Goal: Task Accomplishment & Management: Manage account settings

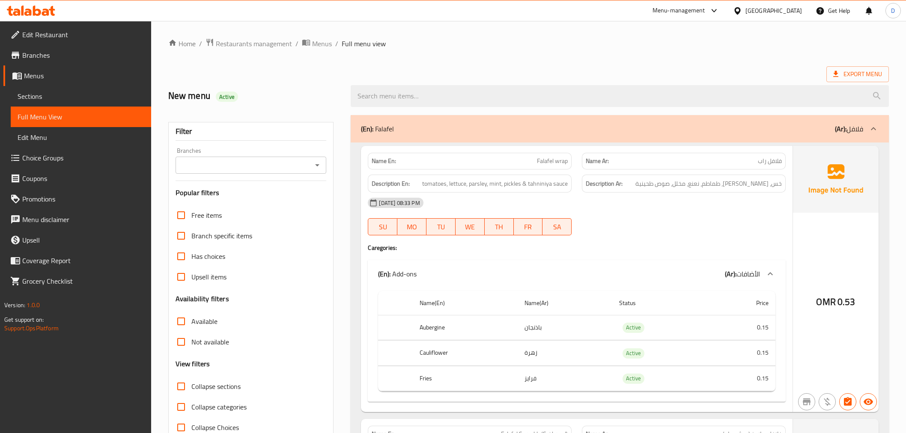
scroll to position [95, 0]
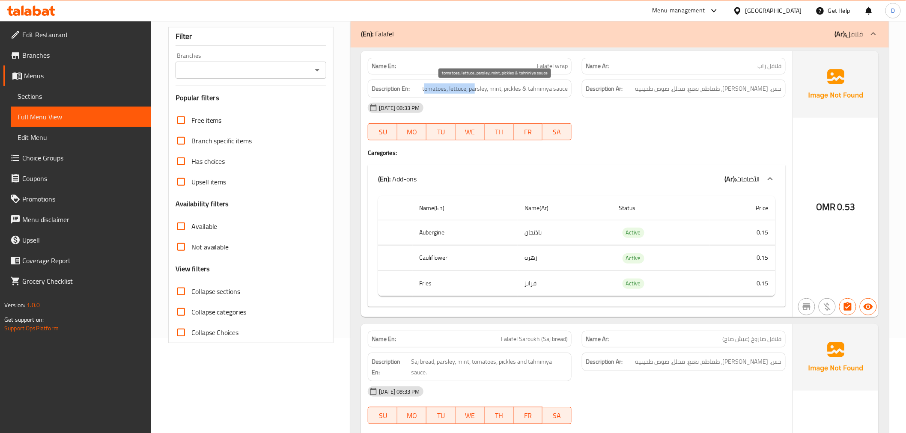
drag, startPoint x: 426, startPoint y: 92, endPoint x: 475, endPoint y: 92, distance: 49.7
click at [475, 92] on span "tomatoes, lettuce, parsley, mint, pickles & tahniniya sauce" at bounding box center [495, 88] width 146 height 11
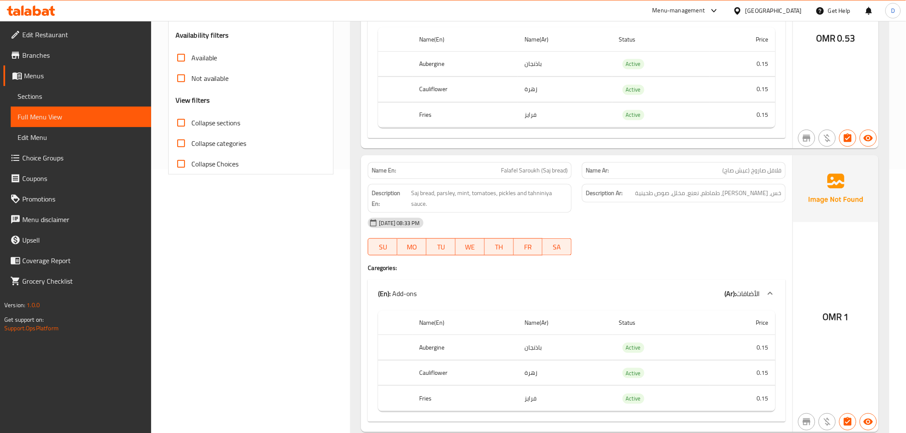
scroll to position [285, 0]
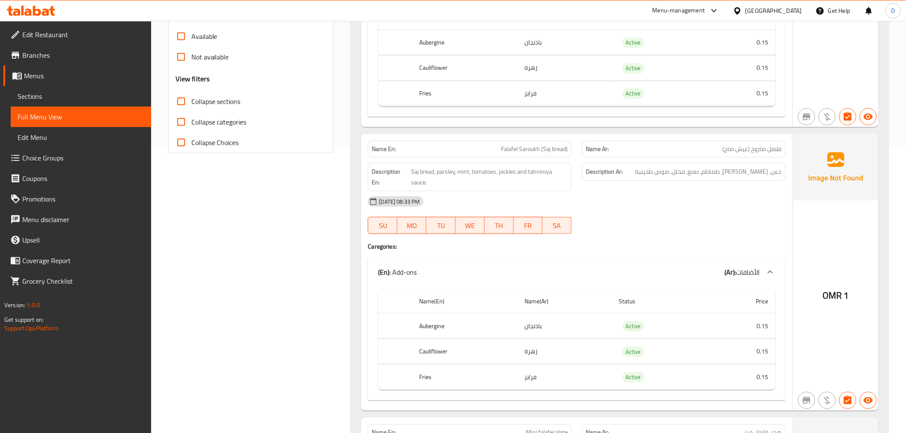
click at [560, 146] on span "Falafel Saroukh (Saj bread)" at bounding box center [534, 149] width 67 height 9
copy span "bread"
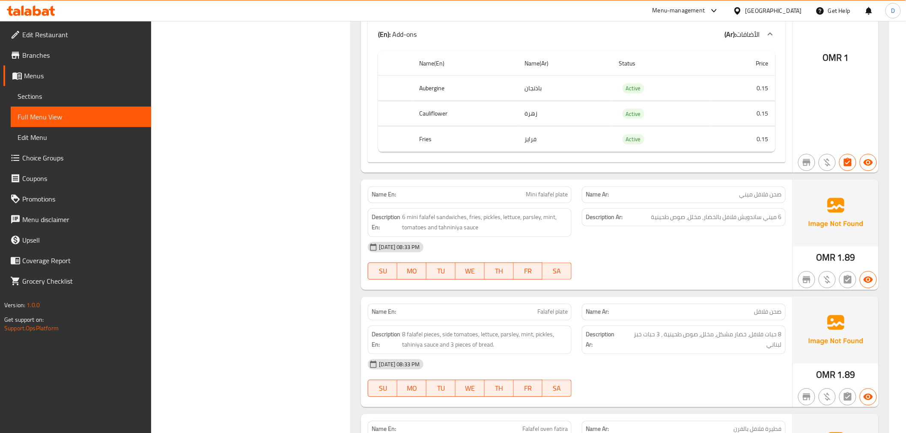
scroll to position [571, 0]
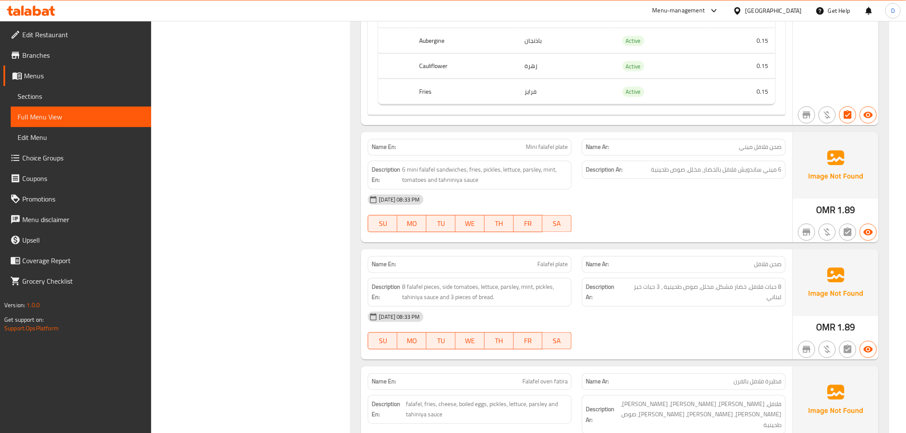
click at [553, 143] on span "Mini falafel plate" at bounding box center [547, 147] width 42 height 9
copy span "Mini falafel plate"
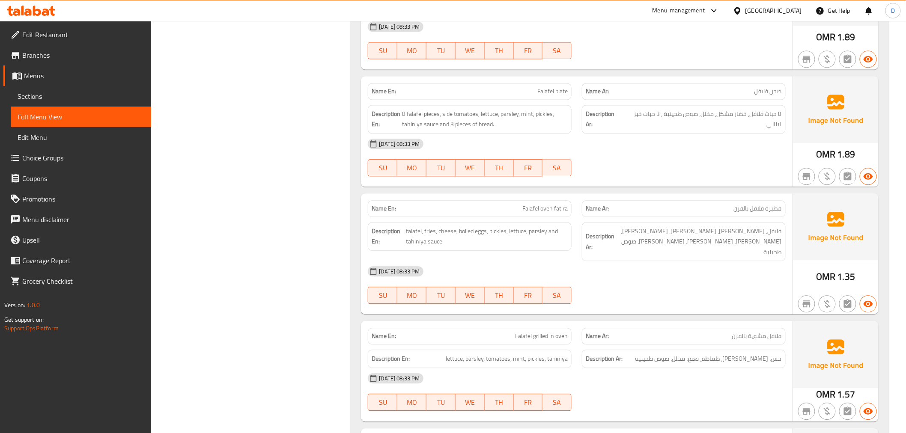
scroll to position [761, 0]
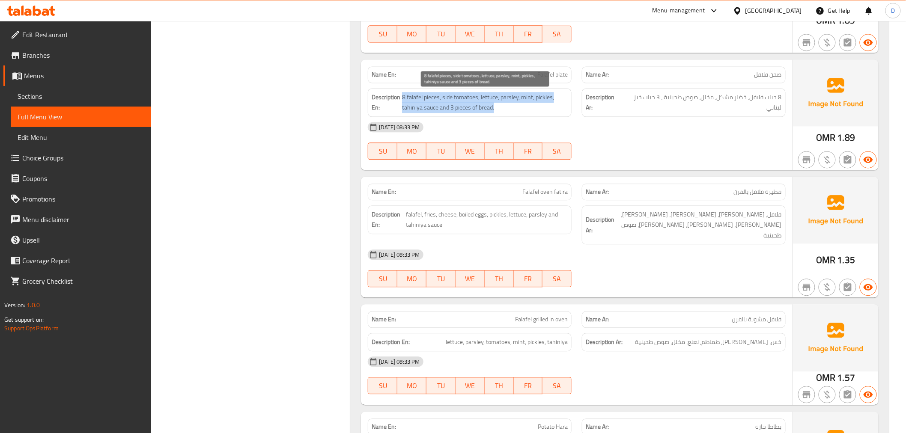
drag, startPoint x: 402, startPoint y: 97, endPoint x: 494, endPoint y: 106, distance: 92.0
click at [494, 106] on span "8 falafel pieces, side tomatoes, lettuce, parsley, mint, pickles, tahiniya sauc…" at bounding box center [485, 102] width 166 height 21
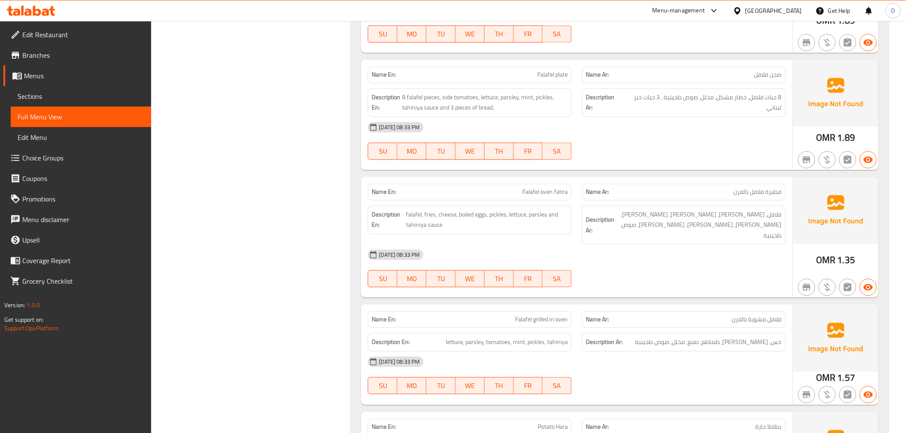
click at [539, 77] on span "Falafel plate" at bounding box center [552, 74] width 30 height 9
copy span "Falafel plate"
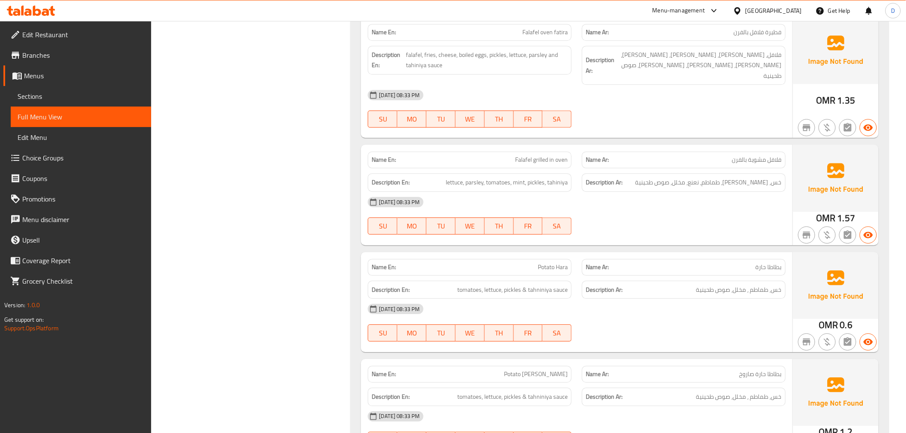
scroll to position [904, 0]
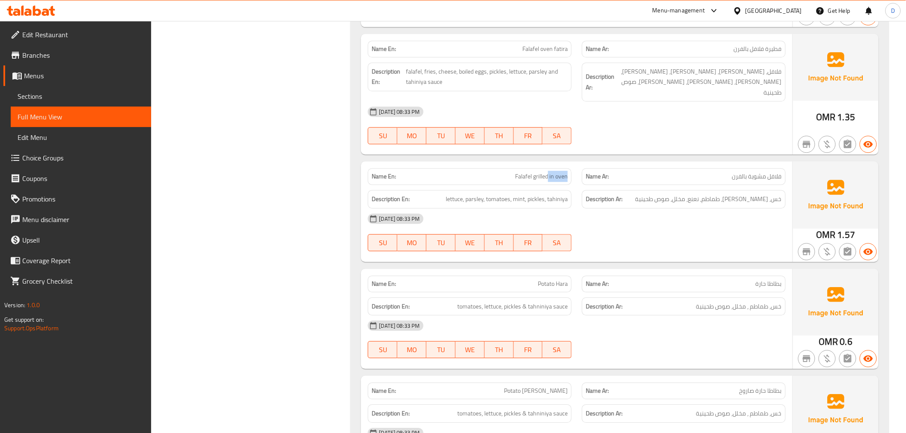
drag, startPoint x: 547, startPoint y: 167, endPoint x: 571, endPoint y: 168, distance: 24.4
click at [571, 168] on div "Name En: Falafel grilled in oven" at bounding box center [470, 176] width 204 height 17
click at [598, 163] on div "Name Ar: فلافل مشوية بالفرن" at bounding box center [684, 176] width 214 height 27
click at [687, 194] on span "خس، بقدونس، طماطم، نعنع، مخلل، صوص طحينية" at bounding box center [708, 199] width 146 height 11
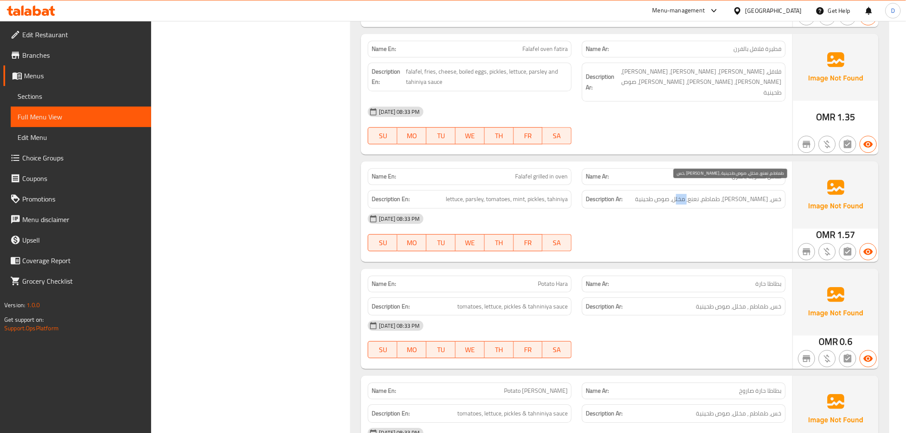
copy span "صوص"
click at [579, 193] on div "Description Ar: خس، بقدونس، طماطم، نعنع، مخلل، صوص طحينية" at bounding box center [684, 199] width 214 height 29
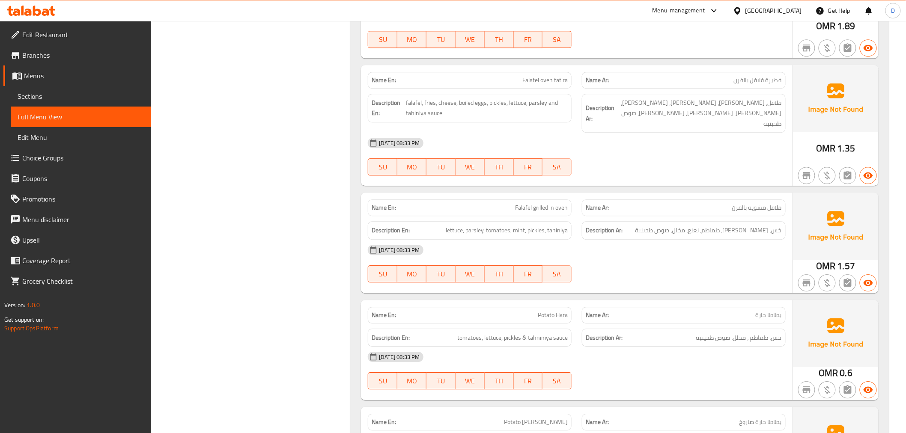
scroll to position [856, 0]
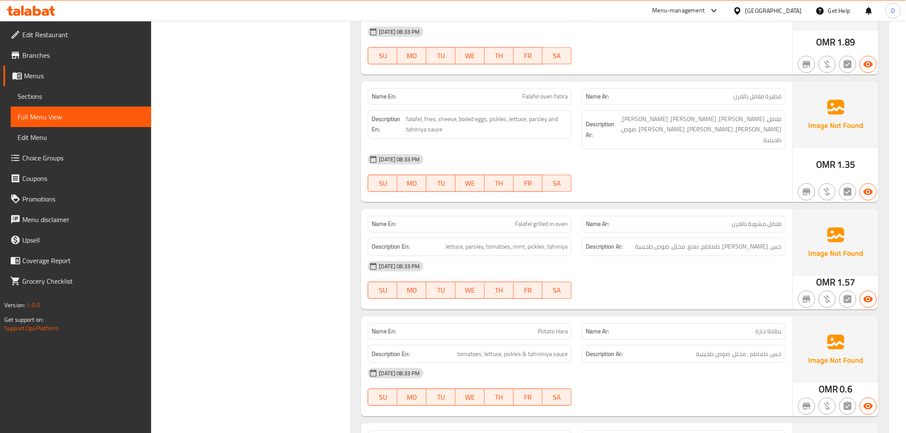
click at [550, 222] on div "Name En: Falafel grilled in oven" at bounding box center [470, 224] width 204 height 17
copy span "Falafel grilled in oven"
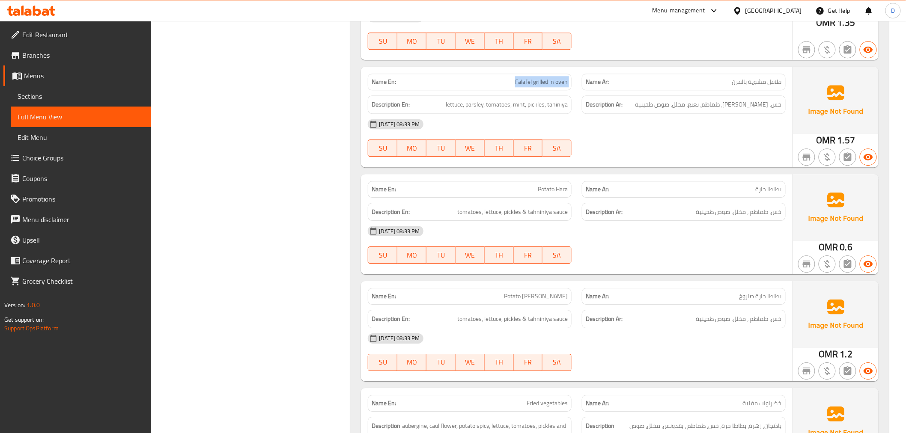
scroll to position [999, 0]
drag, startPoint x: 469, startPoint y: 203, endPoint x: 534, endPoint y: 205, distance: 65.1
click at [534, 206] on span "tomatoes, lettuce, pickles & tahniniya sauce" at bounding box center [512, 211] width 110 height 11
click at [549, 184] on span "Potato Hara" at bounding box center [553, 188] width 30 height 9
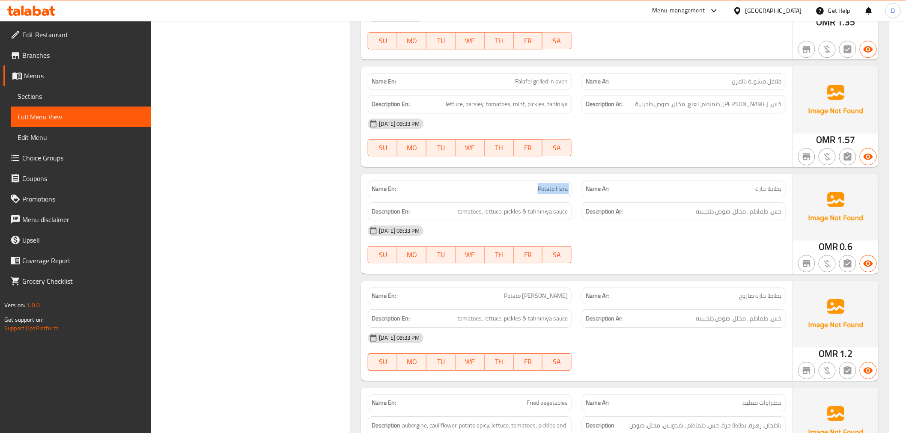
click at [549, 184] on span "Potato Hara" at bounding box center [553, 188] width 30 height 9
copy span "Potato Hara"
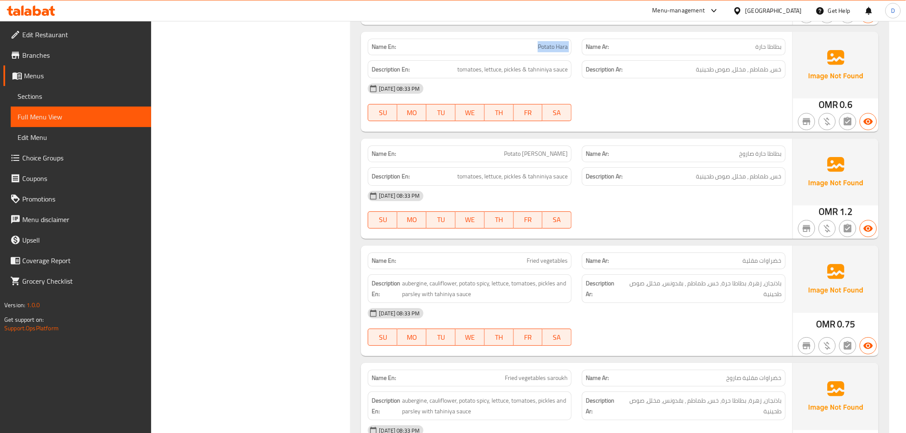
scroll to position [1141, 0]
click at [533, 149] on span "Potato [PERSON_NAME]" at bounding box center [536, 153] width 64 height 9
copy span "Potato [PERSON_NAME]"
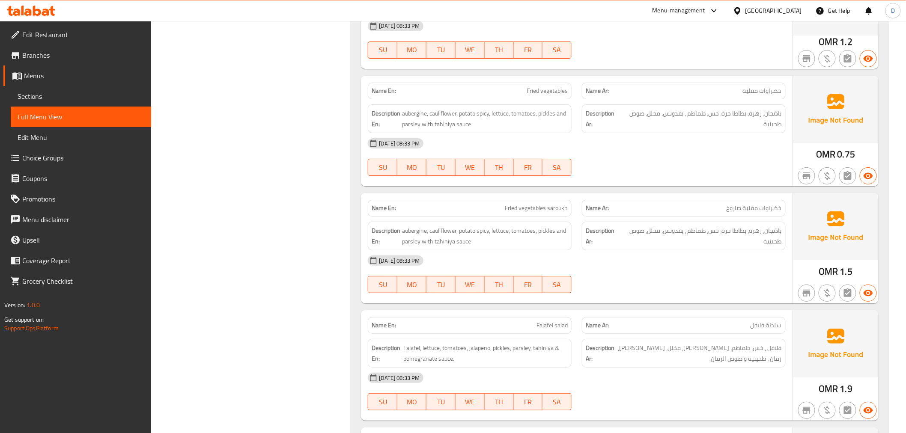
scroll to position [1332, 0]
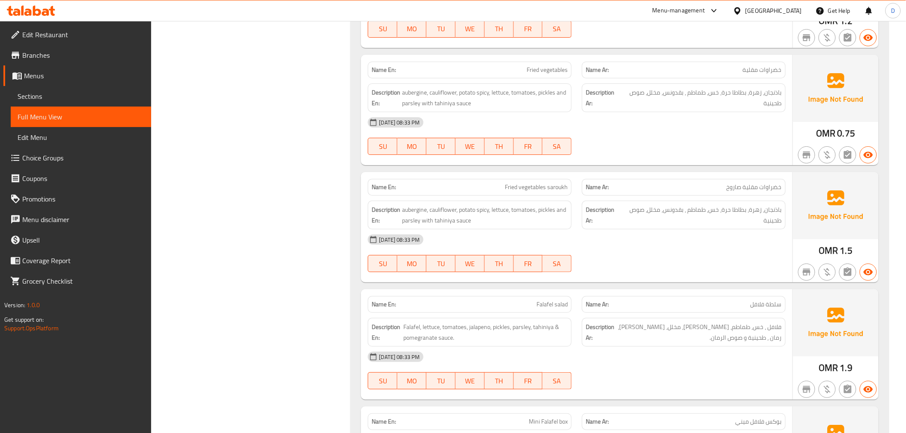
click at [543, 65] on span "Fried vegetables" at bounding box center [547, 69] width 41 height 9
copy span "Fried vegetables"
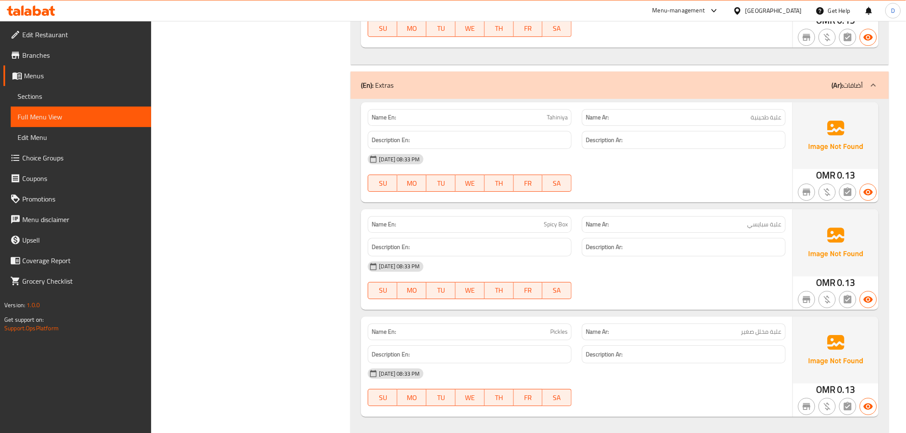
scroll to position [5187, 0]
click at [551, 112] on span "Tahiniya" at bounding box center [557, 116] width 21 height 9
click at [762, 112] on span "علبة طحينية" at bounding box center [766, 116] width 31 height 9
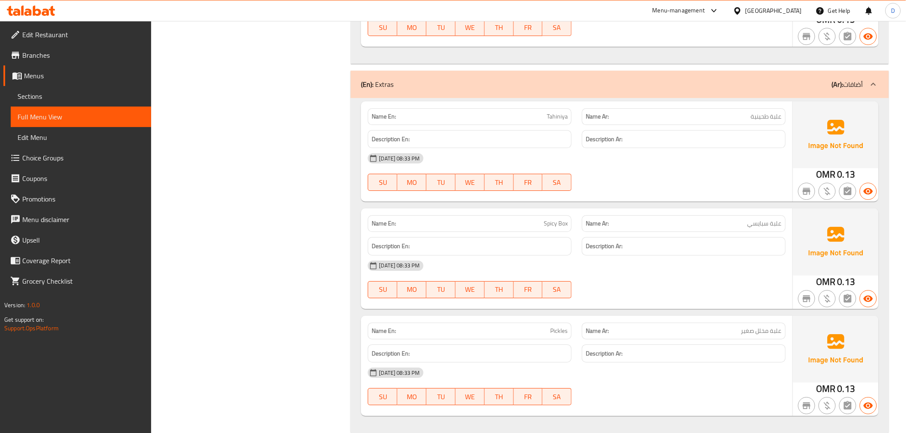
click at [777, 112] on span "علبة طحينية" at bounding box center [766, 116] width 31 height 9
click at [778, 112] on span "علبة طحينية" at bounding box center [766, 116] width 31 height 9
copy span "علبة"
click at [614, 266] on div "04-09-2025 08:33 PM SU MO TU WE TH FR SA" at bounding box center [577, 280] width 428 height 48
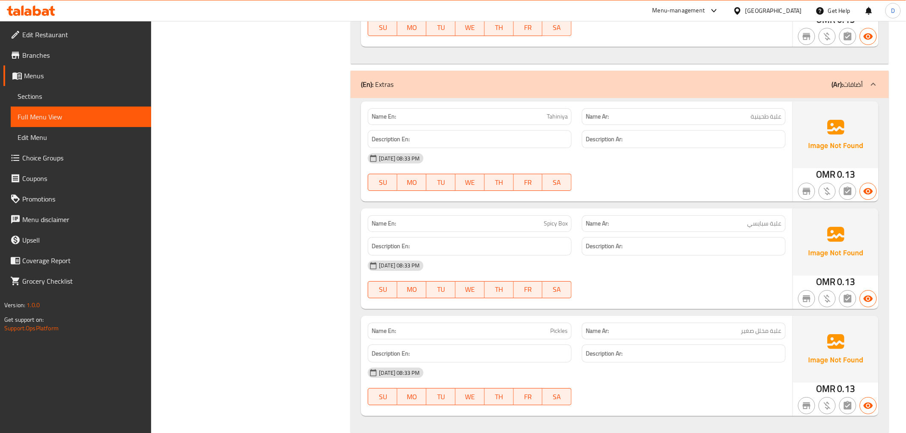
scroll to position [759, 0]
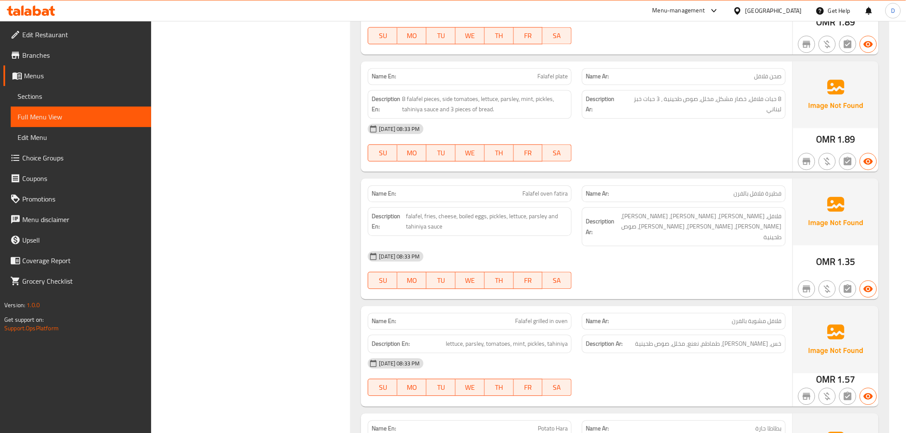
click at [539, 190] on span "Falafel oven fatira" at bounding box center [544, 193] width 45 height 9
click at [539, 189] on span "Falafel oven fatira" at bounding box center [544, 193] width 45 height 9
copy span "Falafel oven fatira"
click at [636, 147] on div "04-09-2025 08:33 PM SU MO TU WE TH FR SA" at bounding box center [577, 143] width 428 height 48
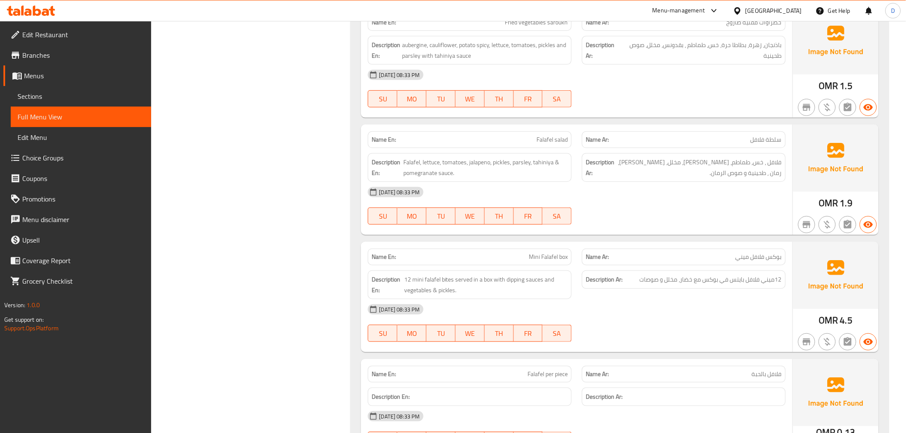
scroll to position [1520, 0]
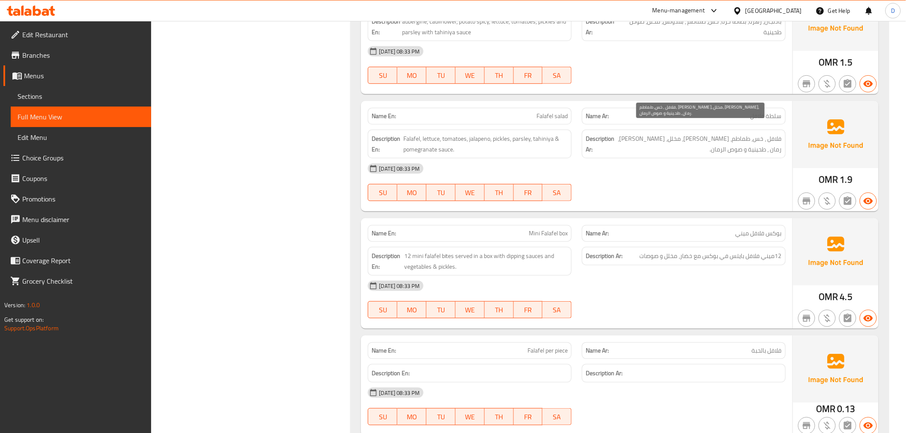
click at [661, 134] on span "فلافل ، خس، طماطم، بقدونس، مخلل، هالوبينو، رمان ، طحينية و صوص الرمان." at bounding box center [699, 144] width 166 height 21
click at [553, 112] on span "Falafel salad" at bounding box center [551, 116] width 31 height 9
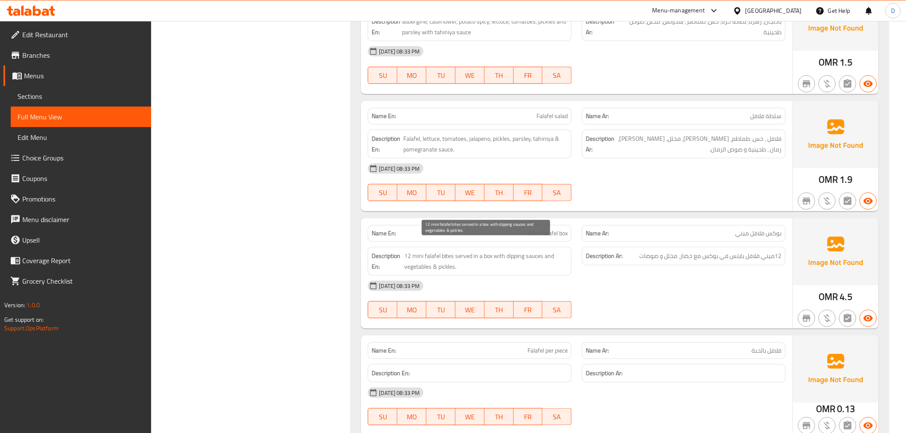
click at [482, 251] on span "12 mini falafel bites served in a box with dipping sauces and vegetables & pick…" at bounding box center [486, 261] width 164 height 21
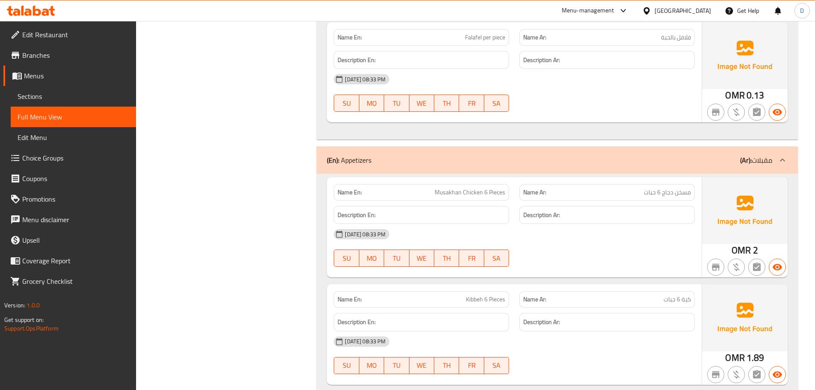
scroll to position [1908, 0]
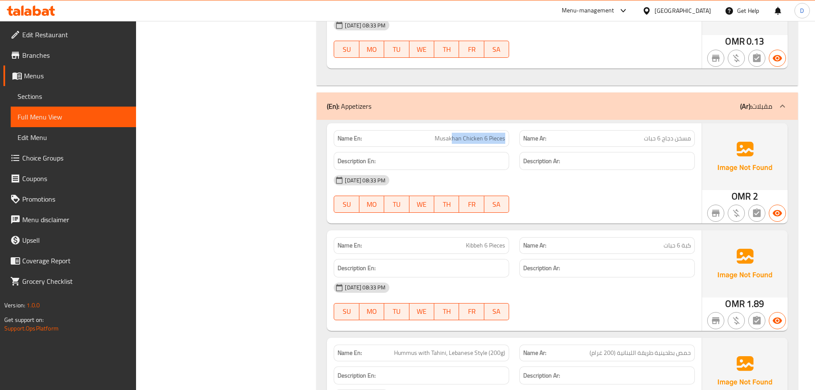
drag, startPoint x: 454, startPoint y: 120, endPoint x: 511, endPoint y: 120, distance: 56.5
click at [511, 125] on div "Name En: Musakhan Chicken 6 Pieces" at bounding box center [422, 138] width 186 height 27
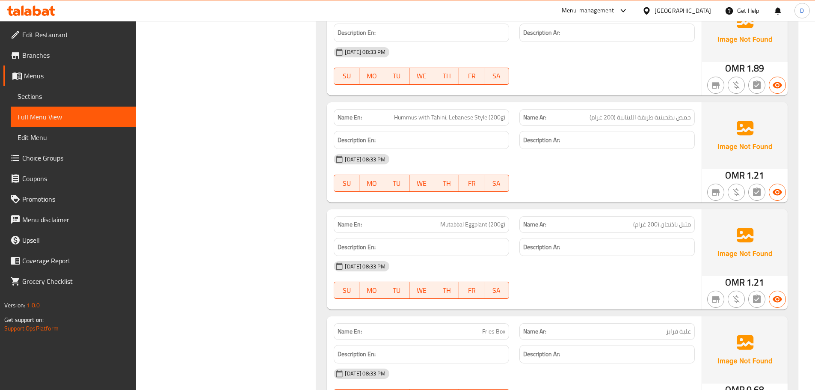
scroll to position [2165, 0]
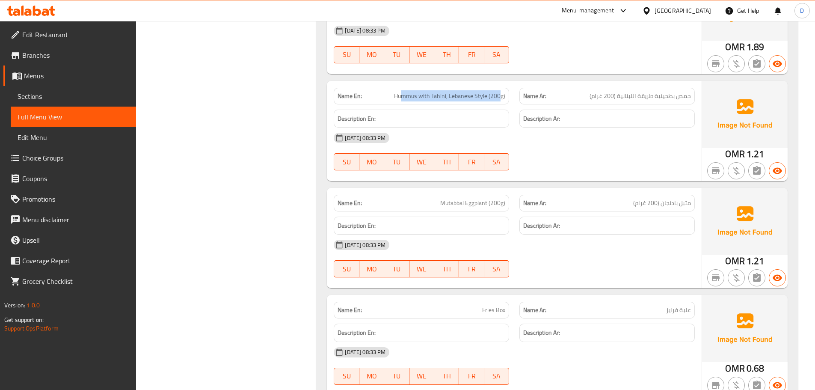
drag, startPoint x: 403, startPoint y: 75, endPoint x: 500, endPoint y: 75, distance: 96.7
click at [500, 92] on span "Hummus with Tahini, Lebanese Style (200g)" at bounding box center [449, 96] width 111 height 9
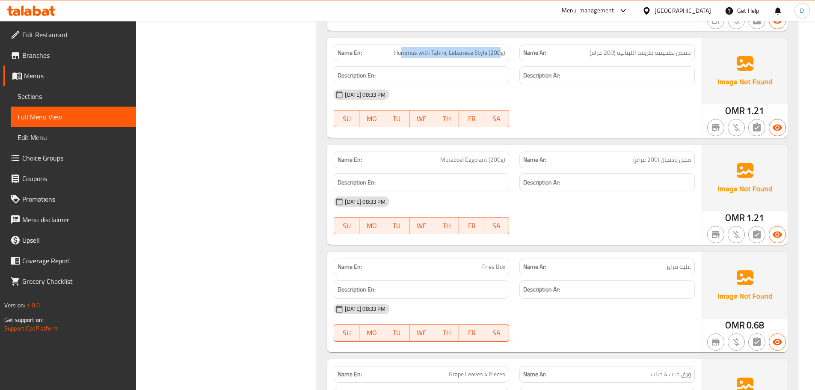
scroll to position [2251, 0]
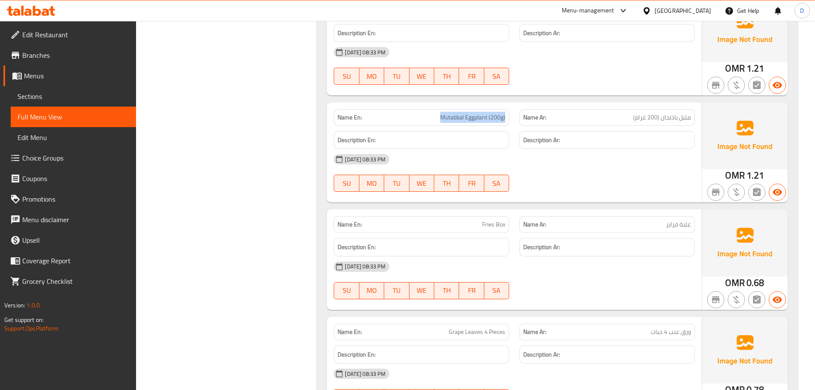
drag, startPoint x: 443, startPoint y: 98, endPoint x: 509, endPoint y: 102, distance: 66.5
click at [509, 109] on div "Name En: Mutabbal Eggplant (200g)" at bounding box center [422, 117] width 176 height 17
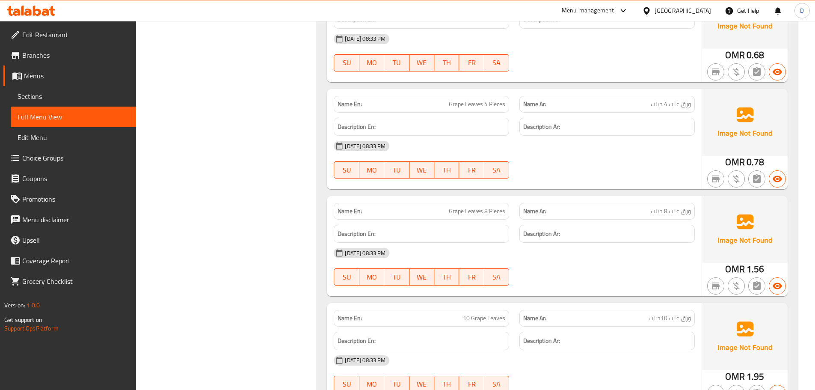
scroll to position [2508, 0]
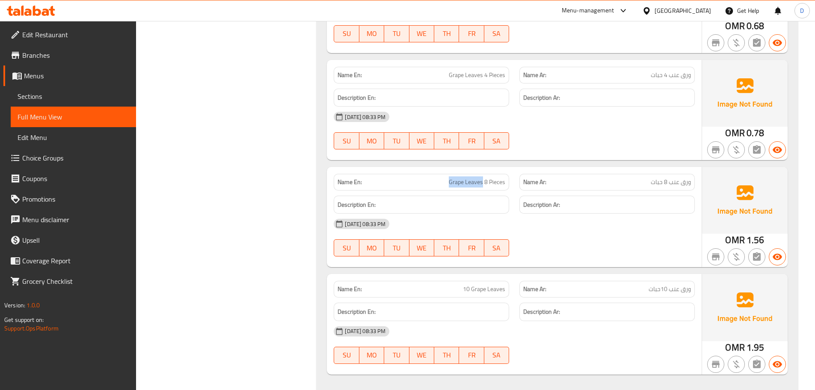
drag, startPoint x: 448, startPoint y: 160, endPoint x: 483, endPoint y: 167, distance: 35.3
click at [483, 174] on div "Name En: Grape Leaves 8 Pieces" at bounding box center [422, 182] width 176 height 17
click at [616, 196] on div "Description Ar:" at bounding box center [608, 205] width 176 height 18
click at [681, 178] on span "ورق عنب 8 حبات" at bounding box center [671, 182] width 40 height 9
click at [680, 178] on span "ورق عنب 8 حبات" at bounding box center [671, 182] width 40 height 9
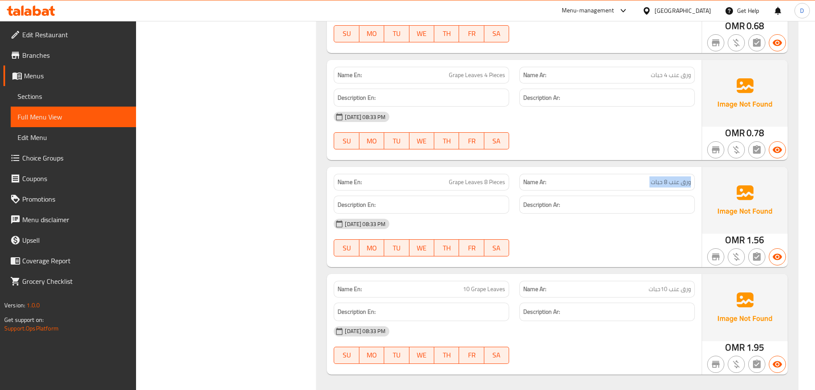
click at [680, 178] on span "ورق عنب 8 حبات" at bounding box center [671, 182] width 40 height 9
click at [658, 285] on span "ورق عنب 10حبات" at bounding box center [670, 289] width 42 height 9
click at [518, 192] on div "Description Ar:" at bounding box center [608, 204] width 186 height 29
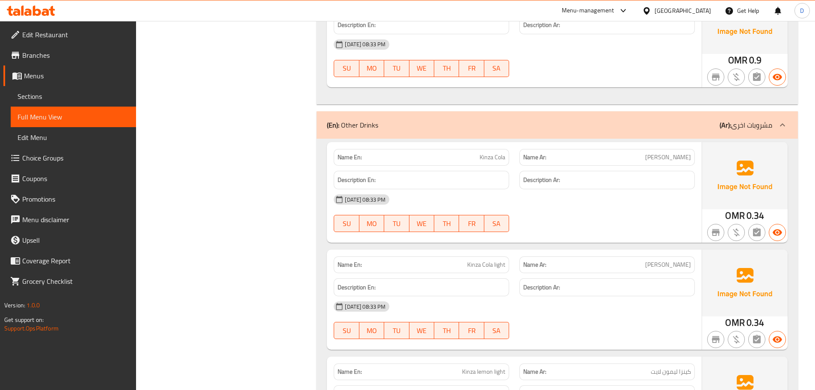
scroll to position [4615, 0]
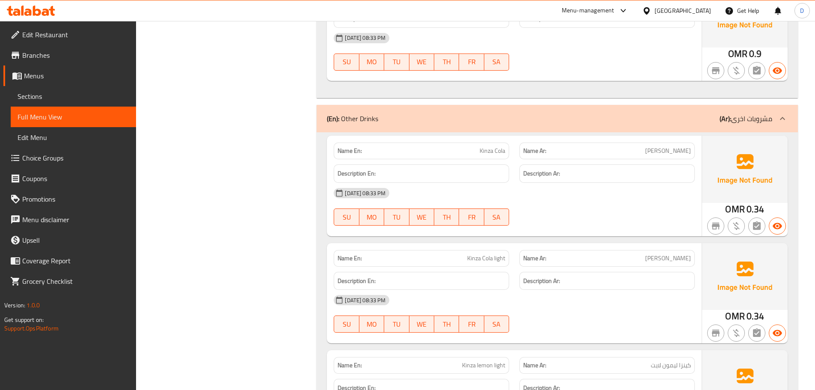
click at [491, 254] on span "Kinza Cola light" at bounding box center [486, 258] width 38 height 9
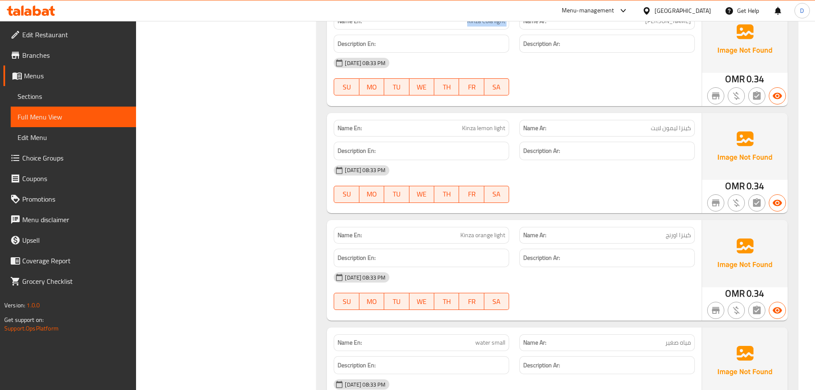
scroll to position [4871, 0]
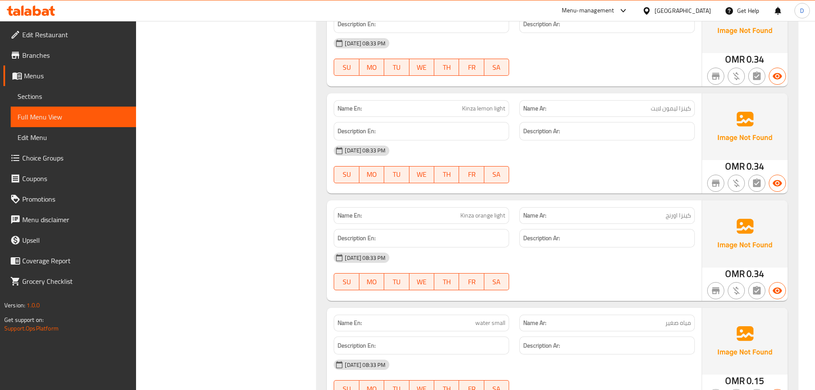
click at [496, 211] on span "Kinza orange light" at bounding box center [483, 215] width 45 height 9
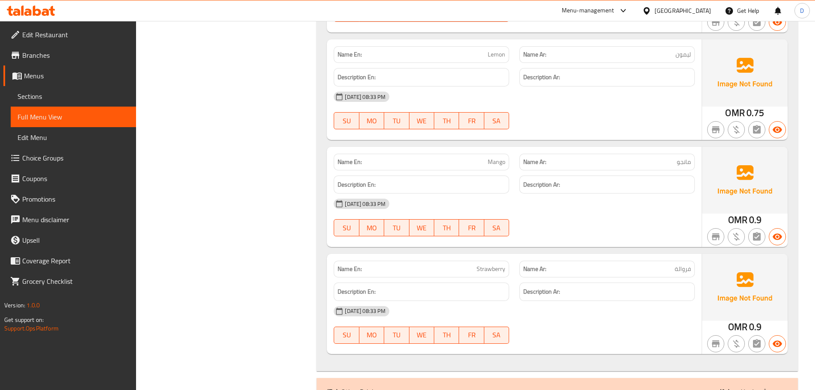
scroll to position [4359, 0]
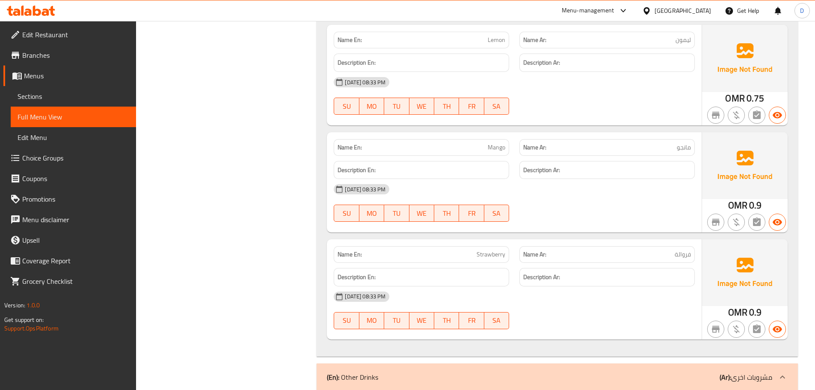
click at [489, 250] on span "Strawberry" at bounding box center [491, 254] width 29 height 9
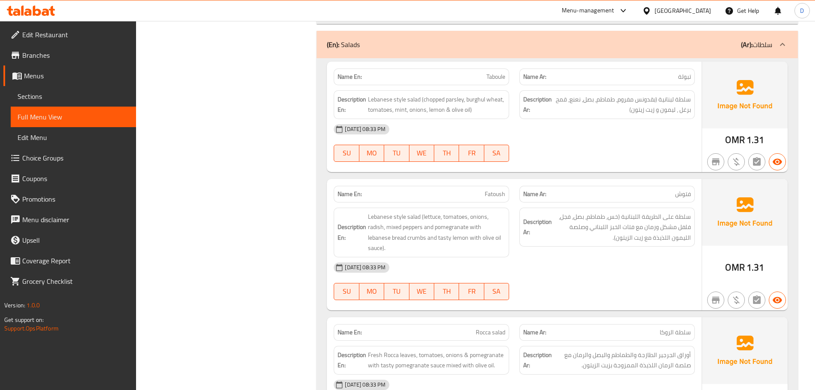
scroll to position [2860, 0]
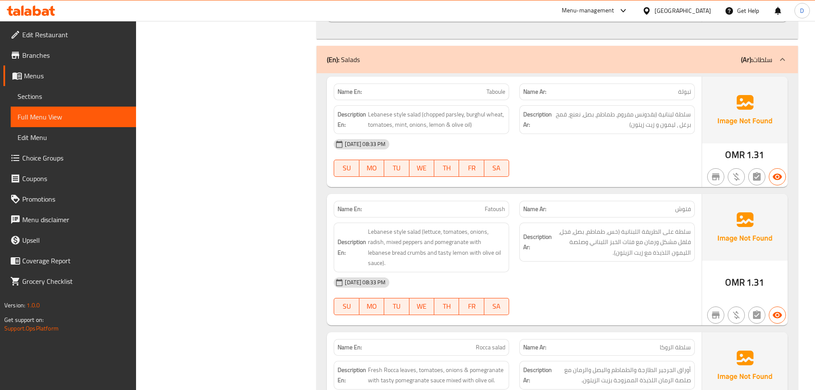
click at [488, 100] on div "Description En: Lebanese style salad (chopped parsley, burghul wheat, tomatoes,…" at bounding box center [422, 119] width 186 height 39
click at [490, 87] on span "Taboule" at bounding box center [496, 91] width 19 height 9
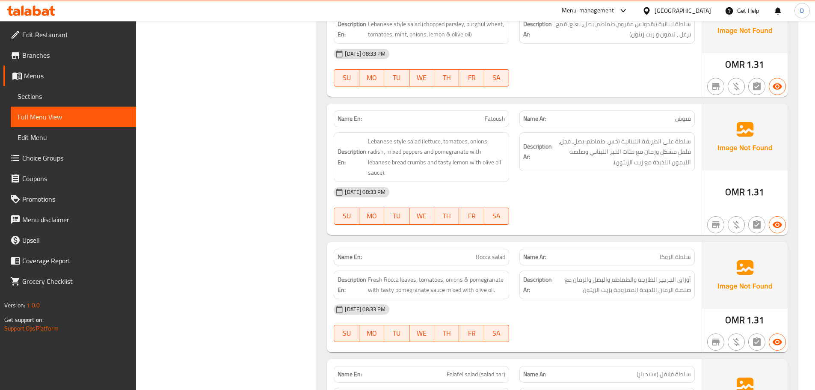
scroll to position [2946, 0]
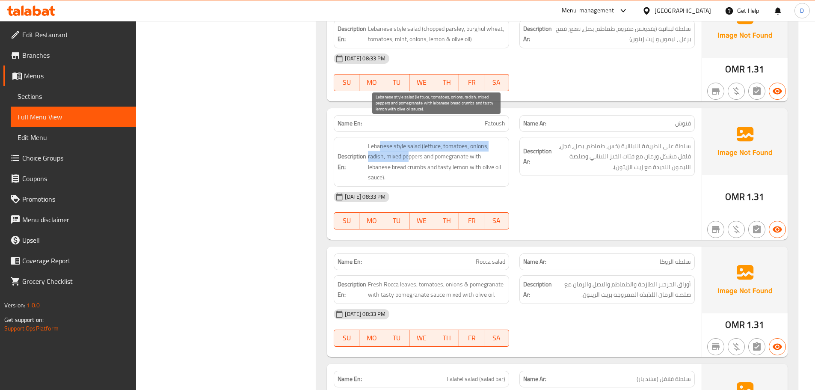
drag, startPoint x: 380, startPoint y: 127, endPoint x: 408, endPoint y: 138, distance: 30.5
click at [408, 141] on span "Lebanese style salad (lettuce, tomatoes, onions, radish, mixed peppers and pome…" at bounding box center [436, 162] width 137 height 42
drag, startPoint x: 425, startPoint y: 136, endPoint x: 420, endPoint y: 146, distance: 10.9
click at [420, 146] on span "Lebanese style salad (lettuce, tomatoes, onions, radish, mixed peppers and pome…" at bounding box center [436, 162] width 137 height 42
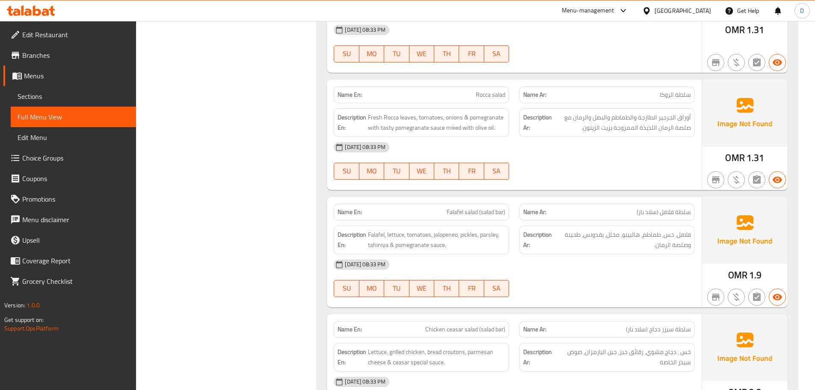
scroll to position [3117, 0]
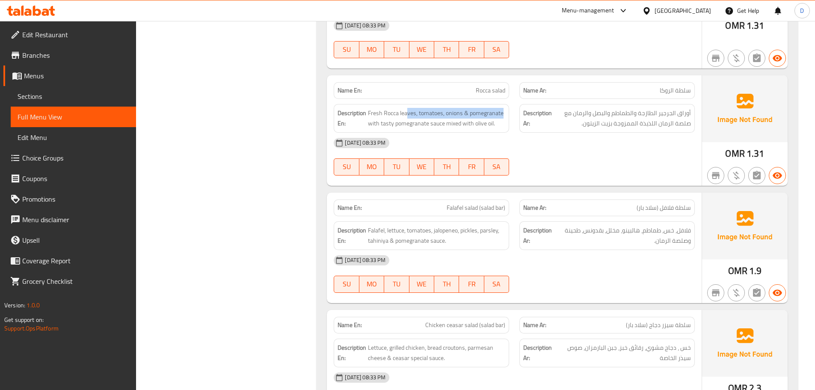
drag, startPoint x: 406, startPoint y: 84, endPoint x: 507, endPoint y: 79, distance: 100.8
click at [507, 104] on div "Description En: Fresh Rocca leaves, tomatoes, onions & pomegranate with tasty p…" at bounding box center [422, 118] width 176 height 29
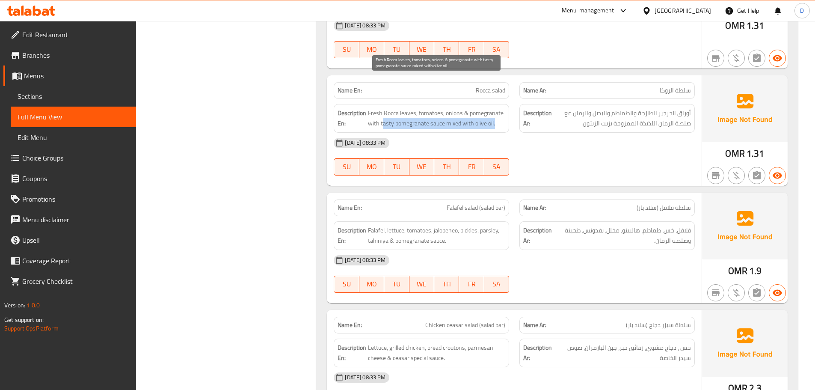
drag, startPoint x: 384, startPoint y: 93, endPoint x: 498, endPoint y: 93, distance: 114.3
click at [498, 108] on span "Fresh Rocca leaves, tomatoes, onions & pomegranate with tasty pomegranate sauce…" at bounding box center [436, 118] width 137 height 21
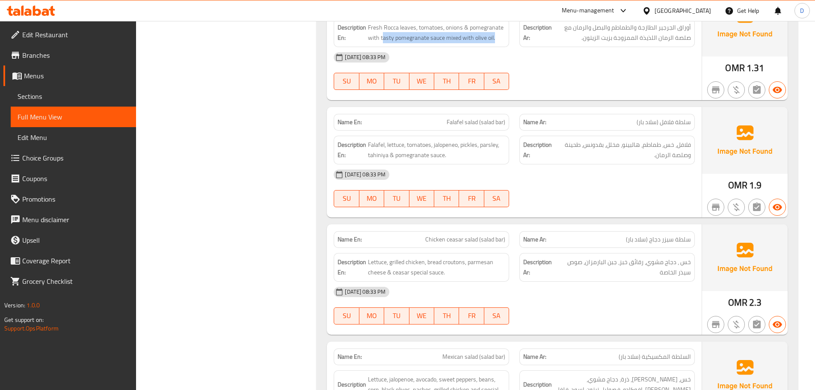
scroll to position [3246, 0]
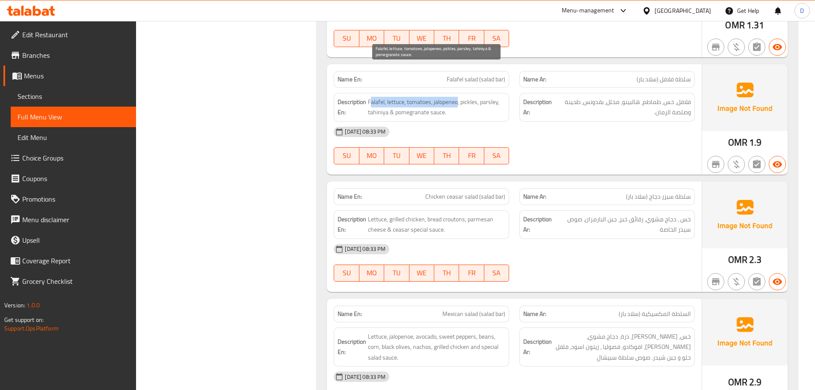
drag, startPoint x: 371, startPoint y: 74, endPoint x: 458, endPoint y: 70, distance: 86.6
click at [458, 97] on span "Falafel, lettuce, tomatoes, jalopeneo, pickles, parsley, tahiniya & pomegranate…" at bounding box center [436, 107] width 137 height 21
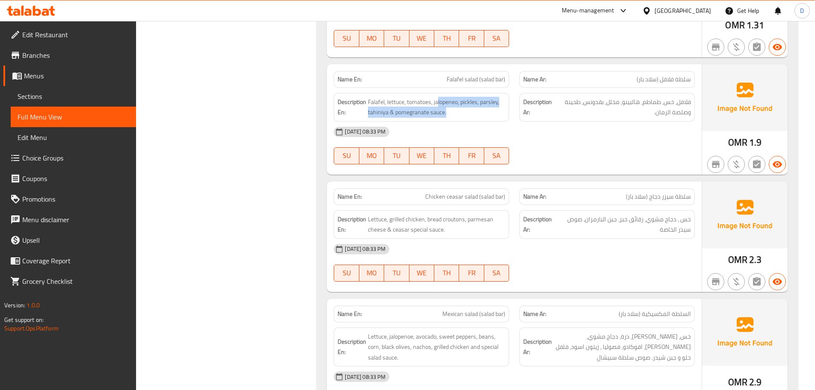
drag, startPoint x: 439, startPoint y: 74, endPoint x: 458, endPoint y: 89, distance: 23.8
click at [458, 93] on div "Description En: Falafel, lettuce, tomatoes, jalopeneo, pickles, parsley, tahini…" at bounding box center [422, 107] width 176 height 29
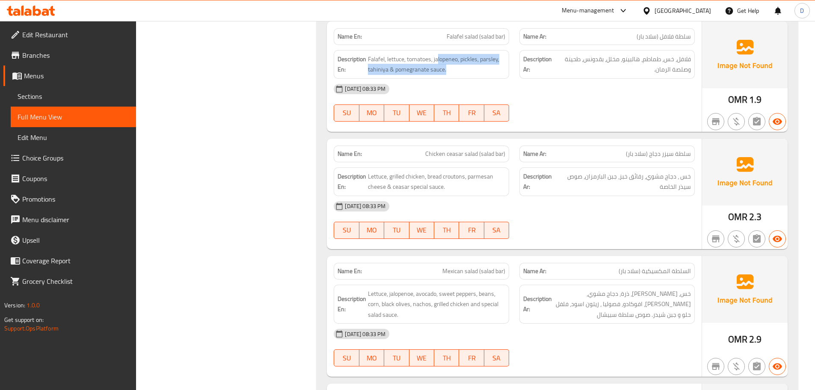
scroll to position [3331, 0]
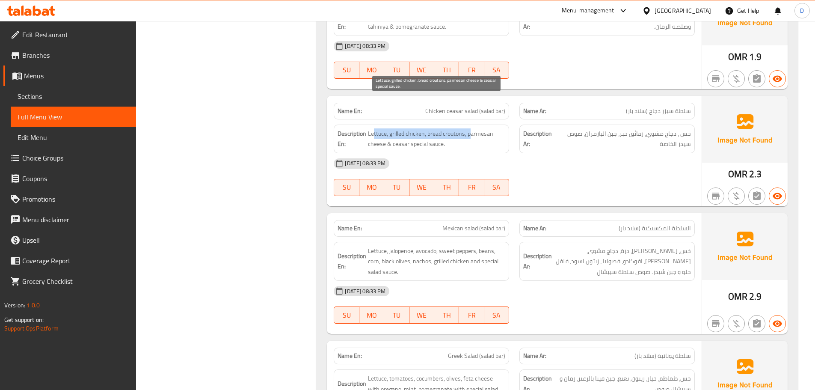
drag, startPoint x: 373, startPoint y: 105, endPoint x: 473, endPoint y: 106, distance: 99.7
click at [473, 128] on span "Lettuce, grilled chicken, bread croutons, parmesan cheese & ceasar special sauc…" at bounding box center [436, 138] width 137 height 21
click at [445, 128] on span "Lettuce, grilled chicken, bread croutons, parmesan cheese & ceasar special sauc…" at bounding box center [436, 138] width 137 height 21
click at [448, 128] on span "Lettuce, grilled chicken, bread croutons, parmesan cheese & ceasar special sauc…" at bounding box center [436, 138] width 137 height 21
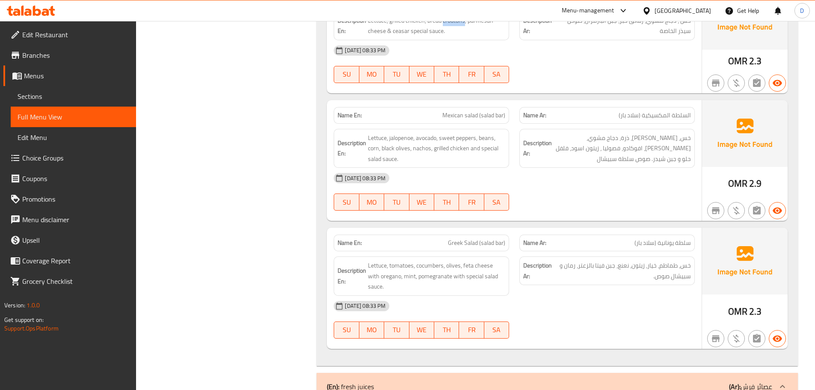
scroll to position [3460, 0]
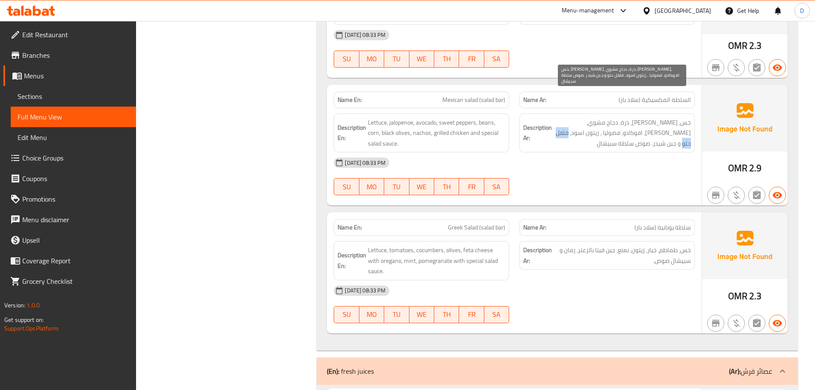
drag, startPoint x: 611, startPoint y: 102, endPoint x: 589, endPoint y: 101, distance: 22.3
click at [589, 117] on span "خس، هالوبينيو، ذرة، دجاج مشوي، ناتشوز، افوكادو، فصوليا ، زيتون اسود، فلفل حلو و…" at bounding box center [622, 133] width 137 height 32
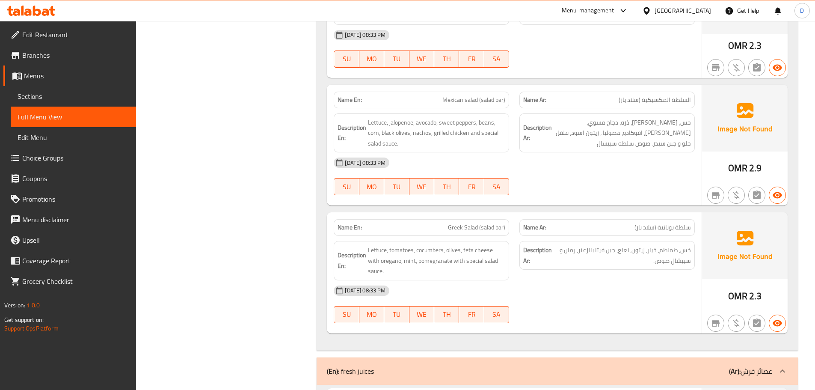
click at [562, 241] on div "Description Ar: خس، طماطم، خيار، زيتون، نعنع، جبن فيتا بالزعتر، رمان و سبيشال ص…" at bounding box center [608, 255] width 176 height 29
click at [461, 95] on span "Mexican salad (salad bar)" at bounding box center [474, 99] width 63 height 9
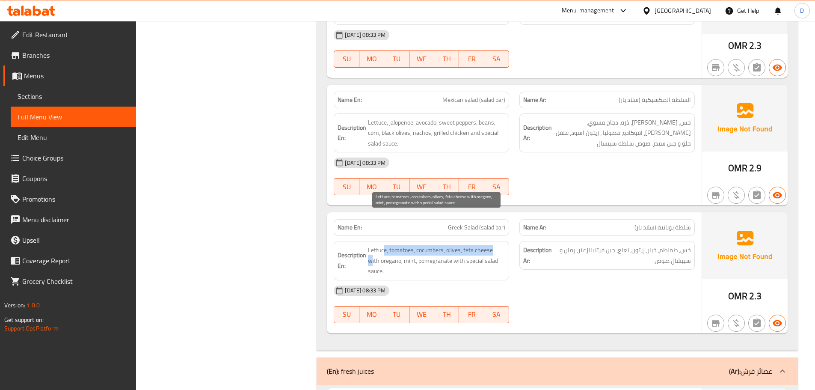
drag, startPoint x: 385, startPoint y: 217, endPoint x: 500, endPoint y: 221, distance: 114.8
click at [500, 245] on span "Lettuce, tomatoes, cocumbers, olives, feta cheese with oregano, mint, pomegrana…" at bounding box center [436, 261] width 137 height 32
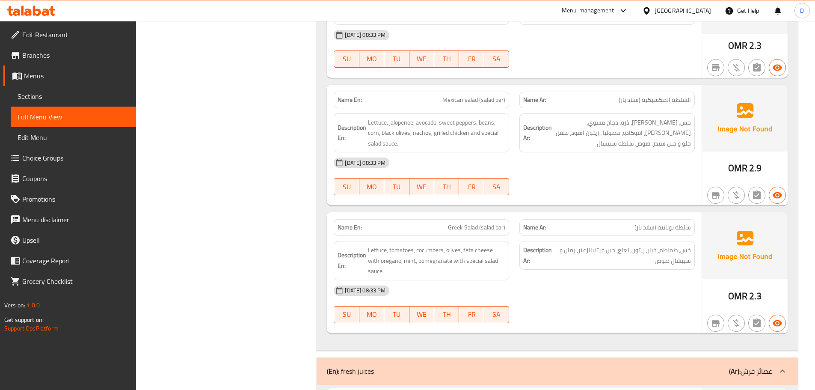
click at [482, 223] on span "Greek Salad (salad bar)" at bounding box center [476, 227] width 57 height 9
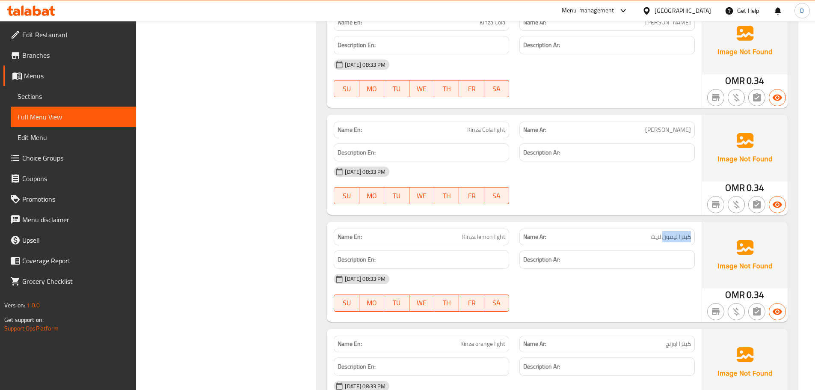
drag, startPoint x: 663, startPoint y: 195, endPoint x: 690, endPoint y: 194, distance: 27.0
click at [690, 232] on span "كينزا ليمون لايت" at bounding box center [671, 236] width 40 height 9
drag, startPoint x: 747, startPoint y: 254, endPoint x: 786, endPoint y: 258, distance: 40.0
click at [786, 258] on div "OMR 0.34" at bounding box center [745, 272] width 86 height 100
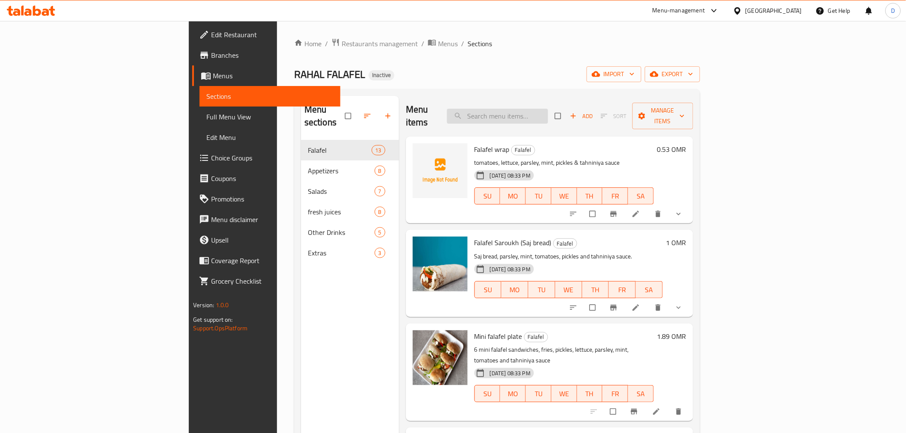
click at [548, 111] on input "search" at bounding box center [497, 116] width 101 height 15
paste input "tomatoes, lettuce, parsley, mint, pickles & tahniniya sauce"
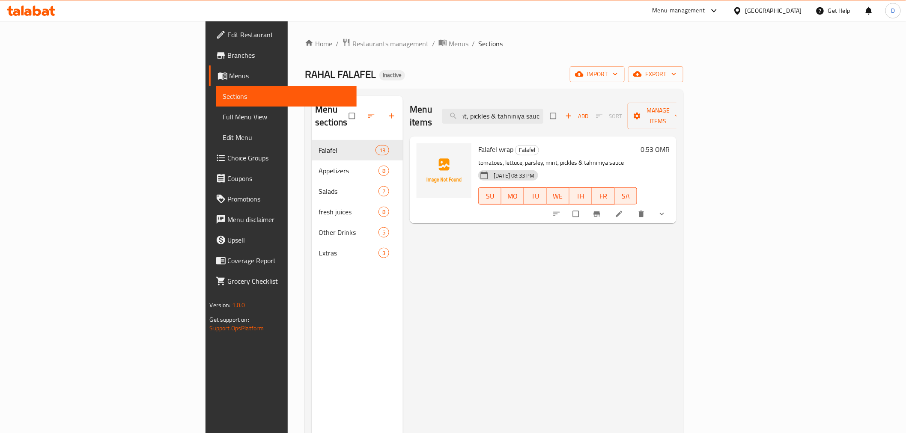
type input "tomatoes, lettuce, parsley, mint, pickles & tahniniya sauce"
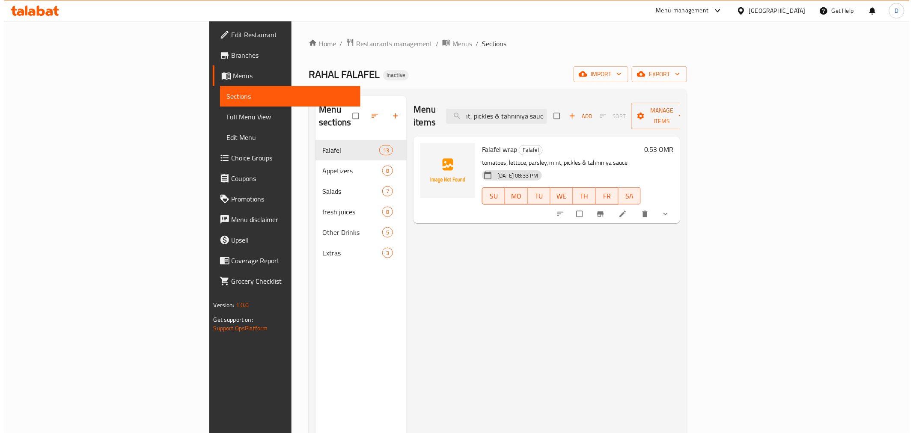
scroll to position [0, 0]
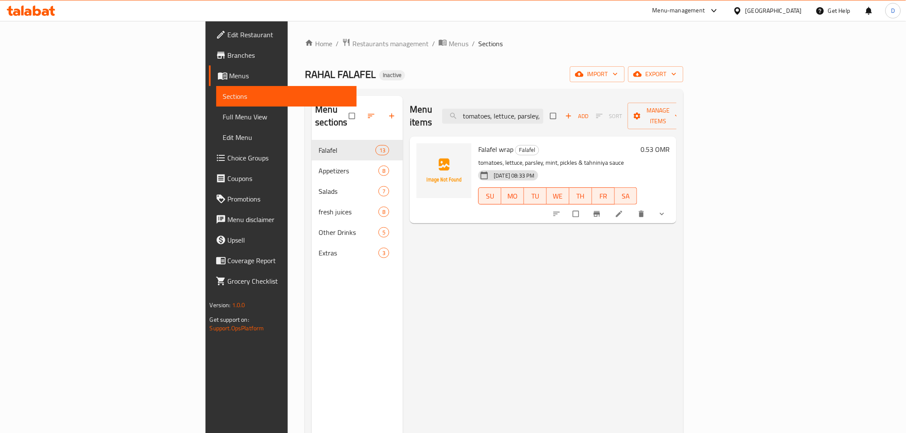
click at [632, 207] on li at bounding box center [620, 214] width 24 height 14
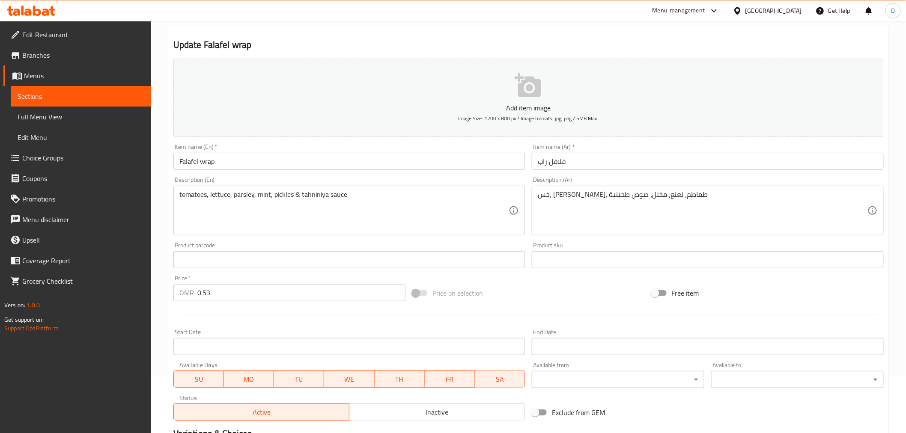
scroll to position [95, 0]
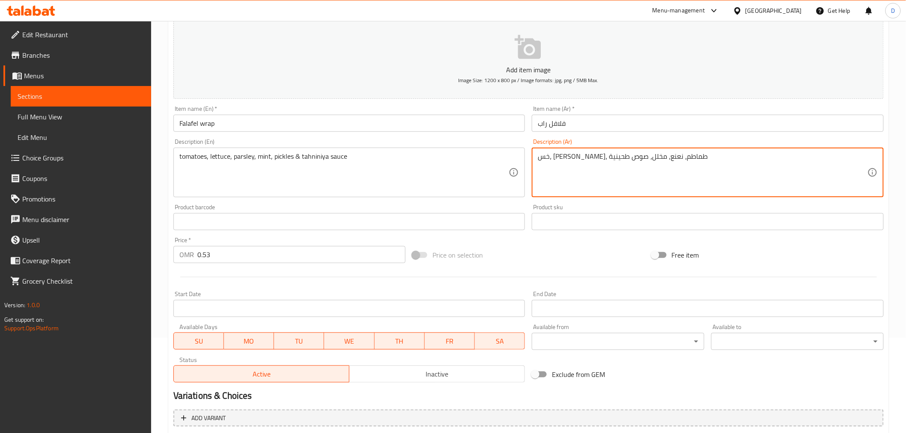
click at [631, 159] on textarea "خس، بقدونس، طماطم، نعنع، مخلل، صوص طحينية" at bounding box center [703, 172] width 330 height 41
click at [621, 159] on textarea "خس، بقدونس، طماطم، نعنع، مخلل، صوص طحينية" at bounding box center [703, 172] width 330 height 41
click at [614, 158] on textarea "خس، بقدونس، طماطم، نعنع، مخلل، صوص طحينية" at bounding box center [703, 172] width 330 height 41
drag, startPoint x: 613, startPoint y: 158, endPoint x: 626, endPoint y: 159, distance: 13.3
click at [626, 159] on textarea "خس، بقدونس، طماطم، نعنع، مخلل، صوص طحينية" at bounding box center [703, 172] width 330 height 41
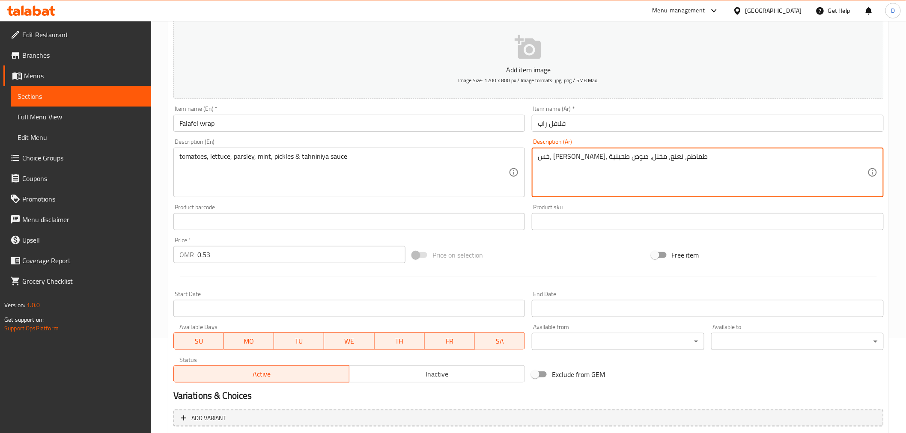
drag, startPoint x: 612, startPoint y: 160, endPoint x: 637, endPoint y: 158, distance: 24.4
click at [637, 158] on textarea "خس، بقدونس، طماطم، نعنع، مخلل، صوص طحينية" at bounding box center [703, 172] width 330 height 41
click at [536, 158] on div "خس، بقدونس، نعنع، مخلل، صوص طحينية Description (Ar)" at bounding box center [708, 173] width 352 height 50
click at [538, 158] on textarea "خس، بقدونس، نعنع، مخلل، صوص طحينية" at bounding box center [703, 172] width 330 height 41
paste textarea "طماطم،"
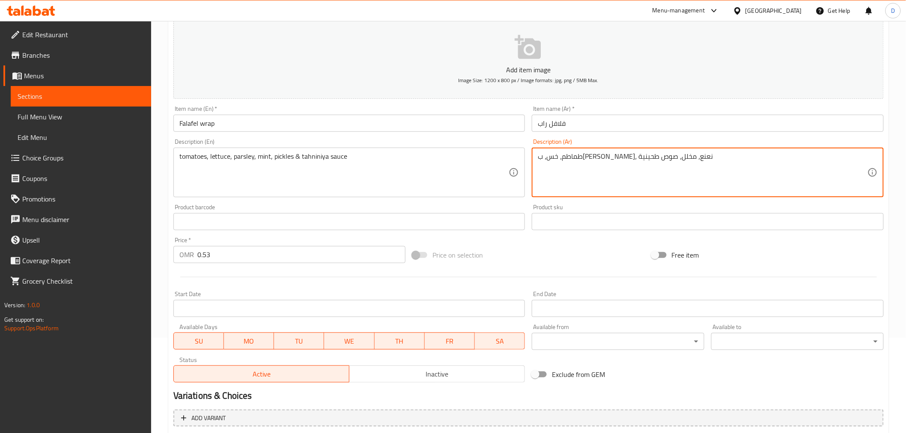
type textarea "طماطم، خس، بقدونس، نعنع، مخلل، صوص طحينية"
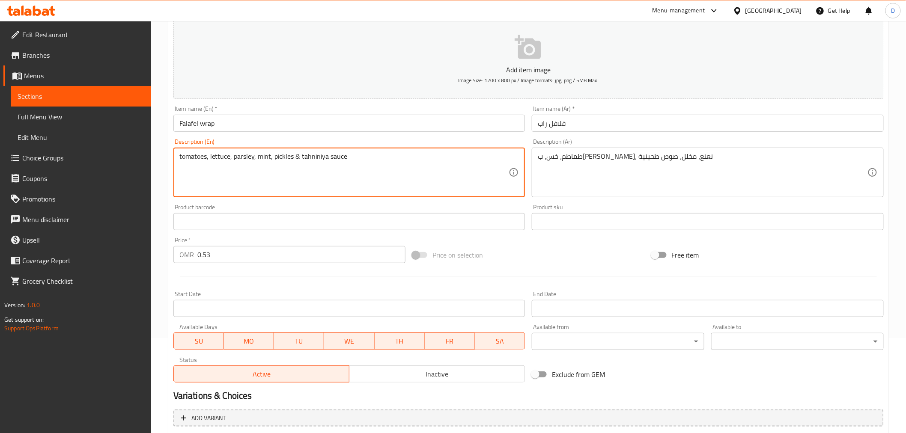
click at [247, 158] on textarea "tomatoes, lettuce, parsley, mint, pickles & tahniniya sauce" at bounding box center [344, 172] width 330 height 41
click at [312, 161] on textarea "tomatoes, lettuce, parsley, mint, pickles & tahniniya sauce" at bounding box center [344, 172] width 330 height 41
paste textarea "Tahini"
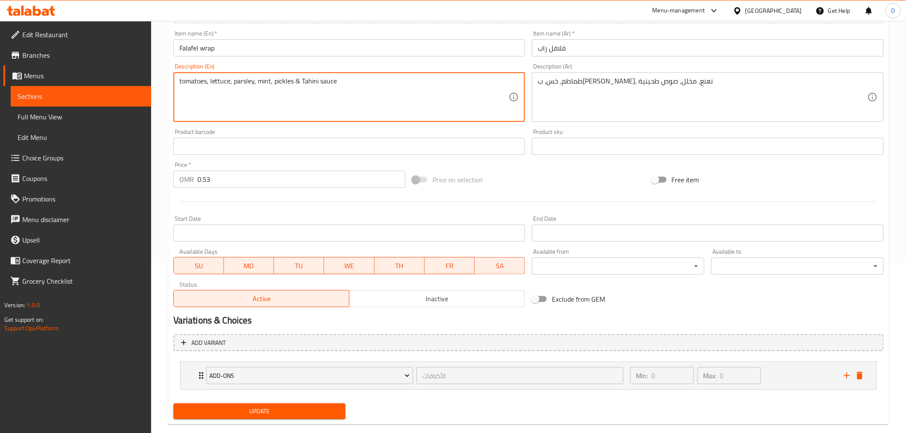
scroll to position [185, 0]
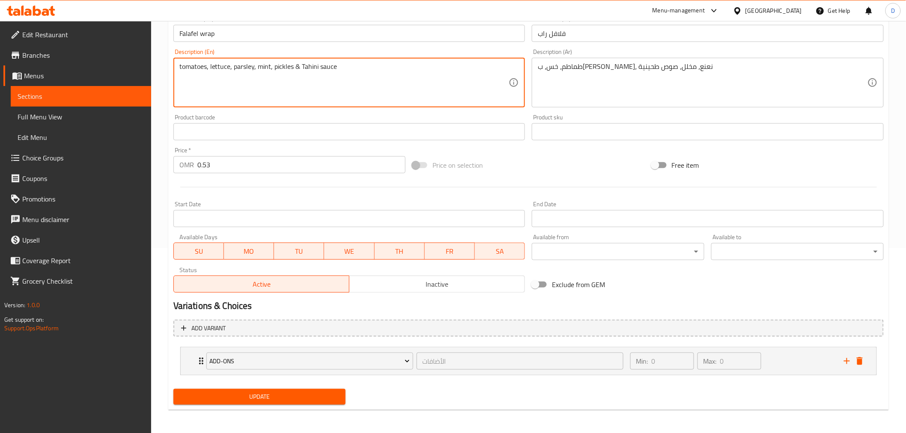
type textarea "tomatoes, lettuce, parsley, mint, pickles & Tahini sauce"
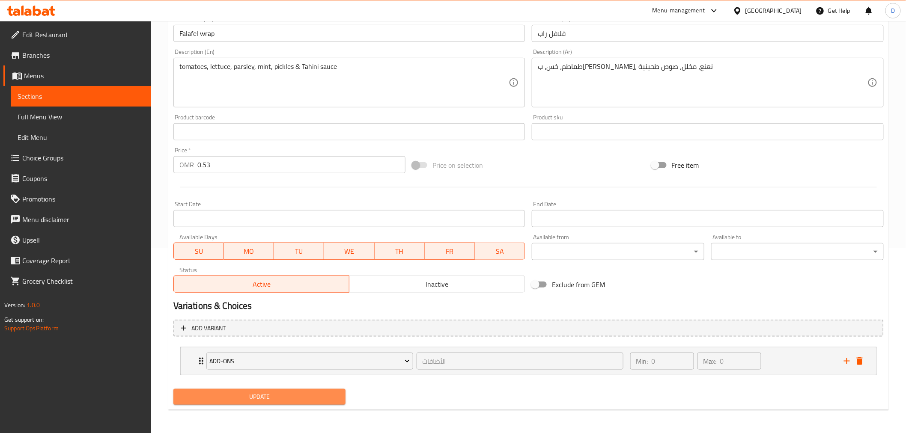
click at [266, 396] on span "Update" at bounding box center [259, 397] width 159 height 11
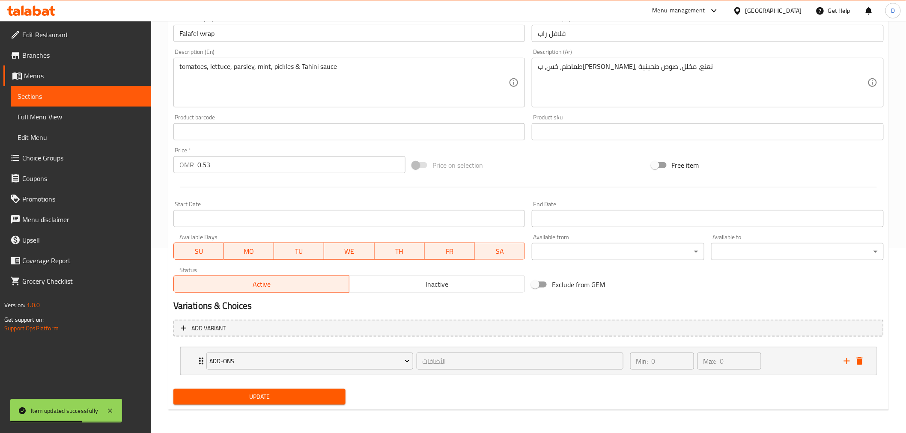
click at [194, 393] on span "Update" at bounding box center [259, 397] width 159 height 11
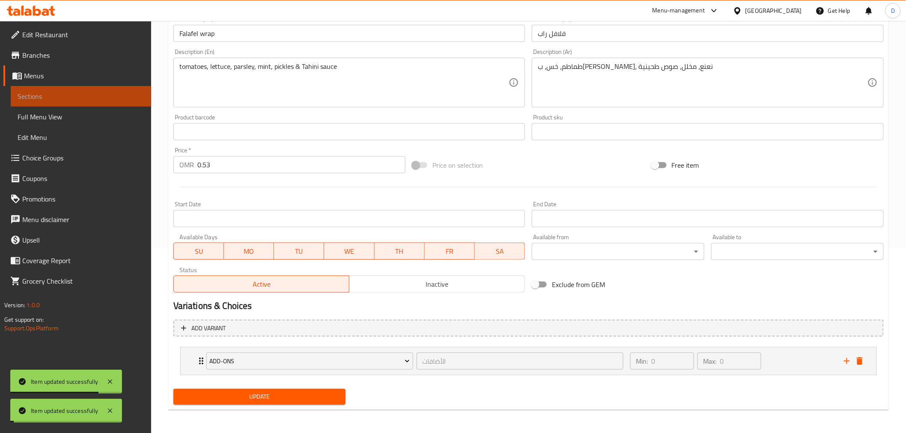
click at [109, 94] on span "Sections" at bounding box center [81, 96] width 127 height 10
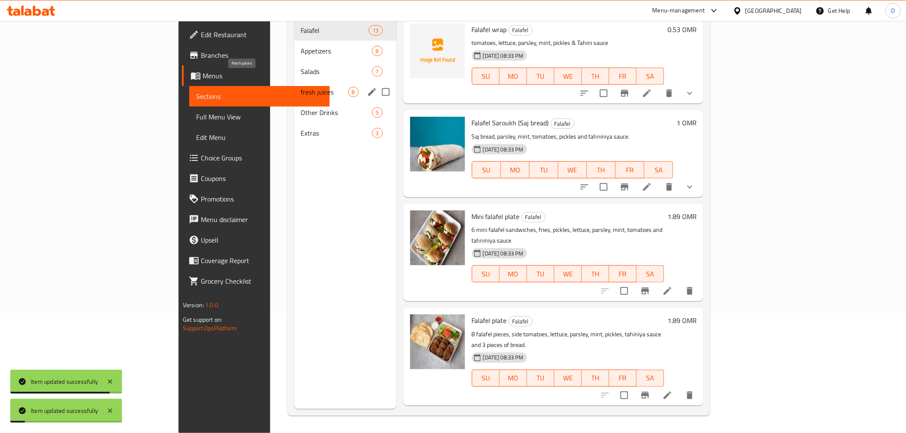
scroll to position [72, 0]
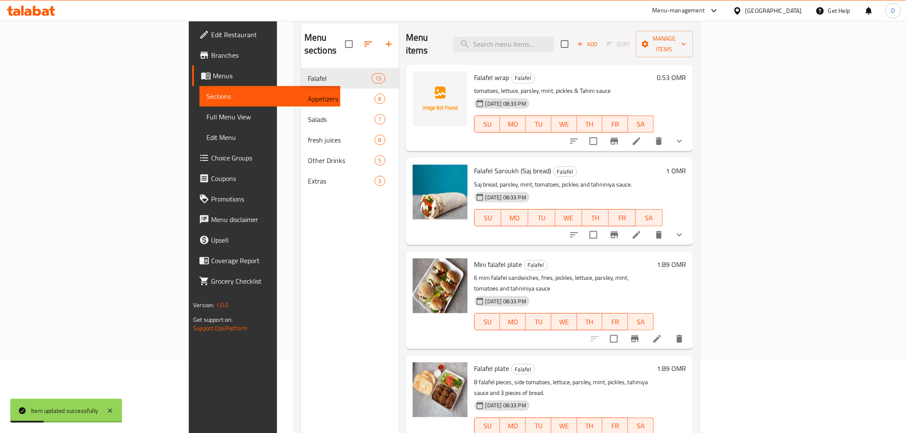
click at [649, 227] on li at bounding box center [637, 234] width 24 height 15
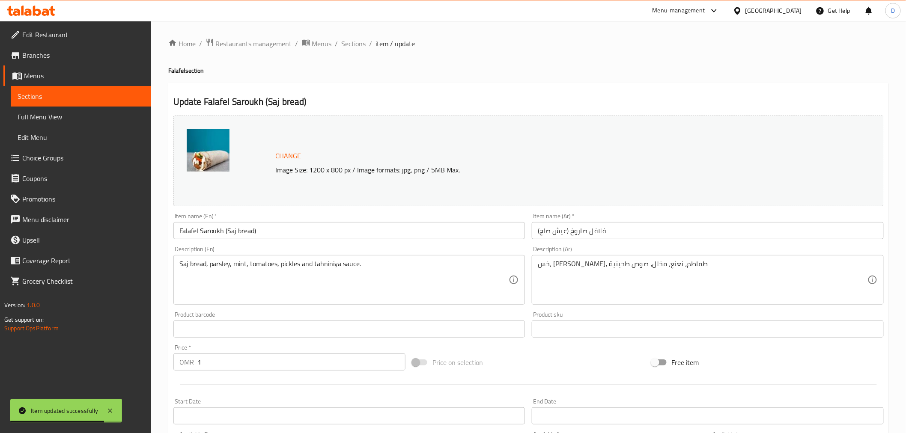
click at [562, 233] on input "فلافل صاروخ (عيش صاج)" at bounding box center [708, 230] width 352 height 17
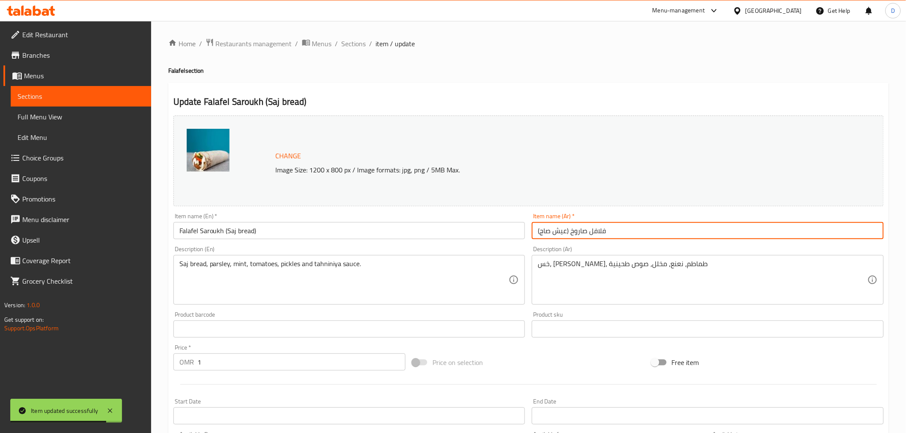
click at [562, 233] on input "فلافل صاروخ (عيش صاج)" at bounding box center [708, 230] width 352 height 17
paste input "بز"
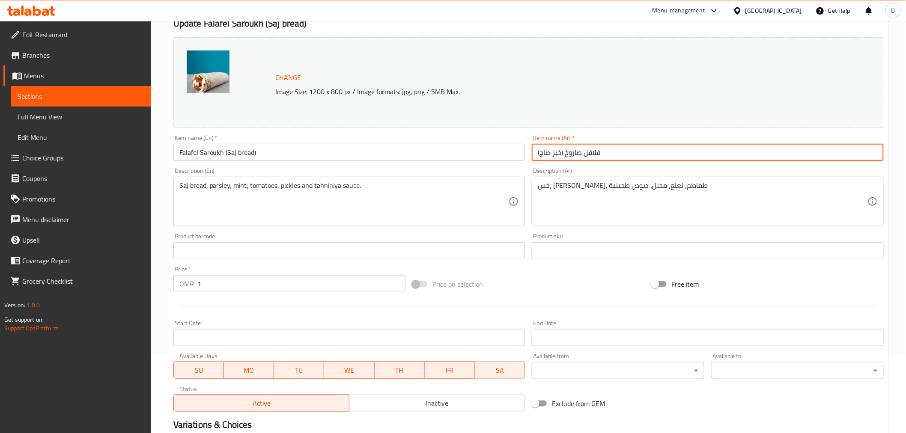
scroll to position [95, 0]
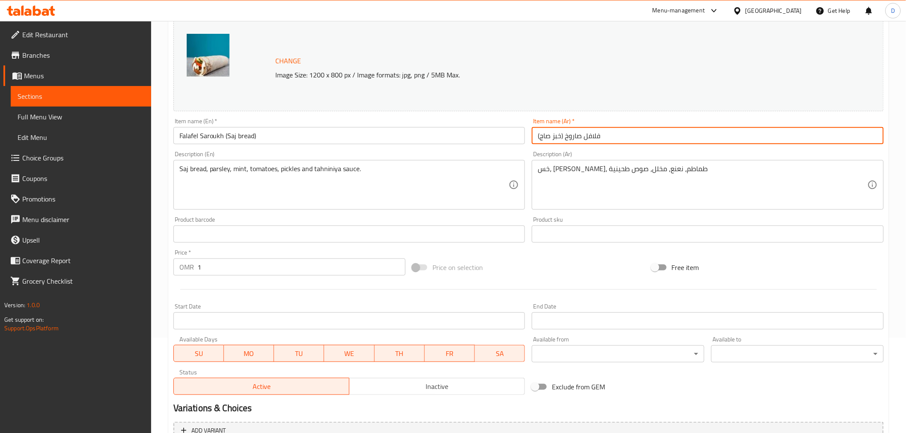
type input "فلافل صاروخ (خبز صاج)"
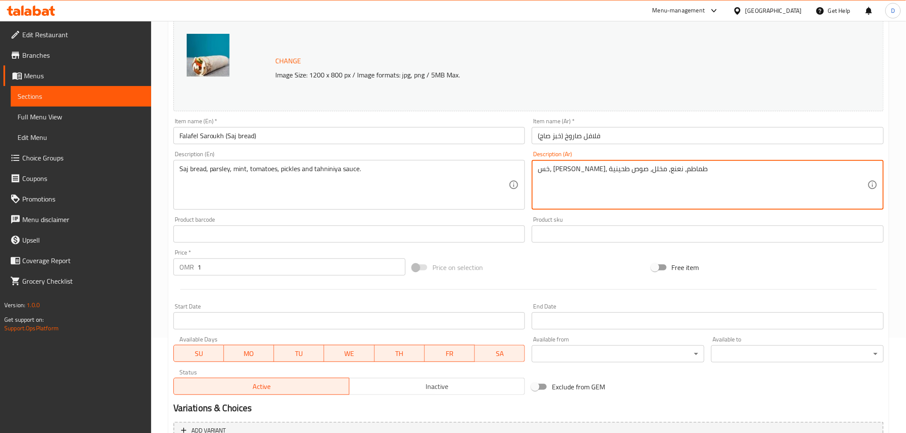
click at [673, 171] on textarea "خس، بقدونس، طماطم، نعنع، مخلل، صوص طحينية" at bounding box center [703, 185] width 330 height 41
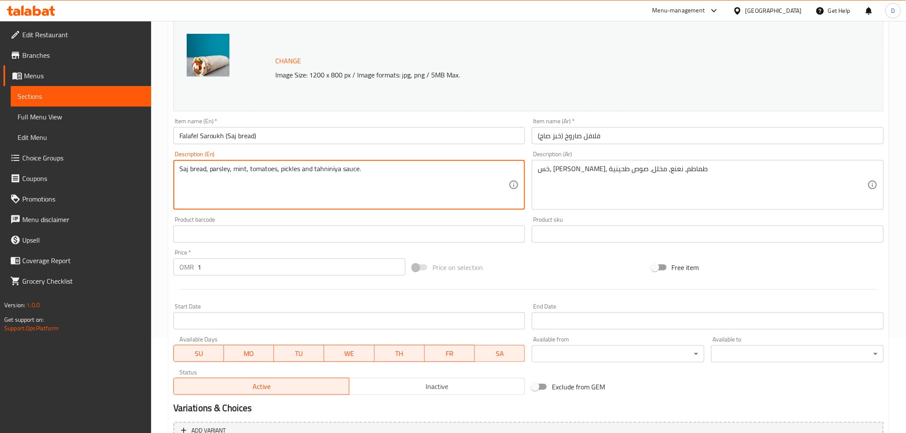
drag, startPoint x: 205, startPoint y: 168, endPoint x: 177, endPoint y: 168, distance: 27.4
paste textarea "Lettuce"
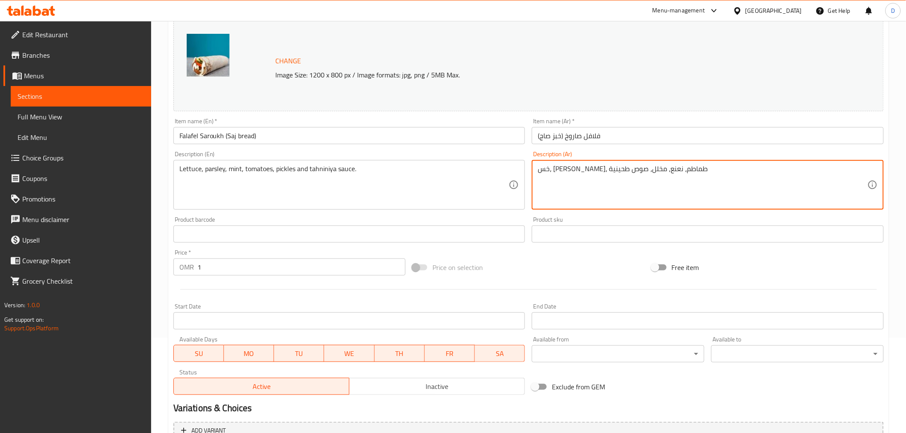
click at [672, 169] on textarea "خس، بقدونس، طماطم، نعنع، مخلل، صوص طحينية" at bounding box center [703, 185] width 330 height 41
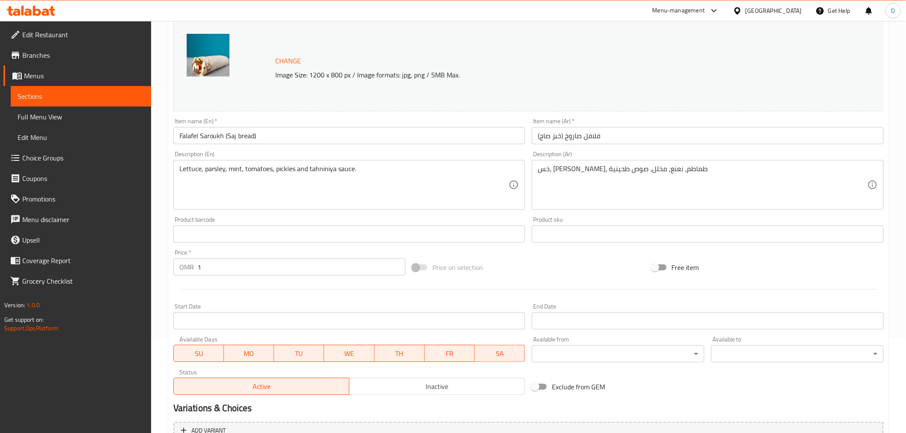
click at [298, 133] on input "Falafel Saroukh (Saj bread)" at bounding box center [349, 135] width 352 height 17
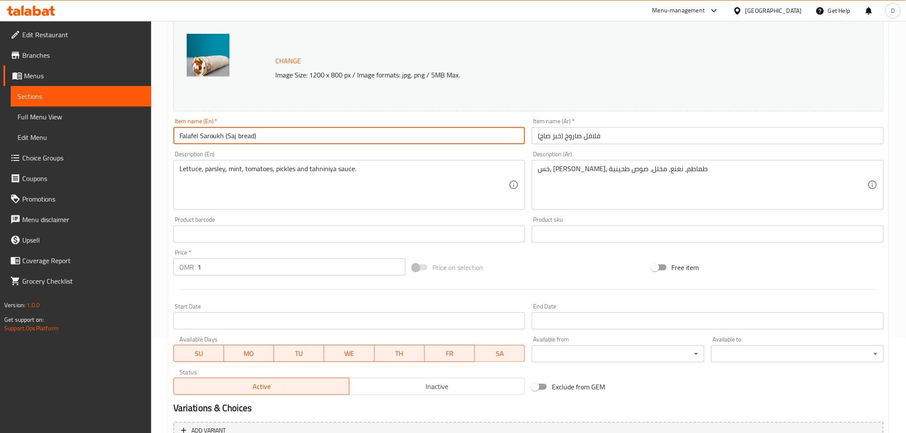
click at [298, 133] on input "Falafel Saroukh (Saj bread)" at bounding box center [349, 135] width 352 height 17
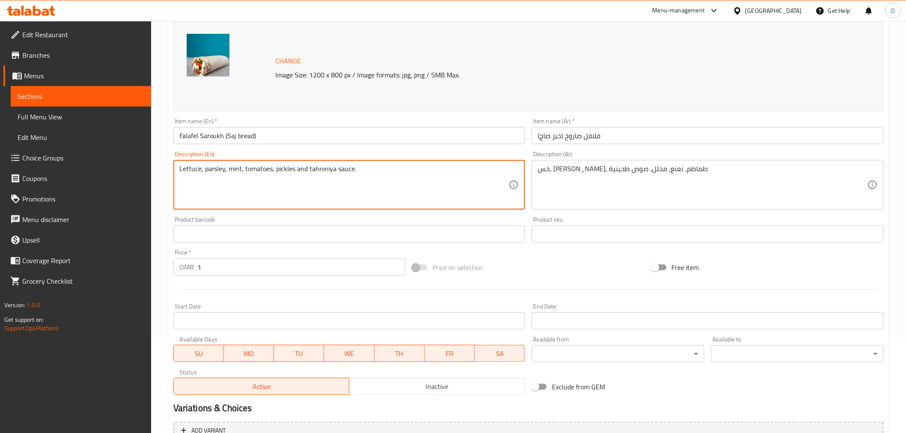
click at [318, 168] on textarea "Lettuce, parsley, mint, tomatoes, pickles and tahniniya sauce." at bounding box center [344, 185] width 330 height 41
click at [319, 168] on textarea "Lettuce, parsley, mint, tomatoes, pickles and tahniniya sauce." at bounding box center [344, 185] width 330 height 41
drag, startPoint x: 318, startPoint y: 168, endPoint x: 308, endPoint y: 171, distance: 10.4
click at [308, 171] on textarea "Lettuce, parsley, mint, tomatoes, pickles and tahniniya sauce." at bounding box center [344, 185] width 330 height 41
click at [323, 171] on textarea "Lettuce, parsley, mint, tomatoes, pickles and tahniniya sauce." at bounding box center [344, 185] width 330 height 41
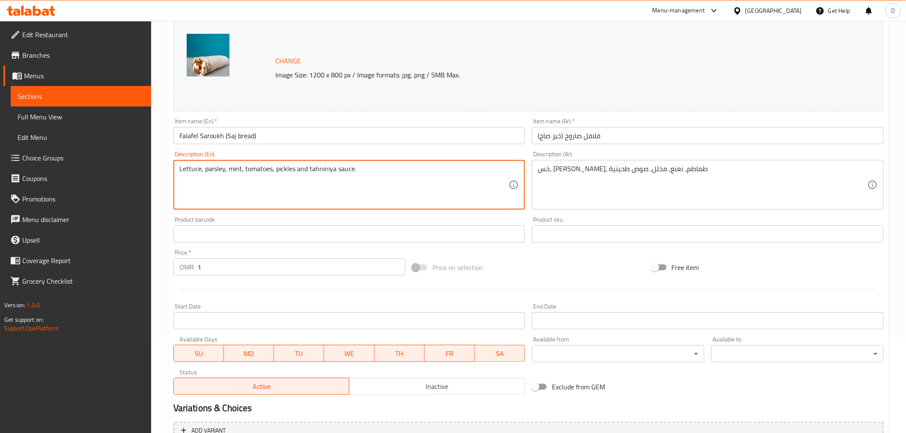
click at [323, 171] on textarea "Lettuce, parsley, mint, tomatoes, pickles and tahniniya sauce." at bounding box center [344, 185] width 330 height 41
paste textarea "Tahini"
drag, startPoint x: 274, startPoint y: 173, endPoint x: 244, endPoint y: 173, distance: 30.0
click at [244, 173] on textarea "Lettuce, parsley, mint, tomatoes, pickles and Tahini sauce." at bounding box center [344, 185] width 330 height 41
click at [229, 168] on textarea "Lettuce, parsley, mint, pickles and Tahini sauce." at bounding box center [344, 185] width 330 height 41
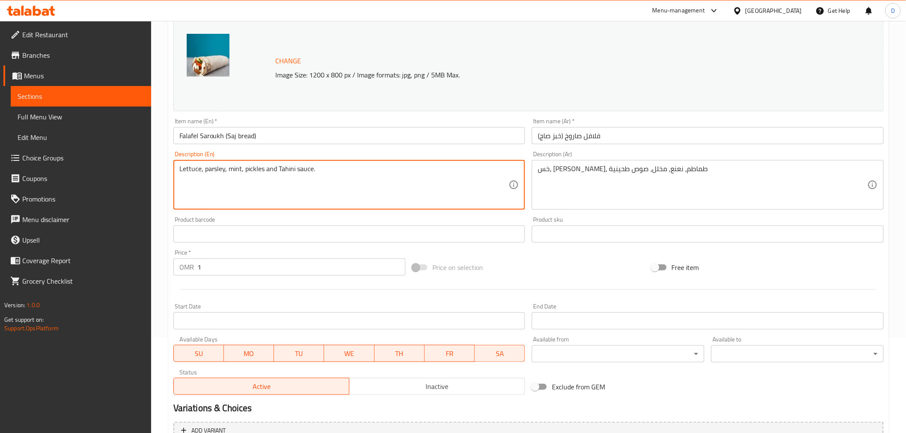
paste textarea "tomatoes,"
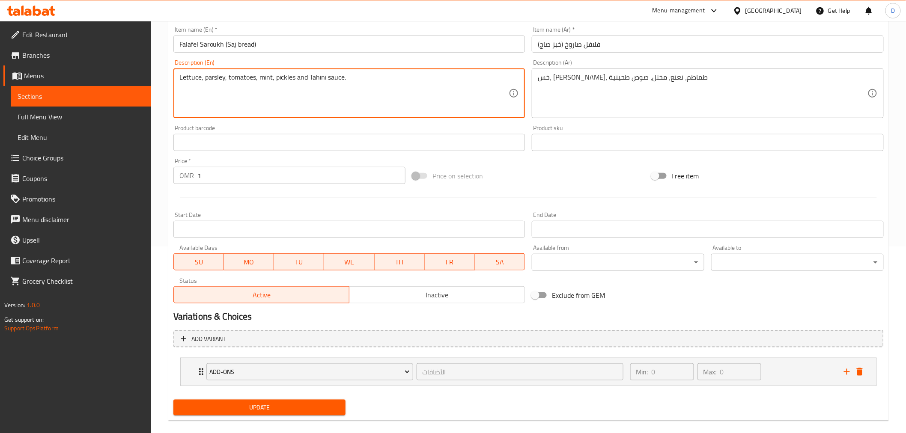
scroll to position [197, 0]
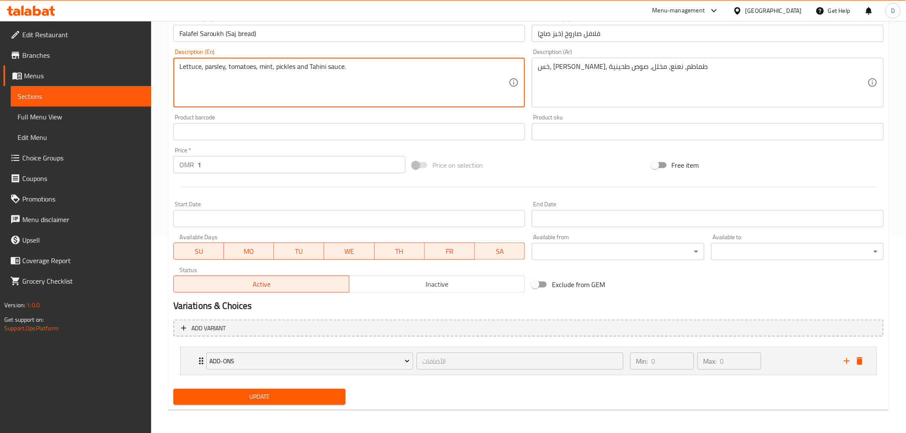
type textarea "Lettuce, parsley, tomatoes, mint, pickles and Tahini sauce."
click at [262, 392] on span "Update" at bounding box center [259, 397] width 159 height 11
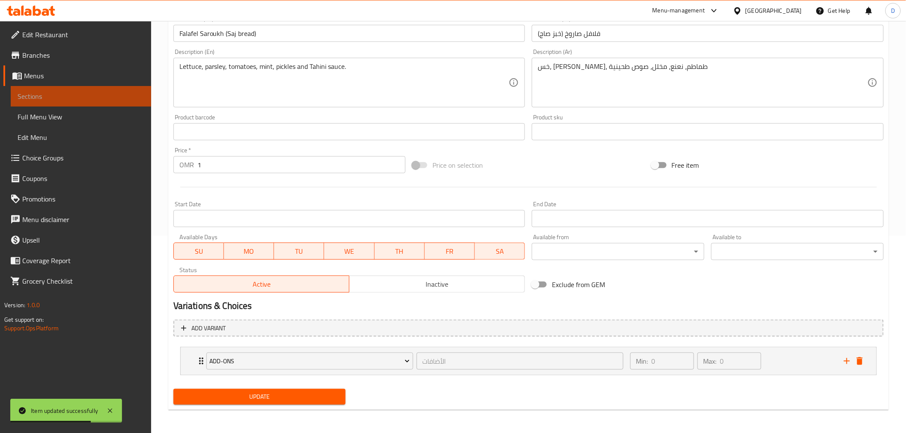
click at [125, 97] on span "Sections" at bounding box center [81, 96] width 127 height 10
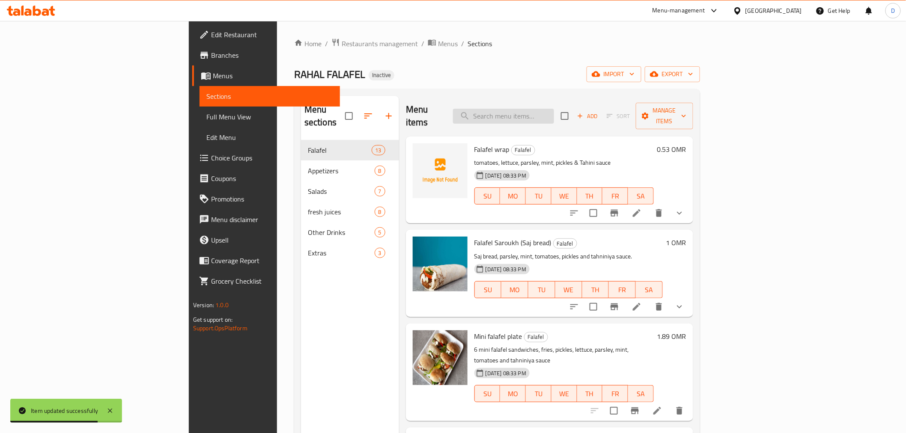
click at [554, 109] on input "search" at bounding box center [503, 116] width 101 height 15
paste input "Mini falafel plate"
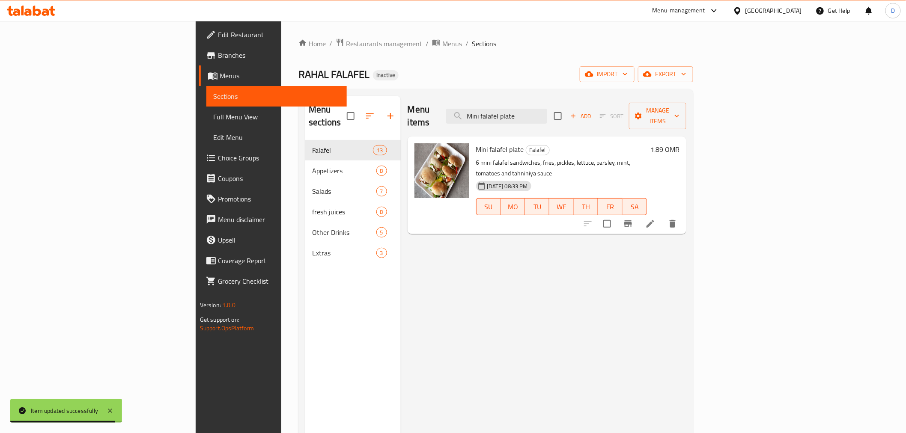
type input "Mini falafel plate"
click at [662, 216] on li at bounding box center [650, 223] width 24 height 15
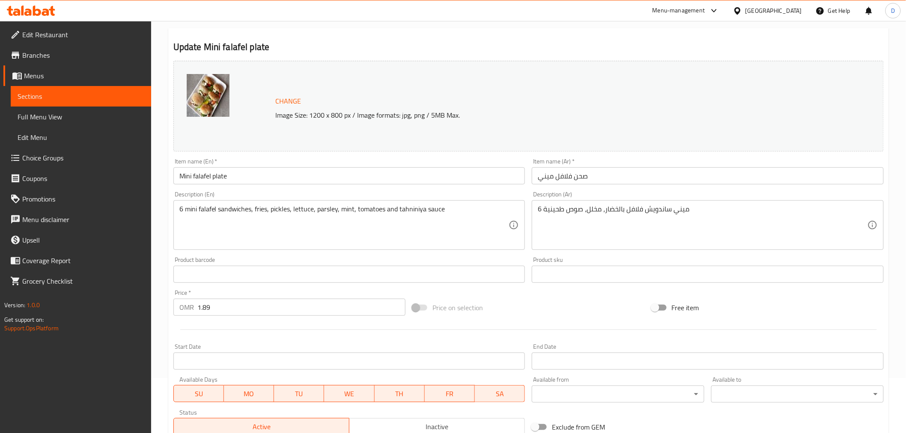
scroll to position [95, 0]
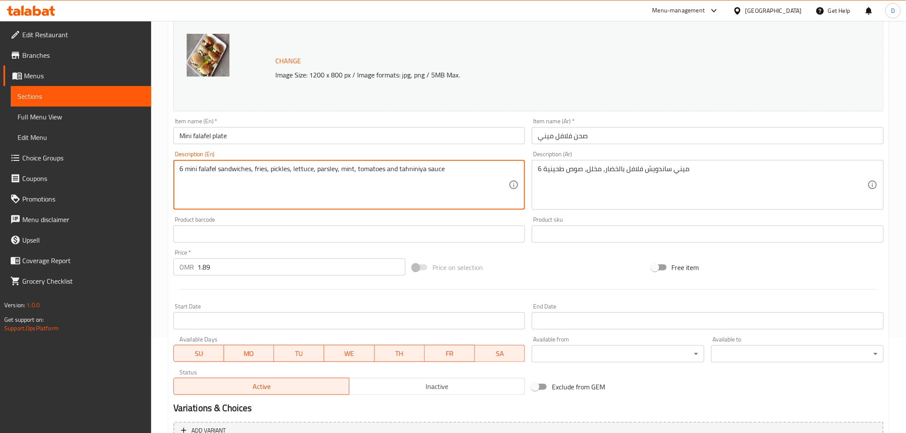
click at [426, 169] on textarea "6 mini falafel sandwiches, fries, pickles, lettuce, parsley, mint, tomatoes and…" at bounding box center [344, 185] width 330 height 41
paste textarea "ely,mint, tomato"
type textarea "6 mini falafel sandwiches, fries, pickles, lettuce, parsely,mint, tomatos and t…"
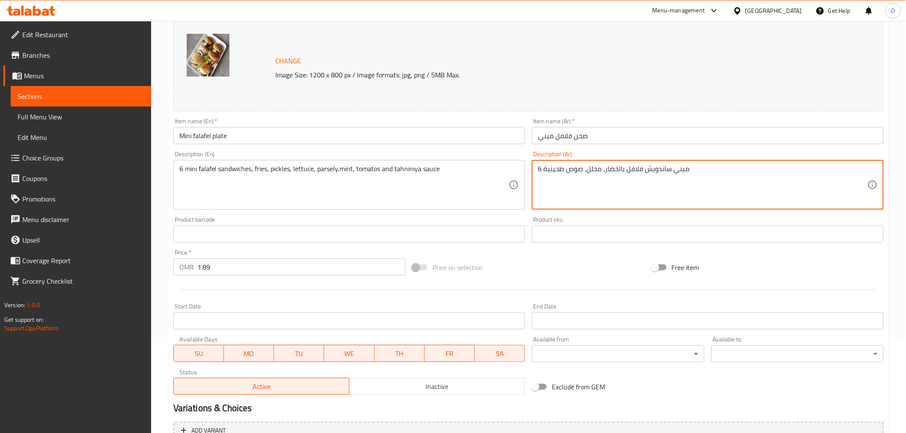
click at [604, 176] on textarea "6 ميني ساندويش فلافل بالخضار، مخلل، صوص طحينية" at bounding box center [703, 185] width 330 height 41
paste textarea "سندويشات فلافل صغيرة، مقلية، مخلل، خس، بقدونس، نعناع، ​​طماطم وصلصة طحين"
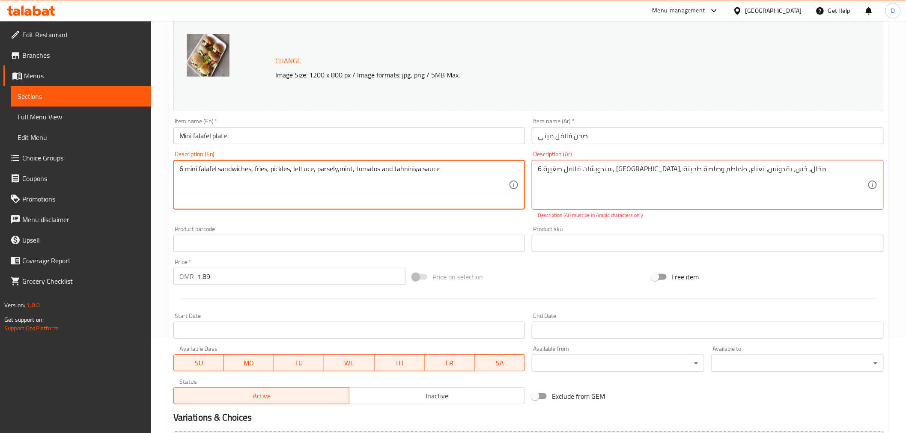
drag, startPoint x: 225, startPoint y: 171, endPoint x: 207, endPoint y: 166, distance: 19.2
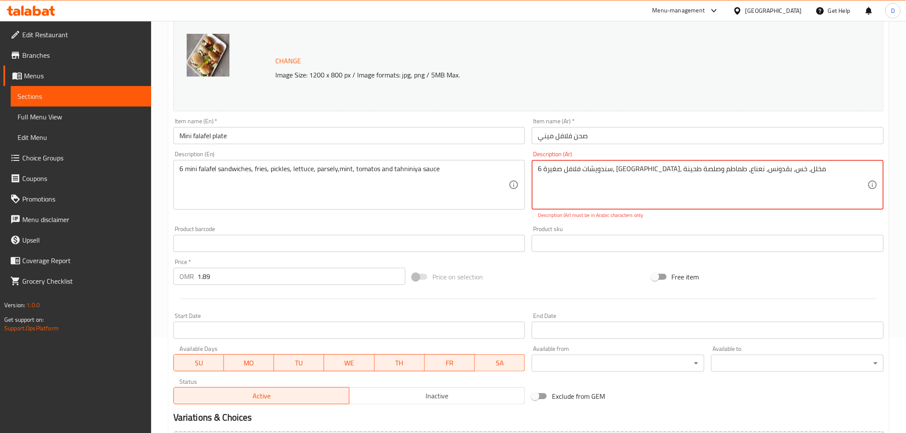
click at [714, 170] on textarea "6 سندويشات فلافل صغيرة، مقلية، مخلل، خس، بقدونس، نعناع، ​​طماطم وصلصة طحينة" at bounding box center [703, 185] width 330 height 41
click at [545, 169] on textarea "6 سندويشات فلافل صغيرة، مقلية، مخلل، خس، بقدونس، نعناع، ​​طماطم وصلصة طحينة" at bounding box center [703, 185] width 330 height 41
click at [690, 170] on textarea "6 سندويشات فلافل صغيرة، مقلية، مخلل، خس، بقدونس، نعناع، ​​طماطم وصلصة طحينة" at bounding box center [703, 185] width 330 height 41
click at [716, 172] on textarea "6 سندويشات فلافل صغيرة، مقلية، مخلل، خس، بقدونس، نعناع، ​​طماطم وصلصة طحينة" at bounding box center [703, 185] width 330 height 41
click at [715, 170] on textarea "6 سندويشات فلافل صغيرة، مقلية، مخلل، خس، بقدونس، نعناع، ​​طماطم وصلصة طحينة" at bounding box center [703, 185] width 330 height 41
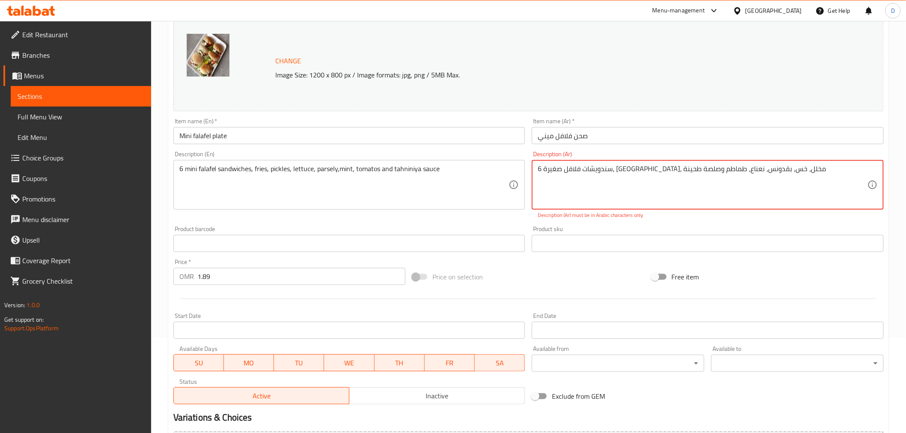
click at [610, 170] on textarea "6 سندويشات فلافل صغيرة، مقلية، مخلل، خس، بقدونس، نعناع، ​​طماطم وصلصة طحينة" at bounding box center [703, 185] width 330 height 41
click at [795, 176] on textarea "6 سندويشات فلافل صغيرة، مقلية، مخلل، خس، بقدونس، نعناع، ​​طماطم وصلصة طحينة" at bounding box center [703, 185] width 330 height 41
type textarea "6"
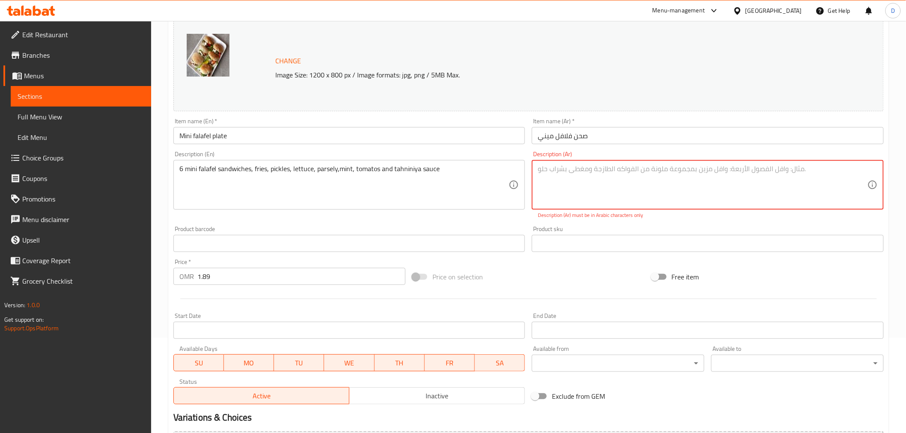
click at [498, 219] on div "Change Image Size: 1200 x 800 px / Image formats: jpg, png / 5MB Max. Item name…" at bounding box center [528, 212] width 717 height 391
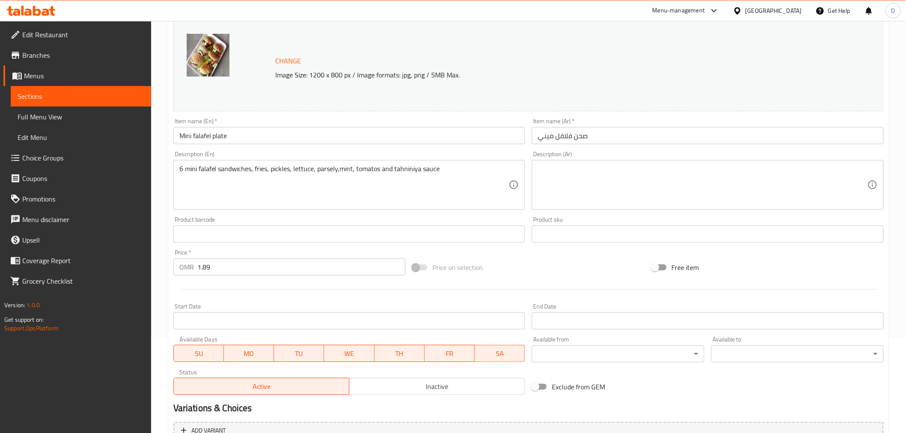
click at [559, 170] on textarea at bounding box center [703, 185] width 330 height 41
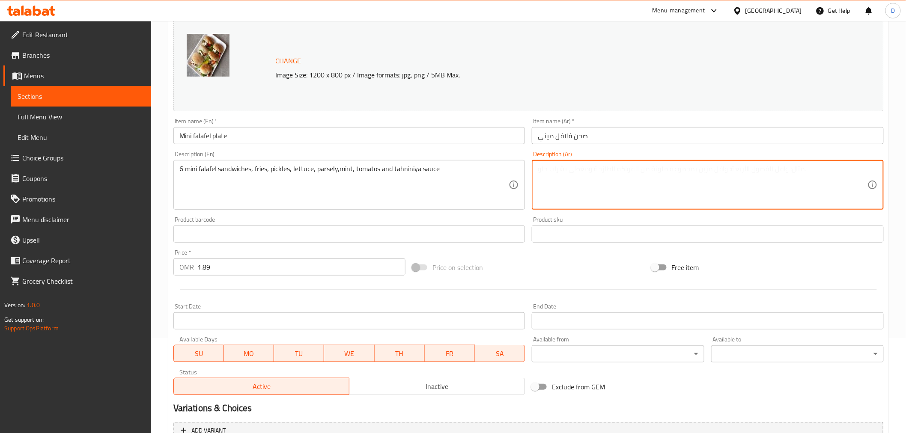
paste textarea "6 سندويشات فلافل صغيرة، مقلية، مخلل، خس، بقدونس، نعناع، ​​طماطم وصلصة طحينة"
click at [574, 191] on textarea "6 سندويشات فلافل صغيرة، مقلية، مخلل، خس، بقدونس، نعناع، ​​طماطم وصلصة طحينة" at bounding box center [703, 185] width 330 height 41
click at [483, 217] on div "Change Image Size: 1200 x 800 px / Image formats: jpg, png / 5MB Max. Item name…" at bounding box center [528, 207] width 717 height 381
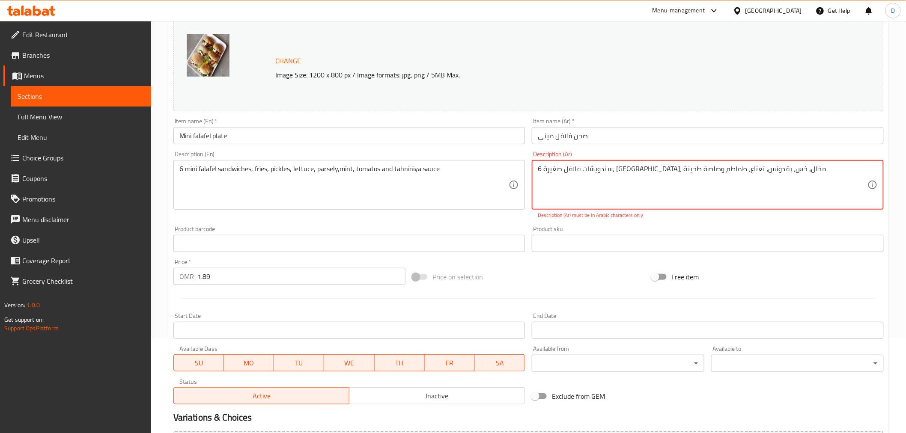
drag, startPoint x: 545, startPoint y: 171, endPoint x: 529, endPoint y: 171, distance: 15.8
click at [529, 171] on div "Description (Ar) 6 سندويشات فلافل صغيرة، مقلية، مخلل، خس، بقدونس، نعناع، ​​طماط…" at bounding box center [707, 185] width 359 height 75
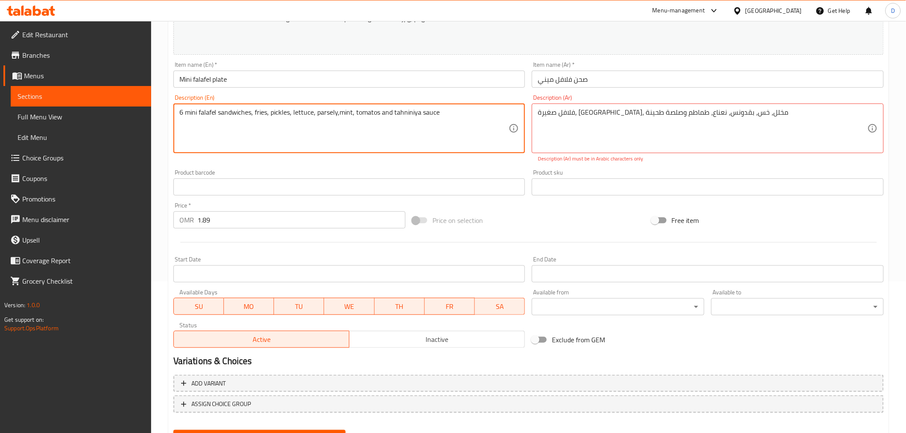
scroll to position [191, 0]
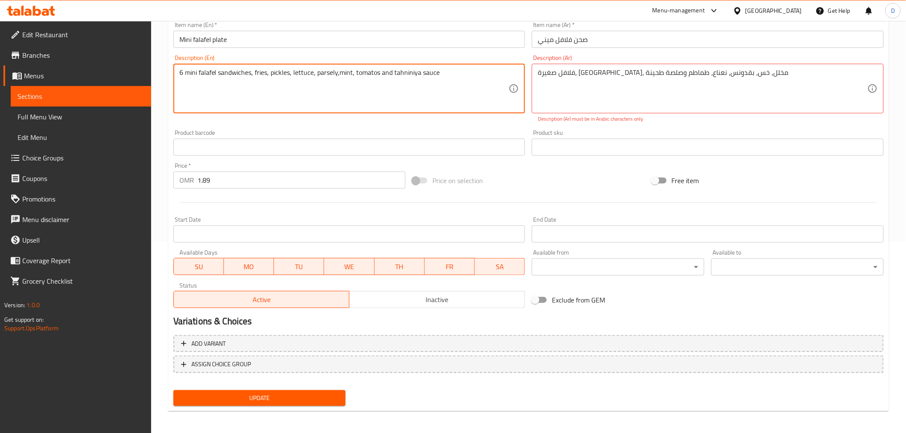
click at [310, 395] on span "Update" at bounding box center [259, 398] width 159 height 11
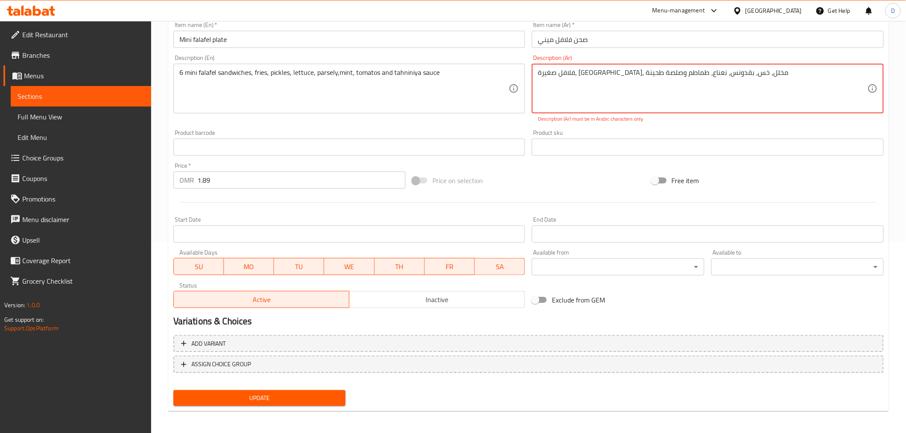
click at [302, 394] on span "Update" at bounding box center [259, 398] width 159 height 11
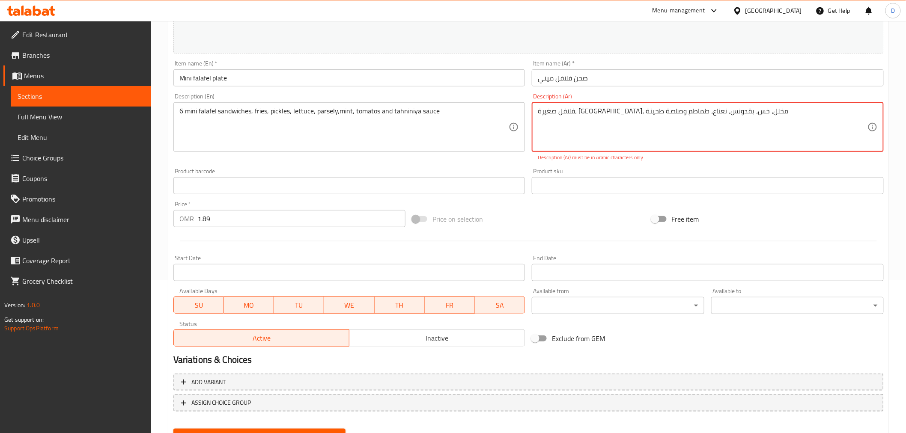
scroll to position [96, 0]
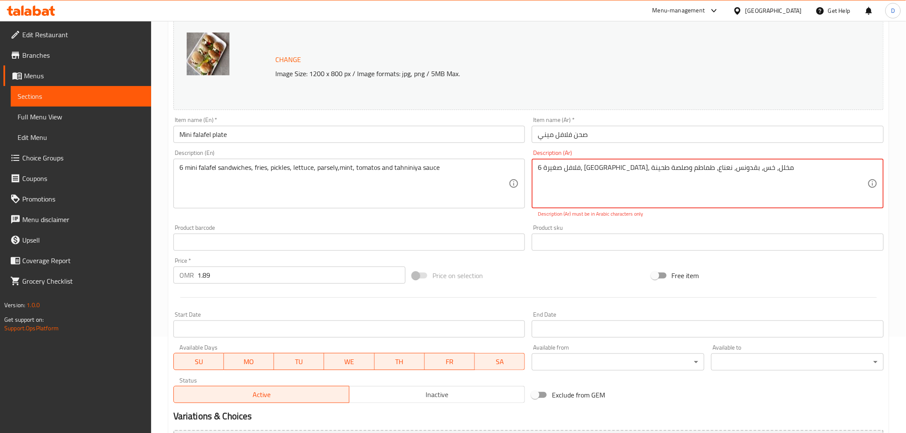
click at [548, 168] on textarea "6 فلافل صغيرة، مقلية، مخلل، خس، بقدونس، نعناع، ​​طماطم وصلصة طحينة" at bounding box center [703, 184] width 330 height 41
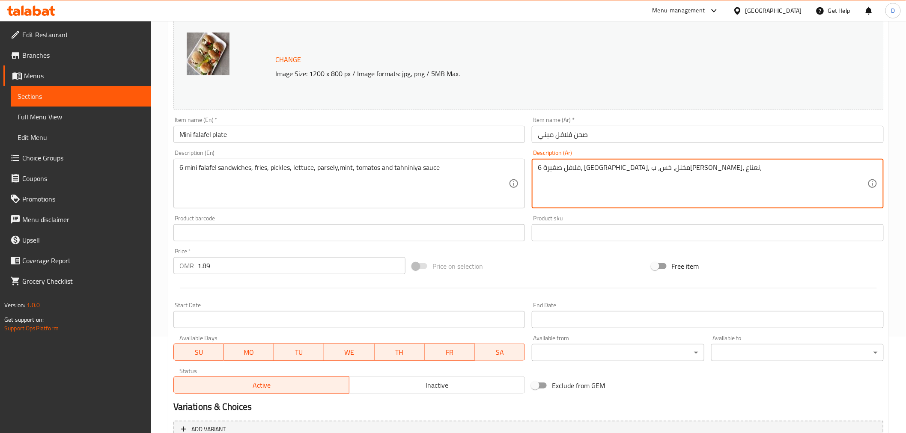
click at [548, 168] on textarea "6 فلافل صغيرة، مقلية، مخلل، خس، بقدونس، نعناع،" at bounding box center [703, 184] width 330 height 41
paste textarea "سندويشات فلافل صغيرة، مقلية، مخلل، خس، بقدونس، نعناع، ​​طماطم وصلصة طحينة"
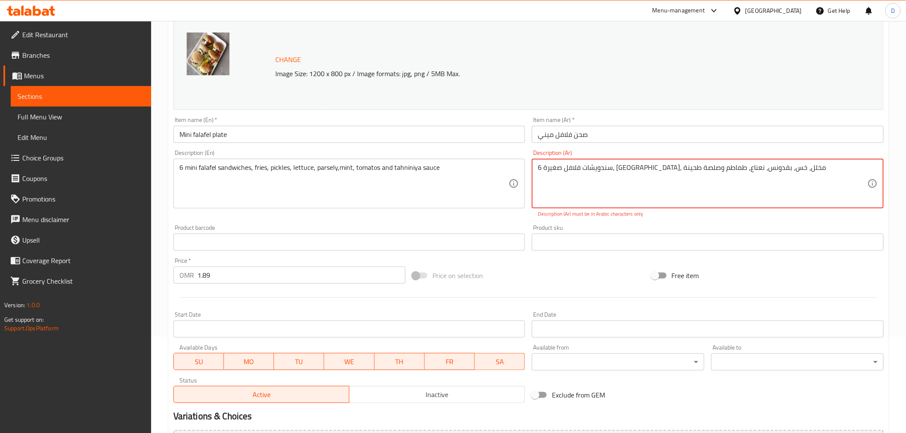
click at [608, 169] on textarea "6 سندويشات فلافل صغيرة، مقلية، مخلل، خس، بقدونس، نعناع، ​​طماطم وصلصة طحينة" at bounding box center [703, 184] width 330 height 41
click at [607, 168] on textarea "6 سندويشات فلافل صغيرة، مقلية، مخلل، خس، بقدو ​​طماطم وصلصة طحينة" at bounding box center [703, 184] width 330 height 41
paste textarea "نس، نعناع،"
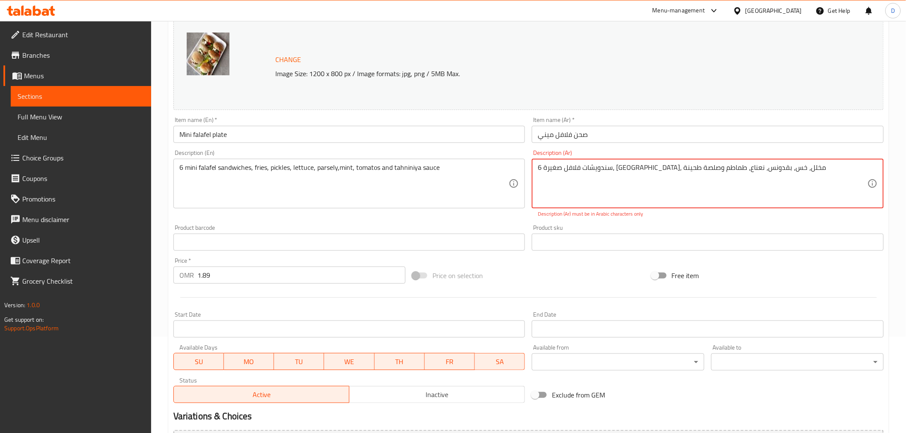
click at [606, 167] on textarea "6 سندويشات فلافل صغيرة، مقلية، مخلل، خس، بقدونس، نعناع، ​​طماطم وصلصة طحينة" at bounding box center [703, 184] width 330 height 41
click at [601, 172] on textarea "6 سندويشات فلافل صغيرة، مقلية، مخلل، خس، بقدونس، نعناع، ​​طماطم وصلصة طحينة" at bounding box center [703, 184] width 330 height 41
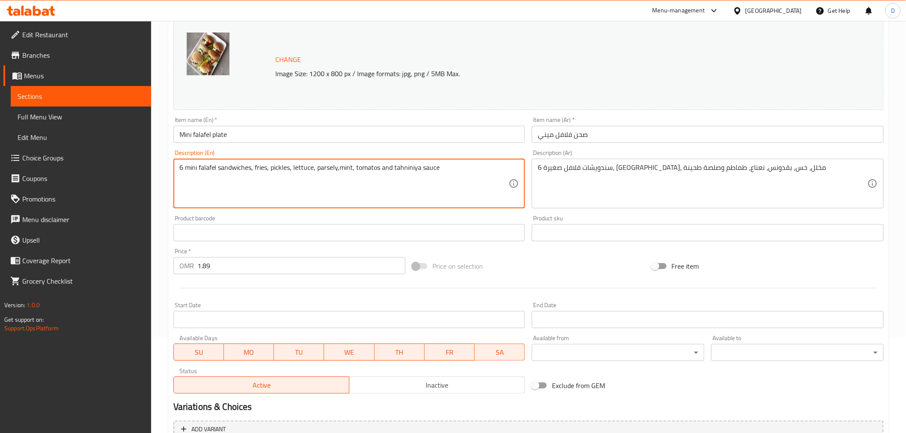
drag, startPoint x: 210, startPoint y: 169, endPoint x: 304, endPoint y: 166, distance: 94.2
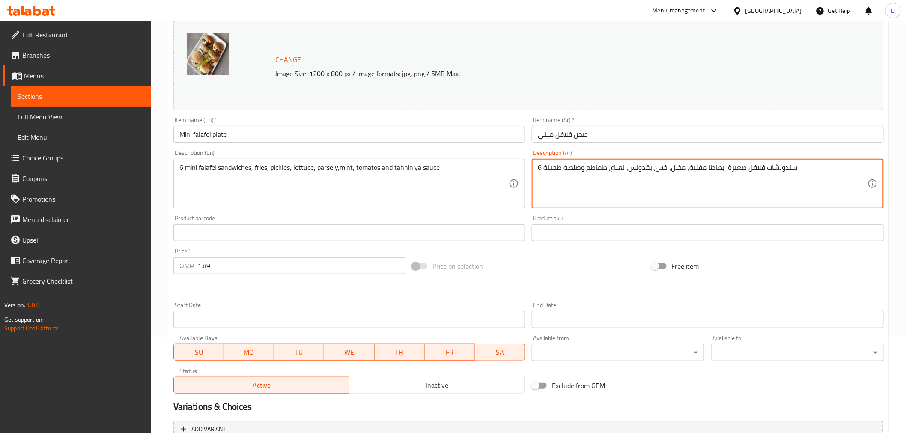
type textarea "6 سندويشات فلافل صغيرة، بطاطا مقلية، مخلل، خس، بقدونس، نعناع، طماطم وصلصة طحينة"
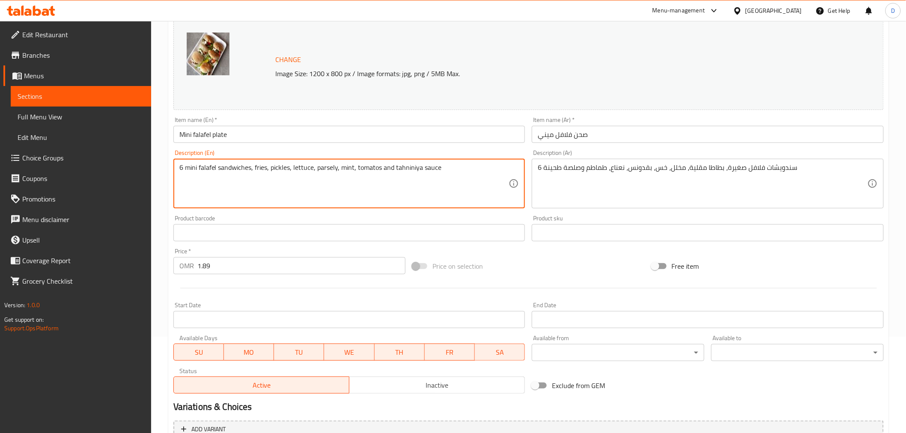
drag, startPoint x: 404, startPoint y: 171, endPoint x: 421, endPoint y: 174, distance: 17.3
click at [421, 174] on textarea "6 mini falafel sandwiches, fries, pickles, lettuce, parsely, mint, tomatos and …" at bounding box center [344, 184] width 330 height 41
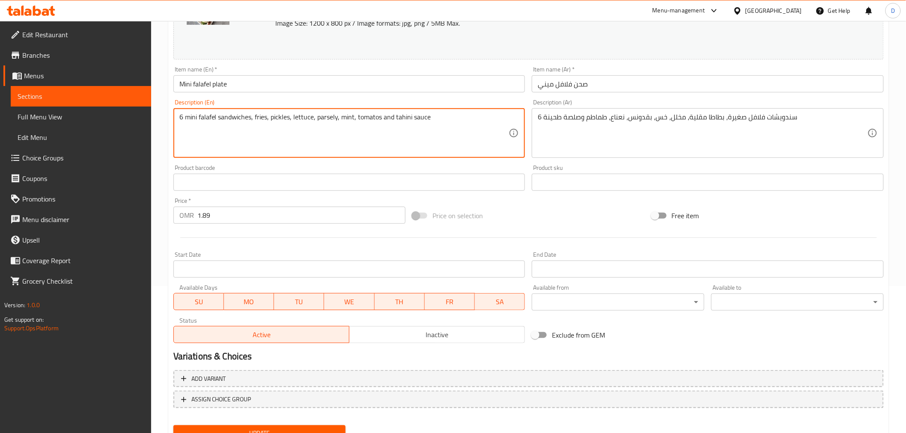
scroll to position [182, 0]
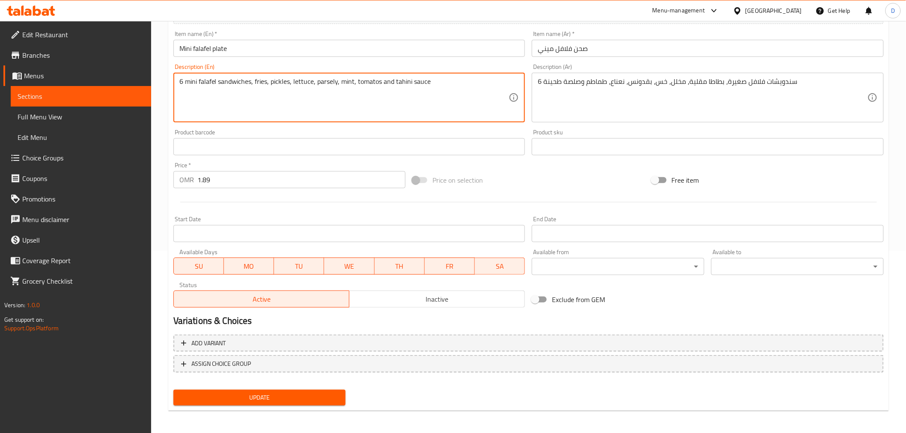
type textarea "6 mini falafel sandwiches, fries, pickles, lettuce, parsely, mint, tomatos and …"
click at [318, 403] on button "Update" at bounding box center [259, 398] width 173 height 16
click at [319, 398] on span "Update" at bounding box center [259, 398] width 159 height 11
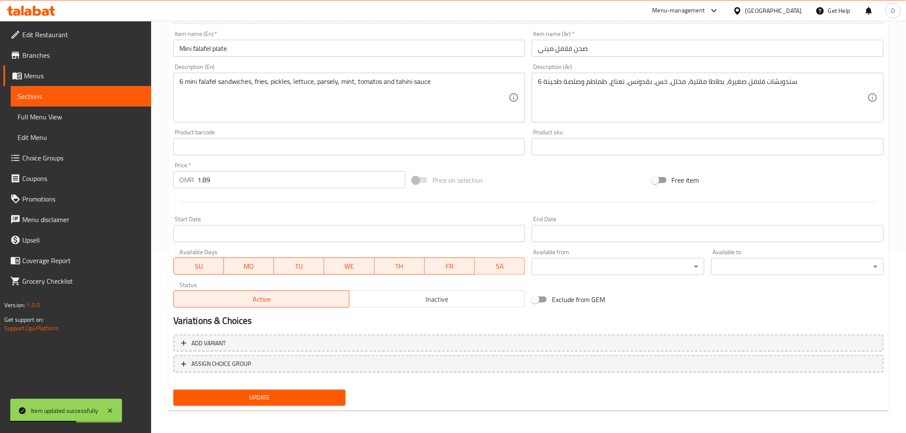
click at [126, 96] on span "Sections" at bounding box center [81, 96] width 127 height 10
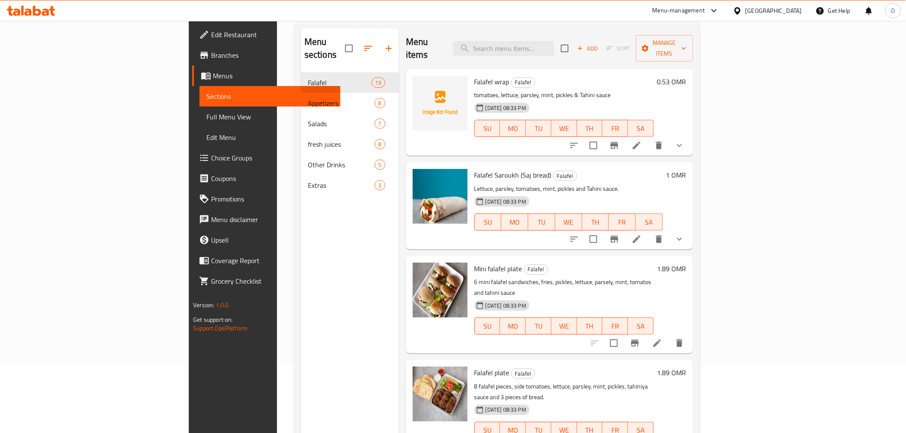
scroll to position [24, 0]
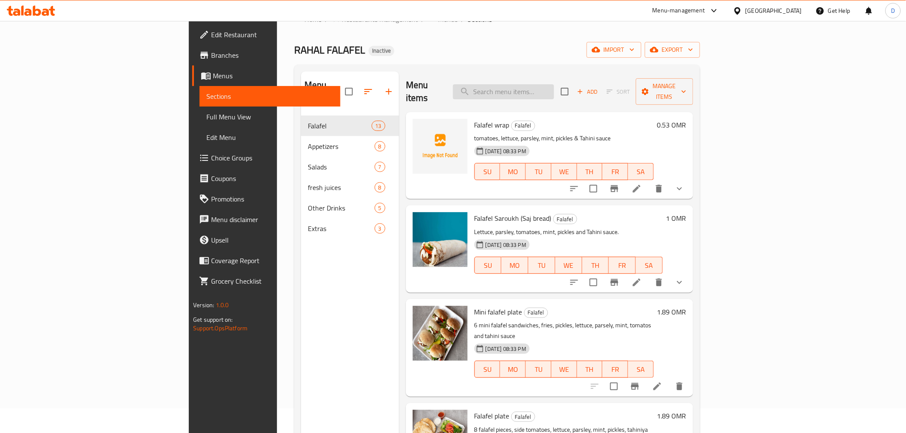
click at [551, 88] on input "search" at bounding box center [503, 91] width 101 height 15
paste input "Falafel plate"
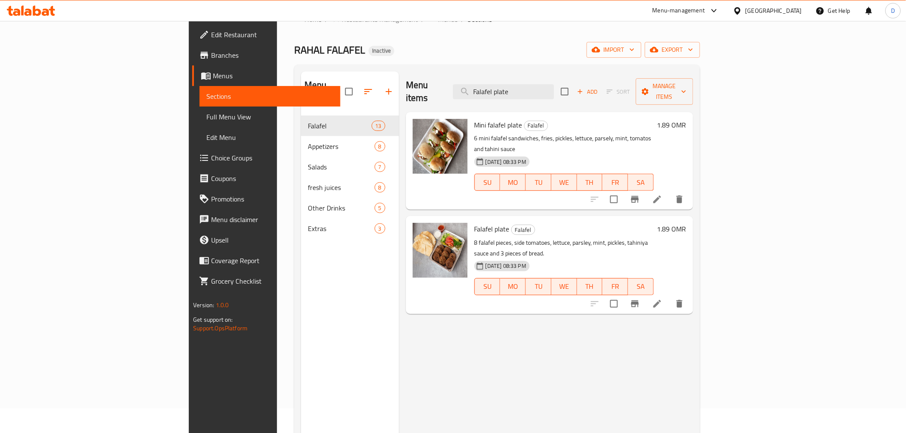
type input "Falafel plate"
click at [669, 296] on li at bounding box center [657, 303] width 24 height 15
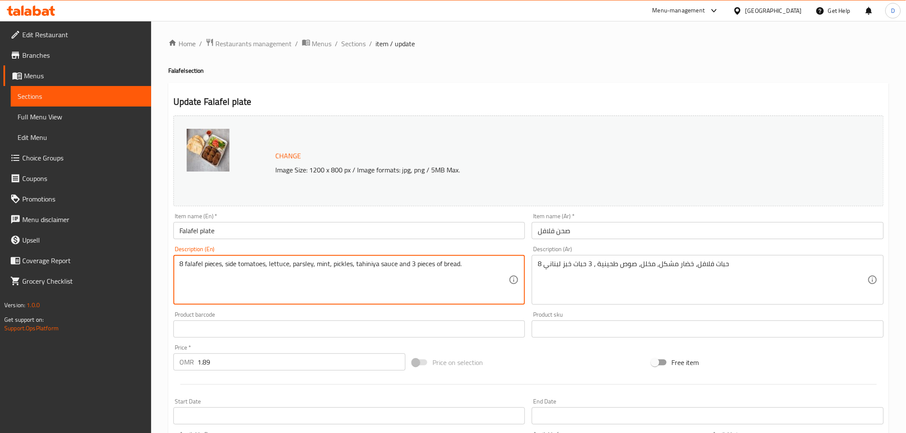
click at [405, 270] on textarea "8 falafel pieces, side tomatoes, lettuce, parsley, mint, pickles, tahiniya sauc…" at bounding box center [344, 280] width 330 height 41
paste textarea ")"
drag, startPoint x: 370, startPoint y: 264, endPoint x: 375, endPoint y: 266, distance: 5.7
click at [375, 266] on textarea "8 falafel pieces, side tomatoes, lettuce, parsley, mint, pickles, tahiniya sauc…" at bounding box center [344, 280] width 330 height 41
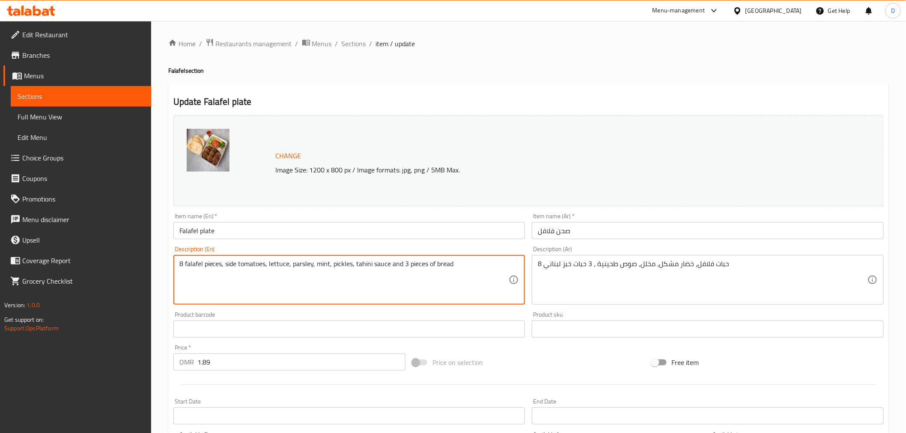
type textarea "8 falafel pieces, side tomatoes, lettuce, parsley, mint, pickles, tahini sauce …"
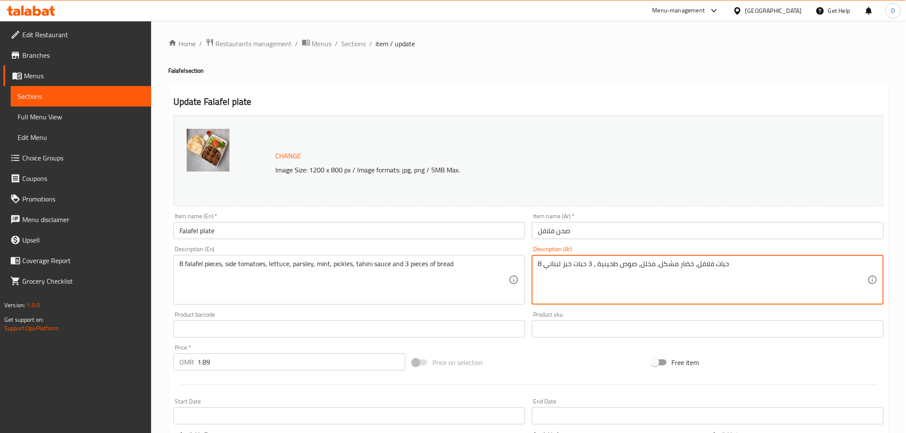
click at [599, 273] on textarea "8 حبات فلافل، خضار مشكل، مخلل، صوص طحينية ، 3 حبات خبز لبناني" at bounding box center [703, 280] width 330 height 41
paste textarea "قطع فلافل، طماطم جانبية، خس، بقدونس، نعناع، ​​مخلل، صلصة طحينة و3 قطع خبز"
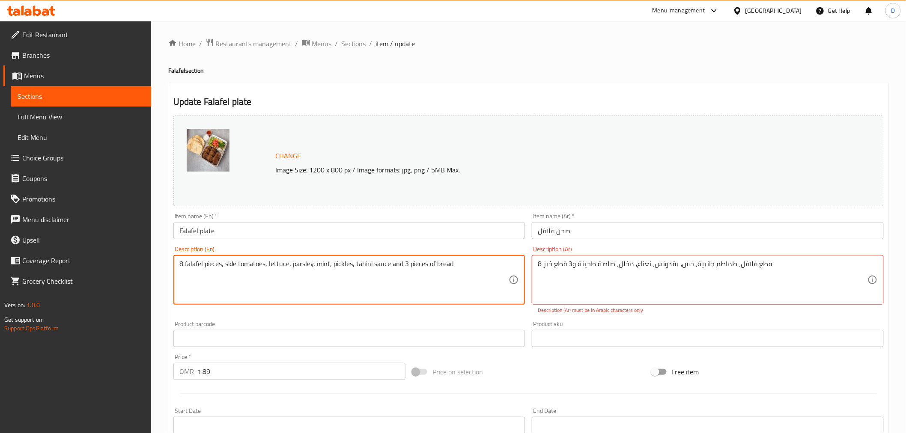
drag, startPoint x: 227, startPoint y: 261, endPoint x: 293, endPoint y: 265, distance: 66.0
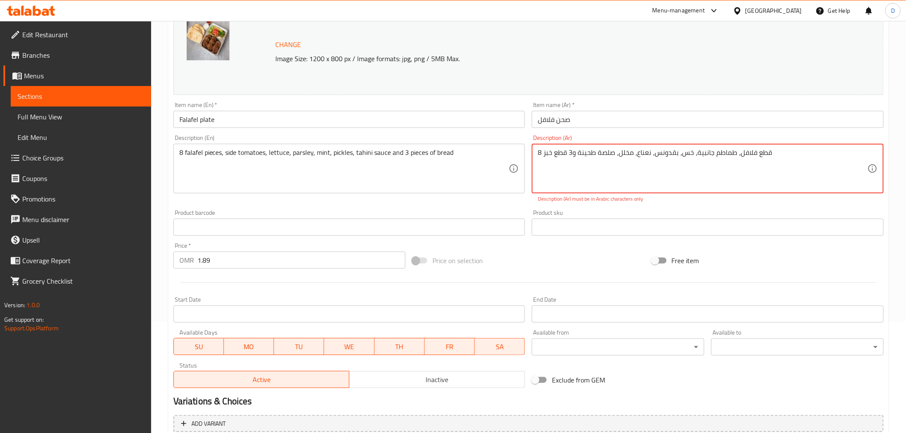
scroll to position [190, 0]
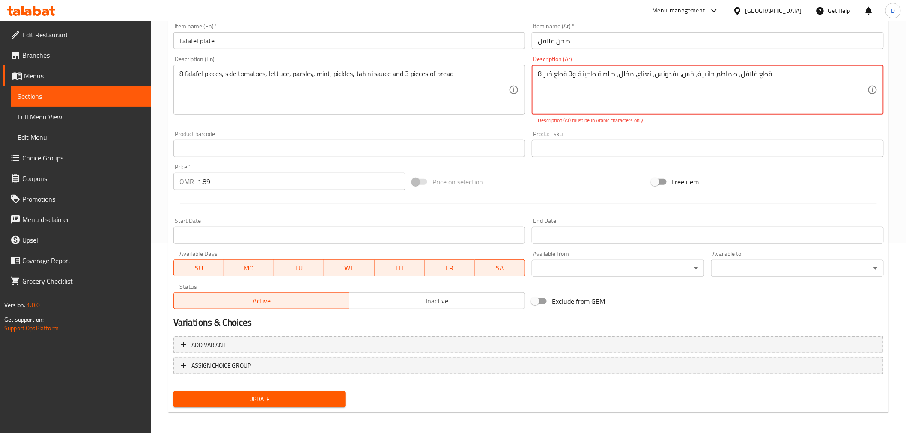
click at [330, 394] on span "Update" at bounding box center [259, 399] width 159 height 11
click at [632, 74] on textarea "8 قطع فلافل، طماطم جانبية، خس، بقدونس، نعناع، ​​مخلل، صلصة طحينة و3 قطع خبز" at bounding box center [703, 90] width 330 height 41
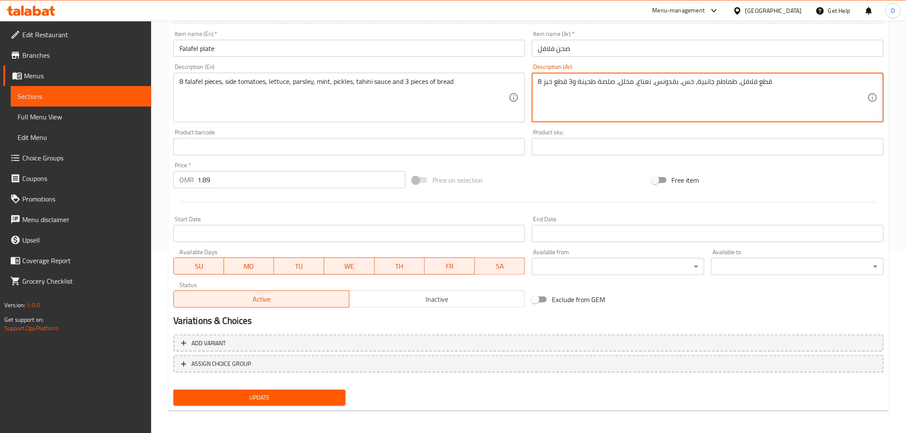
type textarea "8 قطع فلافل، طماطم جانبية، خس، بقدونس، نعناع، مخلل، صلصة طحينة و3 قطع خبز"
click at [299, 399] on span "Update" at bounding box center [259, 398] width 159 height 11
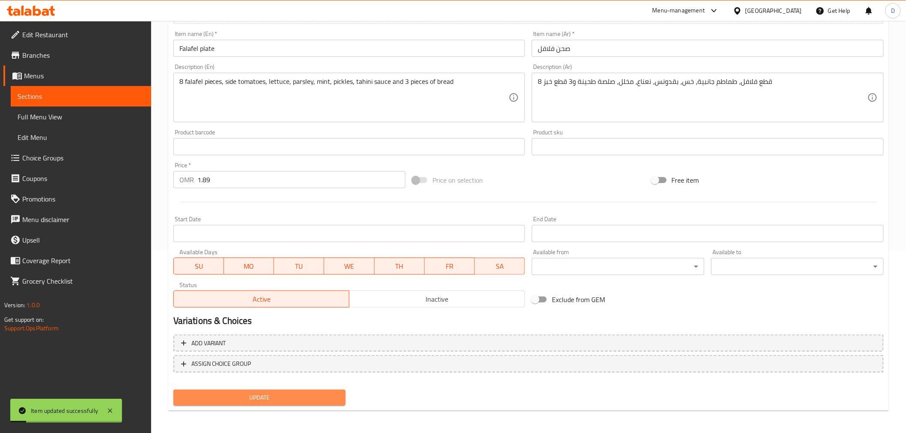
click at [324, 396] on span "Update" at bounding box center [259, 398] width 159 height 11
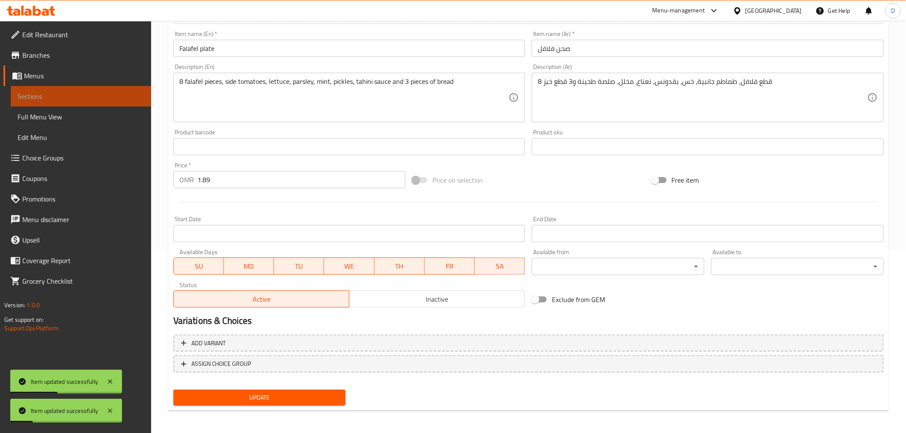
click at [125, 94] on span "Sections" at bounding box center [81, 96] width 127 height 10
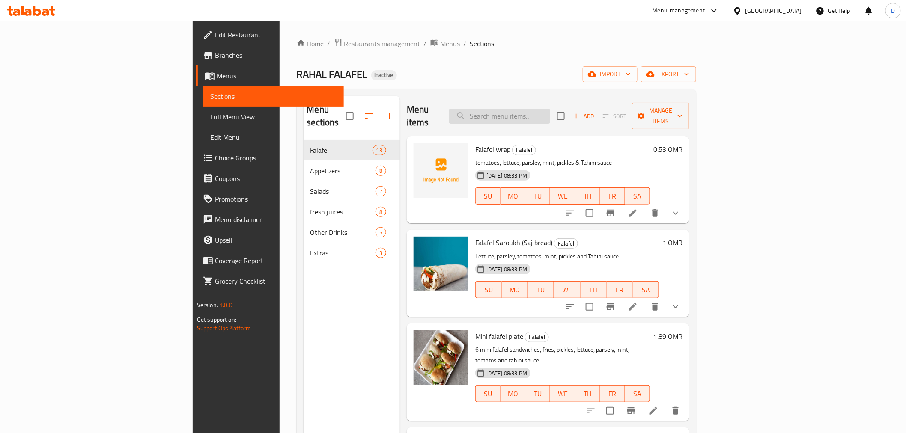
click at [542, 109] on input "search" at bounding box center [499, 116] width 101 height 15
paste input "Falafel oven fatir"
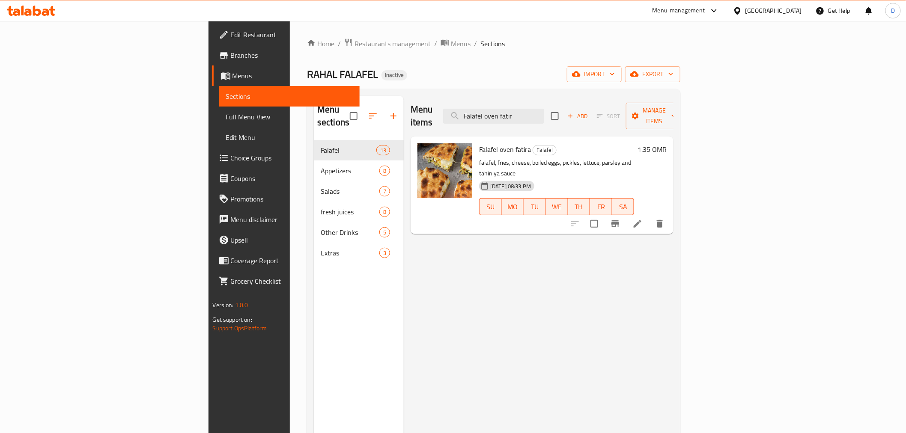
type input "Falafel oven fatir"
click at [649, 216] on li at bounding box center [637, 223] width 24 height 15
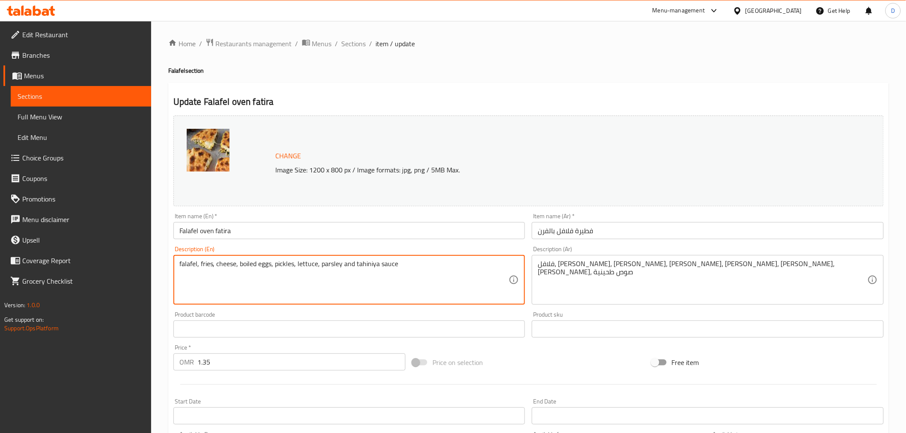
click at [414, 265] on textarea "falafel, fries, cheese, boiled eggs, pickles, lettuce, parsley and tahiniya sau…" at bounding box center [344, 280] width 330 height 41
paste textarea
type textarea "falafel, fries, cheese, boiled eggs, pickles,lettuce, parsley and tahiniya sauce"
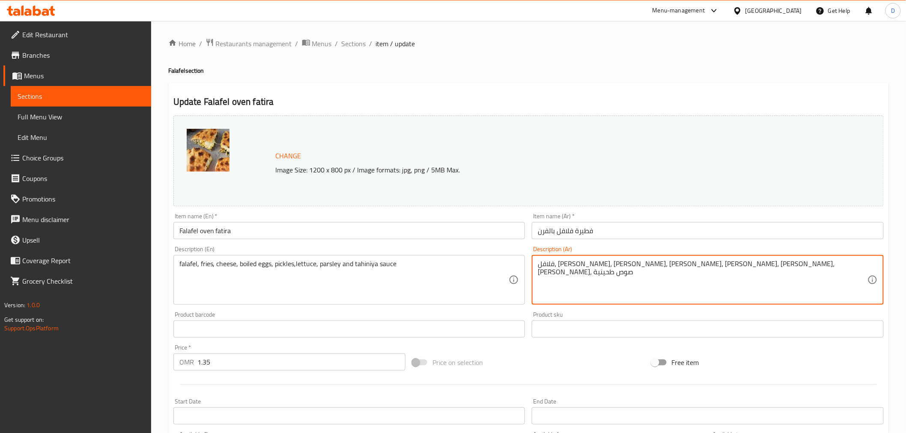
click at [575, 260] on textarea "فلافل، بيض، فرايز، خس، بقدونس، مخلل، جبن، صوص طحينية" at bounding box center [703, 280] width 330 height 41
paste textarea "طاطس مقلية، جبن، بيض مسلوق، مخلل، خس، بقدونس وصلصة طحين"
type textarea "فلافل، بطاطس مقلية، جبن، بيض مسلوق، مخلل، خس، بقدونس وصلصة طحينة"
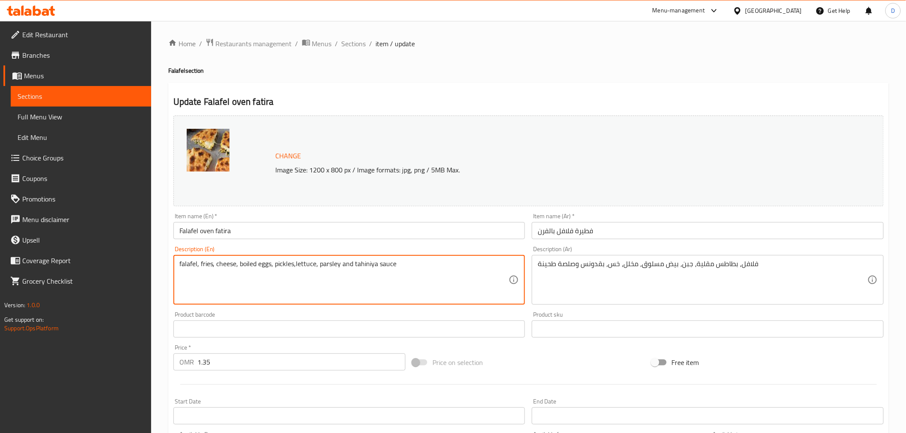
drag, startPoint x: 370, startPoint y: 266, endPoint x: 375, endPoint y: 267, distance: 5.3
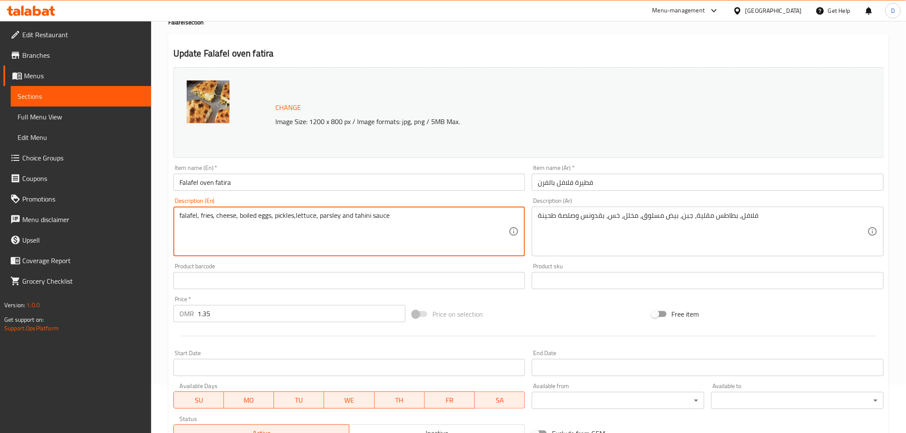
scroll to position [182, 0]
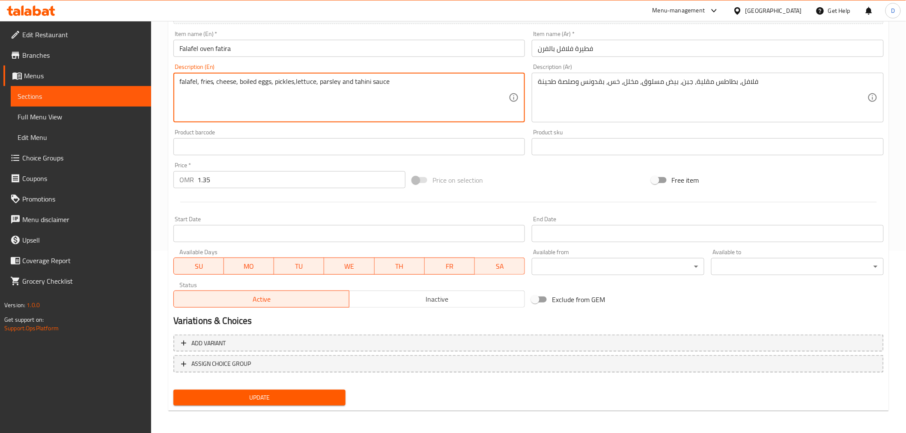
type textarea "falafel, fries, cheese, boiled eggs, pickles,lettuce, parsley and tahini sauce"
click at [305, 393] on span "Update" at bounding box center [259, 398] width 159 height 11
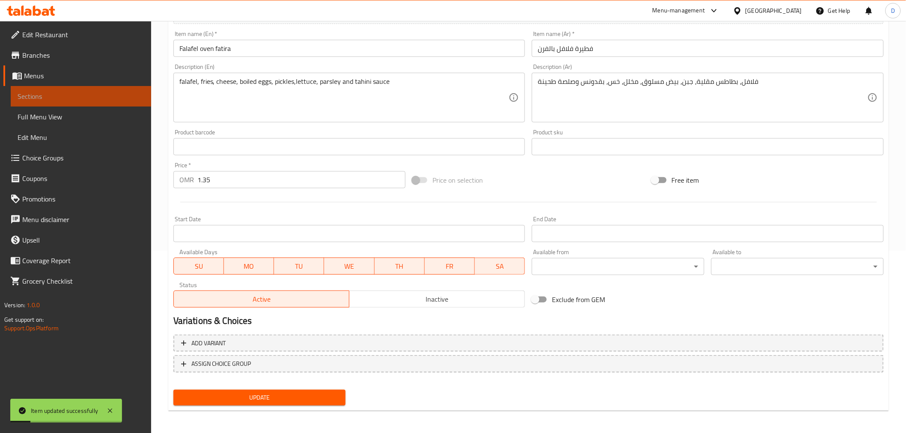
click at [122, 92] on span "Sections" at bounding box center [81, 96] width 127 height 10
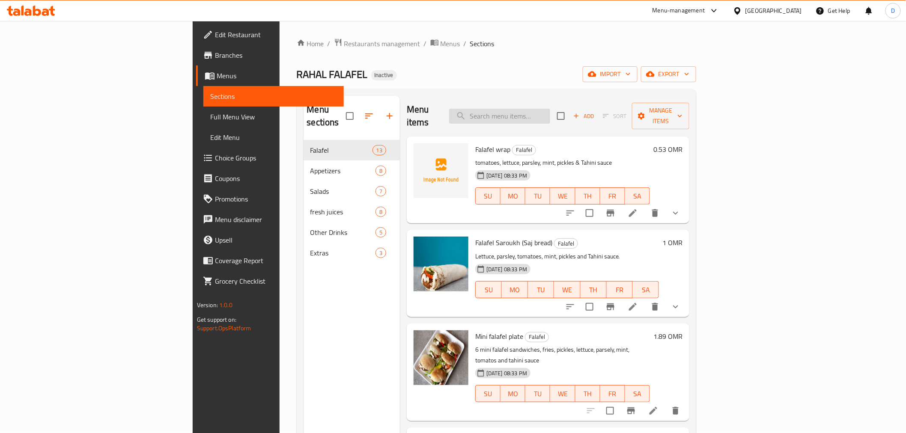
click at [550, 113] on input "search" at bounding box center [499, 116] width 101 height 15
paste input "Falafel grilled in oven"
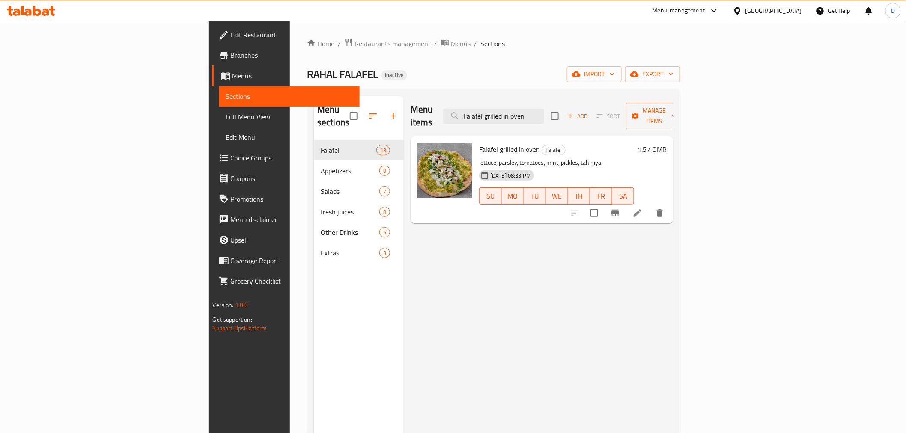
type input "Falafel grilled in oven"
click at [626, 221] on div "Menu items Falafel grilled in oven Add Sort Manage items Falafel grilled in ove…" at bounding box center [539, 312] width 270 height 433
click at [643, 208] on icon at bounding box center [637, 213] width 10 height 10
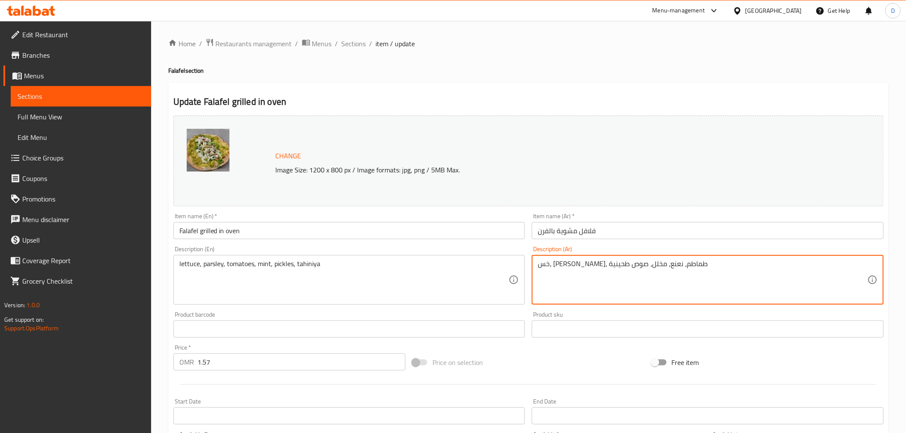
click at [570, 268] on textarea "خس، بقدونس، طماطم، نعنع، مخلل، صوص طحينية" at bounding box center [703, 280] width 330 height 41
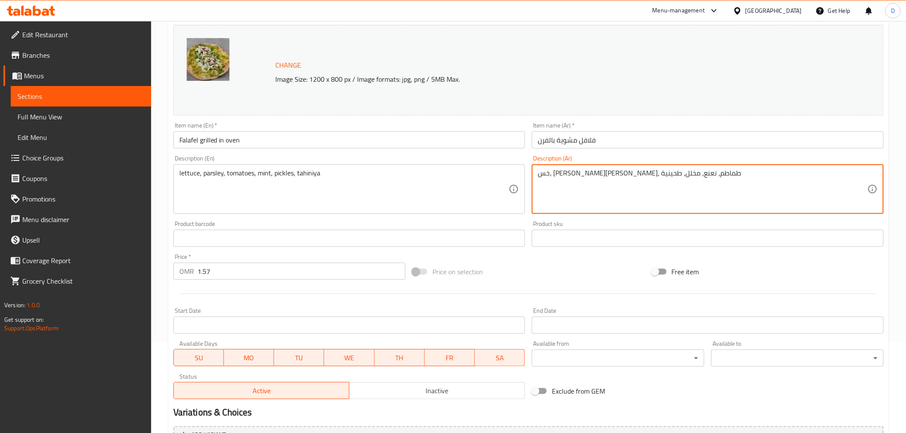
scroll to position [182, 0]
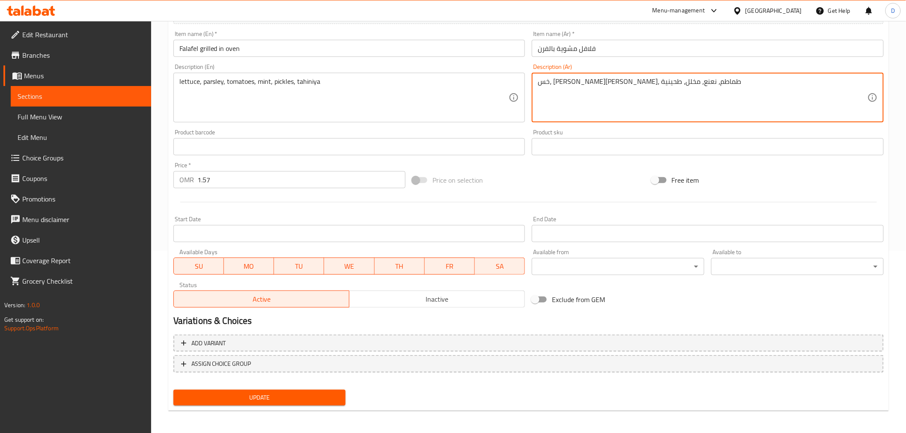
type textarea "خس، بقدونس، طماطم، نعنع، مخلل، طحينية"
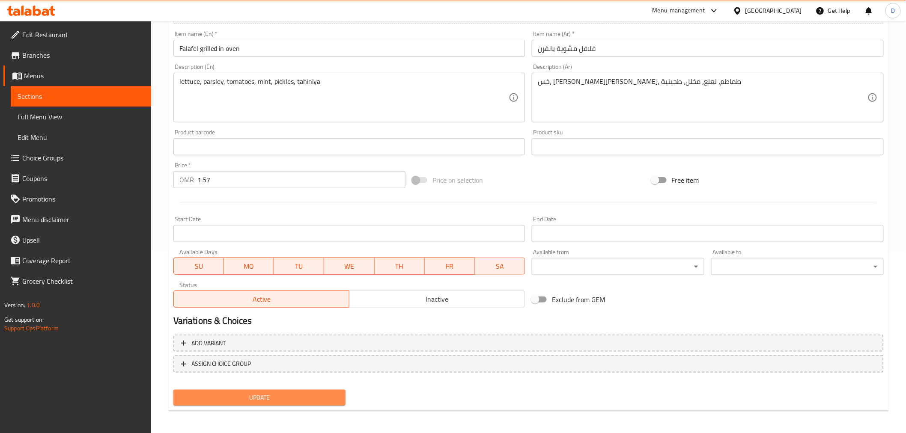
click at [267, 397] on span "Update" at bounding box center [259, 398] width 159 height 11
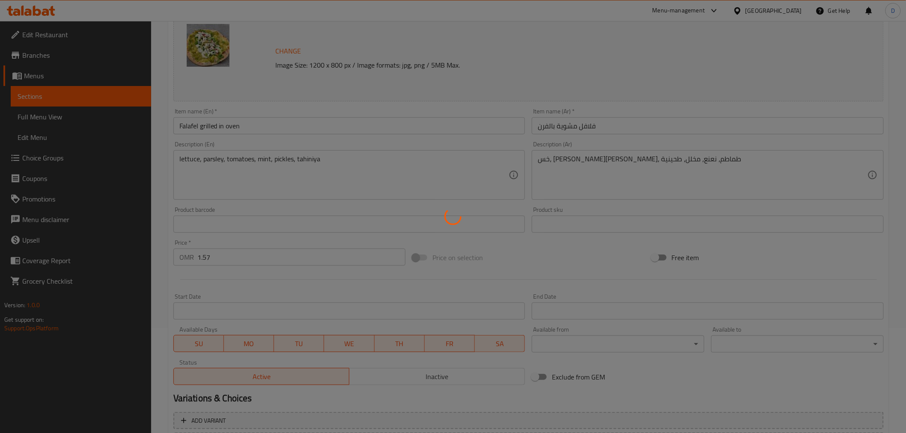
scroll to position [40, 0]
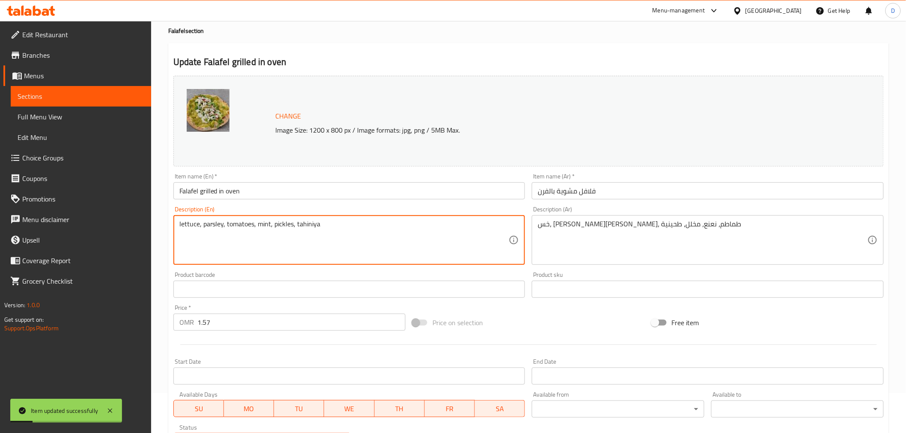
drag, startPoint x: 311, startPoint y: 224, endPoint x: 328, endPoint y: 224, distance: 17.1
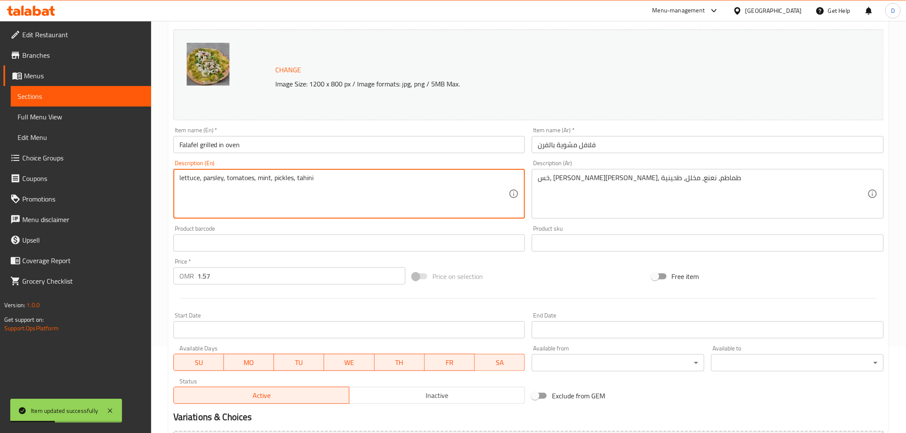
scroll to position [182, 0]
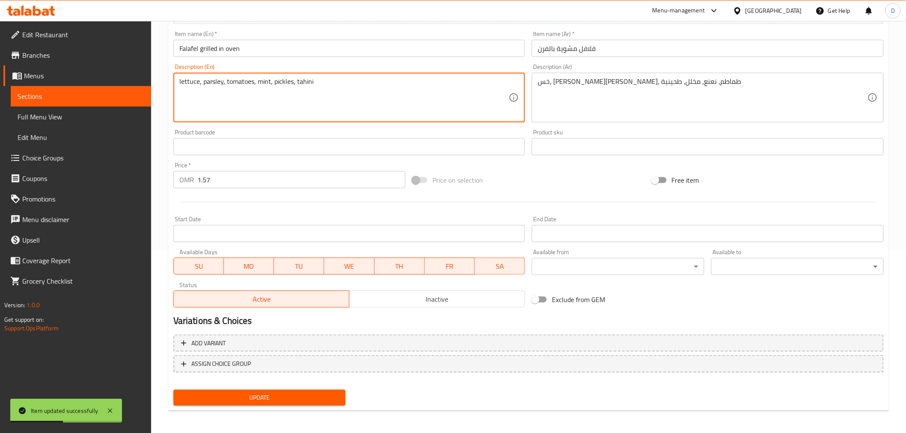
type textarea "lettuce, parsley, tomatoes, mint, pickles, tahini"
click at [300, 390] on button "Update" at bounding box center [259, 398] width 173 height 16
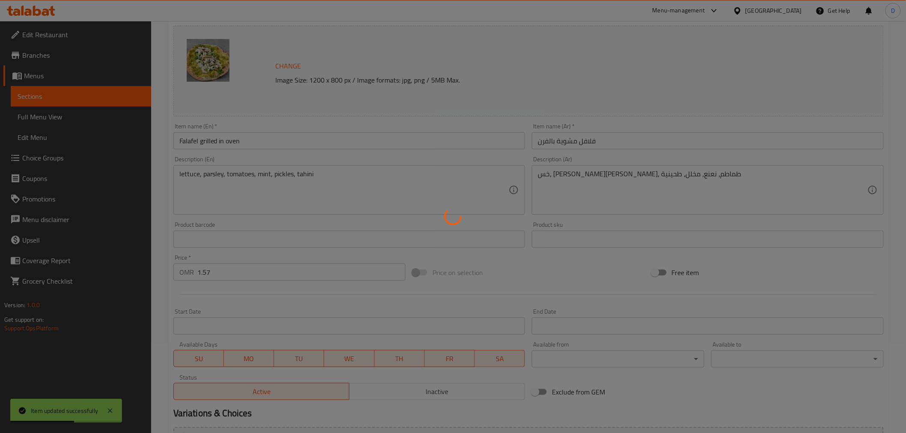
scroll to position [87, 0]
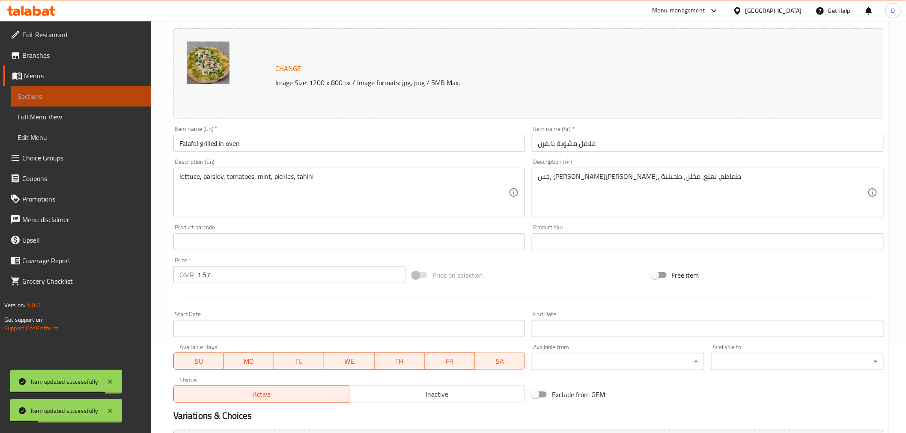
click at [144, 97] on span "Sections" at bounding box center [81, 96] width 127 height 10
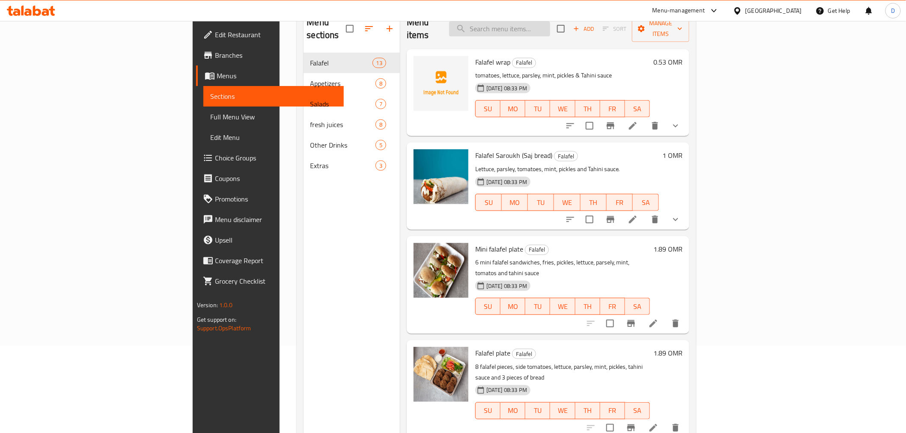
click at [549, 24] on input "search" at bounding box center [499, 28] width 101 height 15
paste input "Potato Hara"
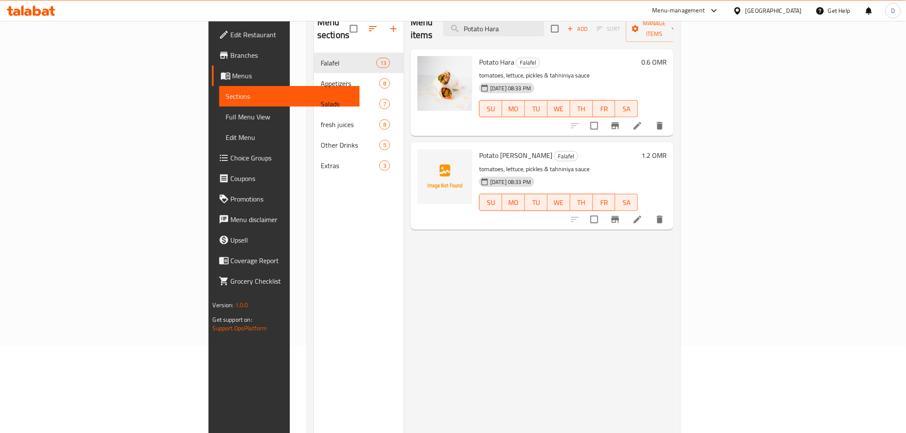
type input "Potato Hara"
click at [643, 121] on icon at bounding box center [637, 126] width 10 height 10
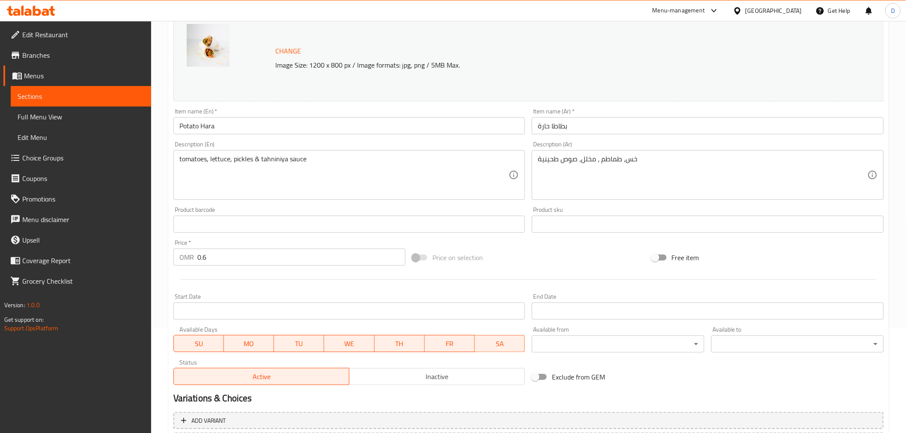
scroll to position [143, 0]
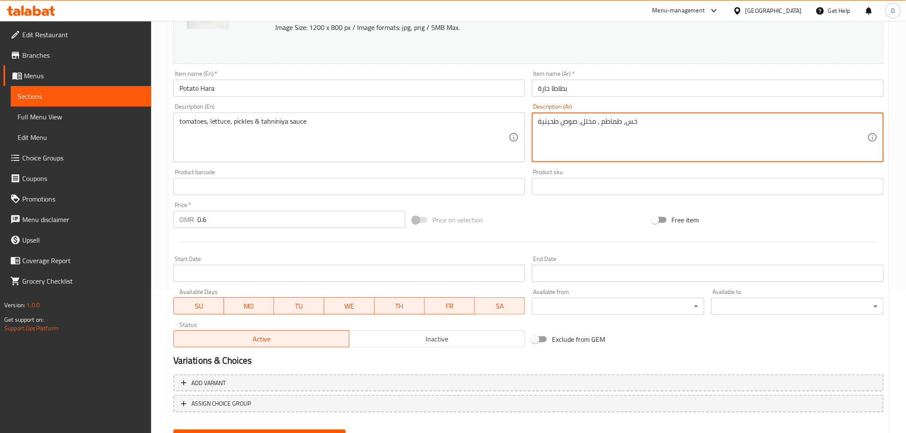
drag, startPoint x: 622, startPoint y: 124, endPoint x: 595, endPoint y: 128, distance: 26.9
click at [539, 122] on textarea "خس، مخلل، صوص طحينية" at bounding box center [703, 137] width 330 height 41
paste textarea "طماطم ،"
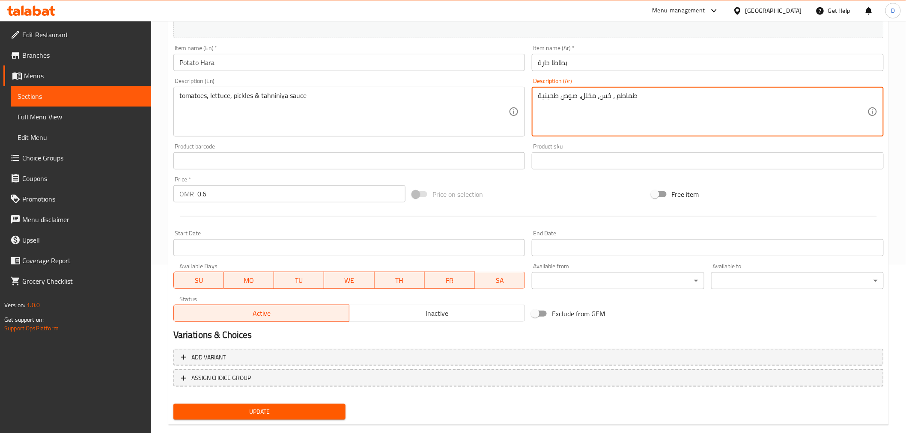
scroll to position [182, 0]
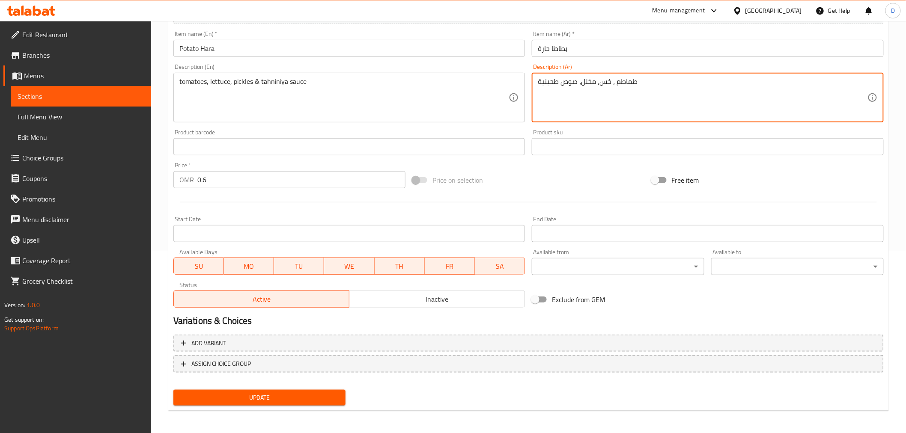
type textarea "طماطم ، خس، مخلل، صوص طحينية"
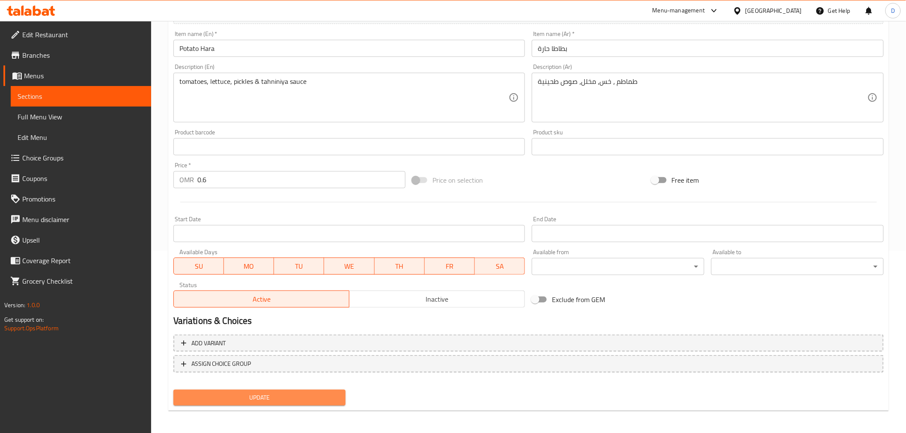
click at [289, 395] on span "Update" at bounding box center [259, 398] width 159 height 11
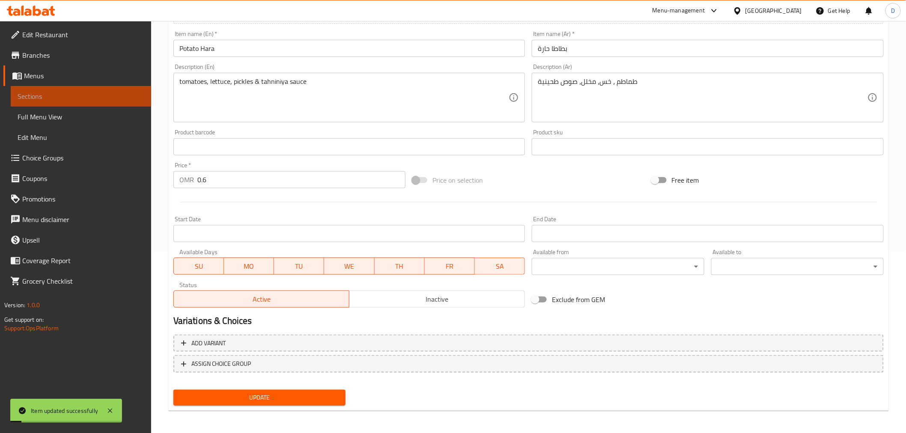
click at [124, 92] on span "Sections" at bounding box center [81, 96] width 127 height 10
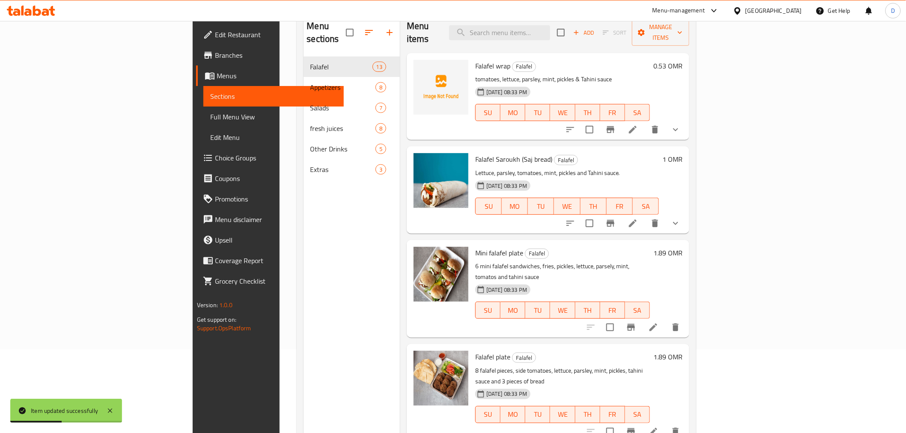
scroll to position [24, 0]
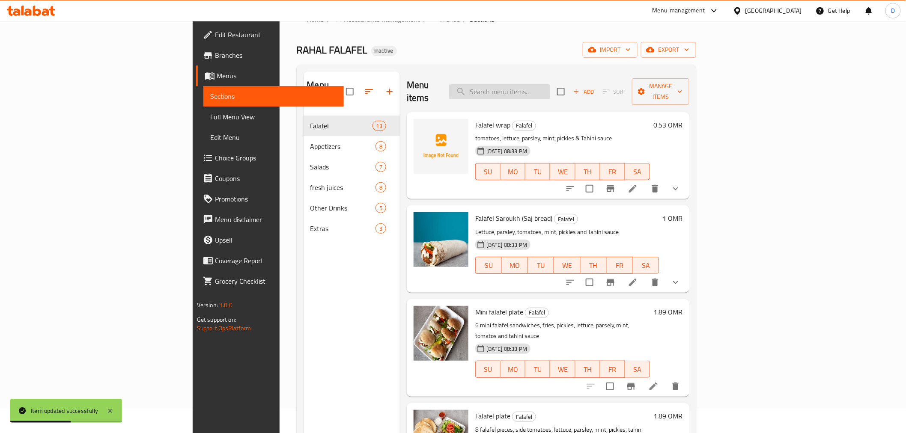
click at [549, 84] on input "search" at bounding box center [499, 91] width 101 height 15
paste input "Potato [PERSON_NAME]"
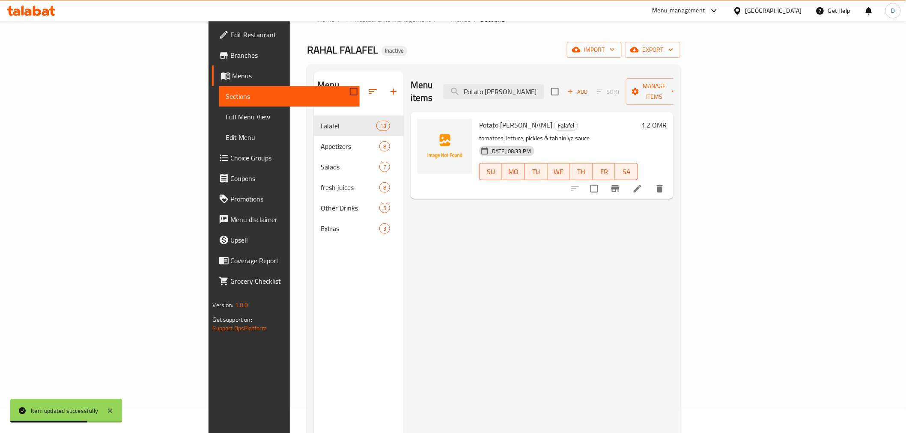
type input "Potato [PERSON_NAME]"
click at [649, 181] on li at bounding box center [637, 188] width 24 height 15
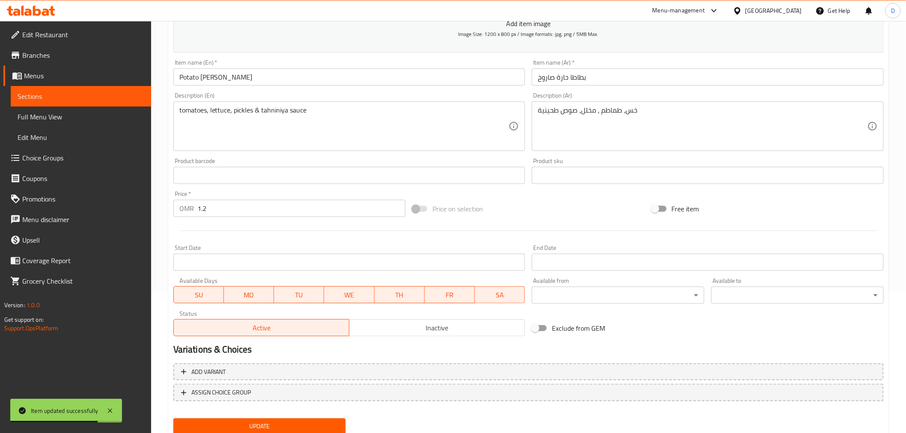
scroll to position [143, 0]
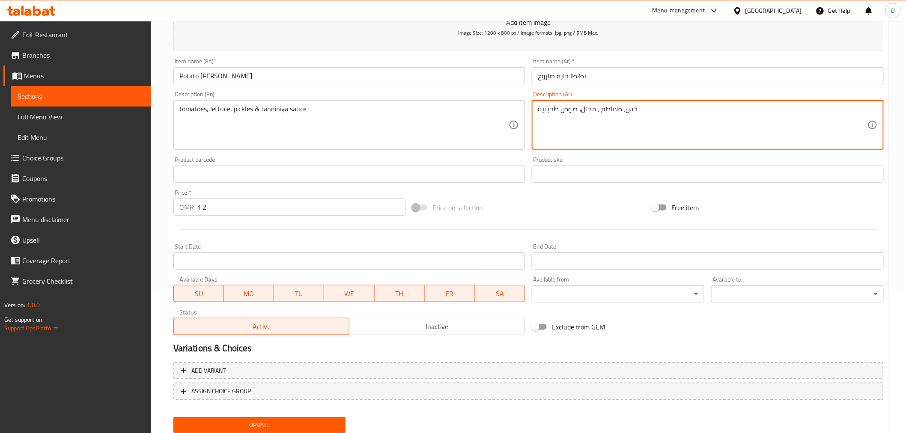
drag, startPoint x: 621, startPoint y: 111, endPoint x: 596, endPoint y: 117, distance: 25.9
click at [539, 112] on textarea "خس، مخلل، صوص طحينية" at bounding box center [703, 125] width 330 height 41
paste textarea "طماطم ،"
type textarea "طماطم ، خس، مخلل، صوص طحينية"
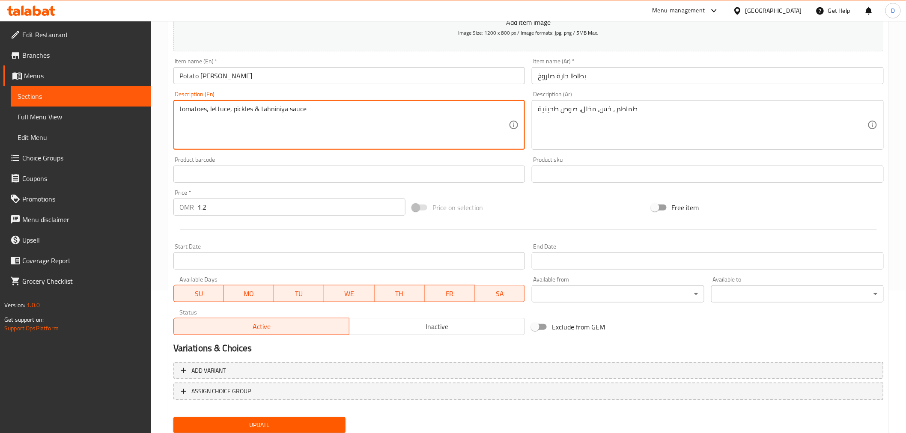
drag, startPoint x: 226, startPoint y: 116, endPoint x: 312, endPoint y: 114, distance: 85.7
click at [336, 133] on textarea "tomatoes, lettuce, pickles & tahniniya sauce" at bounding box center [344, 125] width 330 height 41
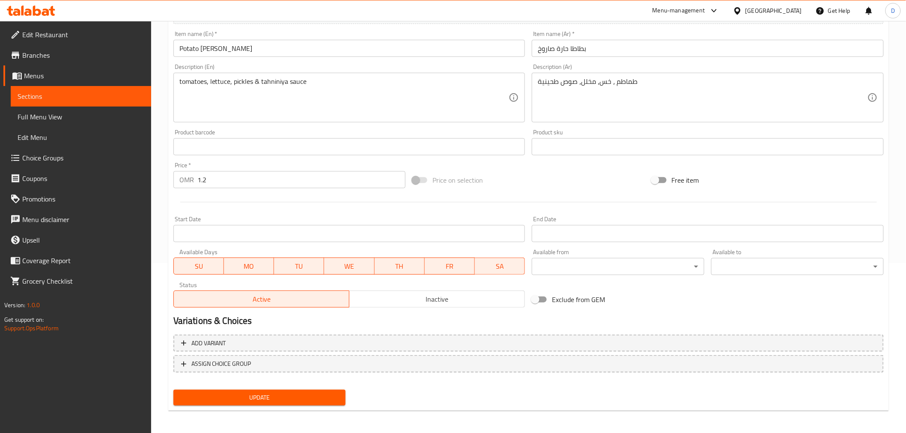
click at [285, 387] on div "Update" at bounding box center [259, 398] width 179 height 23
click at [286, 395] on span "Update" at bounding box center [259, 398] width 159 height 11
click at [118, 100] on span "Sections" at bounding box center [81, 96] width 127 height 10
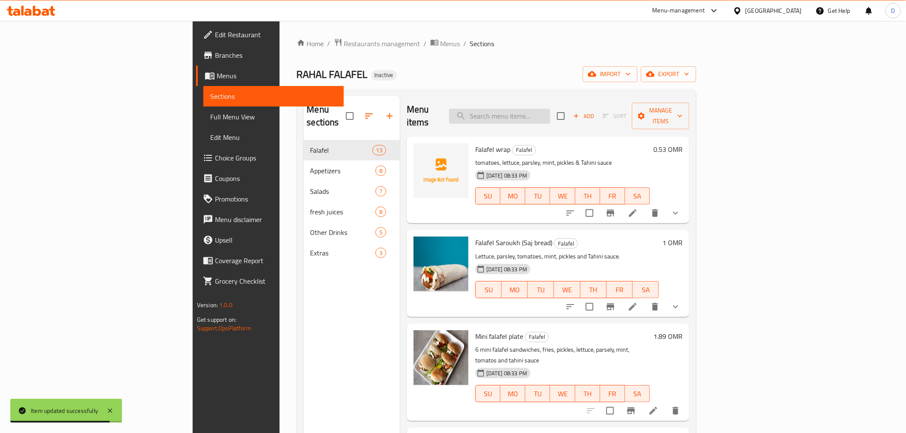
click at [550, 114] on input "search" at bounding box center [499, 116] width 101 height 15
paste input "Fried vegetables"
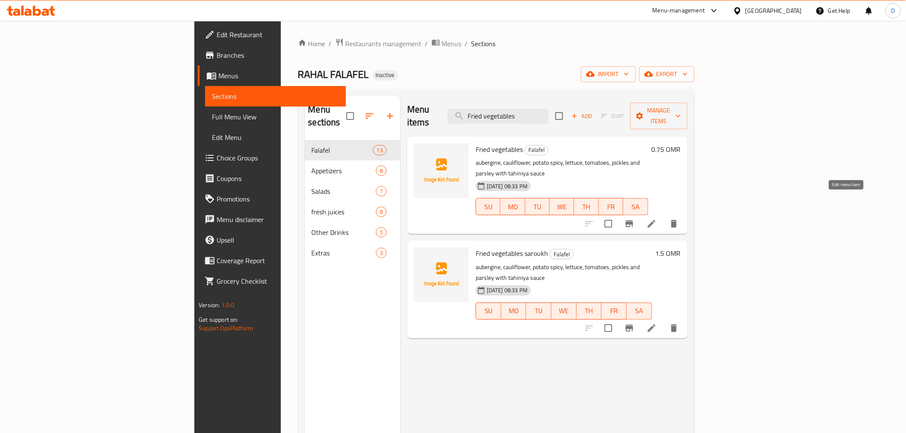
type input "Fried vegetables"
click at [657, 219] on icon at bounding box center [651, 224] width 10 height 10
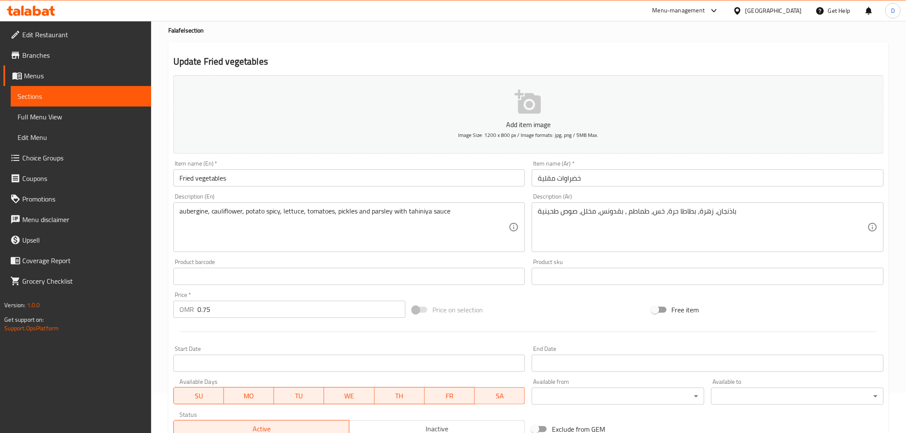
scroll to position [95, 0]
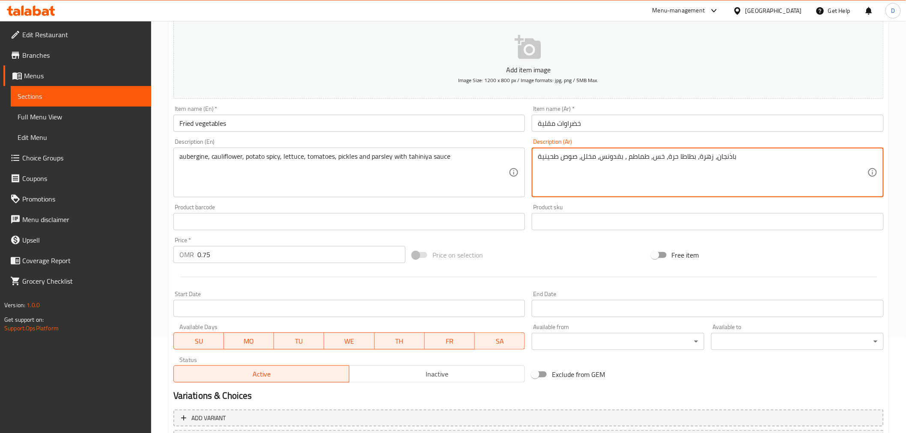
drag, startPoint x: 600, startPoint y: 159, endPoint x: 580, endPoint y: 160, distance: 19.3
click at [610, 158] on textarea "باذنجان، زهرة، بطاطا حرة، خس، طماطم ، بقدونس، صوص طحينية" at bounding box center [703, 172] width 330 height 41
click at [604, 158] on textarea "باذنجان، زهرة، بطاطا حرة، خس، طماطم ، بقدونس، صوص طحينية" at bounding box center [703, 172] width 330 height 41
paste textarea "مخلل"
click at [610, 157] on textarea "باذنجان، زهرة، بطاطا حرة، خس، طماطم ، بقدونس، صوص طحينية" at bounding box center [703, 172] width 330 height 41
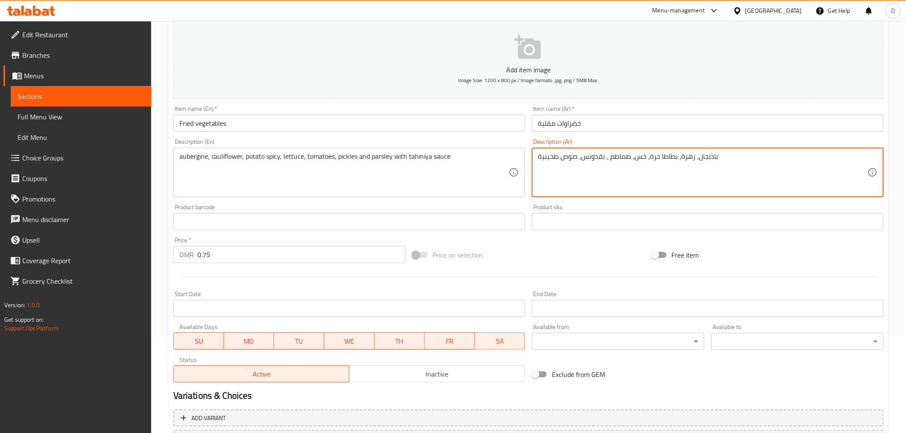
click at [610, 157] on textarea "باذنجان، زهرة، بطاطا حرة، خس، طماطم ، بقدونس، صوص طحينية" at bounding box center [703, 172] width 330 height 41
paste textarea "، مخلل"
click at [604, 159] on textarea "باذنجان، زهرة، بطاطا حرة، خس، طماطم، مخلل ، بقدونس، صوص طحينية" at bounding box center [703, 172] width 330 height 41
click at [608, 160] on textarea "باذنجان، زهرة، بطاطا حرة، خس، طماطم، مخلل ، بقدونس، صوص طحينية" at bounding box center [703, 172] width 330 height 41
click at [607, 157] on textarea "باذنجان، زهرة، بطاطا حرة، خس، طماطم، مخلل ، بقدونس، صوص طحينية" at bounding box center [703, 172] width 330 height 41
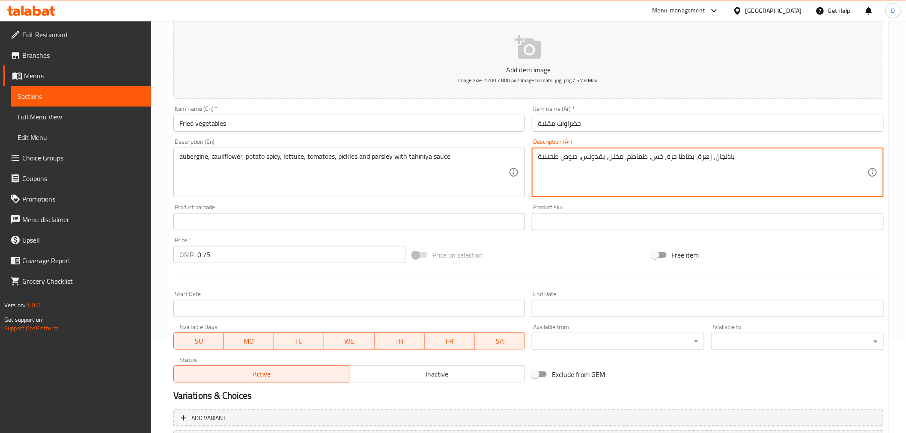
scroll to position [170, 0]
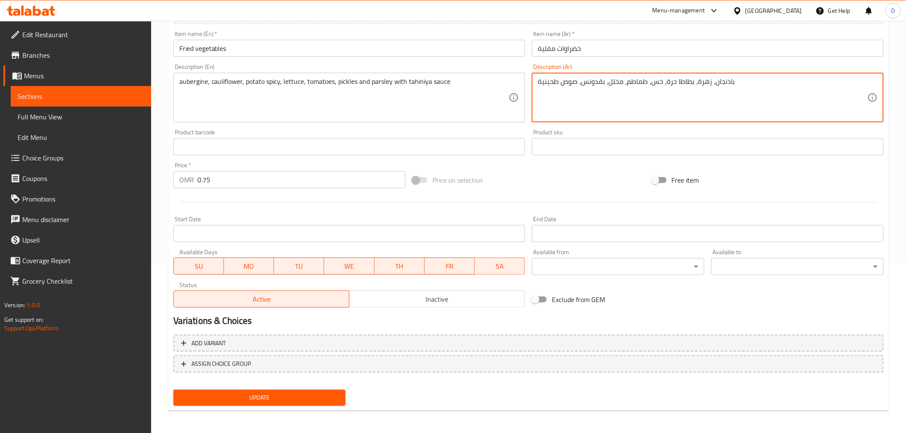
type textarea "باذنجان، زهرة، بطاطا حرة، خس، طماطم، مخلل، بقدونس، صوص طحينية"
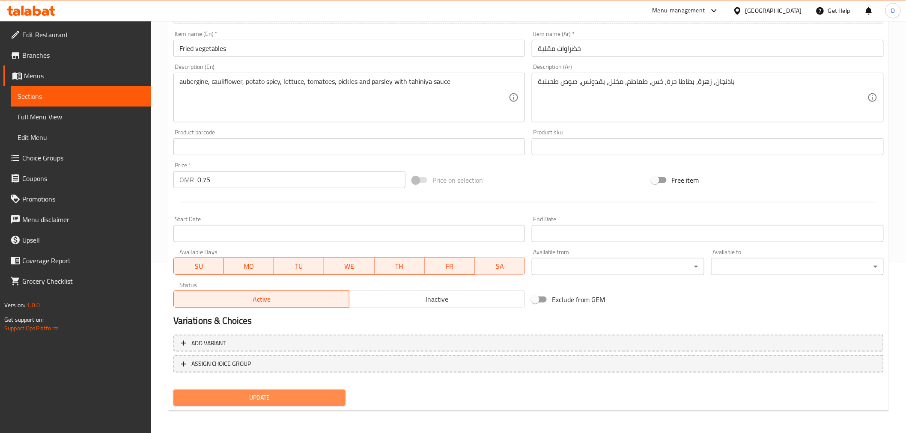
click at [336, 396] on span "Update" at bounding box center [259, 398] width 159 height 11
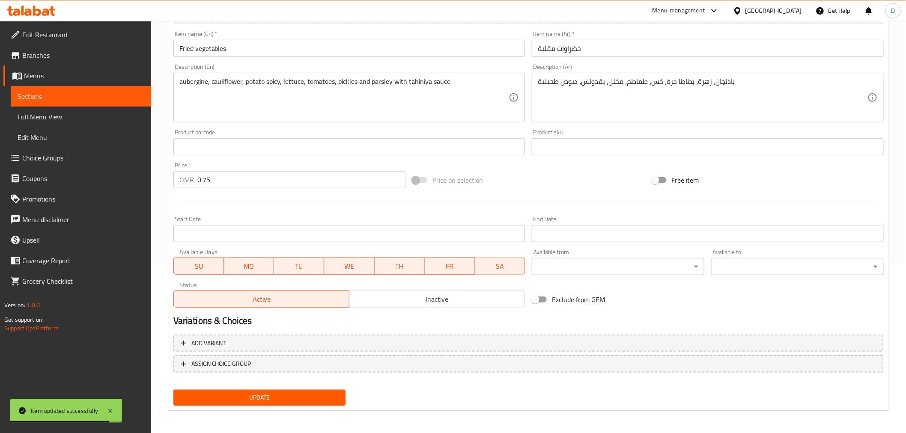
click at [294, 394] on span "Update" at bounding box center [259, 398] width 159 height 11
drag, startPoint x: 55, startPoint y: 95, endPoint x: 122, endPoint y: 122, distance: 71.9
click at [55, 95] on span "Sections" at bounding box center [81, 96] width 127 height 10
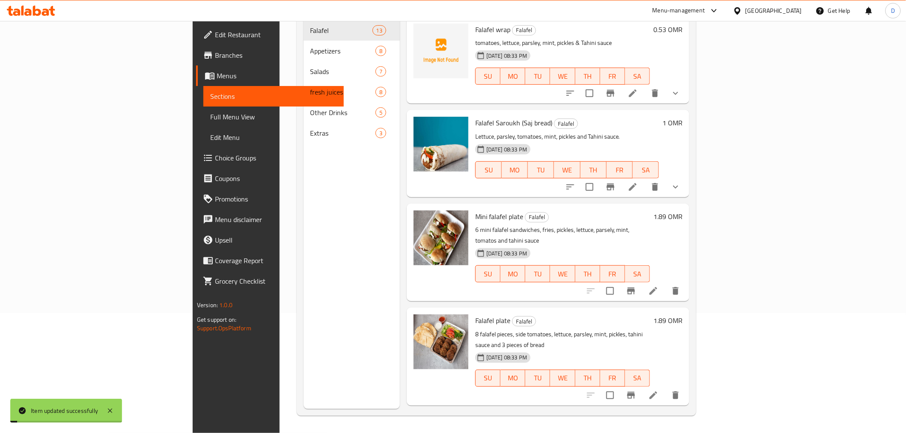
scroll to position [120, 0]
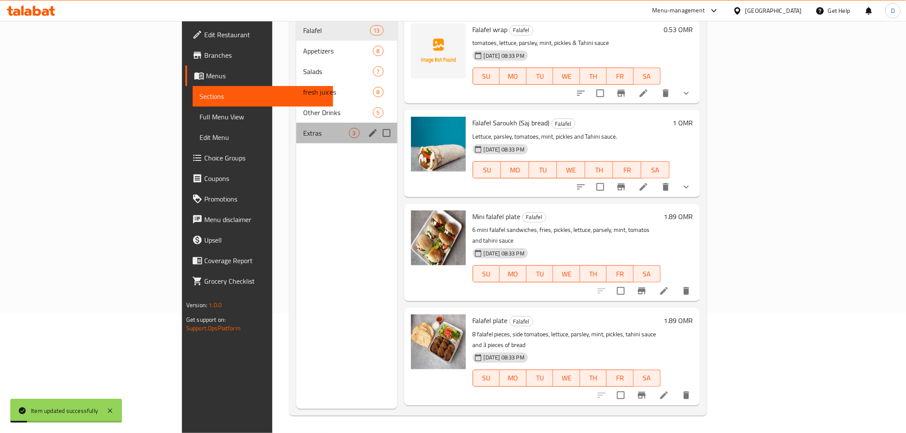
click at [296, 128] on div "Extras 3" at bounding box center [346, 133] width 101 height 21
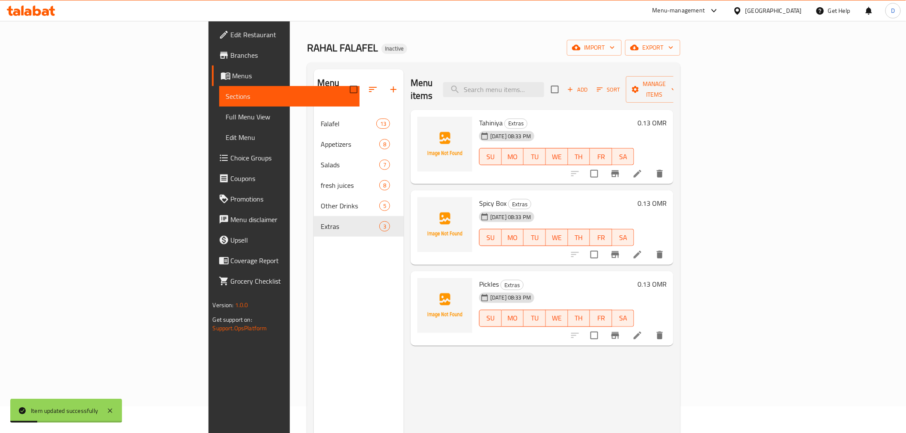
scroll to position [24, 0]
click at [649, 170] on li at bounding box center [637, 175] width 24 height 15
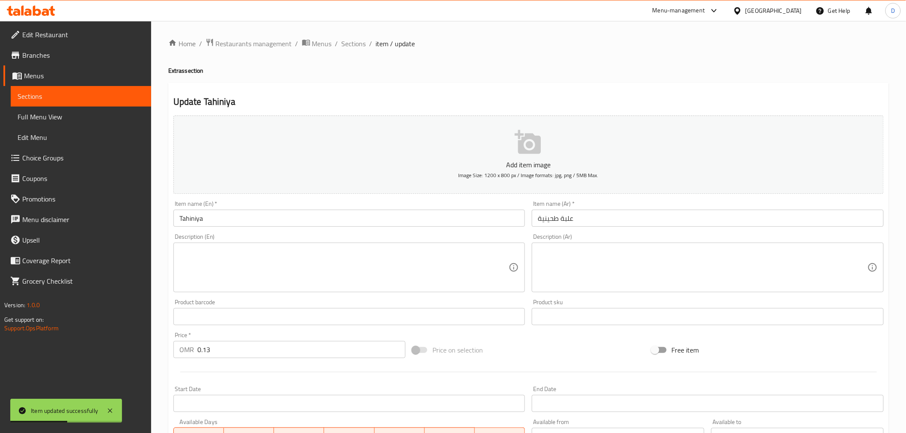
click at [283, 221] on input "Tahiniya" at bounding box center [349, 218] width 352 height 17
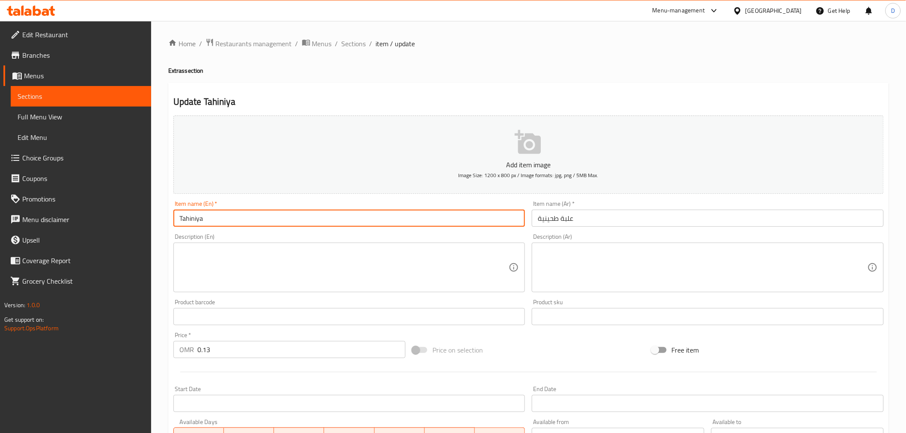
drag, startPoint x: 196, startPoint y: 220, endPoint x: 207, endPoint y: 222, distance: 11.7
click at [207, 222] on input "Tahiniya" at bounding box center [349, 218] width 352 height 17
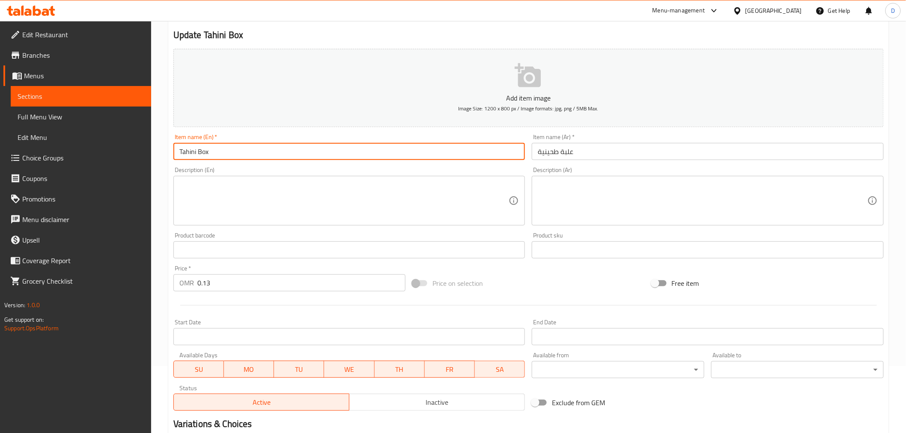
scroll to position [170, 0]
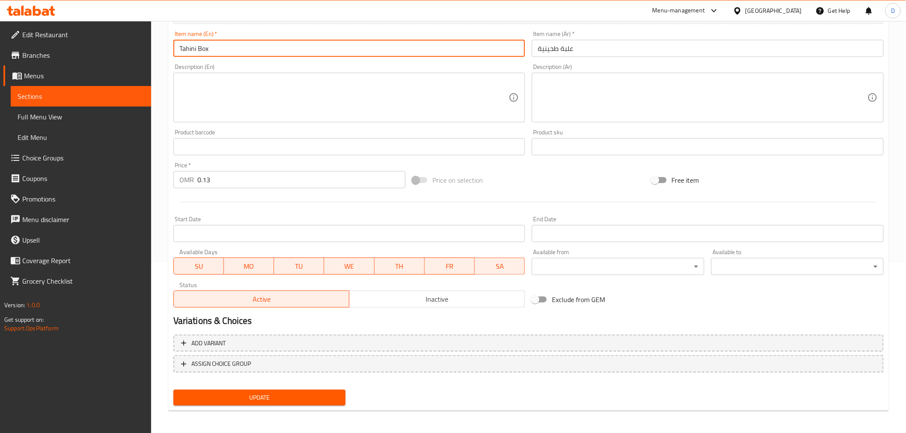
type input "Tahini Box"
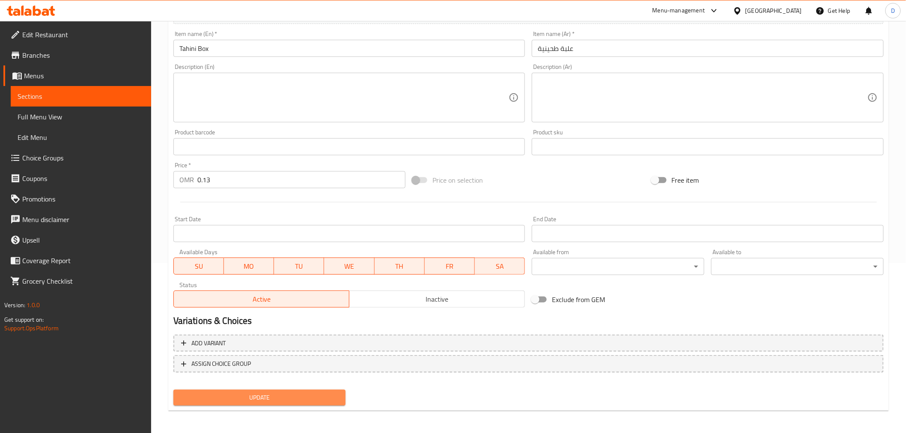
click at [276, 395] on span "Update" at bounding box center [259, 398] width 159 height 11
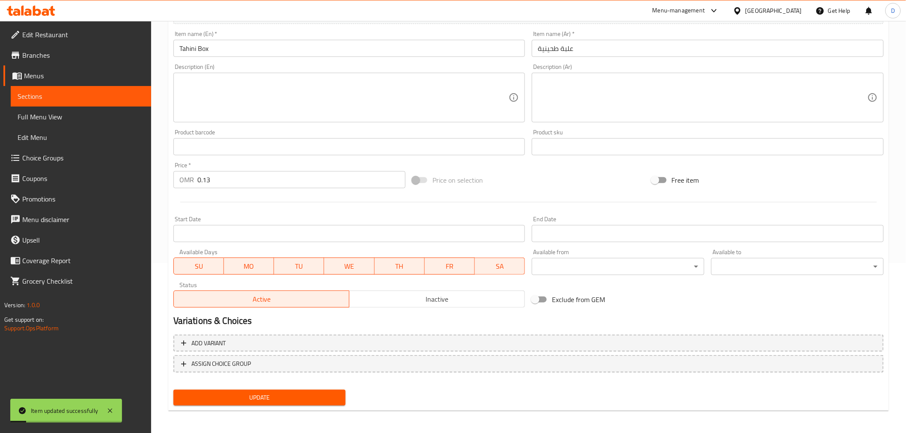
drag, startPoint x: 88, startPoint y: 92, endPoint x: 124, endPoint y: 103, distance: 37.9
click at [88, 92] on span "Sections" at bounding box center [81, 96] width 127 height 10
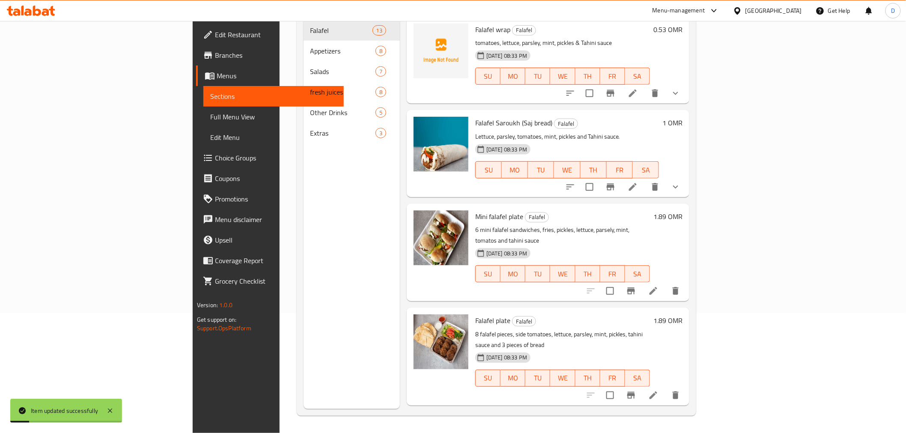
scroll to position [120, 0]
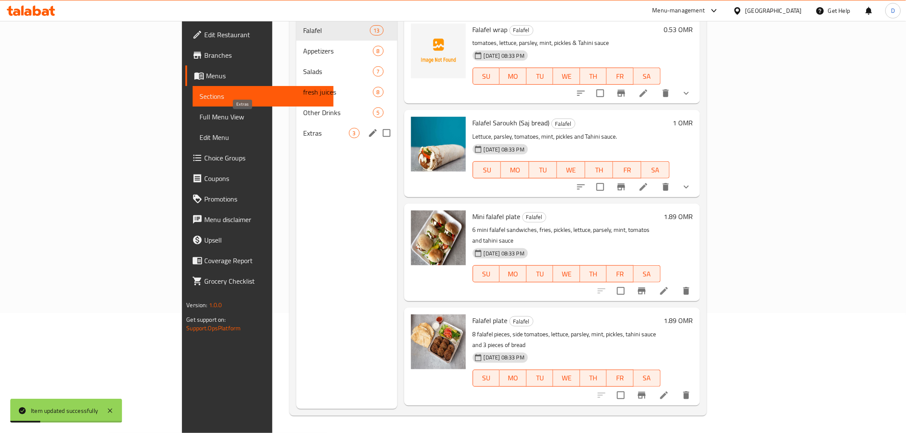
click at [303, 128] on span "Extras" at bounding box center [325, 133] width 45 height 10
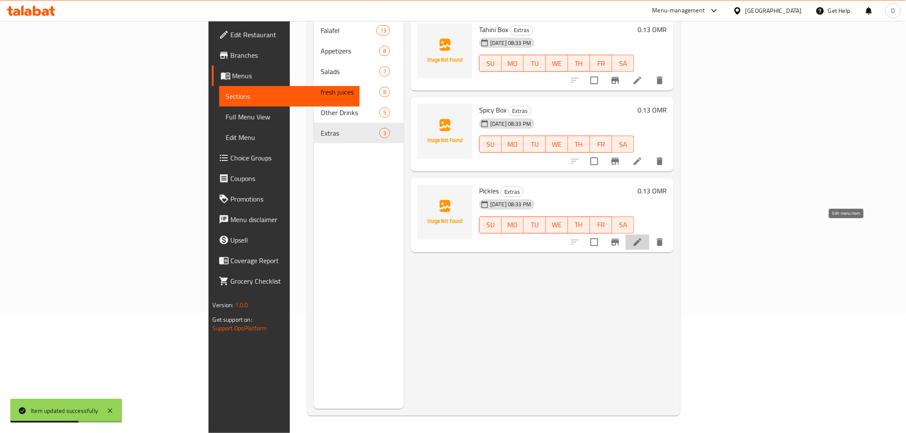
click at [643, 237] on icon at bounding box center [637, 242] width 10 height 10
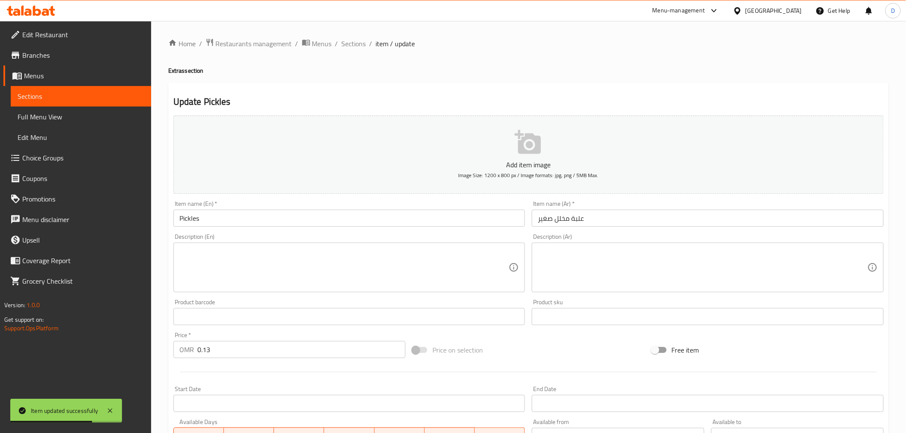
click at [240, 217] on input "Pickles" at bounding box center [349, 218] width 352 height 17
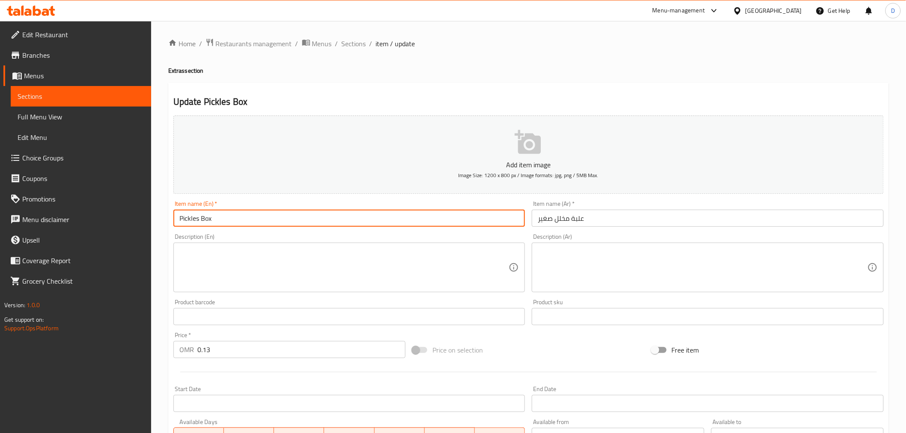
click at [182, 220] on input "Pickles Box" at bounding box center [349, 218] width 352 height 17
click at [181, 220] on input "Pickles Box" at bounding box center [349, 218] width 352 height 17
click at [190, 221] on input "Small Pickles Box" at bounding box center [349, 218] width 352 height 17
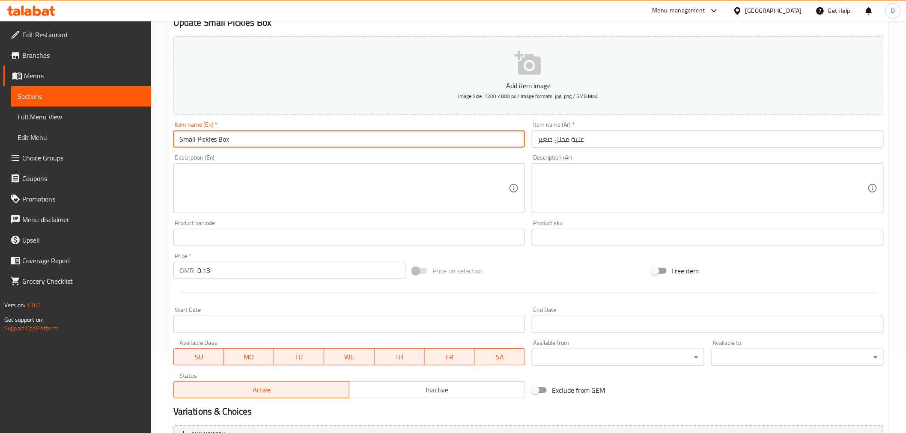
scroll to position [170, 0]
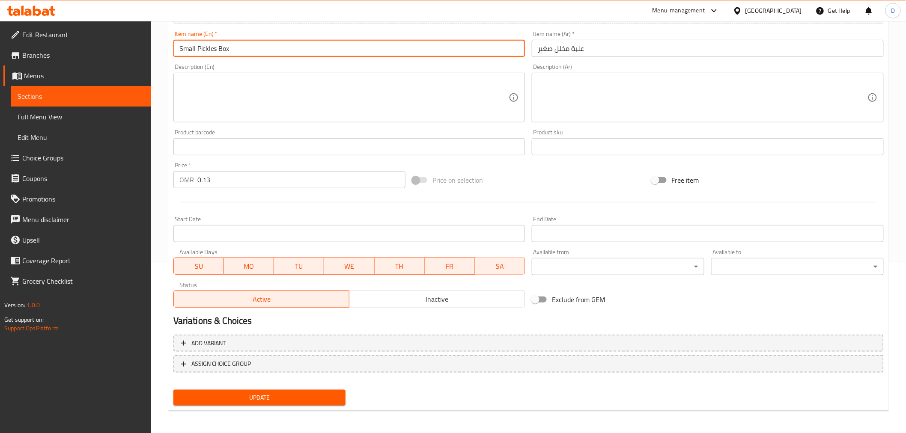
type input "Small Pickles Box"
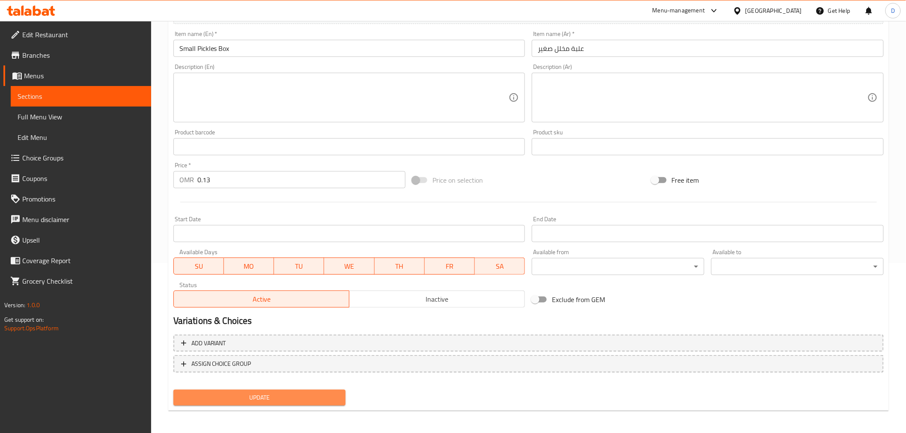
click at [270, 393] on span "Update" at bounding box center [259, 398] width 159 height 11
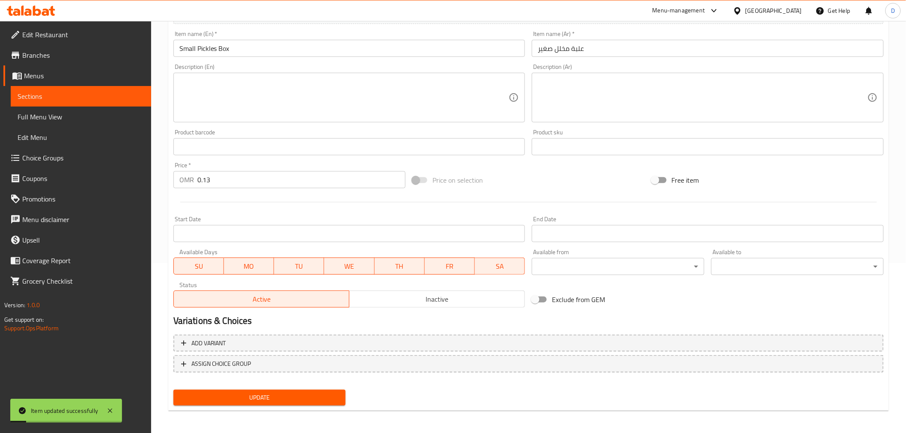
click at [544, 49] on input "علبة مخلل صغير" at bounding box center [708, 48] width 352 height 17
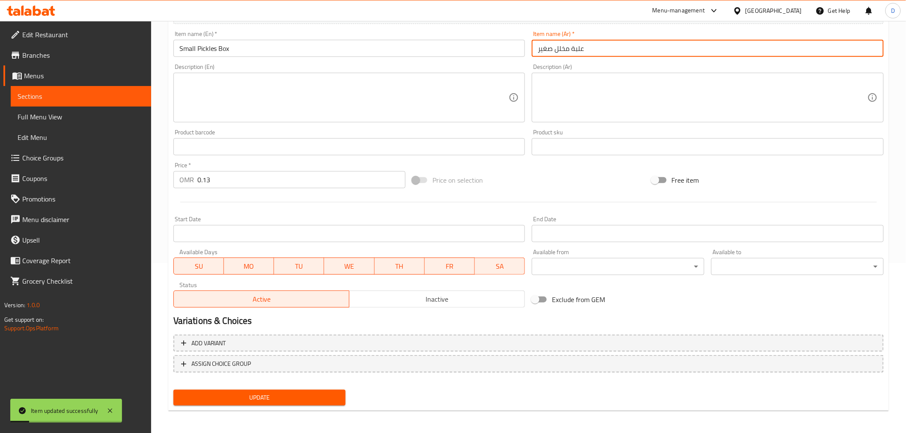
click at [544, 49] on input "علبة مخلل صغير" at bounding box center [708, 48] width 352 height 17
click at [544, 51] on input "علبة مخلل صغير" at bounding box center [708, 48] width 352 height 17
drag, startPoint x: 551, startPoint y: 52, endPoint x: 528, endPoint y: 53, distance: 22.3
click at [528, 53] on div "Item name (Ar)   * علبة مخلل صغير Item name (Ar) *" at bounding box center [707, 43] width 359 height 33
click at [323, 405] on div "Update" at bounding box center [259, 398] width 179 height 23
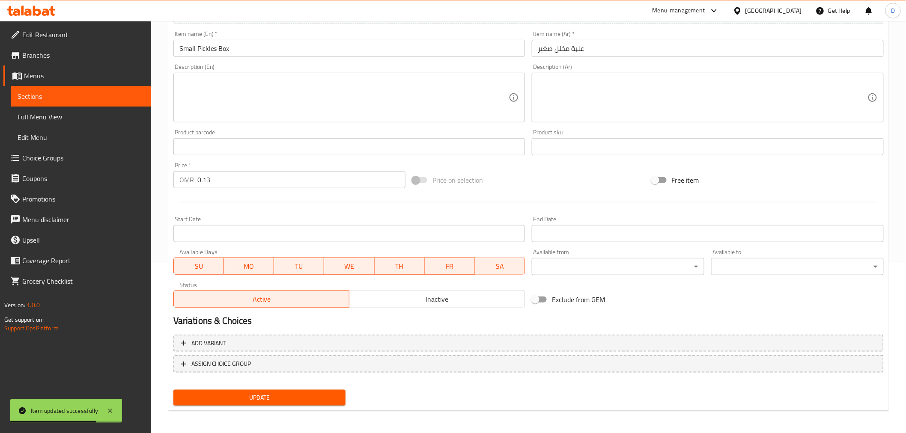
click at [327, 401] on span "Update" at bounding box center [259, 398] width 159 height 11
click at [611, 54] on input "علبة مخلل صغير" at bounding box center [708, 48] width 352 height 17
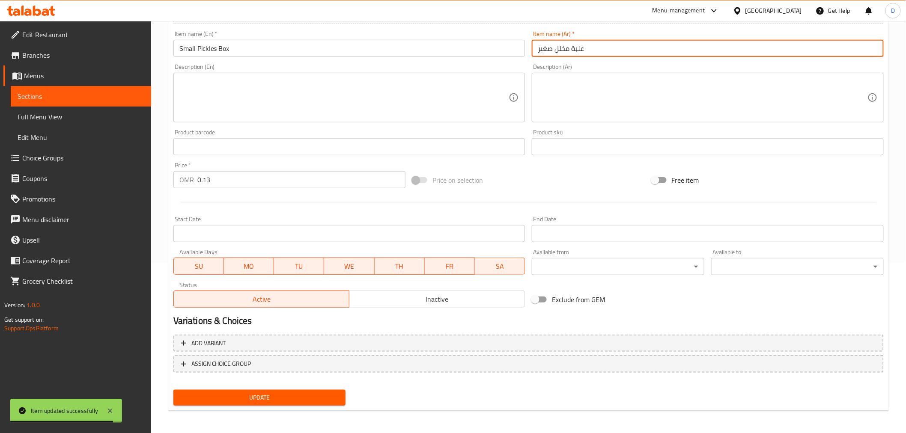
click at [611, 54] on input "علبة مخلل صغير" at bounding box center [708, 48] width 352 height 17
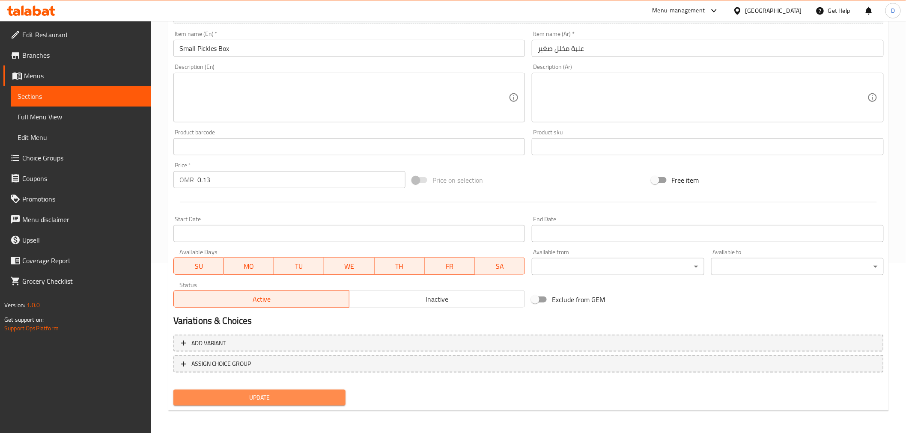
click at [280, 404] on button "Update" at bounding box center [259, 398] width 173 height 16
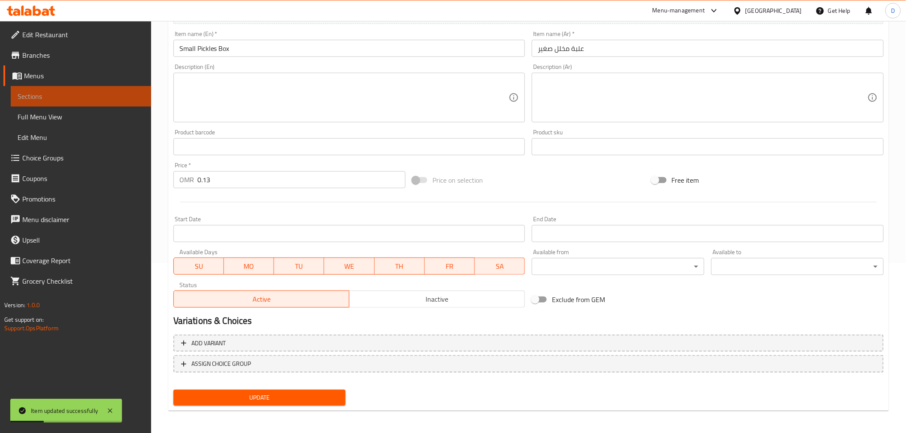
click at [136, 97] on span "Sections" at bounding box center [81, 96] width 127 height 10
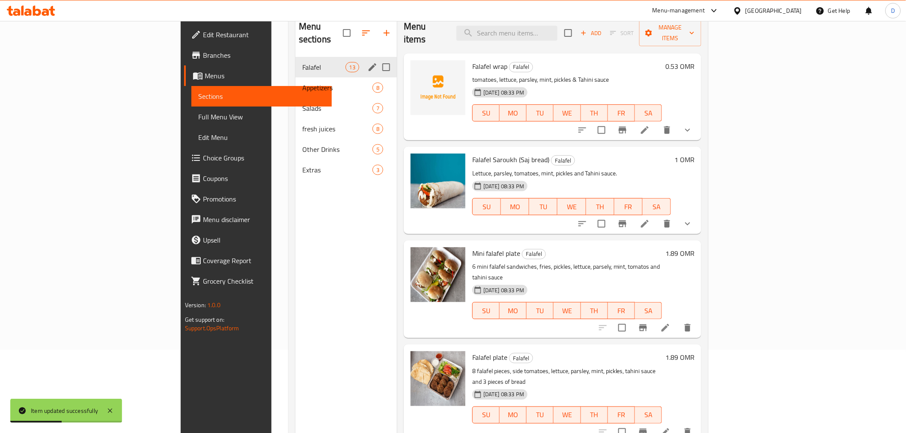
scroll to position [72, 0]
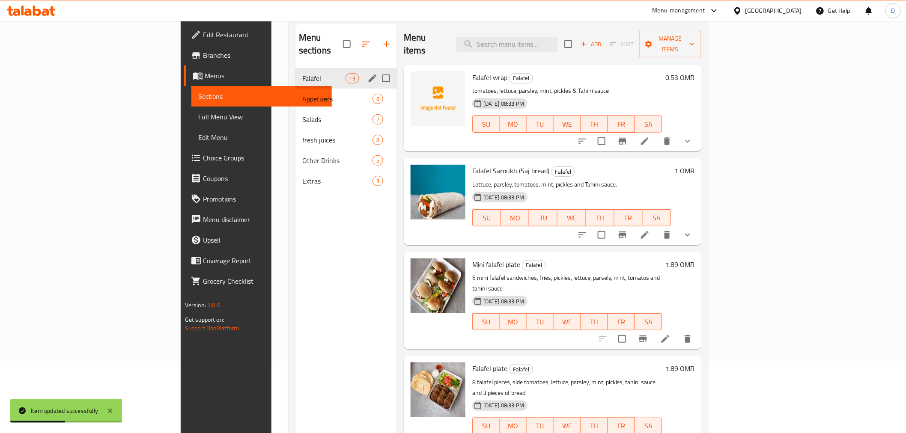
click at [302, 73] on span "Falafel" at bounding box center [323, 78] width 43 height 10
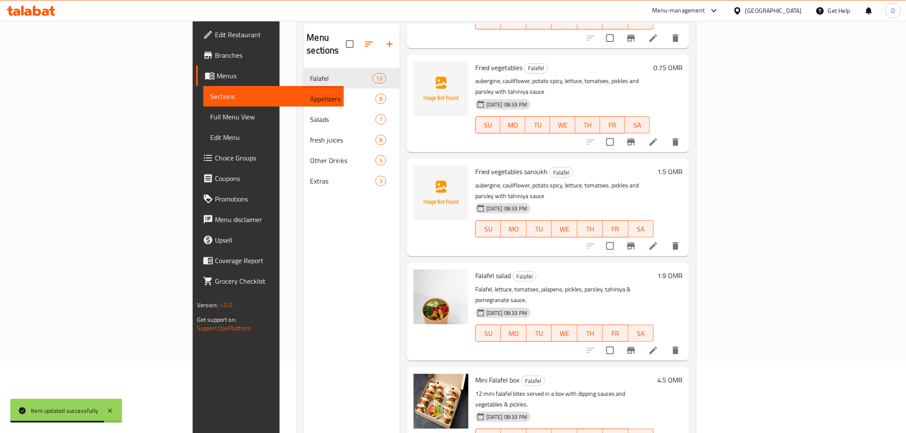
scroll to position [120, 0]
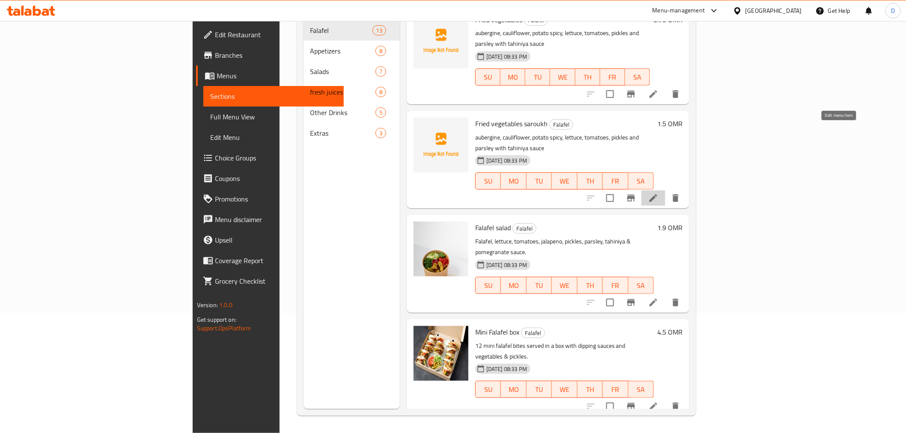
click at [658, 193] on icon at bounding box center [653, 198] width 10 height 10
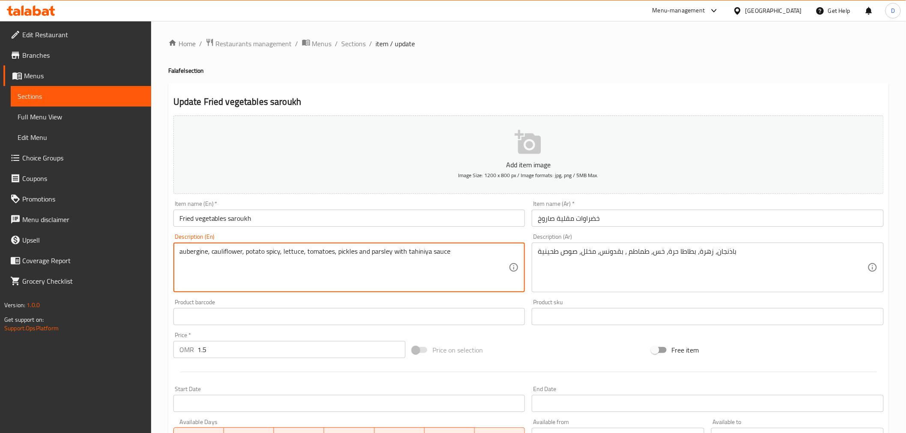
click at [324, 258] on textarea "aubergine, cauliflower, potato spicy, lettuce, tomatoes, pickles and parsley wi…" at bounding box center [344, 267] width 330 height 41
paste textarea
type textarea "aubergine, caulflower, potato spicy, lettuce, tomatoes, pickles and parsley wit…"
drag, startPoint x: 214, startPoint y: 250, endPoint x: 350, endPoint y: 253, distance: 136.2
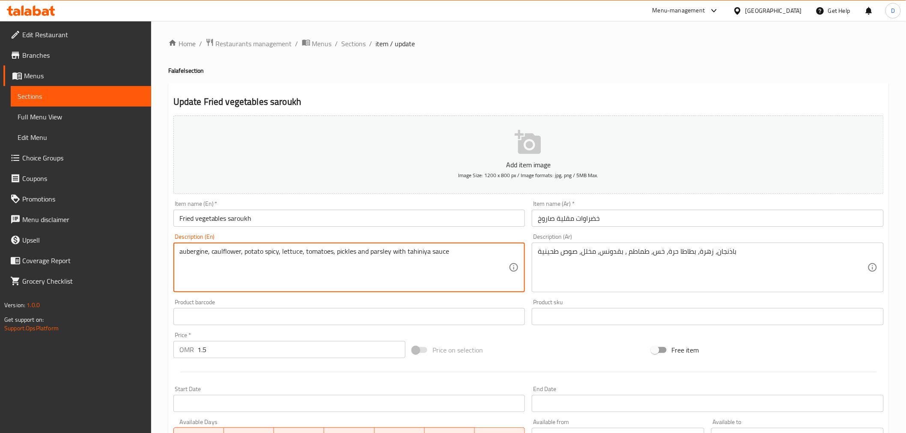
click at [350, 253] on textarea "aubergine, caulflower, potato spicy, lettuce, tomatoes, pickles and parsley wit…" at bounding box center [344, 267] width 330 height 41
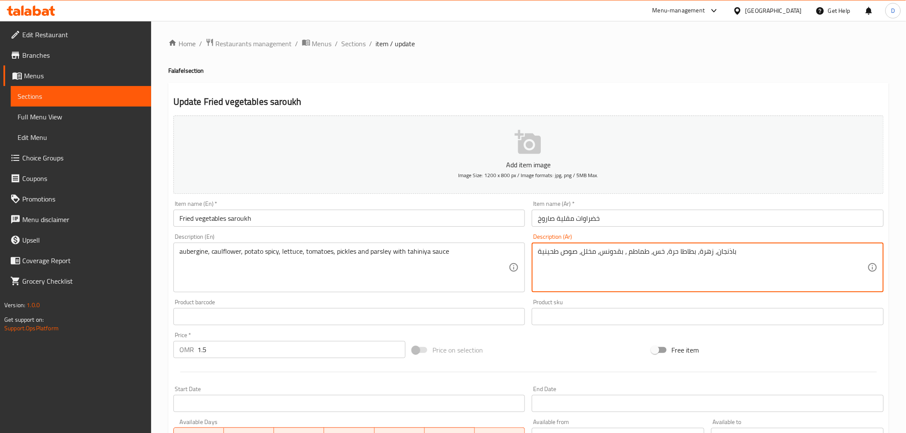
drag, startPoint x: 600, startPoint y: 253, endPoint x: 581, endPoint y: 254, distance: 18.9
click at [635, 249] on textarea "باذنجان، زهرة، بطاطا حرة، خس، طماطم ، بقدونس، صوص طحينية" at bounding box center [703, 267] width 330 height 41
click at [609, 254] on textarea "باذنجان، زهرة، بطاطا حرة، خس، طماطم ، بقدونس، صوص طحينية" at bounding box center [703, 267] width 330 height 41
click at [608, 253] on textarea "باذنجان، زهرة، بطاطا حرة، خس، طماطم ، بقدونس، صوص طحينية" at bounding box center [703, 267] width 330 height 41
paste textarea "، مخلل"
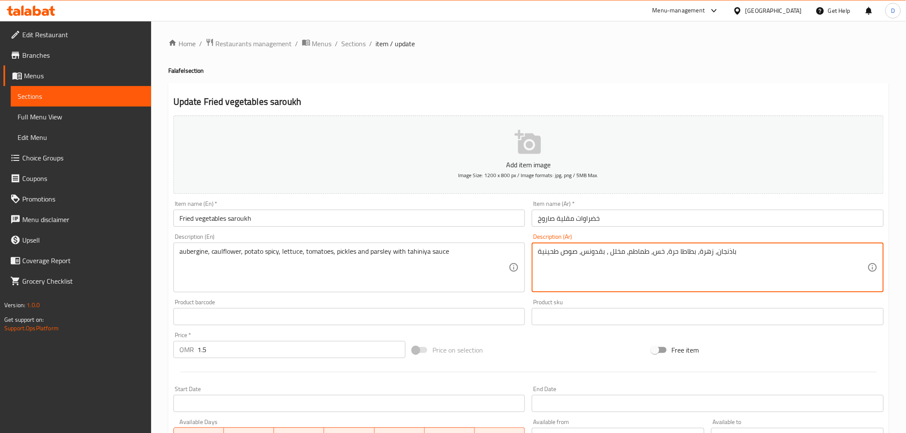
click at [608, 253] on textarea "باذنجان، زهرة، بطاطا حرة، خس، طماطم، مخلل ، بقدونس، صوص طحينية" at bounding box center [703, 267] width 330 height 41
click at [607, 255] on textarea "باذنجان، زهرة، بطاطا حرة، خس، طماطم، مخلل ، بقدونس، صوص طحينية" at bounding box center [703, 267] width 330 height 41
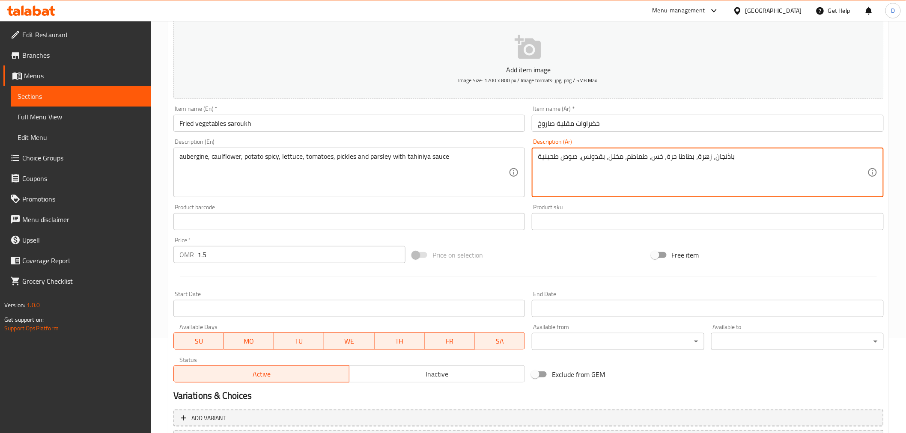
scroll to position [170, 0]
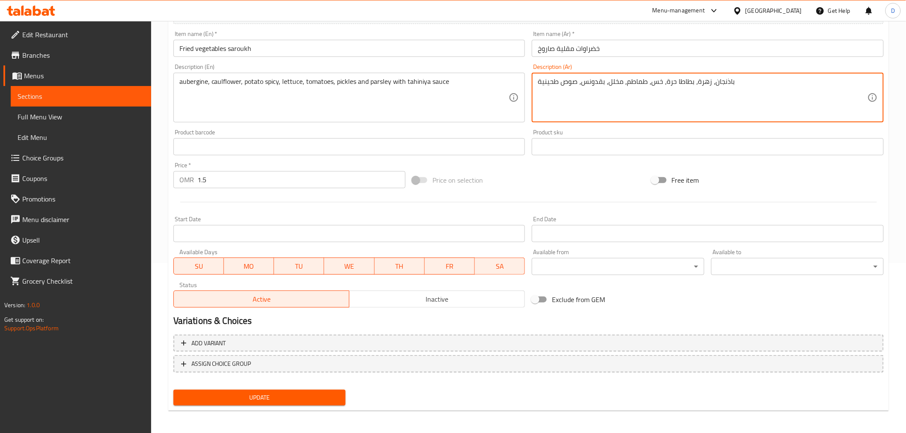
type textarea "باذنجان، زهرة، بطاطا حرة، خس، طماطم، مخلل، بقدونس، صوص طحينية"
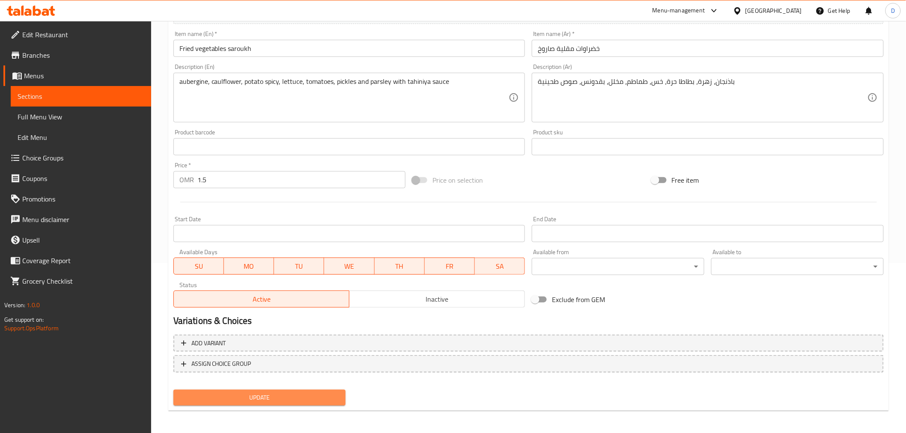
click at [324, 393] on span "Update" at bounding box center [259, 398] width 159 height 11
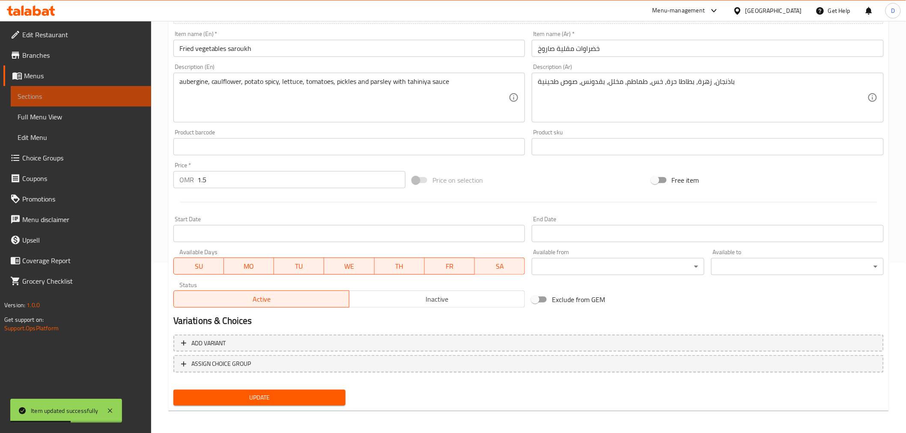
click at [84, 95] on span "Sections" at bounding box center [81, 96] width 127 height 10
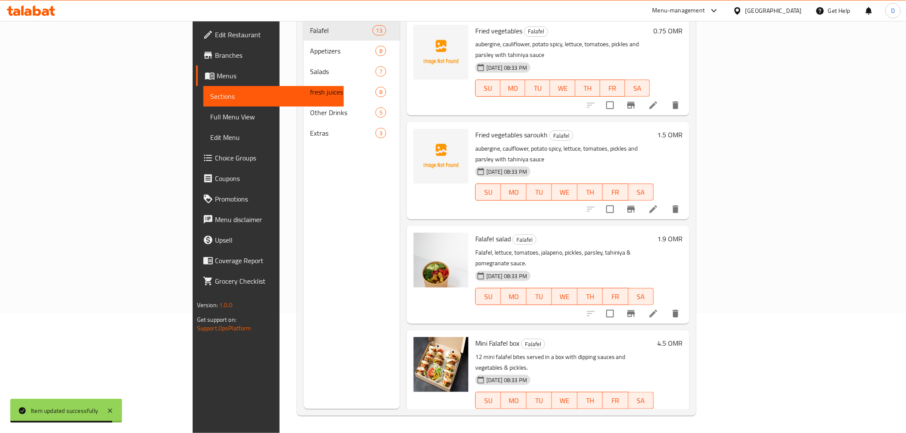
scroll to position [790, 0]
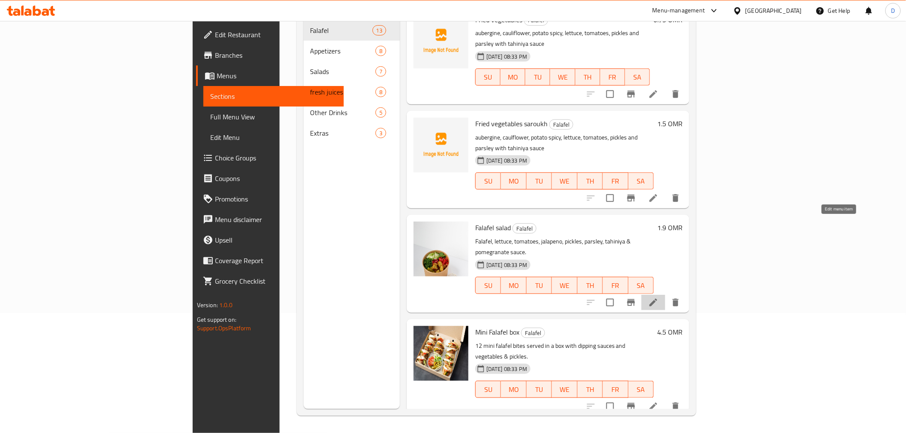
click at [657, 299] on icon at bounding box center [653, 303] width 8 height 8
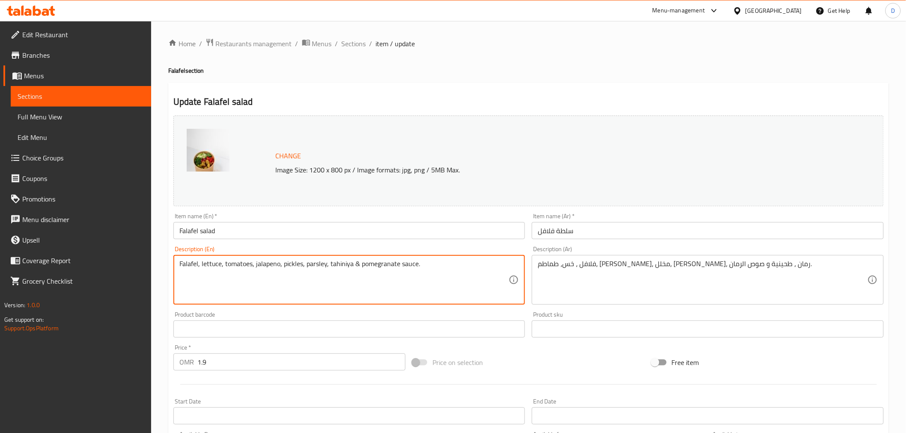
click at [428, 262] on textarea "Falafel, lettuce, tomatoes, jalapeno, pickles, parsley, tahiniya & pomegranate …" at bounding box center [344, 280] width 330 height 41
paste textarea "opene"
type textarea "Falafel, lettuce, tomatoes, jalopeneo, pickles, parsley, tahiniya & pomegranate…"
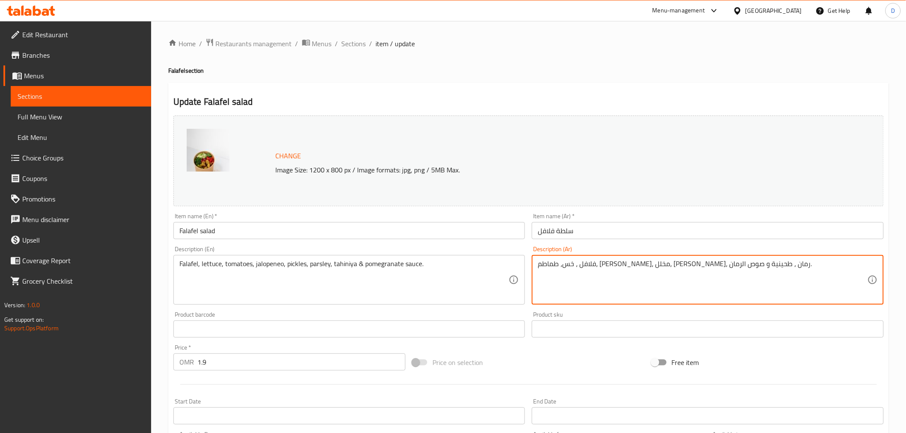
drag, startPoint x: 649, startPoint y: 270, endPoint x: 623, endPoint y: 268, distance: 26.1
click at [667, 265] on textarea "فلافل ، خس، طماطم، بقدونس، مخلل، رمان ، طحينية و صوص الرمان." at bounding box center [703, 280] width 330 height 41
paste textarea "هالوبينو،"
drag, startPoint x: 667, startPoint y: 270, endPoint x: 643, endPoint y: 268, distance: 23.6
click at [643, 268] on textarea "فلافل ، خس، طماطم، هالوبينو، بقدونس، مخلل، رمان ، طحينية و صوص الرمان." at bounding box center [703, 280] width 330 height 41
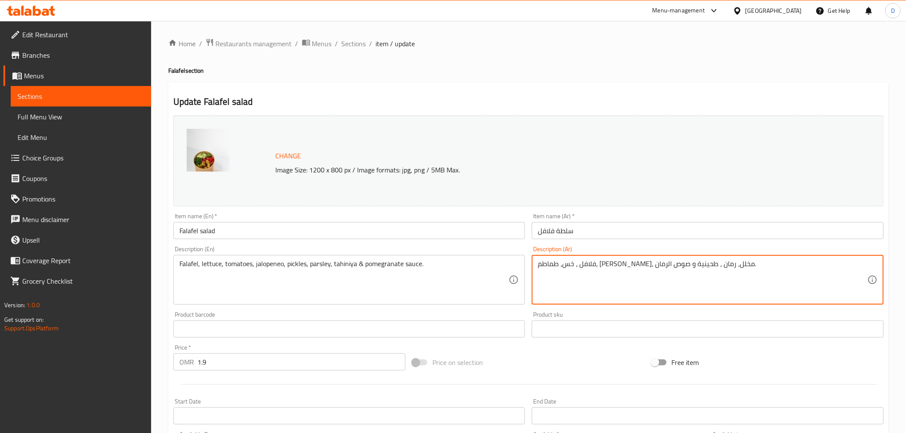
click at [624, 265] on textarea "فلافل ، خس، طماطم، هالوبينو، مخلل، رمان ، طحينية و صوص الرمان." at bounding box center [703, 280] width 330 height 41
click at [622, 267] on textarea "فلافل ، خس، طماطم، هالوبينو، مخلل، رمان ، طحينية و صوص الرمان." at bounding box center [703, 280] width 330 height 41
paste textarea "قدونس،"
type textarea "فلافل ، خس، طماطم، هالوبينو، مخلل، بقدونس، رمان ، طحينية و صوص الرمان."
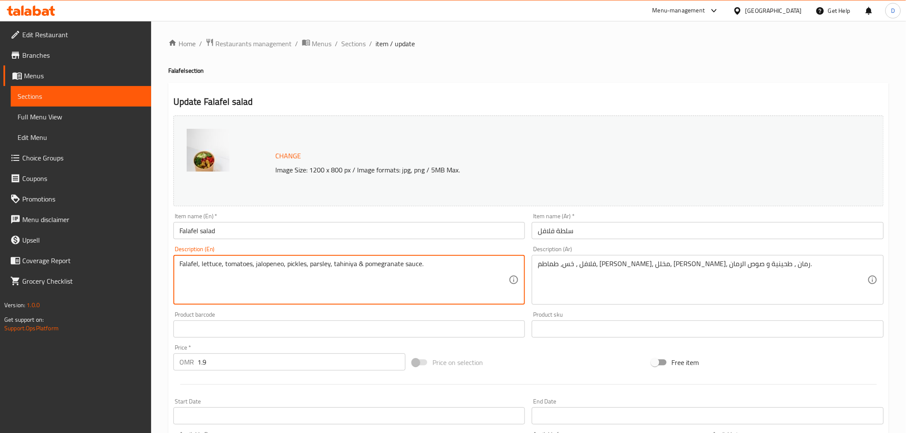
click at [388, 267] on textarea "Falafel, lettuce, tomatoes, jalopeneo, pickles, parsley, tahiniya & pomegranate…" at bounding box center [344, 280] width 330 height 41
click at [327, 266] on textarea "Falafel, lettuce, tomatoes, jalopeneo, pickles, parsley, tahiniya & pomegranate…" at bounding box center [344, 280] width 330 height 41
click at [334, 265] on textarea "Falafel, lettuce, tomatoes, jalopeneo, pickles, parsley, tahiniya & pomegranate…" at bounding box center [344, 280] width 330 height 41
click at [333, 263] on textarea "Falafel, lettuce, tomatoes, jalopeneo, pickles, parsley, tahiniya & pomegranate…" at bounding box center [344, 280] width 330 height 41
paste textarea "pomegranate"
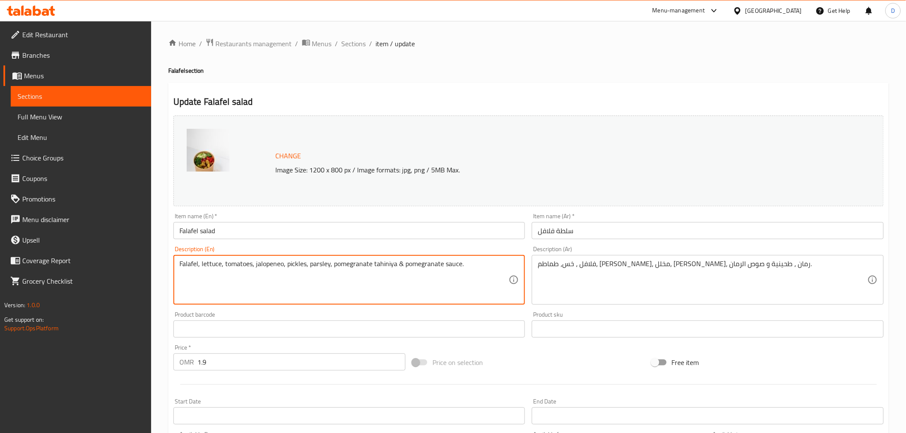
click at [370, 267] on textarea "Falafel, lettuce, tomatoes, jalopeneo, pickles, parsley, pomegranate tahiniya &…" at bounding box center [344, 280] width 330 height 41
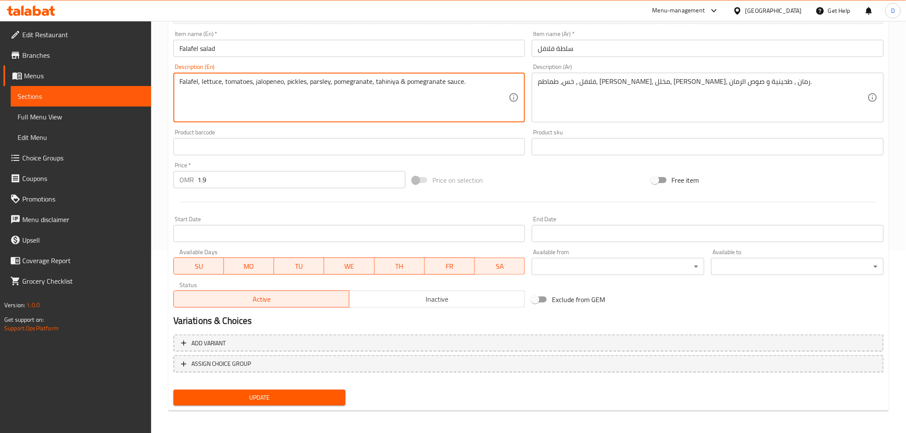
type textarea "Falafel, lettuce, tomatoes, jalopeneo, pickles, parsley, pomegranate, tahiniya …"
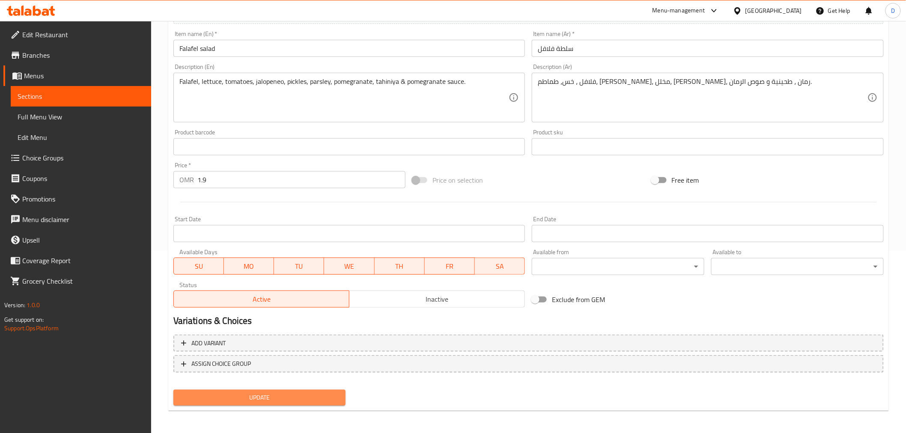
click at [332, 393] on span "Update" at bounding box center [259, 398] width 159 height 11
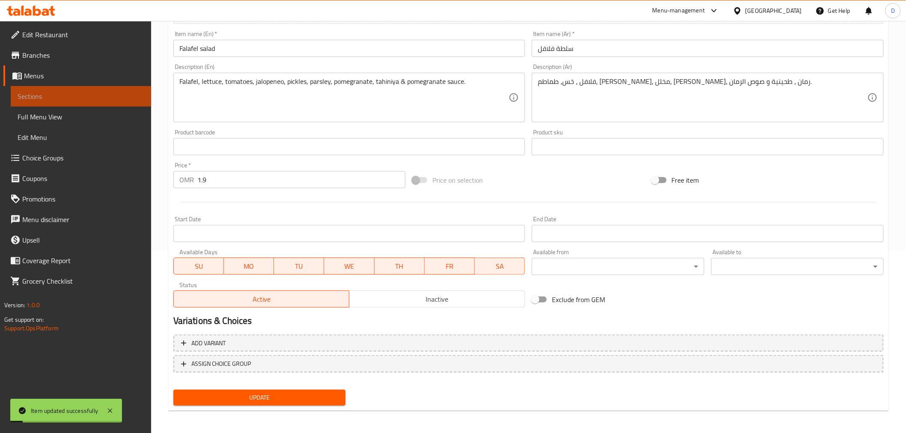
click at [126, 98] on span "Sections" at bounding box center [81, 96] width 127 height 10
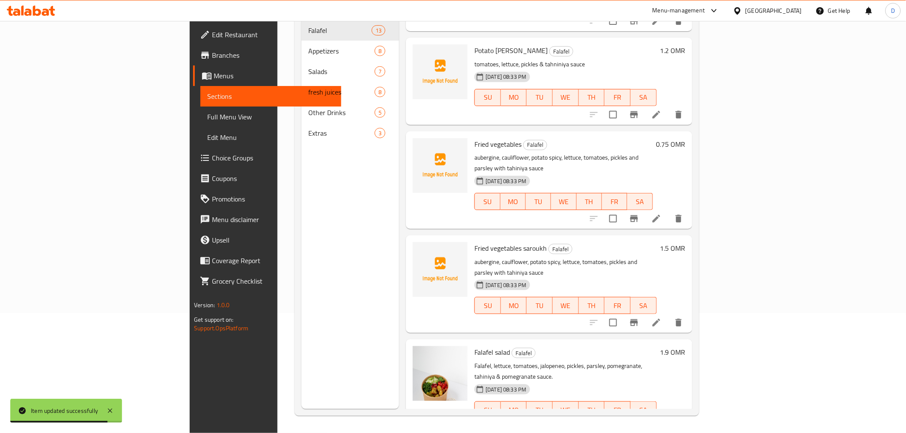
scroll to position [790, 0]
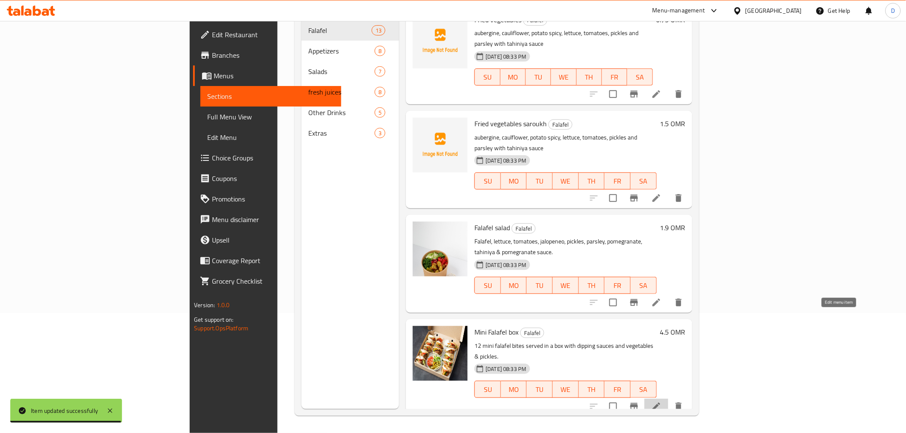
click at [661, 402] on icon at bounding box center [656, 407] width 10 height 10
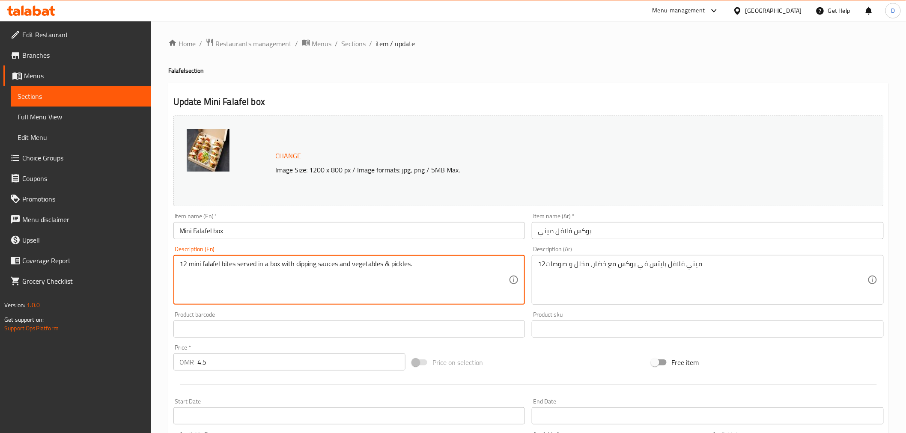
click at [280, 270] on textarea "12 mini falafel bites served in a box with dipping sauces and vegetables & pick…" at bounding box center [344, 280] width 330 height 41
paste textarea "fel bites"
click at [234, 263] on textarea "12 mini falfel bites served in a box with dipping sauces and vegetables & pickl…" at bounding box center [344, 280] width 330 height 41
type textarea "12 mini falfel bites served in a box with dipping sauces and vegetables & pickl…"
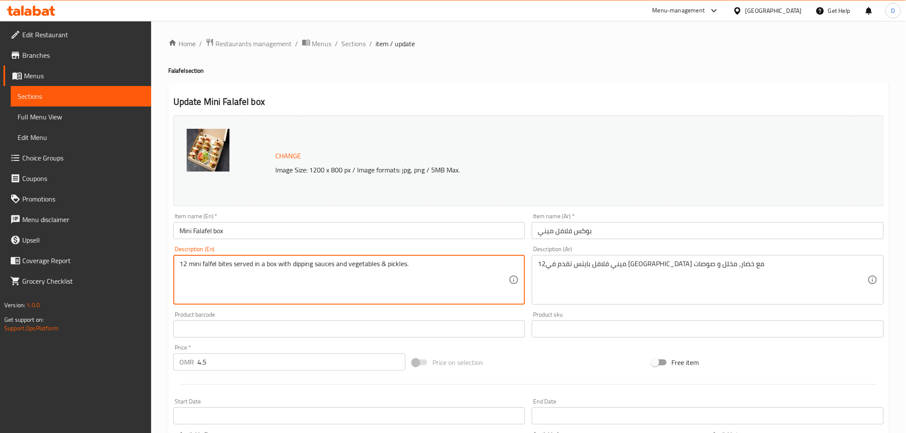
drag, startPoint x: 269, startPoint y: 258, endPoint x: 309, endPoint y: 268, distance: 41.4
click at [304, 265] on div "12 mini falfel bites served in a box with dipping sauces and vegetables & pickl…" at bounding box center [349, 280] width 352 height 50
click at [437, 280] on textarea "12 mini falfel bites served in a box with dipping sauces and vegetables & pickl…" at bounding box center [344, 280] width 330 height 41
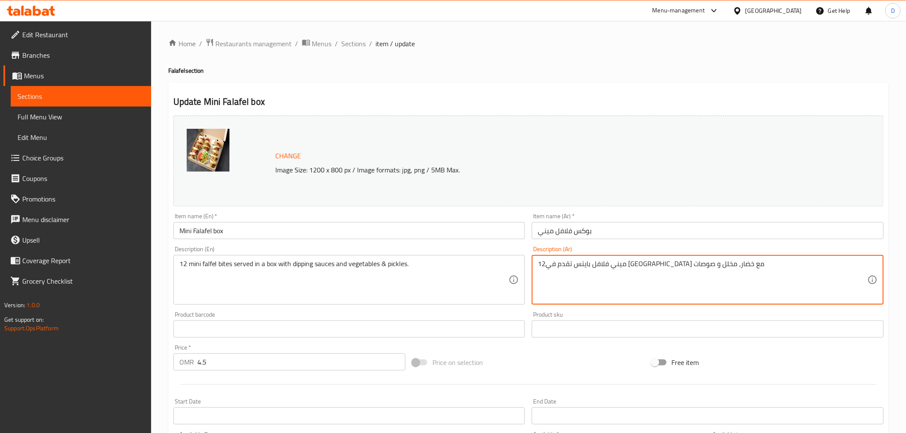
drag, startPoint x: 567, startPoint y: 265, endPoint x: 547, endPoint y: 266, distance: 19.7
click at [583, 266] on textarea "12ميني فلافل بايتس تقدم في بوكس مع خضار، مخلل و" at bounding box center [703, 280] width 330 height 41
paste textarea "وصات"
click at [581, 270] on textarea "12ميني فلافل بايتس تقدم في بوكس مع صوصاتخضار، مخلل و" at bounding box center [703, 280] width 330 height 41
click at [566, 266] on textarea "12ميني فلافل بايتس تقدم في بوكس مع صوصات، خضار، مخلل و" at bounding box center [703, 280] width 330 height 41
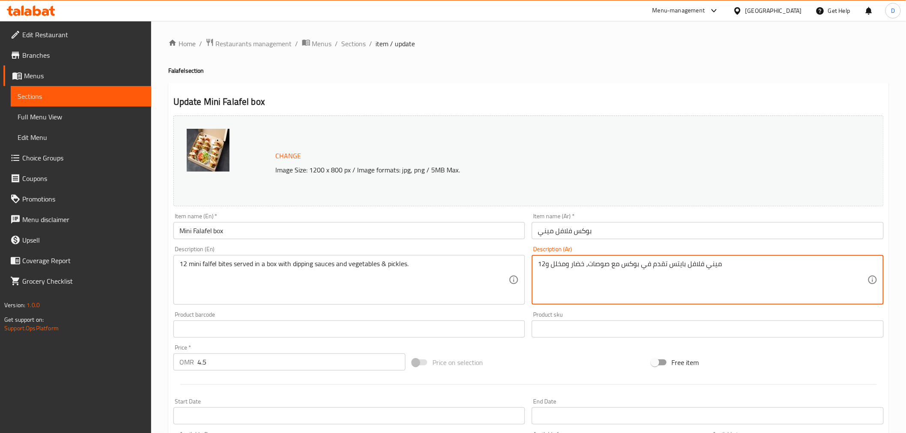
click at [546, 267] on textarea "12ميني فلافل بايتس تقدم في بوكس مع صوصات، خضار ومخلل و" at bounding box center [703, 280] width 330 height 41
type textarea "12ميني فلافل بايتس تقدم في بوكس مع صوصات، خضار ومخلل"
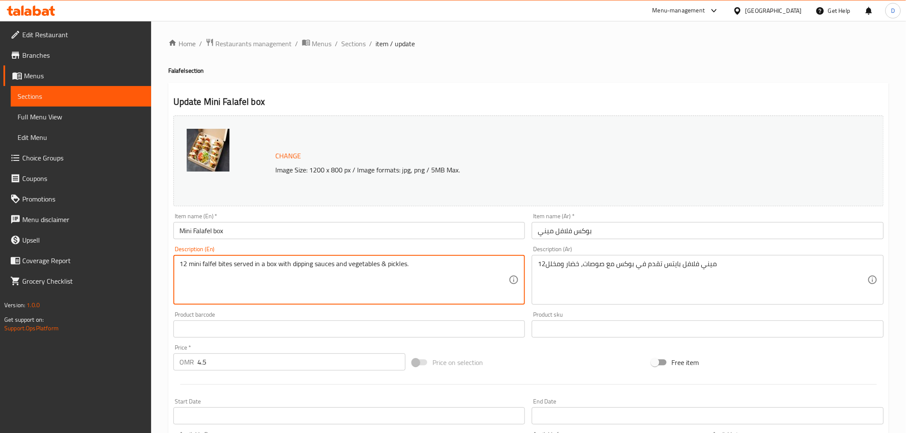
drag, startPoint x: 269, startPoint y: 267, endPoint x: 408, endPoint y: 268, distance: 138.7
click at [372, 285] on textarea "12 mini falfel bites served in a box with dipping sauces and vegetables & pickl…" at bounding box center [344, 280] width 330 height 41
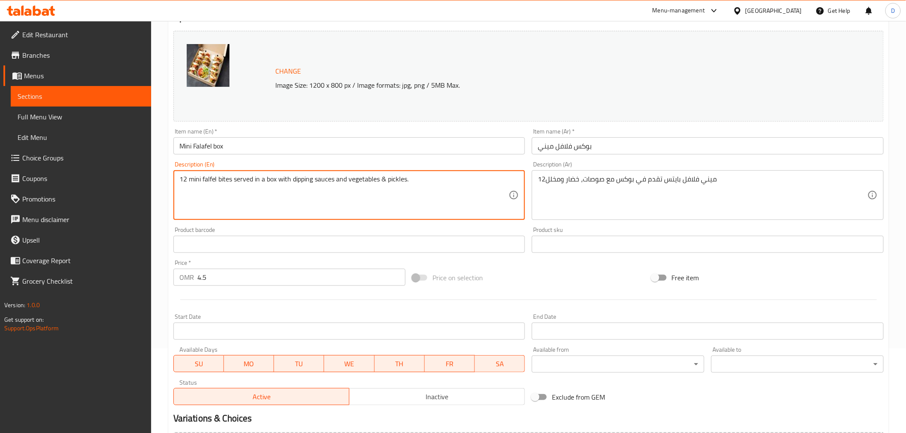
scroll to position [182, 0]
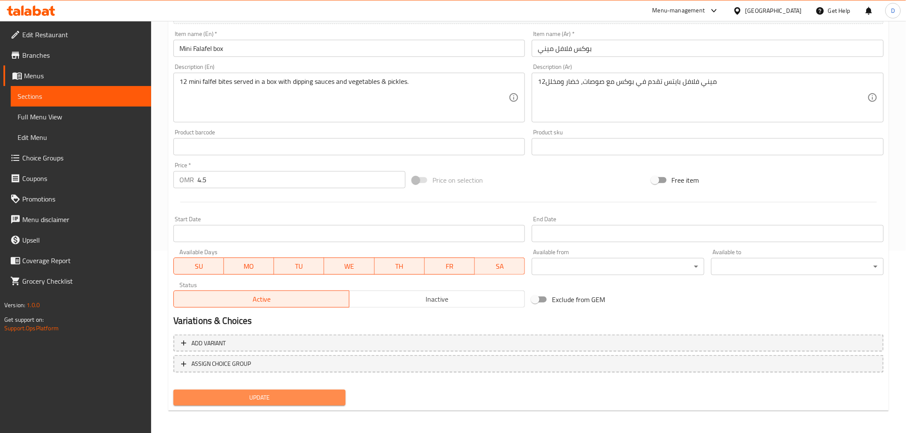
click at [312, 393] on span "Update" at bounding box center [259, 398] width 159 height 11
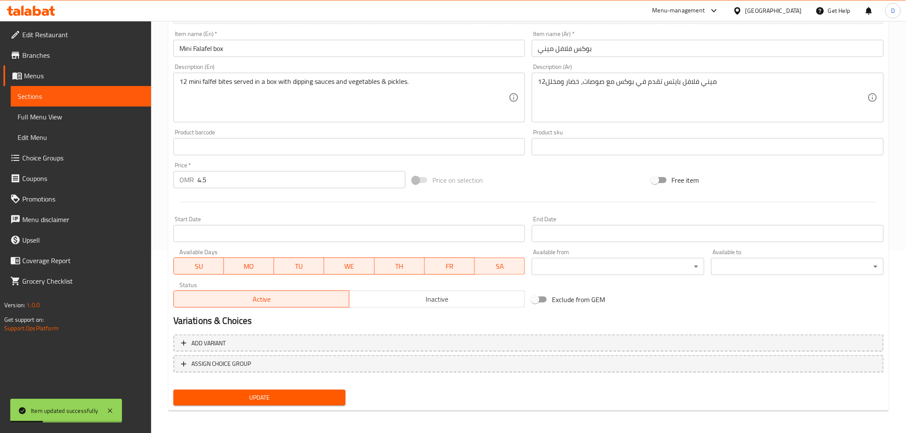
drag, startPoint x: 127, startPoint y: 97, endPoint x: 385, endPoint y: 4, distance: 274.2
click at [127, 97] on span "Sections" at bounding box center [81, 96] width 127 height 10
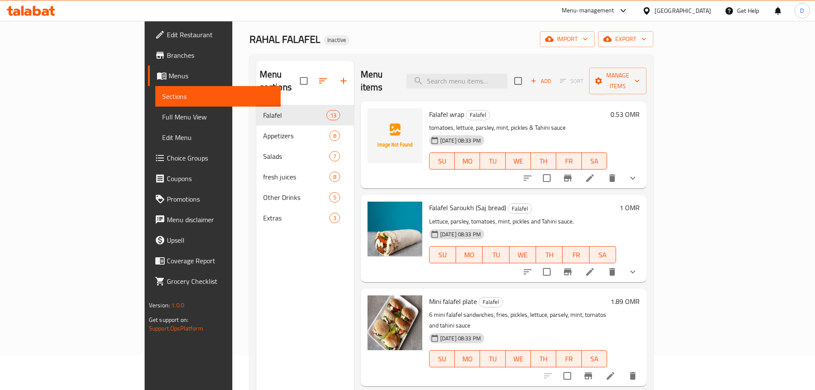
scroll to position [34, 0]
click at [485, 75] on input "search" at bounding box center [457, 81] width 101 height 15
paste input "Grape Leaves"
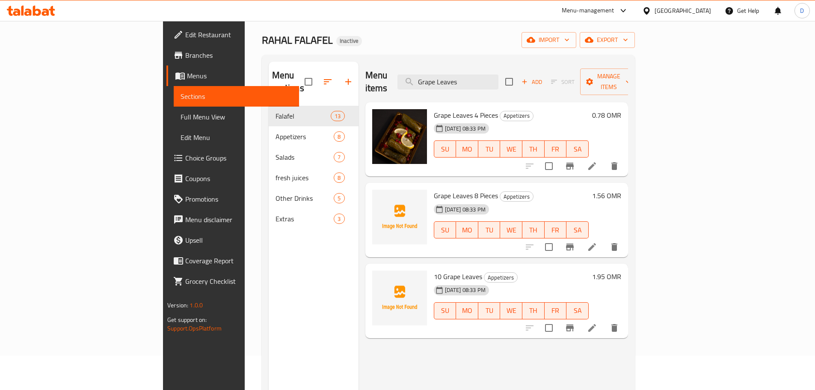
type input "Grape Leaves"
click at [598, 161] on icon at bounding box center [592, 166] width 10 height 10
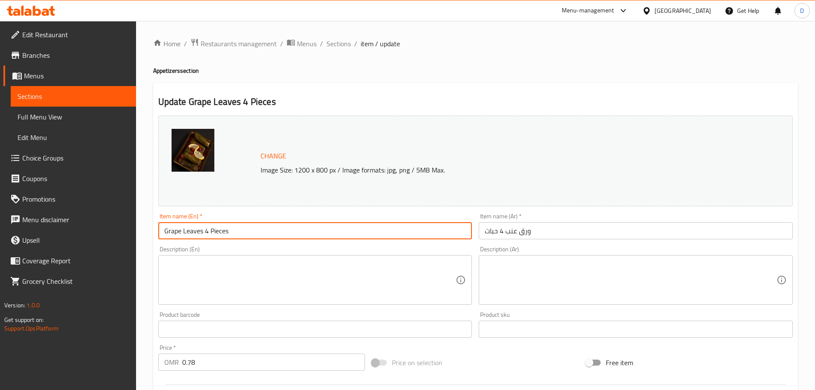
click at [175, 233] on input "Grape Leaves 4 Pieces" at bounding box center [315, 230] width 314 height 17
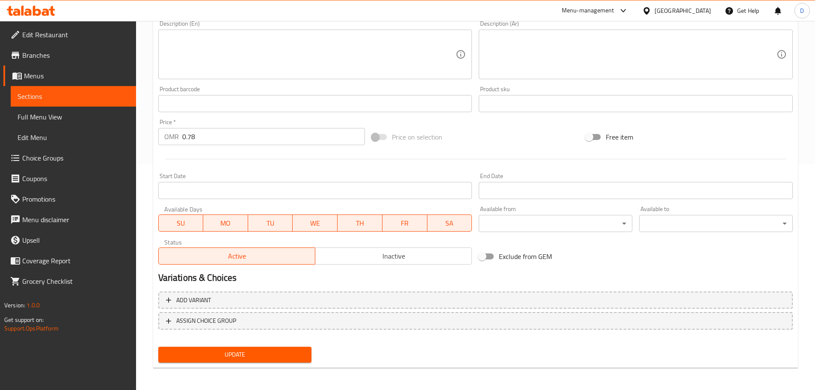
scroll to position [227, 0]
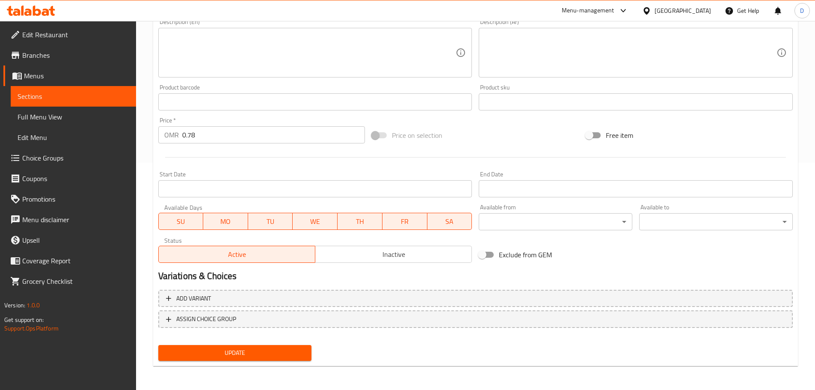
type input "Vine Leaves 4 Pieces"
click at [220, 350] on span "Update" at bounding box center [235, 353] width 140 height 11
click at [106, 102] on link "Sections" at bounding box center [73, 96] width 125 height 21
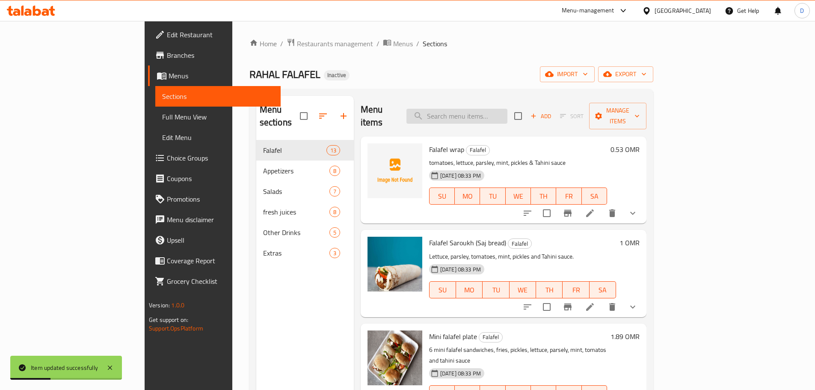
click at [481, 109] on input "search" at bounding box center [457, 116] width 101 height 15
paste input "Grape Leaves"
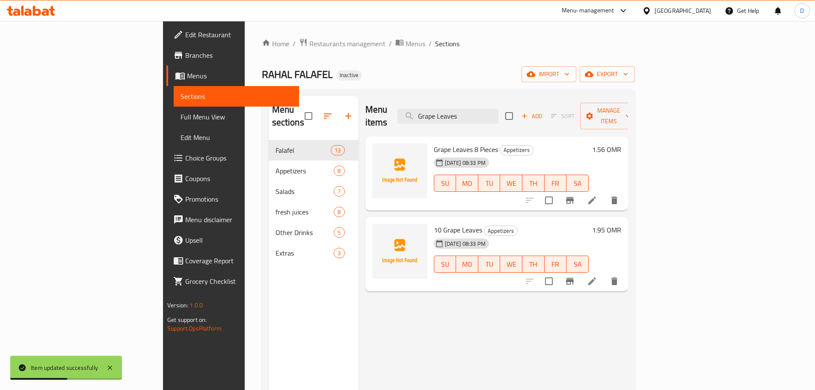
type input "Grape Leaves"
click at [604, 195] on li at bounding box center [592, 200] width 24 height 15
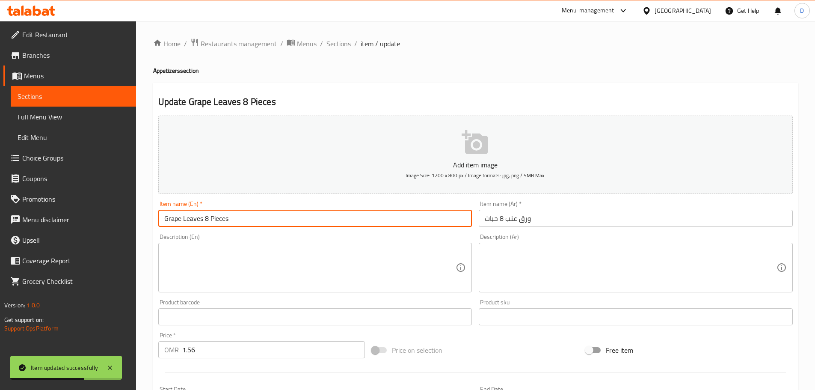
click at [170, 218] on input "Grape Leaves 8 Pieces" at bounding box center [315, 218] width 314 height 17
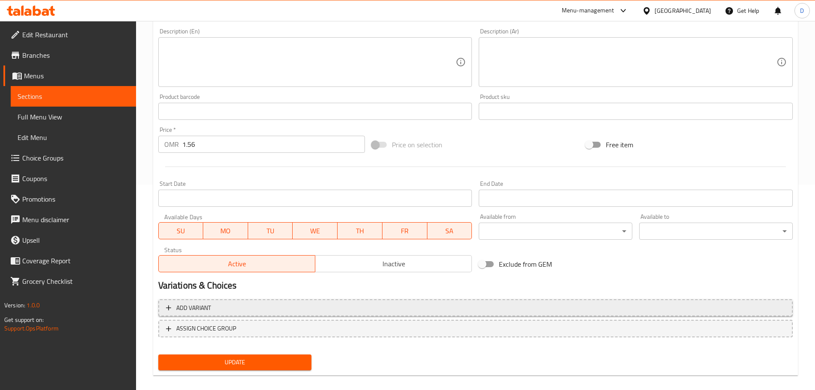
scroll to position [215, 0]
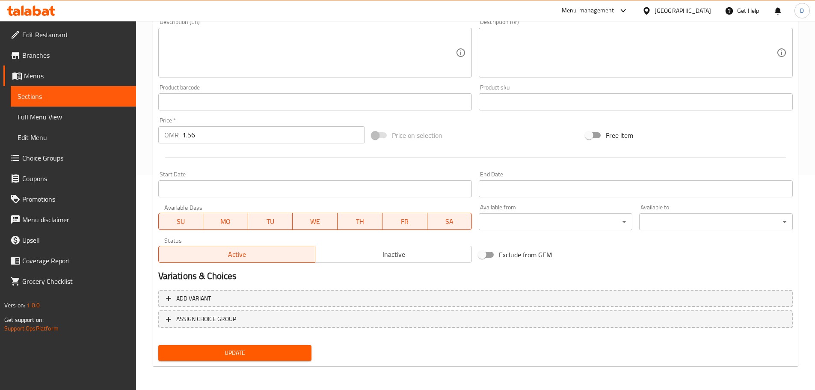
type input "Vine Leaves 8 Pieces"
click at [213, 352] on span "Update" at bounding box center [235, 353] width 140 height 11
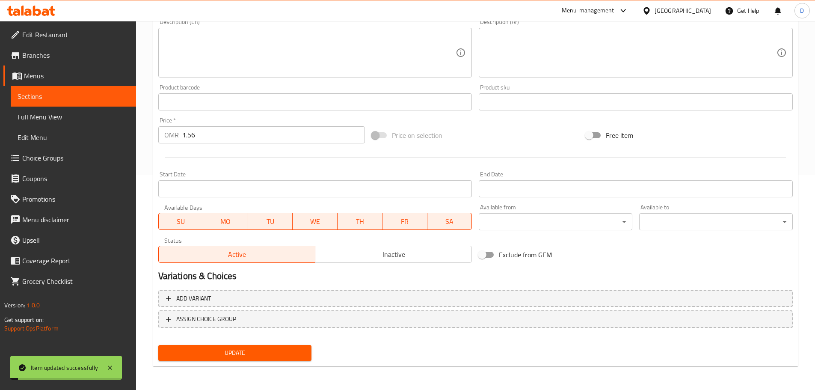
click at [121, 98] on span "Sections" at bounding box center [74, 96] width 112 height 10
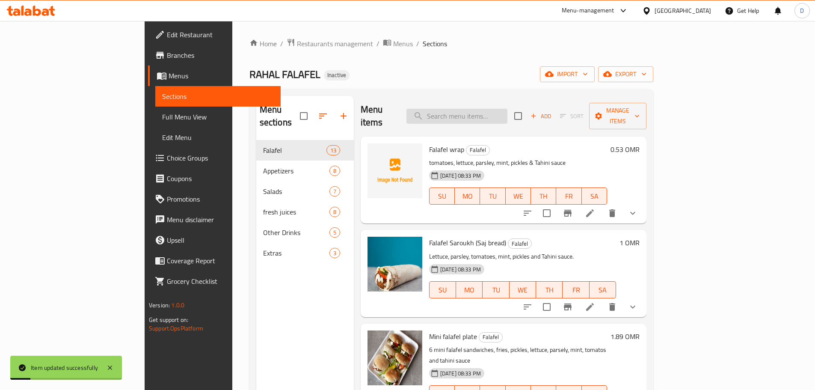
click at [458, 111] on input "search" at bounding box center [457, 116] width 101 height 15
paste input "Grape Leaves"
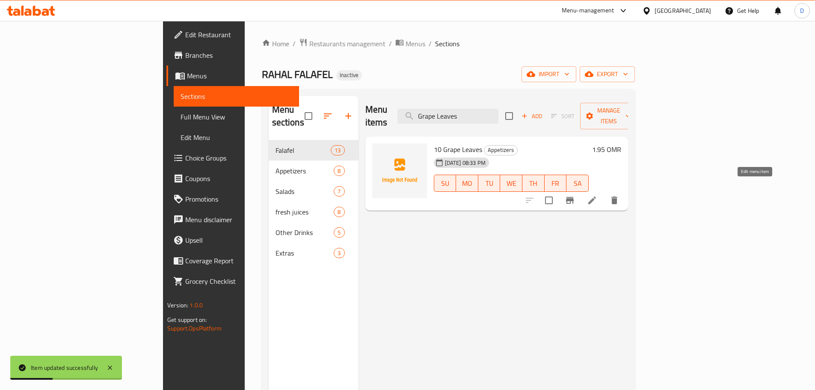
type input "Grape Leaves"
click at [598, 195] on icon at bounding box center [592, 200] width 10 height 10
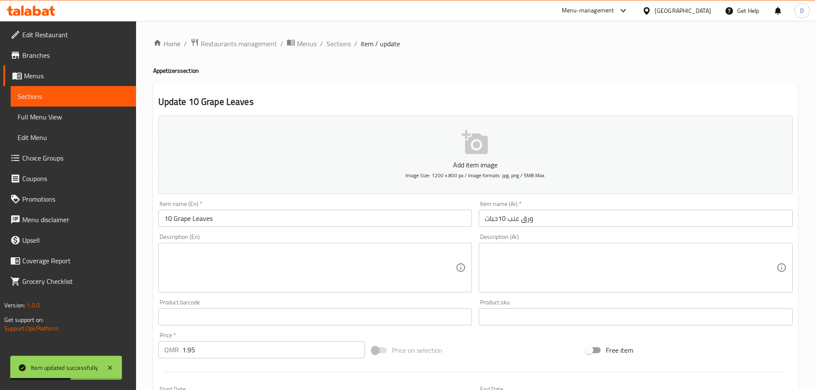
click at [181, 220] on input "10 Grape Leaves" at bounding box center [315, 218] width 314 height 17
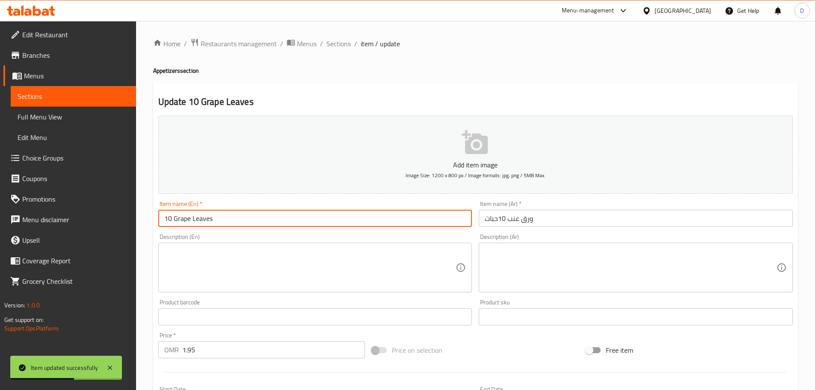
click at [181, 220] on input "10 Grape Leaves" at bounding box center [315, 218] width 314 height 17
click at [206, 217] on input "10 Vine Leaves" at bounding box center [315, 218] width 314 height 17
click at [176, 219] on input "10 Vine Leaves" at bounding box center [315, 218] width 314 height 17
click at [178, 219] on input "10 Vine Leaves" at bounding box center [315, 218] width 314 height 17
click at [176, 219] on input "10 Vine Leaves" at bounding box center [315, 218] width 314 height 17
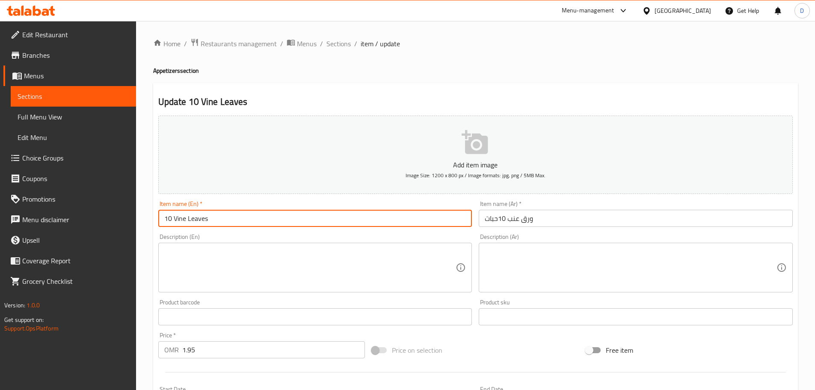
click at [175, 218] on input "10 Vine Leaves" at bounding box center [315, 218] width 314 height 17
click at [178, 219] on input "10 pieces Vine Leaves" at bounding box center [315, 218] width 314 height 17
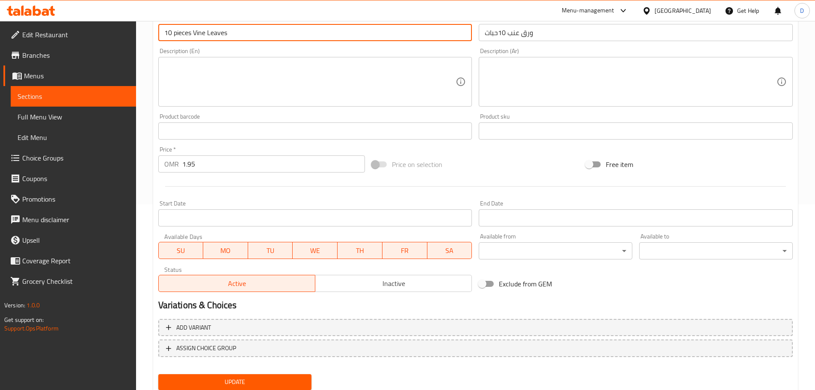
scroll to position [214, 0]
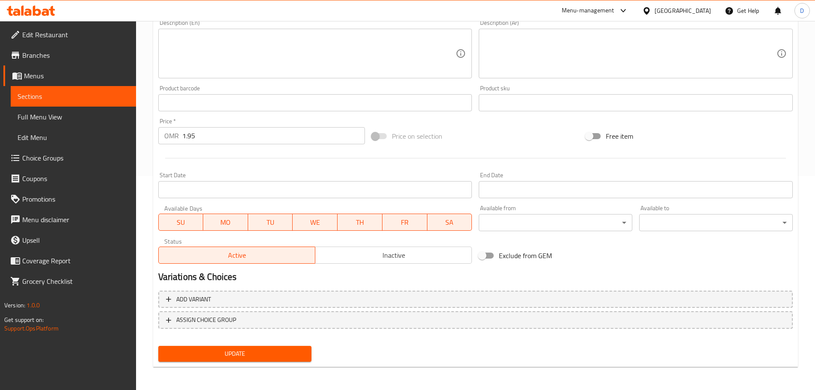
type input "10 pieces Vine Leaves"
click at [220, 349] on span "Update" at bounding box center [235, 353] width 140 height 11
click at [218, 352] on span "Update" at bounding box center [235, 353] width 140 height 11
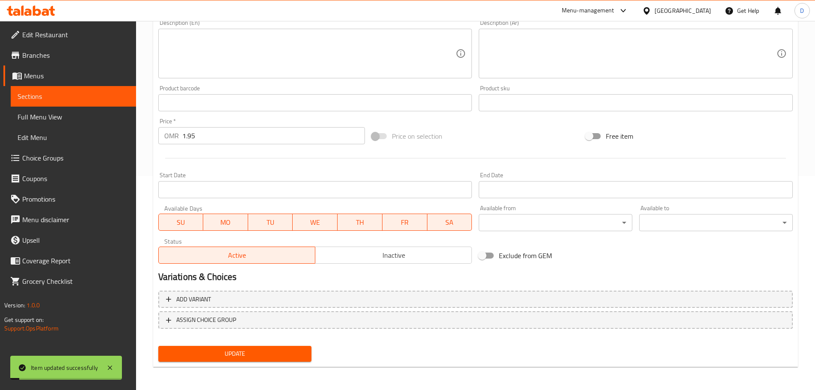
scroll to position [86, 0]
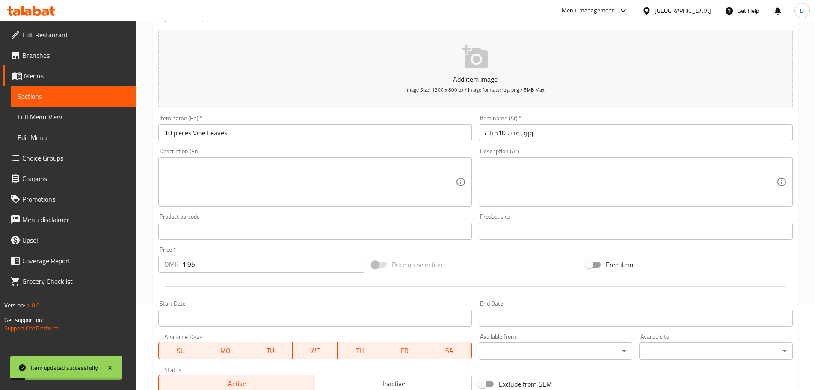
click at [122, 98] on span "Sections" at bounding box center [74, 96] width 112 height 10
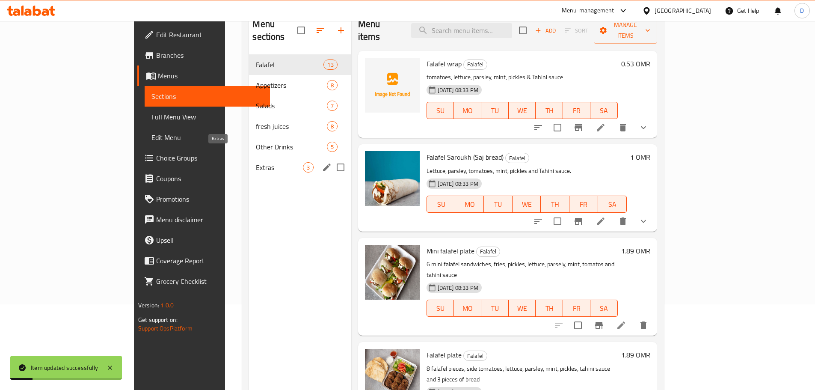
click at [256, 162] on span "Extras" at bounding box center [279, 167] width 47 height 10
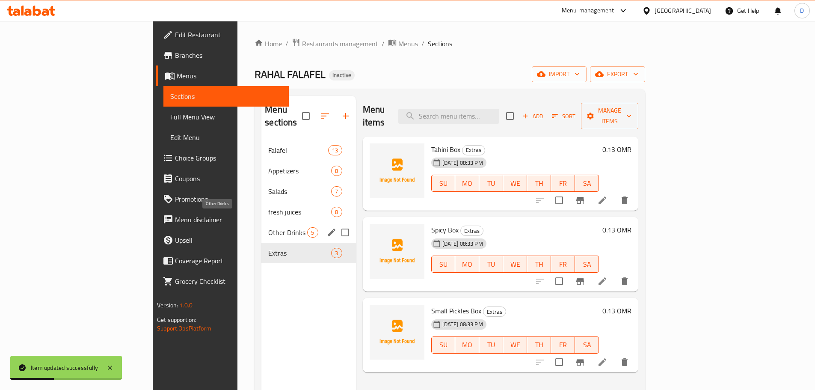
click at [268, 227] on span "Other Drinks" at bounding box center [287, 232] width 39 height 10
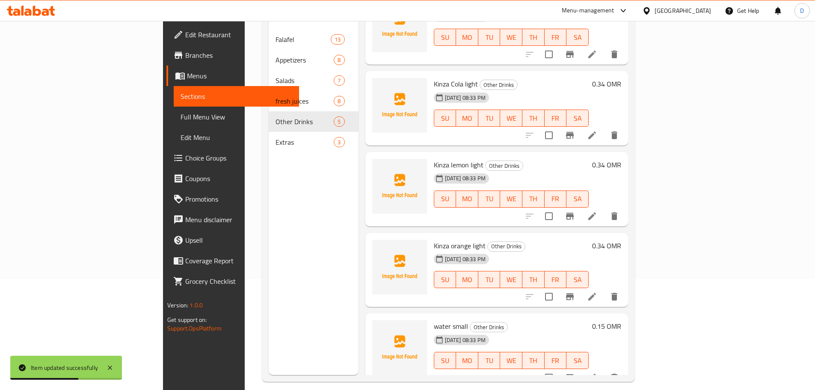
scroll to position [120, 0]
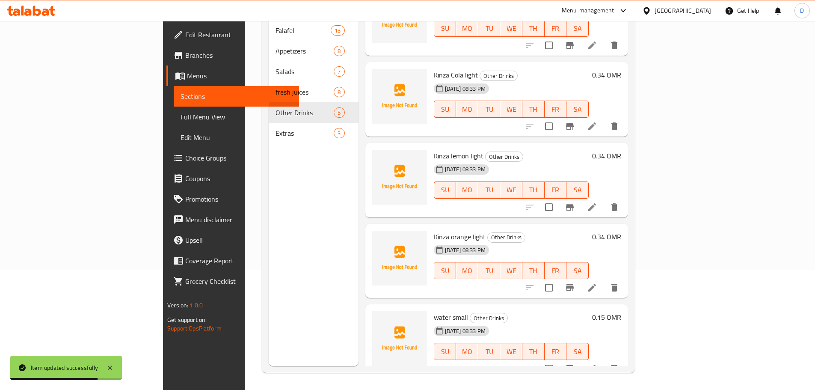
click at [434, 230] on span "Kinza orange light" at bounding box center [460, 236] width 52 height 13
copy h6 "Kinza orange light"
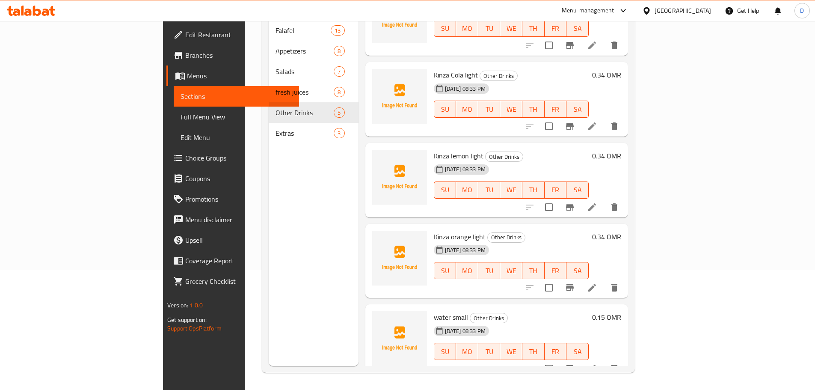
click at [359, 235] on div "Menu items Add Sort Manage items Kinza Cola Other Drinks 04-09-2025 08:33 PM SU…" at bounding box center [494, 171] width 270 height 390
click at [598, 283] on icon at bounding box center [592, 288] width 10 height 10
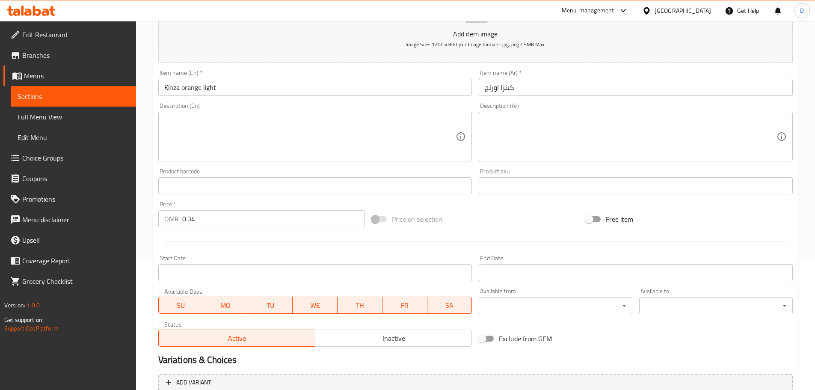
scroll to position [129, 0]
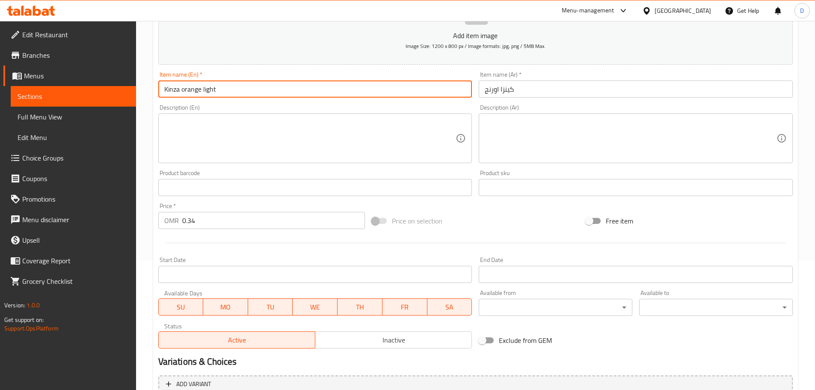
click at [211, 93] on input "Kinza orange light" at bounding box center [315, 88] width 314 height 17
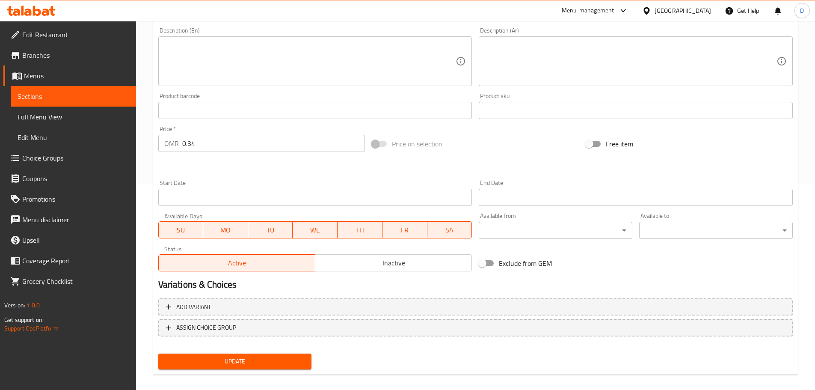
scroll to position [215, 0]
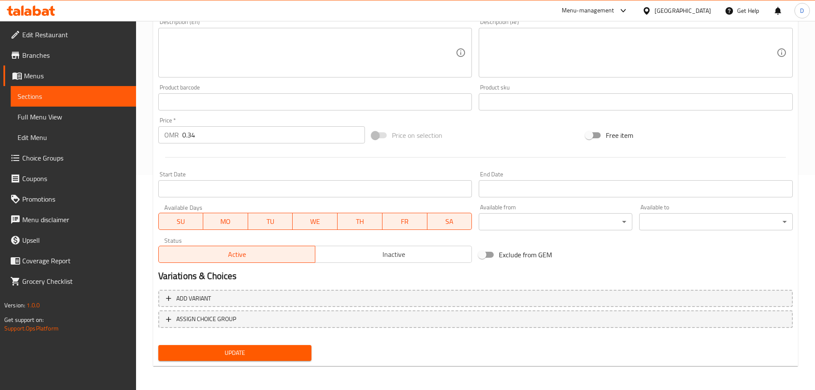
type input "Kinza orange"
click at [209, 346] on button "Update" at bounding box center [235, 353] width 154 height 16
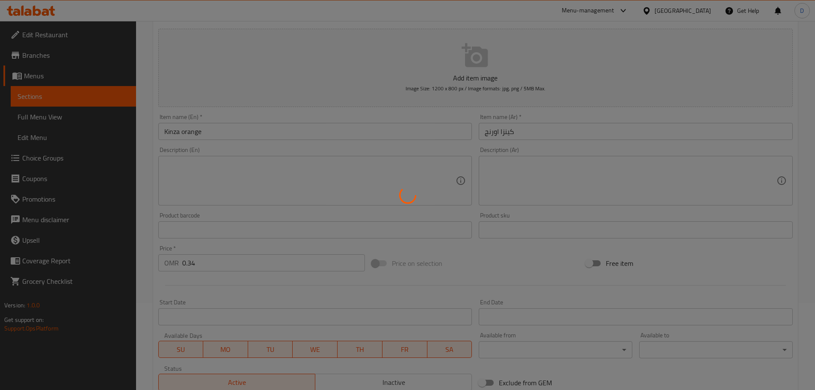
scroll to position [86, 0]
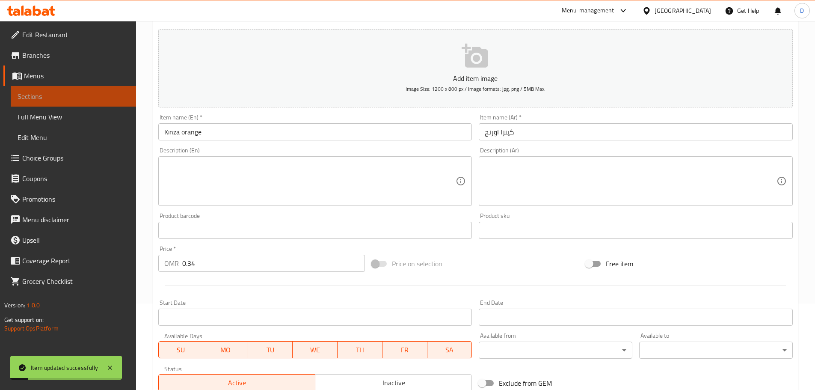
click at [122, 98] on span "Sections" at bounding box center [74, 96] width 112 height 10
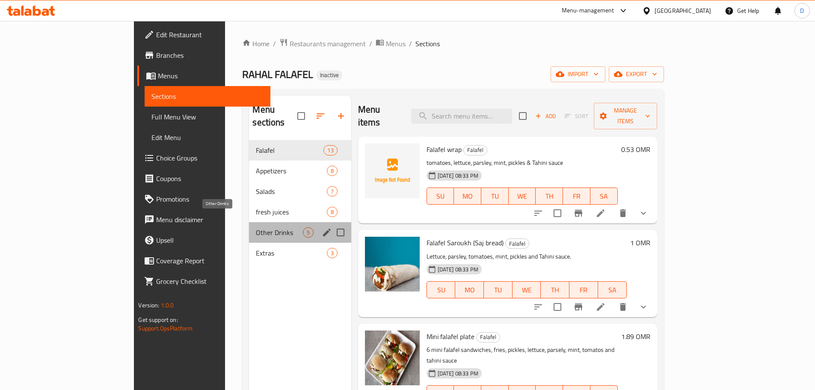
click at [256, 227] on span "Other Drinks" at bounding box center [279, 232] width 47 height 10
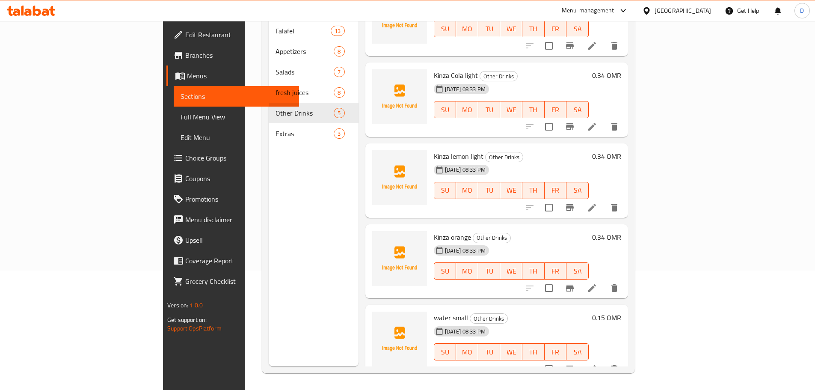
scroll to position [120, 0]
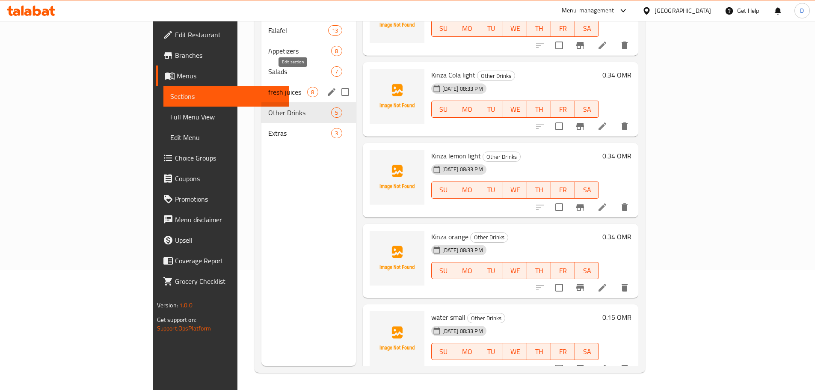
click at [327, 87] on icon "edit" at bounding box center [332, 92] width 10 height 10
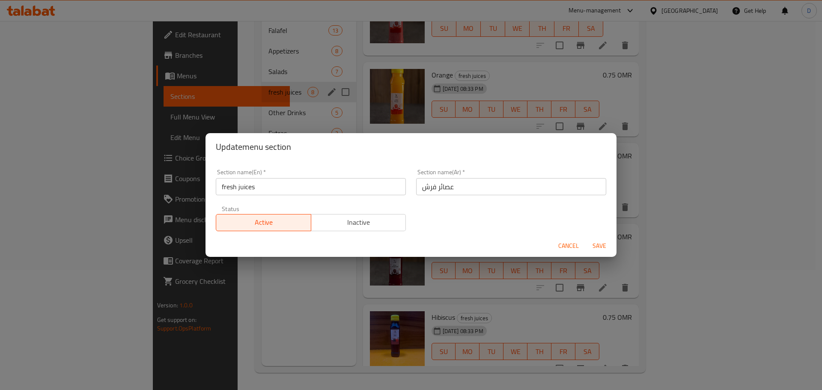
click at [426, 191] on input "عصائر فرش" at bounding box center [511, 186] width 190 height 17
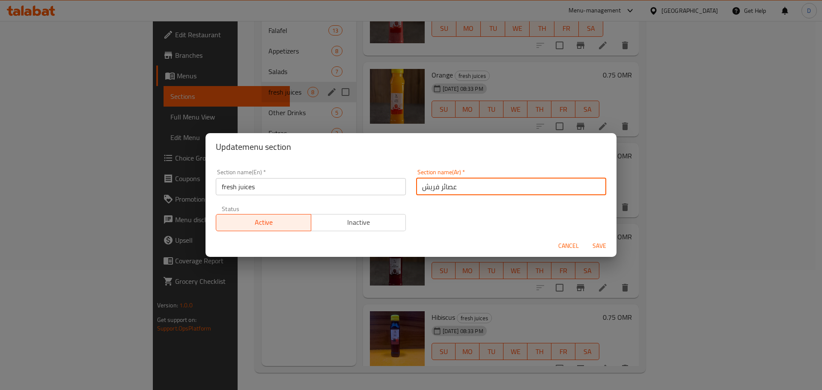
type input "عصائر فريش"
click at [593, 247] on span "Save" at bounding box center [599, 246] width 21 height 11
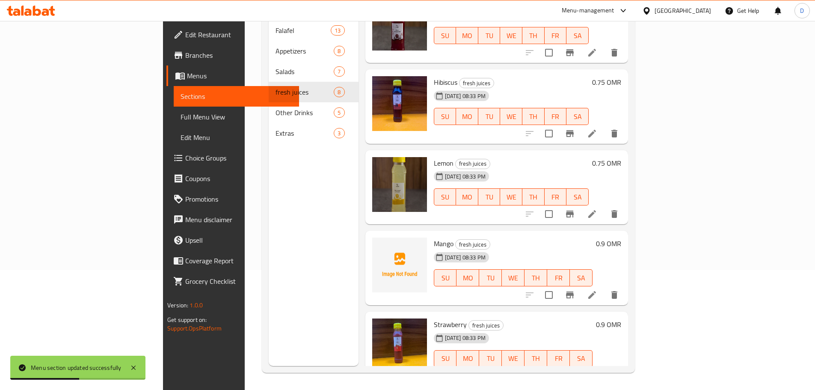
scroll to position [277, 0]
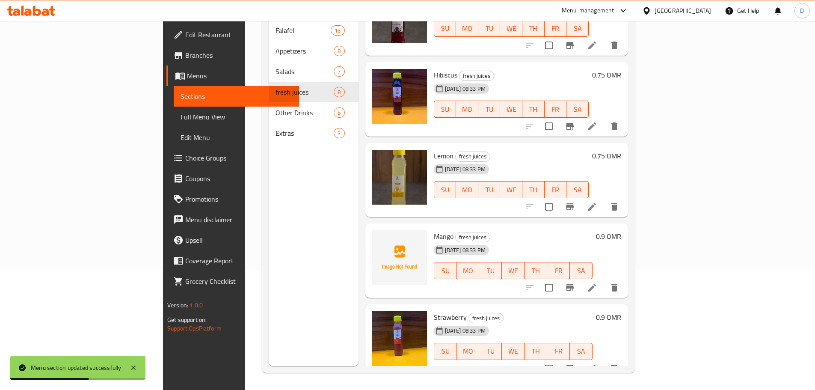
click at [604, 361] on li at bounding box center [592, 368] width 24 height 15
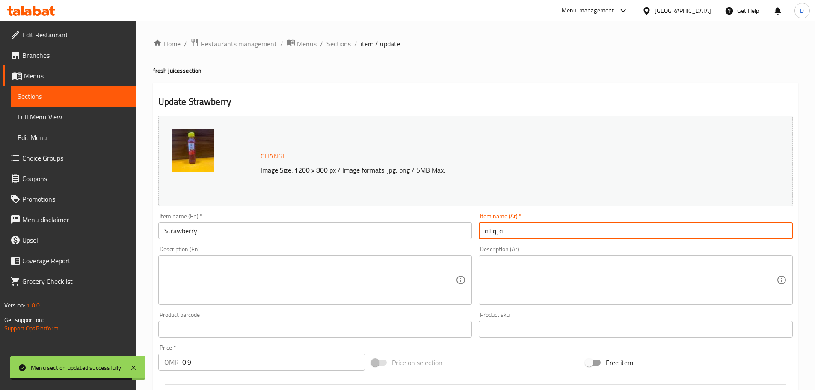
click at [491, 231] on input "فروالة" at bounding box center [636, 230] width 314 height 17
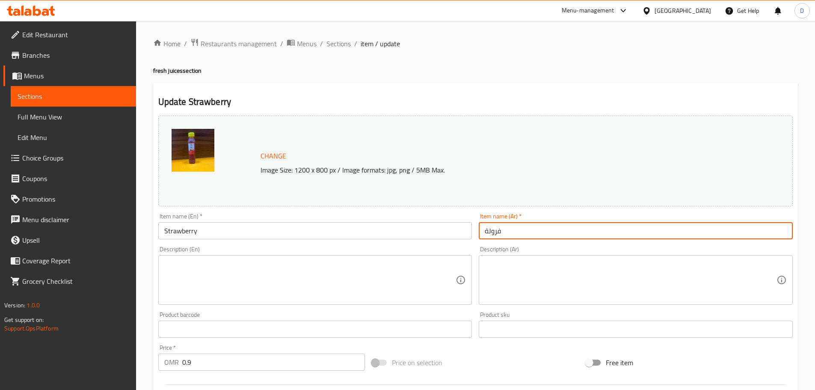
click at [496, 234] on input "فرولة" at bounding box center [636, 230] width 314 height 17
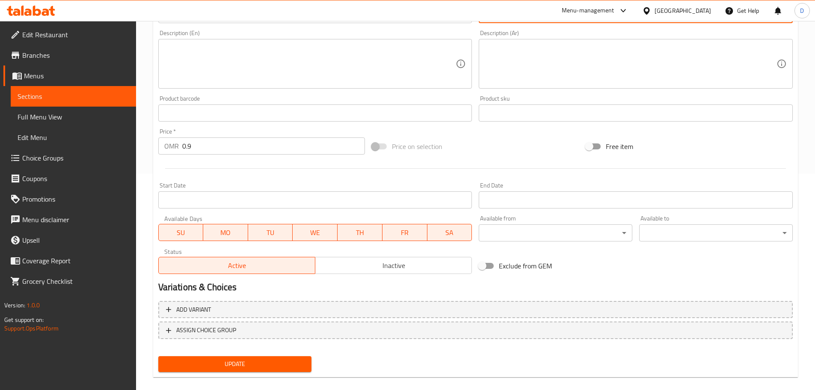
scroll to position [227, 0]
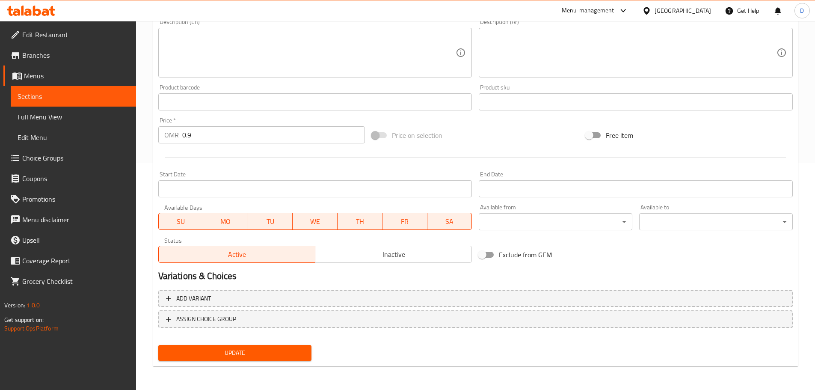
type input "فراولة"
click at [259, 348] on span "Update" at bounding box center [235, 353] width 140 height 11
click at [112, 103] on link "Sections" at bounding box center [73, 96] width 125 height 21
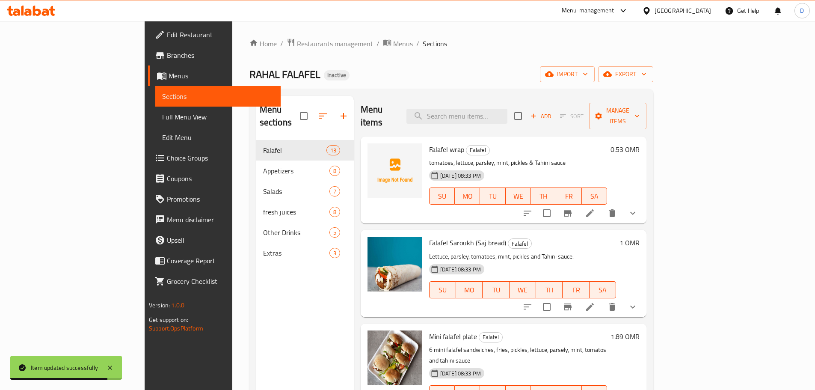
click at [490, 95] on div "Menu sections Falafel 13 Appetizers 8 Salads 7 fresh juices 8 Other Drinks 5 Ex…" at bounding box center [452, 291] width 404 height 404
click at [495, 109] on input "search" at bounding box center [457, 116] width 101 height 15
paste input "Taboule"
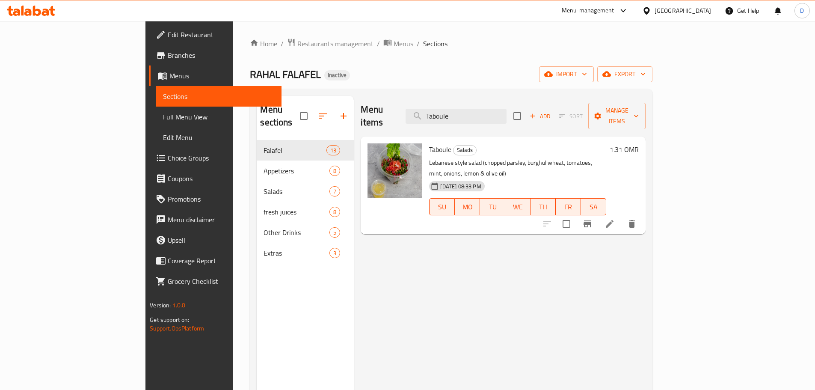
type input "Taboule"
click at [622, 216] on li at bounding box center [610, 223] width 24 height 15
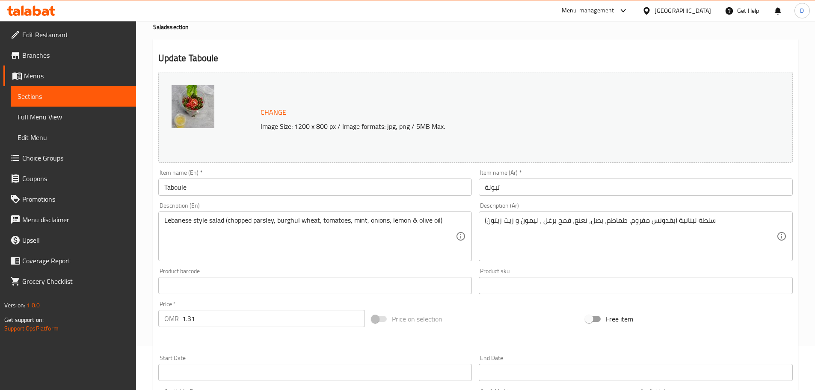
scroll to position [86, 0]
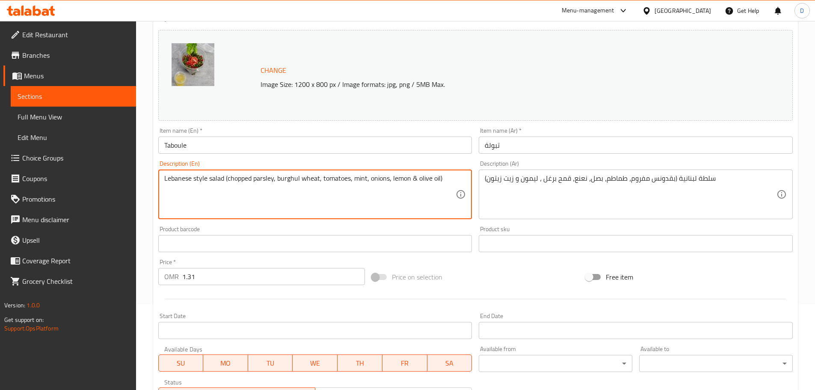
click at [320, 175] on textarea "Lebanese style salad (chopped parsley, burghul wheat, tomatoes, mint, onions, l…" at bounding box center [310, 194] width 292 height 41
paste textarea
click at [164, 187] on textarea "Lebanese style salad (chopped parsley, burghul wheat, tomatoes, mint, onions, l…" at bounding box center [310, 194] width 292 height 41
type textarea "Lebanese style salad (chopped parsley, burghul wheat, tomatoes, mint, onions, l…"
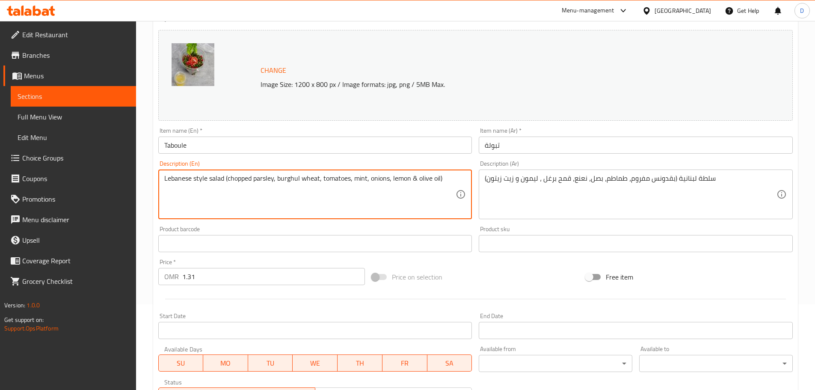
click at [305, 181] on textarea "Lebanese style salad (chopped parsley, burghul wheat, tomatoes, mint, onions, l…" at bounding box center [310, 194] width 292 height 41
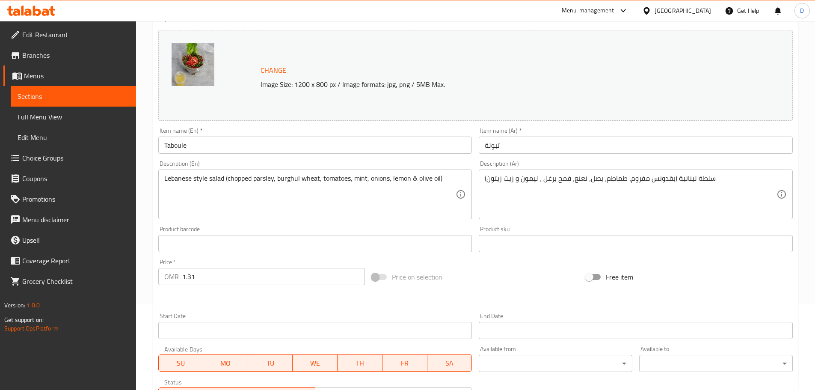
click at [481, 179] on div "سلطة لبنانية (بقدونس مفروم، طماطم، بصل، نعنع، قمح برغل ، ليمون و زيت زيتون) Des…" at bounding box center [636, 195] width 314 height 50
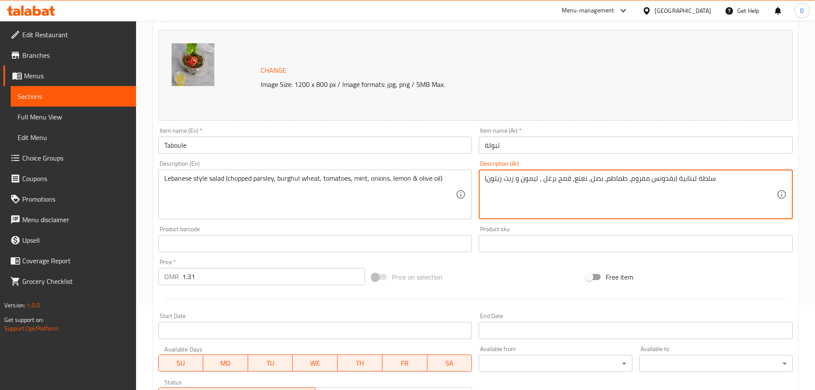
click at [487, 180] on textarea "سلطة لبنانية (بقدونس مفروم، طماطم، بصل، نعنع، قمح برغل ، ليمون و زيت زيتون)" at bounding box center [631, 194] width 292 height 41
click at [740, 178] on textarea "سلطة لبنانية (بقدونس مفروم، طماطم، بصل، نعنع، قمح برغل ، ليمون و زيت زيتون)" at bounding box center [631, 194] width 292 height 41
paste textarea "سلطة على الطريقة اللبنانية (بقدونس مفروم، برغل، طماطم، نعناع، ​​بصل، ليمون وزيت…"
drag, startPoint x: 625, startPoint y: 189, endPoint x: 613, endPoint y: 188, distance: 12.4
click at [613, 188] on textarea "سلطة لبنانية (بقدونس مفروم، طماطم، بصل، نعنع، قمح برغل ، ليمون و زيت زيتون) سلط…" at bounding box center [631, 194] width 292 height 41
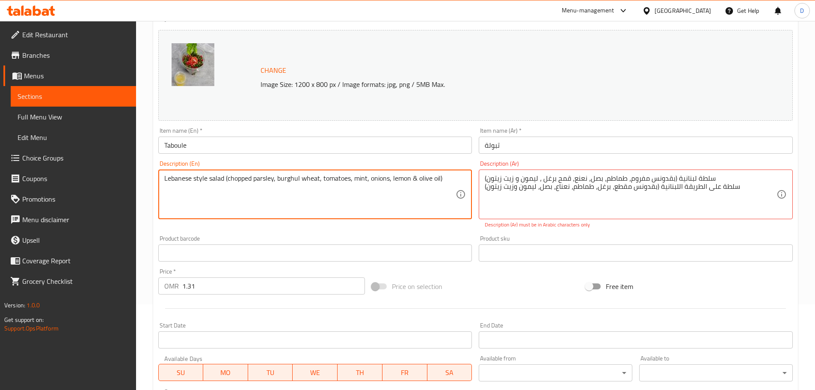
click at [311, 179] on textarea "Lebanese style salad (chopped parsley, burghul wheat, tomatoes, mint, onions, l…" at bounding box center [310, 194] width 292 height 41
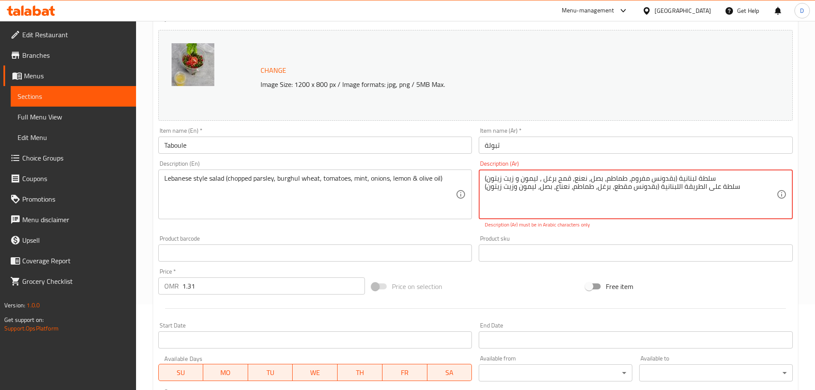
paste textarea "قمح"
click at [508, 179] on textarea "سلطة لبنانية (بقدونس مفروم، طماطم، بصل، نعنع، قمح برغل ، ليمون و زيت زيتون) سلط…" at bounding box center [631, 194] width 292 height 41
click at [283, 148] on input "Taboule" at bounding box center [315, 145] width 314 height 17
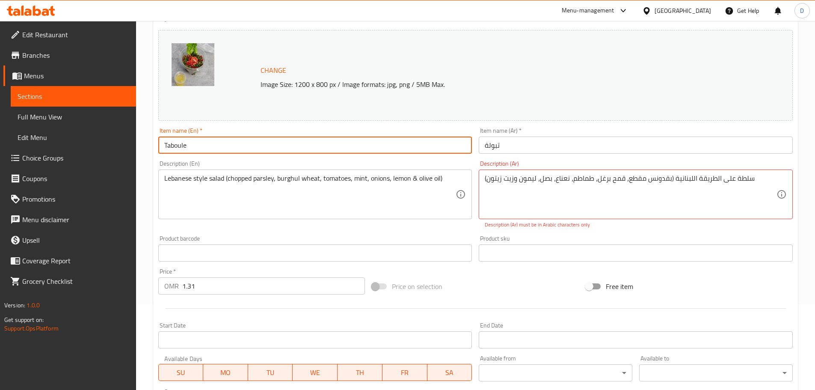
click at [283, 148] on input "Taboule" at bounding box center [315, 145] width 314 height 17
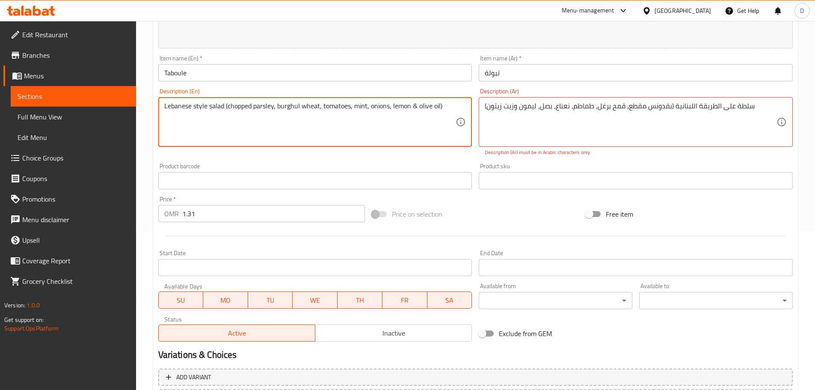
scroll to position [237, 0]
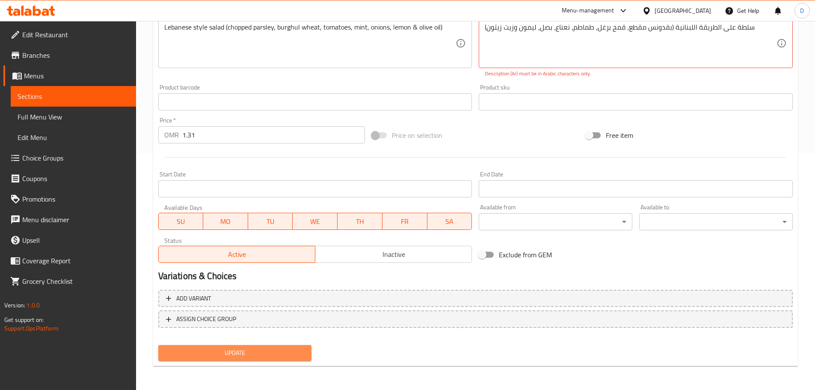
click at [222, 351] on span "Update" at bounding box center [235, 353] width 140 height 11
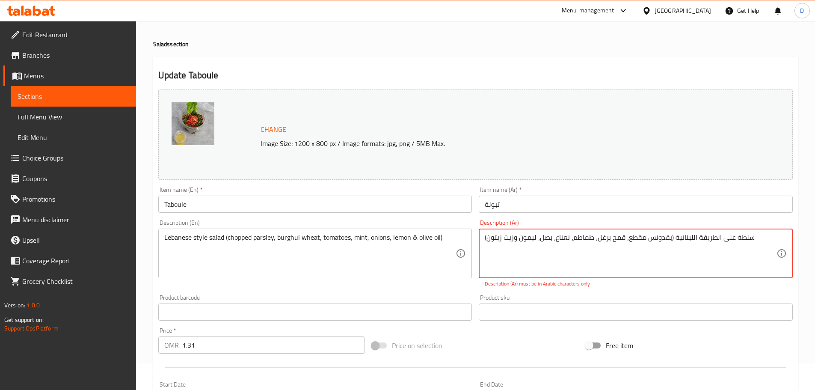
scroll to position [23, 0]
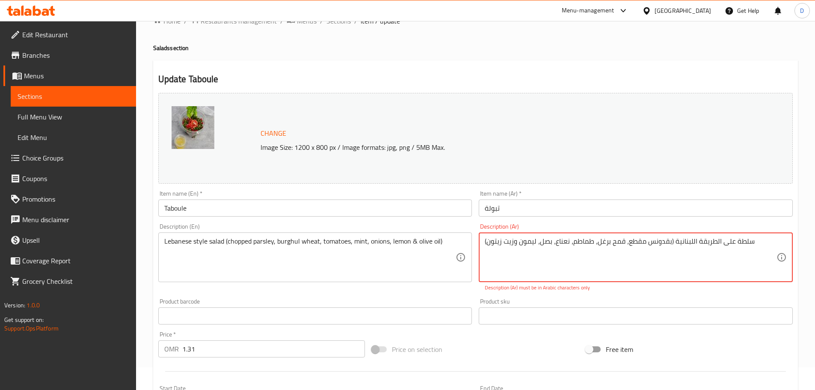
click at [560, 244] on textarea "سلطة على الطريقة اللبنانية (بقدونس مقطع، قمح برغل، طماطم، نعناع، ​​بصل، ليمون و…" at bounding box center [631, 257] width 292 height 41
click at [758, 243] on textarea "سلطة على الطريقة اللبنانية (بقدونس مقطع، قمح برغل، طماطم، نعناع، ​​بصل، ليمون و…" at bounding box center [631, 257] width 292 height 41
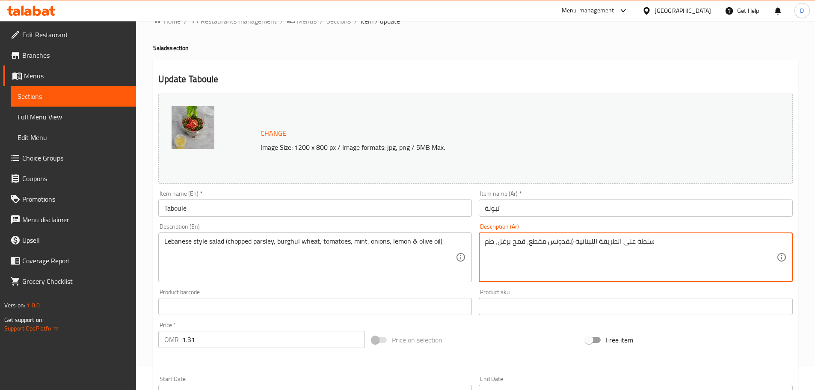
scroll to position [0, 0]
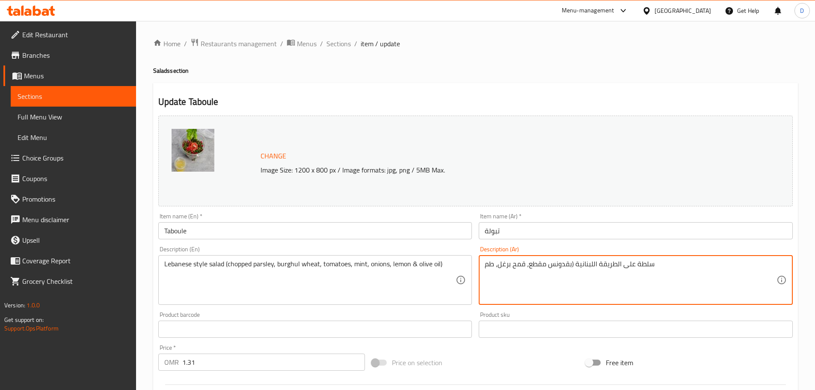
click at [721, 267] on textarea "سلطة على الطريقة اللبنانية (بقدونس مقطع، قمح برغل، طم" at bounding box center [631, 280] width 292 height 41
paste textarea "اطم، نعناع، ​​بصل، ليمون وزيت زيتون)"
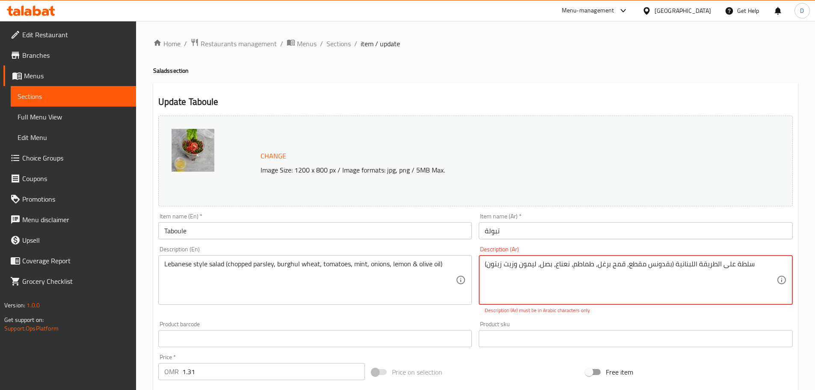
click at [551, 266] on textarea "سلطة على الطريقة اللبنانية (بقدونس مقطع، قمح برغل، طماطم، نعناع، ​​بصل، ليمون و…" at bounding box center [631, 280] width 292 height 41
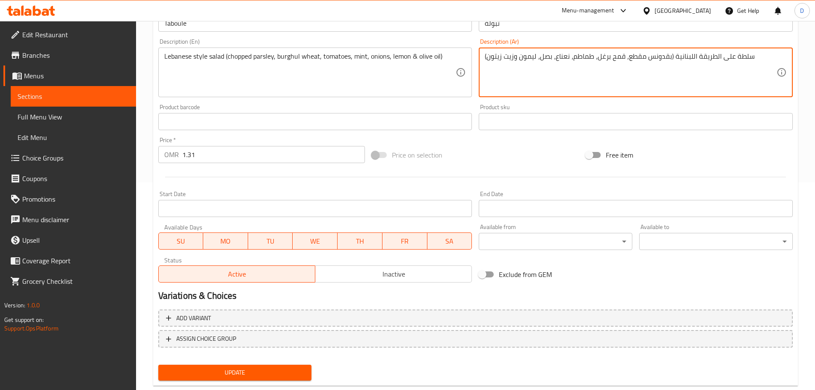
scroll to position [214, 0]
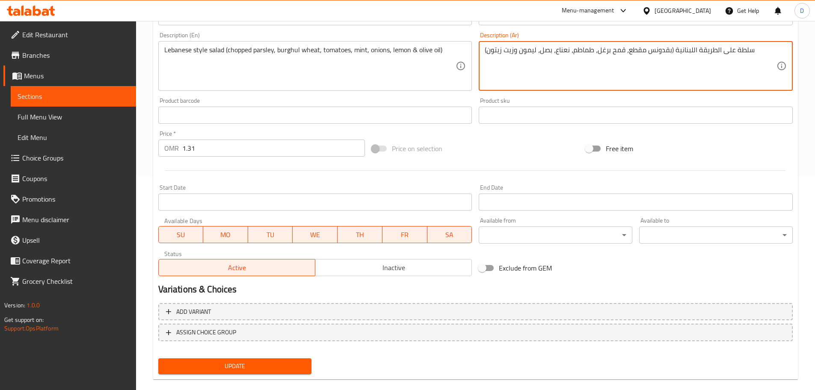
type textarea "سلطة على الطريقة اللبنانية (بقدونس مقطع، قمح برغل، طماطم، نعناع، بصل، ليمون وزي…"
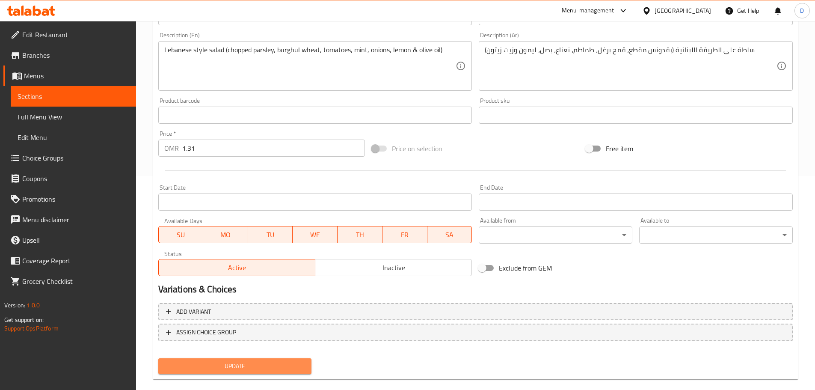
click at [262, 359] on button "Update" at bounding box center [235, 366] width 154 height 16
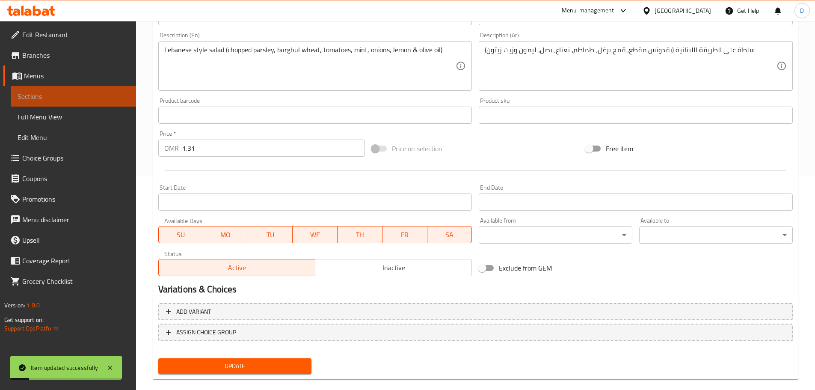
click at [85, 100] on span "Sections" at bounding box center [74, 96] width 112 height 10
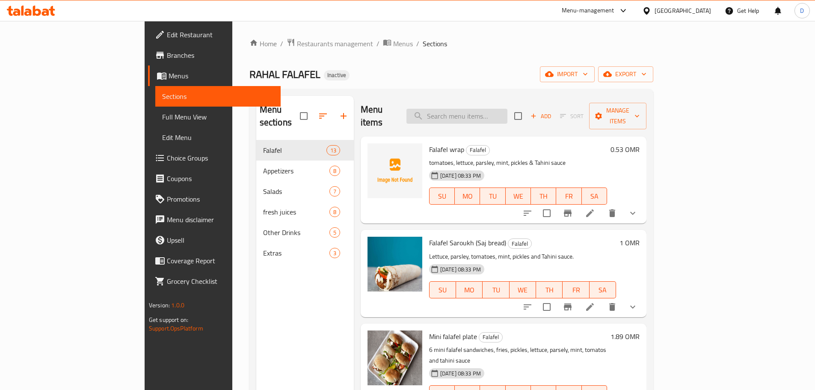
click at [494, 114] on input "search" at bounding box center [457, 116] width 101 height 15
paste input "Falafel sala"
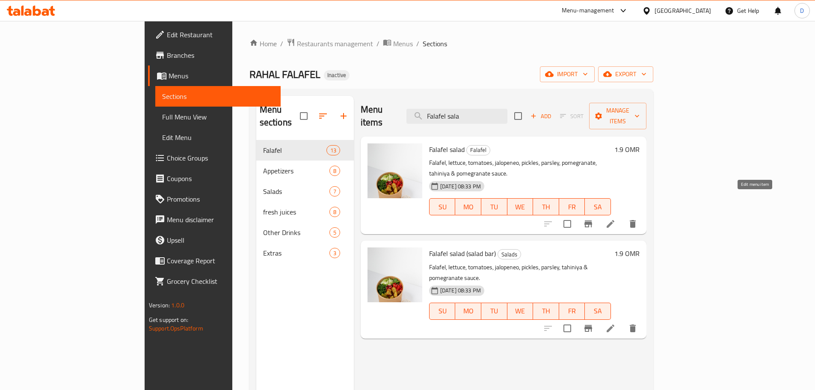
type input "Falafel sala"
click at [616, 219] on icon at bounding box center [611, 224] width 10 height 10
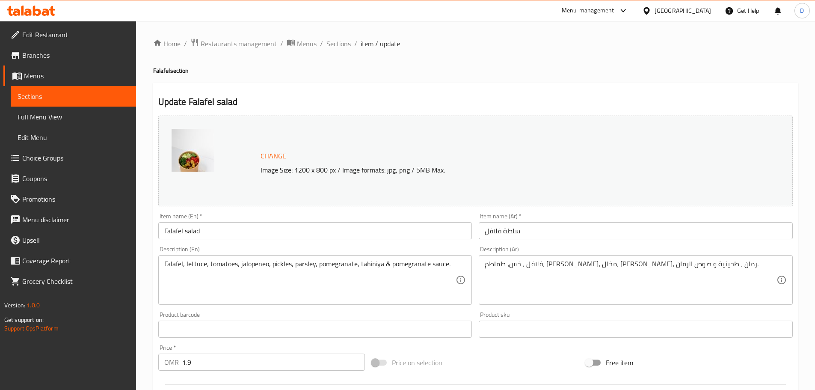
scroll to position [43, 0]
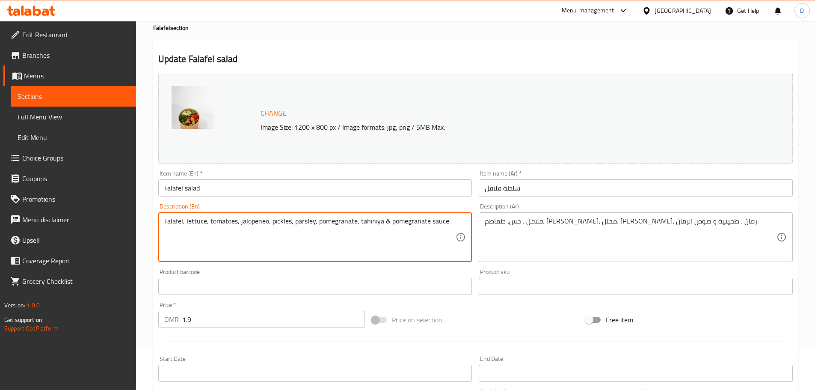
click at [345, 223] on textarea "Falafel, lettuce, tomatoes, jalopeneo, pickles, parsley, pomegranate, tahiniya …" at bounding box center [310, 237] width 292 height 41
type textarea "Falafel, lettuce, tomatoes, jalopeneo, pickles, parsley, tahiniya & pomegranate…"
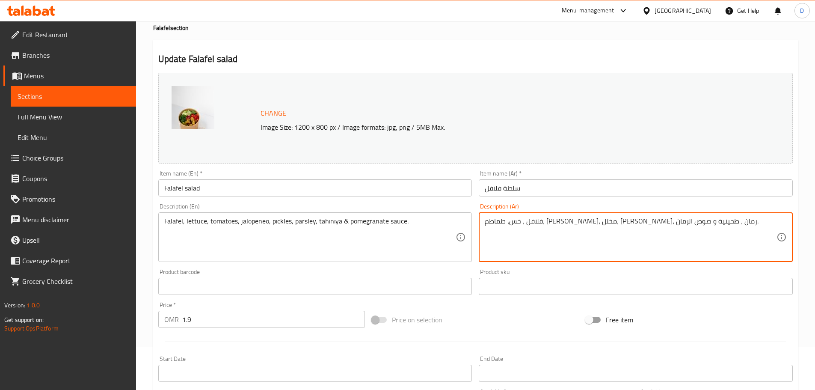
click at [560, 223] on textarea "فلافل ، خس، طماطم، هالوبينو، مخلل، بقدونس، رمان ، طحينية و صوص الرمان." at bounding box center [631, 237] width 292 height 41
type textarea "فلافل ، خس، طماطم، هالوبينو، مخلل، بقدونس، طحينية و صوص الرمان."
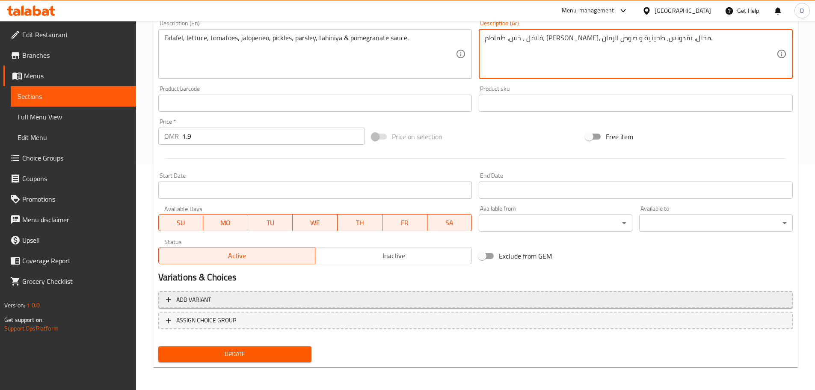
scroll to position [227, 0]
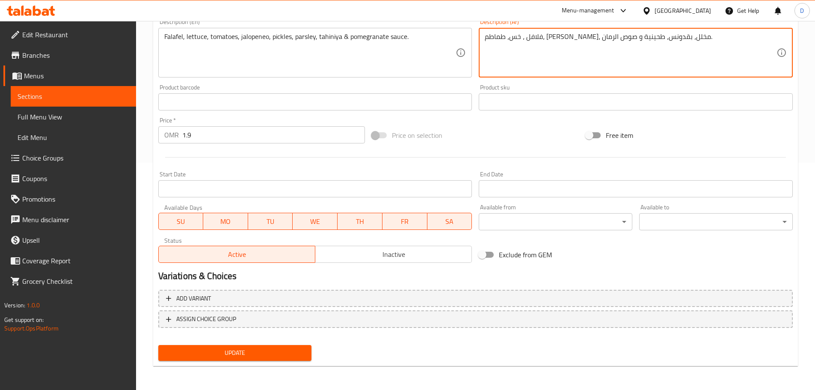
click at [234, 351] on span "Update" at bounding box center [235, 353] width 140 height 11
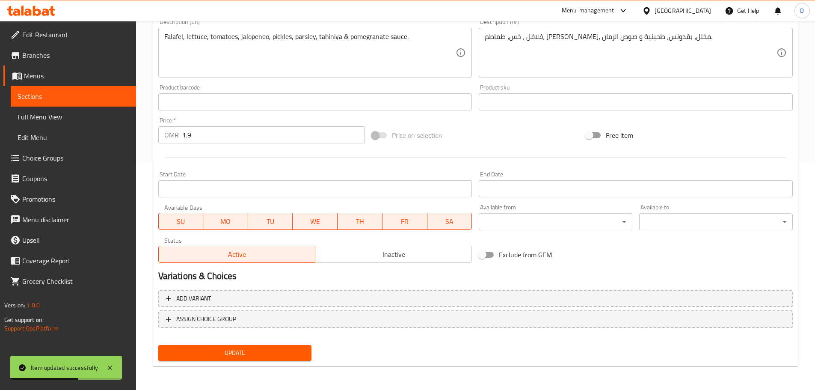
click at [122, 96] on span "Sections" at bounding box center [74, 96] width 112 height 10
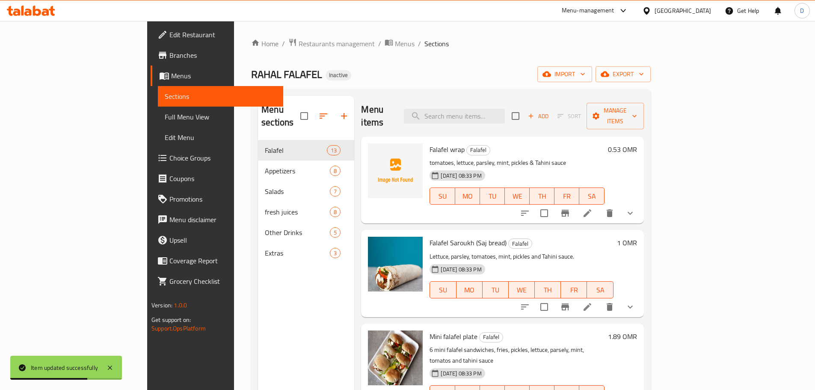
click at [484, 101] on div "Menu items Add Sort Manage items" at bounding box center [502, 116] width 283 height 41
click at [491, 116] on input "search" at bounding box center [454, 116] width 101 height 15
paste input "croutons"
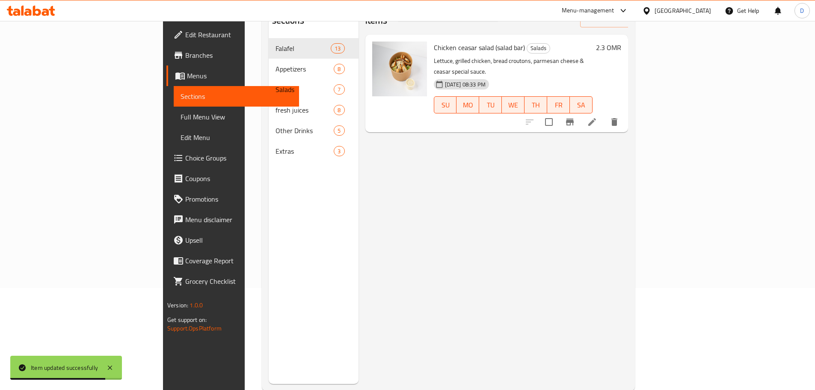
scroll to position [120, 0]
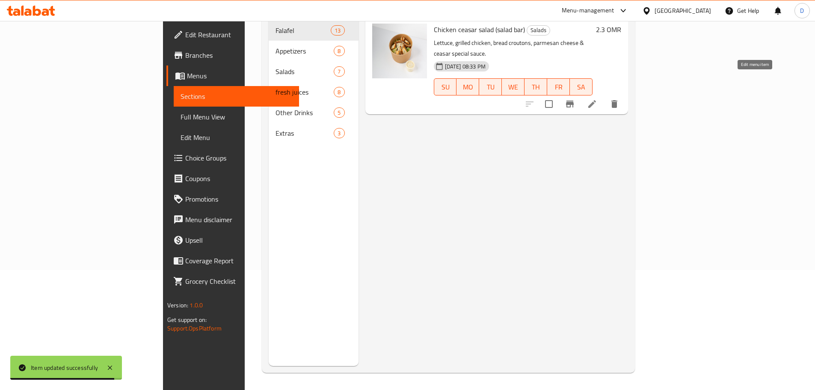
type input "croutons"
click at [596, 100] on icon at bounding box center [593, 104] width 8 height 8
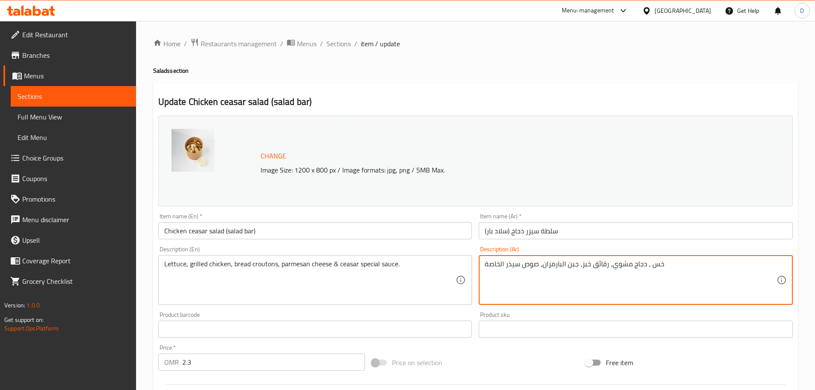
drag, startPoint x: 582, startPoint y: 265, endPoint x: 608, endPoint y: 265, distance: 26.1
paste textarea "خبز محمص"
click at [611, 284] on textarea "خس ، دجاج مشوي، خبز محمص، جبن البارمزان، صوص سيذر الخاصة" at bounding box center [631, 280] width 292 height 41
click at [610, 281] on textarea "خس ، دجاج مشوي، خبز محمص، جبن البارمزان، صوص سيذر الخاصة" at bounding box center [631, 280] width 292 height 41
type textarea "خس ، دجاج مشوي، خبز محمص، جبن البارمزان، صوص سيذر الخاصة"
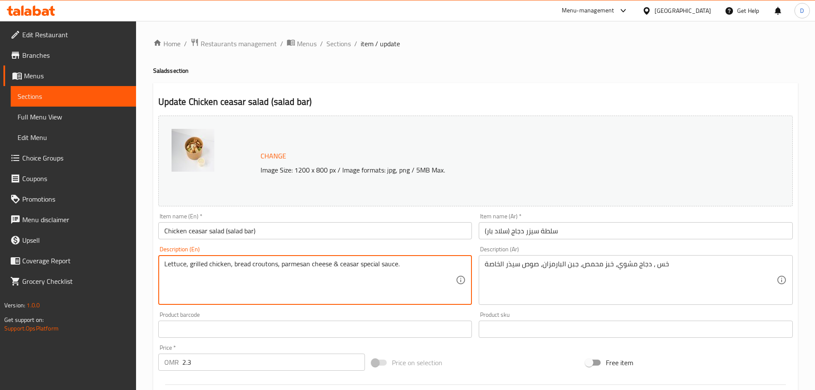
drag, startPoint x: 287, startPoint y: 265, endPoint x: 372, endPoint y: 263, distance: 84.8
click at [372, 263] on textarea "Lettuce, grilled chicken, bread croutons, parmesan cheese & ceasar special sauc…" at bounding box center [310, 280] width 292 height 41
click at [345, 292] on textarea "Lettuce, grilled chicken, bread croutons, parmesan cheese & ceasar special sauc…" at bounding box center [310, 280] width 292 height 41
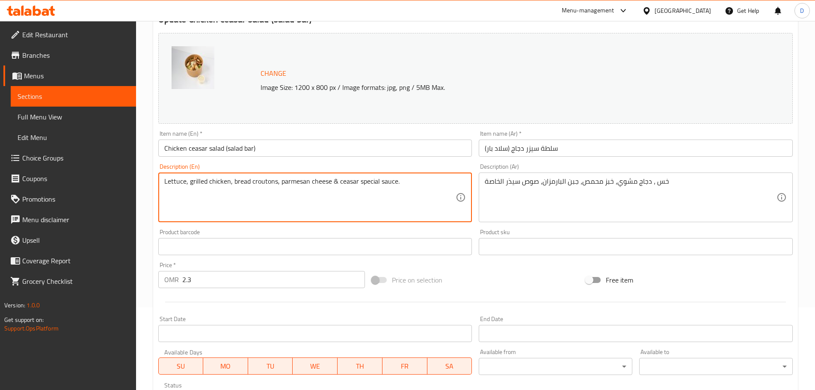
scroll to position [214, 0]
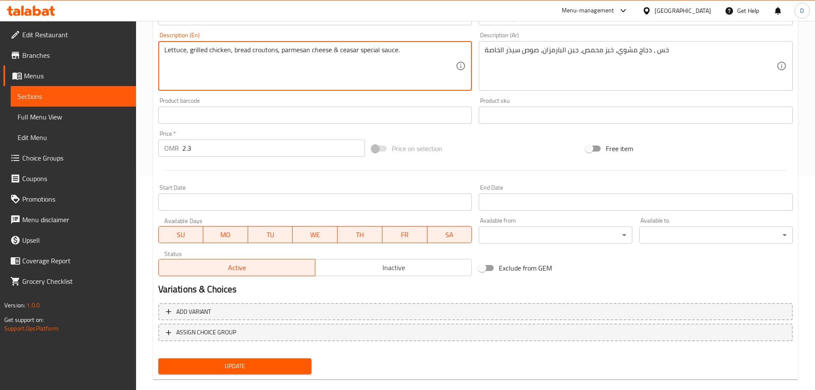
click at [265, 364] on span "Update" at bounding box center [235, 366] width 140 height 11
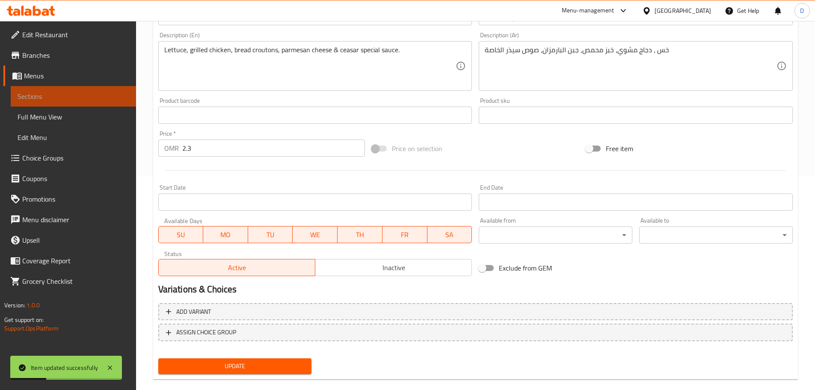
click at [122, 93] on span "Sections" at bounding box center [74, 96] width 112 height 10
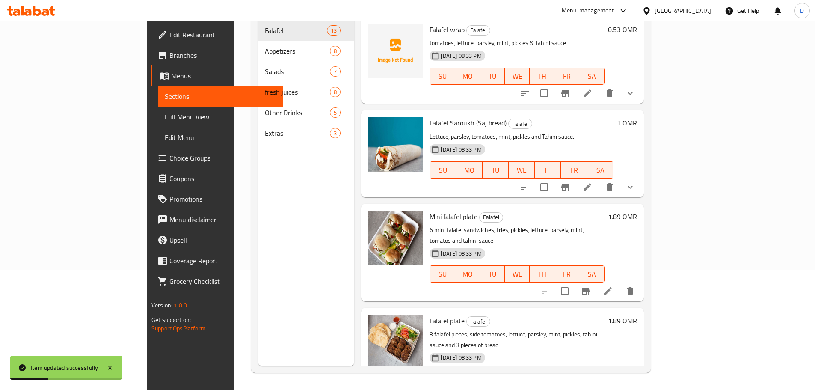
scroll to position [120, 0]
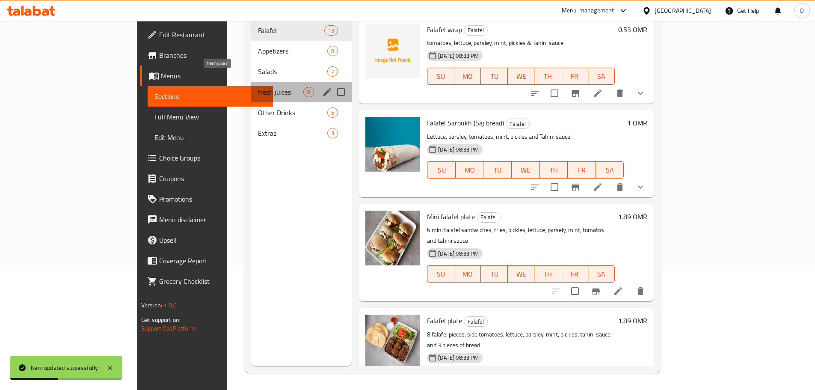
click at [258, 87] on span "fresh juices" at bounding box center [280, 92] width 45 height 10
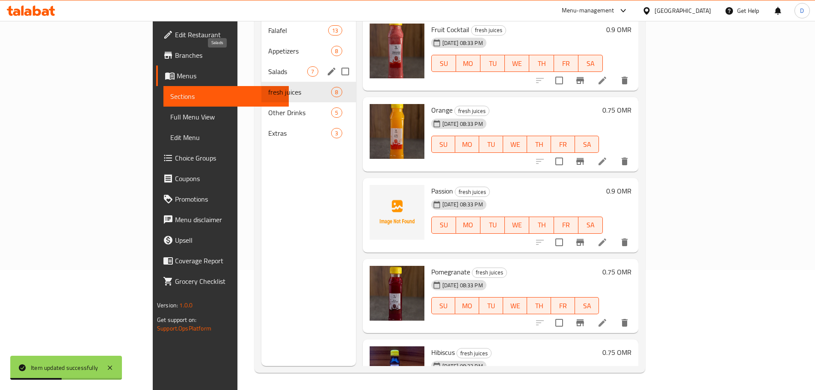
click at [268, 66] on span "Salads" at bounding box center [287, 71] width 39 height 10
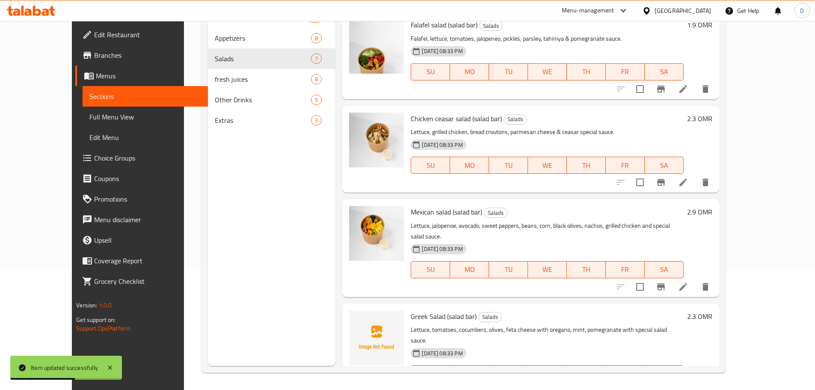
scroll to position [297, 0]
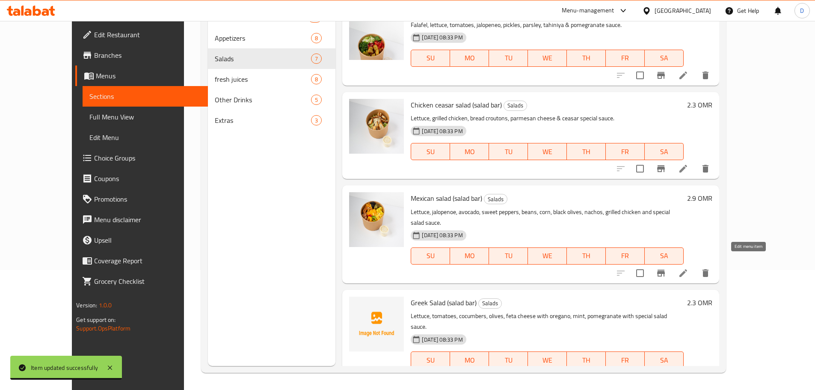
click at [689, 268] on icon at bounding box center [683, 273] width 10 height 10
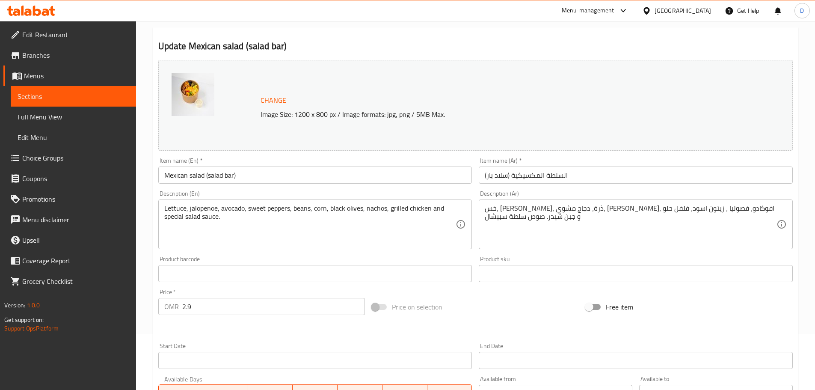
scroll to position [86, 0]
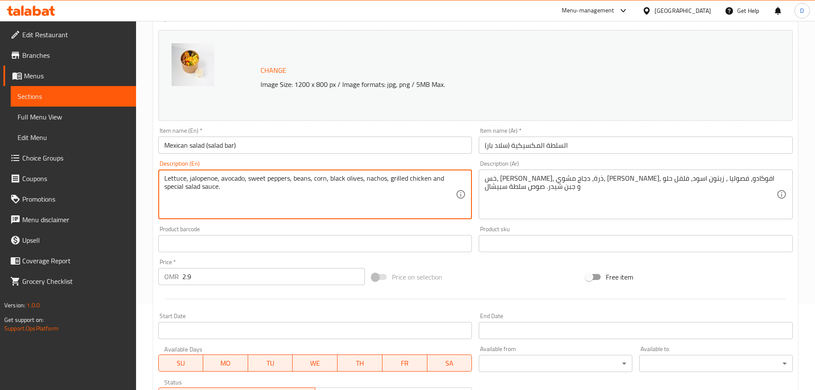
click at [274, 176] on textarea "Lettuce, jalopenoe, avocado, sweet peppers, beans, corn, black olives, nachos, …" at bounding box center [310, 194] width 292 height 41
paste textarea ""Lettuce, jalopenoe, avocado, sweet peppers, beans, corn, black olives, nachos,…"
click at [168, 177] on textarea ""Lettuce, jalopenoe, avocado, sweet peppers, beans, corn, black olives, nachos,…" at bounding box center [310, 194] width 292 height 41
click at [171, 176] on textarea "Lettuce, jalopenoe, avocado, sweet peppers, beans, corn, black olives, nachos, …" at bounding box center [310, 194] width 292 height 41
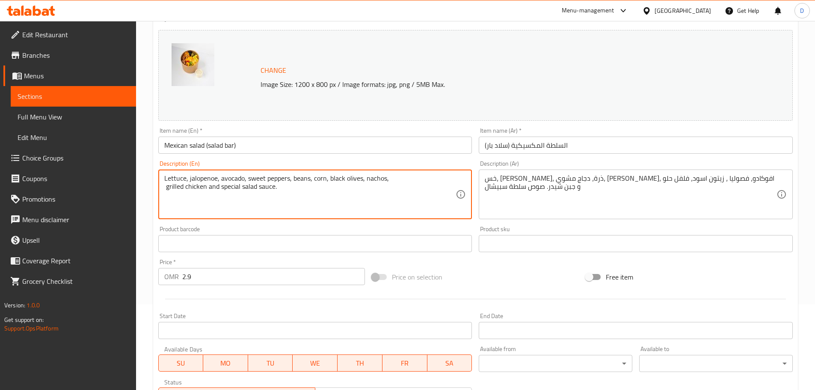
click at [165, 188] on textarea "Lettuce, jalopenoe, avocado, sweet peppers, beans, corn, black olives, nachos, …" at bounding box center [310, 194] width 292 height 41
type textarea "Lettuce, jalopenoe, avocado, sweet peppers, beans, corn, black olives, nachos, …"
click at [163, 184] on div "Lettuce, jalopenoe, avocado, sweet peppers, beans, corn, black olives, nachos, …" at bounding box center [315, 195] width 314 height 50
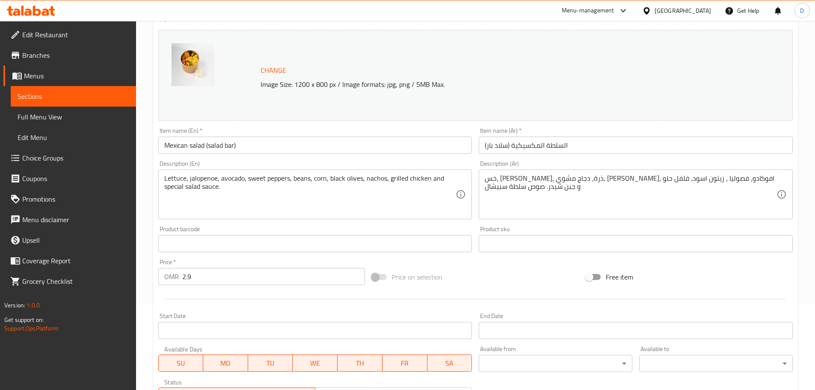
click at [163, 184] on div "Lettuce, jalopenoe, avocado, sweet peppers, beans, corn, black olives, nachos, …" at bounding box center [315, 195] width 314 height 50
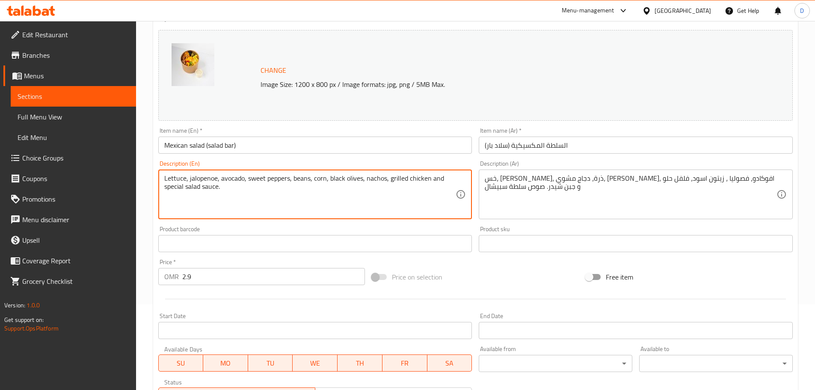
click at [171, 187] on textarea "Lettuce, jalopenoe, avocado, sweet peppers, beans, corn, black olives, nachos, …" at bounding box center [310, 194] width 292 height 41
click at [258, 206] on textarea "Lettuce, jalopenoe, avocado, sweet peppers, beans, corn, black olives, nachos, …" at bounding box center [310, 194] width 292 height 41
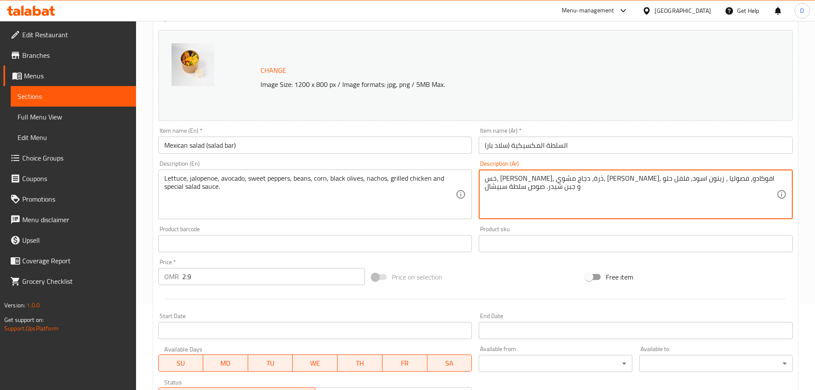
click at [652, 179] on textarea "خس، هالوبينيو، ذرة، دجاج مشوي، ناتشوز، افوكادو، فصوليا ، زيتون اسود، فلفل حلو و…" at bounding box center [631, 194] width 292 height 41
drag, startPoint x: 652, startPoint y: 179, endPoint x: 626, endPoint y: 179, distance: 25.7
click at [626, 179] on textarea "خس، هالوبينيو، ذرة، دجاج مشوي، ناتشوز، افوكادو، فصوليا ، زيتون اسود، فلفل حلو و…" at bounding box center [631, 194] width 292 height 41
click at [717, 179] on textarea "خس، هالوبينيو، ذرة، دجاج مشوي، ناتشوز، فصوليا ، زيتون اسود، فلفل حلو و جبن شيدر…" at bounding box center [631, 194] width 292 height 41
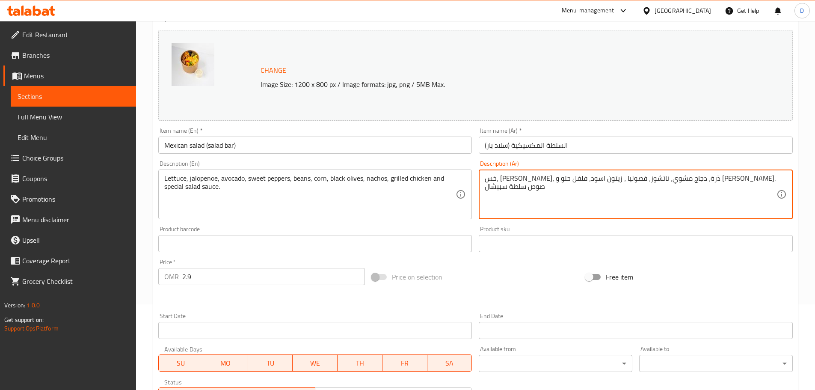
paste textarea "فوكادو،"
drag, startPoint x: 569, startPoint y: 181, endPoint x: 539, endPoint y: 183, distance: 30.0
click at [539, 183] on textarea "خس، هالوبينيو، افوكادو، ذرة، دجاج مشوي، ناتشوز، فصوليا ، زيتون اسود، فلفل حلو و…" at bounding box center [631, 194] width 292 height 41
click at [688, 181] on textarea "خس، هالوبينيو، افوكادو، ذرة، دجاج مشوي، ناتشوز، فصوليا ، زيتون اسود و جبن شيدر.…" at bounding box center [631, 194] width 292 height 41
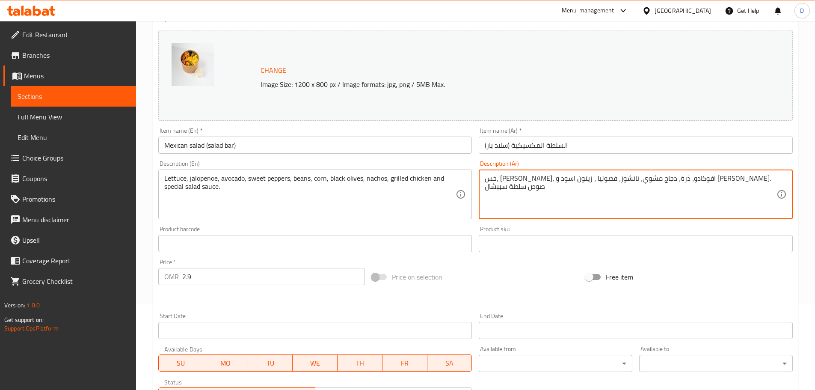
paste textarea "فلفل حلو،"
drag, startPoint x: 598, startPoint y: 182, endPoint x: 586, endPoint y: 184, distance: 12.2
click at [585, 184] on textarea "خس، هالوبينيو، افوكادو، فلفل حلو، ذرة، دجاج مشوي، ناتشوز، فصوليا ، زيتون اسود و…" at bounding box center [631, 194] width 292 height 41
click at [598, 181] on textarea "خس، هالوبينيو، افوكادو، فلفل حلو، ذرة، دجاج مشوي، ناتشوز، فصوليا ، زيتون اسود و…" at bounding box center [631, 194] width 292 height 41
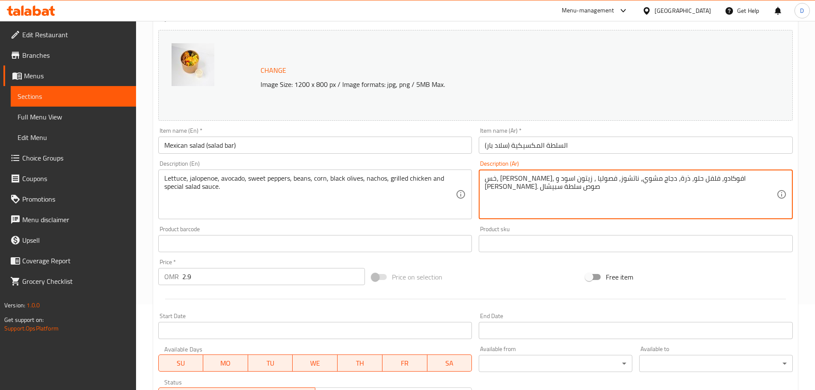
drag, startPoint x: 598, startPoint y: 181, endPoint x: 573, endPoint y: 179, distance: 25.4
click at [573, 179] on textarea "خس، هالوبينيو، افوكادو، فلفل حلو، ذرة، دجاج مشوي، ناتشوز، فصوليا ، زيتون اسود و…" at bounding box center [631, 194] width 292 height 41
click at [650, 180] on textarea "خس، هالوبينيو، افوكادو، فلفل حلو، ذرة، دجاج مشوي، ناتشوز، زيتون اسود و جبن شيدر…" at bounding box center [631, 194] width 292 height 41
click at [660, 177] on textarea "خس، هالوبينيو، افوكادو، فلفل حلو، ذرة، دجاج مشوي، ناتشوز، زيتون اسود و جبن شيدر…" at bounding box center [631, 194] width 292 height 41
click at [661, 182] on textarea "خس، هالوبينيو، افوكادو، فلفل حلو، ذرة، دجاج مشوي، ناتشوز، زيتون اسود و جبن شيدر…" at bounding box center [631, 194] width 292 height 41
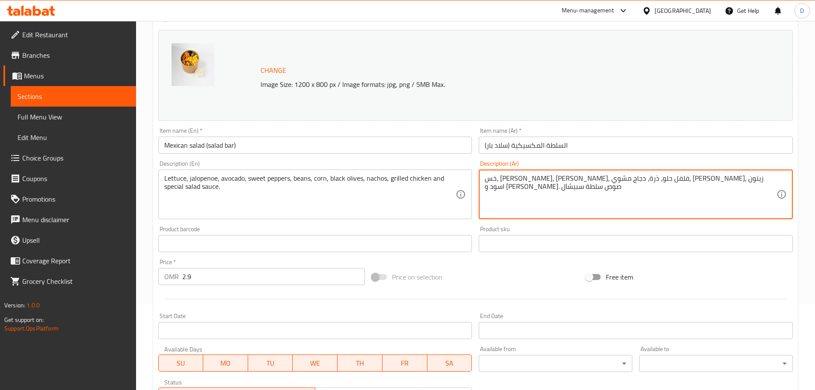
click at [662, 182] on textarea "خس، هالوبينيو، افوكادو، فلفل حلو، ذرة، دجاج مشوي، ناتشوز، زيتون اسود و جبن شيدر…" at bounding box center [631, 194] width 292 height 41
paste textarea "فصوليا ،"
click at [592, 178] on textarea "خس، هالوبينيو، افوكادو، فلفل حلو، فصوليا، ذرة، دجاج مشوي، ناتشوز، زيتون اسود و …" at bounding box center [631, 194] width 292 height 41
drag, startPoint x: 590, startPoint y: 178, endPoint x: 629, endPoint y: 181, distance: 39.1
click at [629, 181] on textarea "خس، هالوبينيو، افوكادو، فلفل حلو، فصوليا، ذرة، دجاج مشوي، ناتشوز، زيتون اسود و …" at bounding box center [631, 194] width 292 height 41
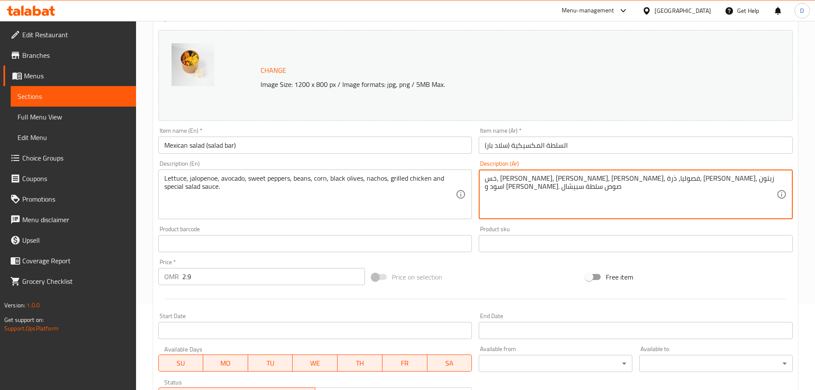
click at [578, 179] on textarea "خس، هالوبينيو، افوكادو، فلفل حلو، فصوليا، ذرة، ناتشوز، زيتون اسود و جبن شيدر. ص…" at bounding box center [631, 194] width 292 height 41
paste textarea "دجاج مشوي،"
drag, startPoint x: 570, startPoint y: 179, endPoint x: 604, endPoint y: 181, distance: 33.5
click at [604, 181] on textarea "خس، هالوبينيو، افوكادو، فلفل حلو، فصوليا، ذرة، ناتشوز، زيتون اسود دجاج مشوي، جب…" at bounding box center [631, 194] width 292 height 41
click at [637, 181] on textarea "خس، هالوبينيو، افوكادو، فلفل حلو، فصوليا، ذرة، ناتشوز، دجاج مشوي، جبن شيدر. صوص…" at bounding box center [631, 194] width 292 height 41
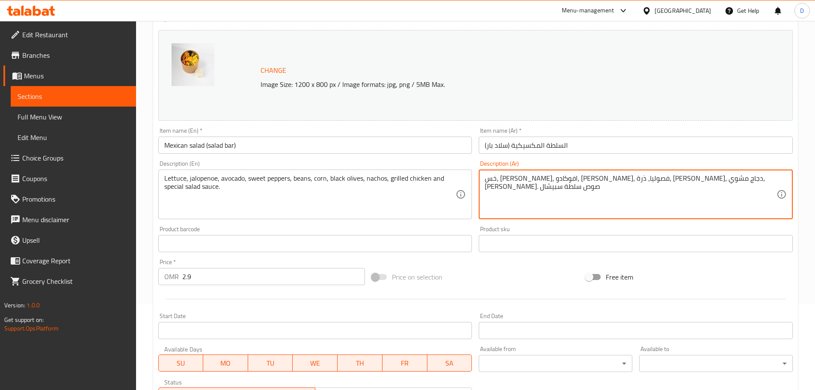
paste textarea "يتون اسود"
click at [598, 183] on textarea "خس، هالوبينيو، افوكادو، فلفل حلو، فصوليا، ذرةزيتون اسود ، ناتشوز، دجاج مشوي، جب…" at bounding box center [631, 194] width 292 height 41
click at [628, 178] on textarea "خس، هالوبينيو، افوكادو، فلفل حلو، فصوليا، ذرةزيتون اسود ، ناتشوز، دجاج مشوي، جب…" at bounding box center [631, 194] width 292 height 41
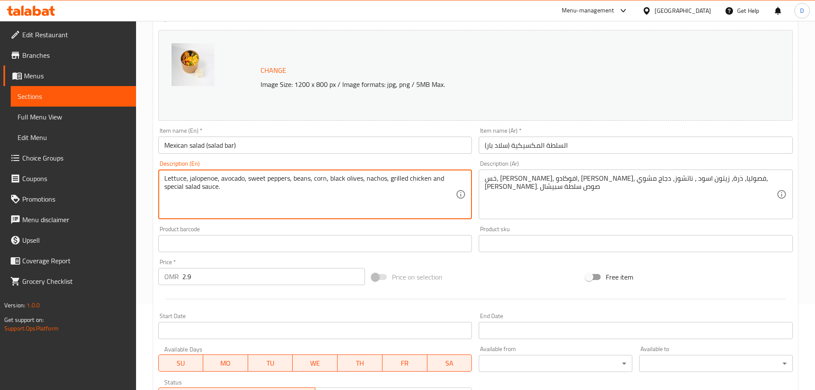
click at [331, 181] on textarea "Lettuce, jalopenoe, avocado, sweet peppers, beans, corn, black olives, nachos, …" at bounding box center [310, 194] width 292 height 41
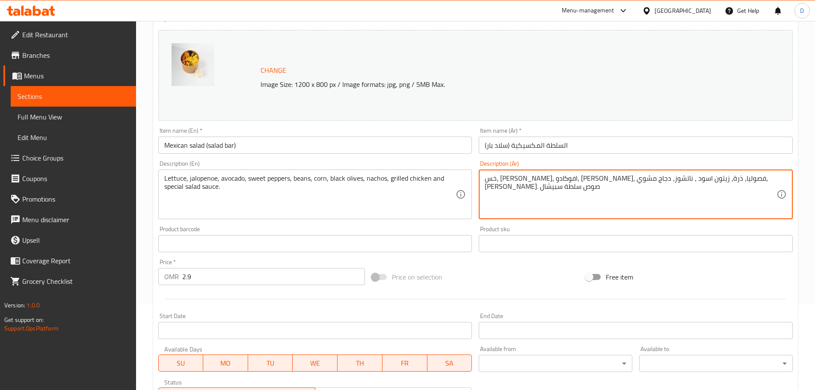
click at [594, 183] on textarea "خس، هالوبينيو، افوكادو، فلفل حلو، فصوليا، ذرة، زيتون اسود ، ناتشوز، دجاج مشوي، …" at bounding box center [631, 194] width 292 height 41
click at [594, 185] on textarea "خس، هالوبينيو، افوكادو، فلفل حلو، فصوليا، ذرة، زيتون اسود ، ناتشوز، دجاج مشوي، …" at bounding box center [631, 194] width 292 height 41
click at [596, 183] on textarea "خس، هالوبينيو، افوكادو، فلفل حلو، فصوليا، ذرة، زيتون اسود ، ناتشوز، دجاج مشوي، …" at bounding box center [631, 194] width 292 height 41
click at [595, 182] on textarea "خس، هالوبينيو، افوكادو، فلفل حلو، فصوليا، ذرة، زيتون اسود ، ناتشوز، دجاج مشوي، …" at bounding box center [631, 194] width 292 height 41
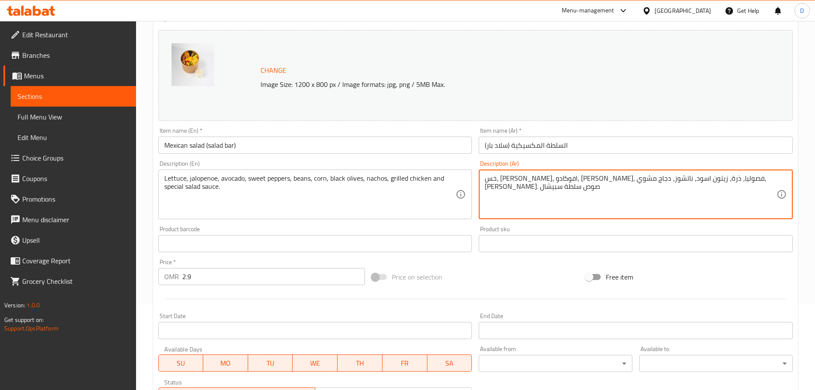
click at [533, 182] on textarea "خس، هالوبينيو، افوكادو، فلفل حلو، فصوليا، ذرة، زيتون اسود، ناتشوز، دجاج مشوي، ج…" at bounding box center [631, 194] width 292 height 41
click at [532, 183] on textarea "خس، هالوبينيو، افوكادو، فلفل حلو، فصوليا، ذرة، زيتون اسود، ناتشوز، دجاج مشوي، ج…" at bounding box center [631, 194] width 292 height 41
type textarea "خس، هالوبينيو، افوكادو، فلفل حلو، فصوليا، ذرة، زيتون اسود، ناتشوز، دجاج مشوي، ج…"
click at [503, 179] on textarea "خس، هالوبينيو، افوكادو، فلفل حلو، فصوليا، ذرة، زيتون اسود، ناتشوز، دجاج مشوي، ج…" at bounding box center [631, 194] width 292 height 41
click at [510, 182] on textarea "خس، هالوبينيو، افوكادو، فلفل حلو، فصوليا، ذرة، زيتون اسود، ناتشوز، دجاج مشوي، ج…" at bounding box center [631, 194] width 292 height 41
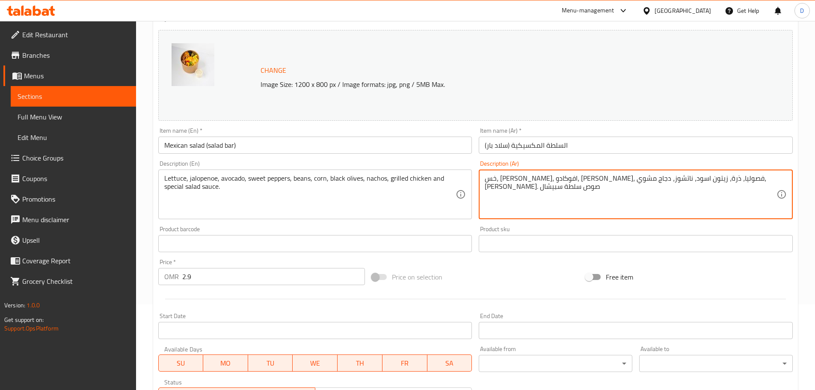
click at [510, 182] on textarea "خس، هالوبينيو، افوكادو، فلفل حلو، فصوليا، ذرة، زيتون اسود، ناتشوز، دجاج مشوي، ج…" at bounding box center [631, 194] width 292 height 41
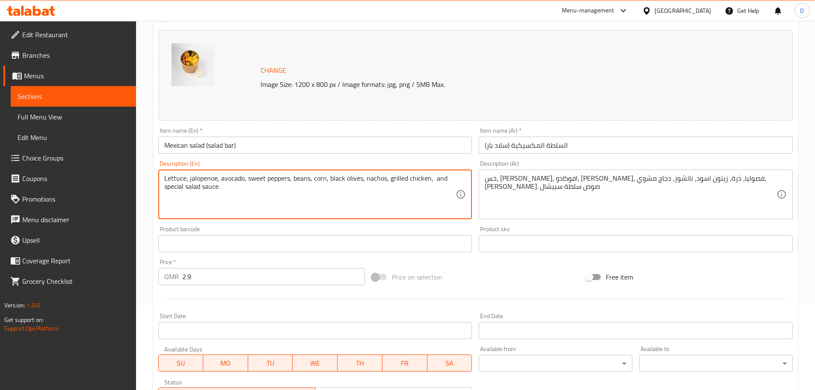
paste textarea "Cheddar Cheese"
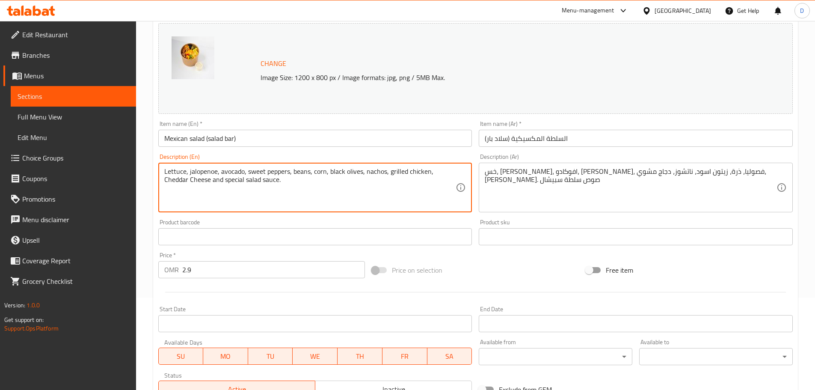
scroll to position [227, 0]
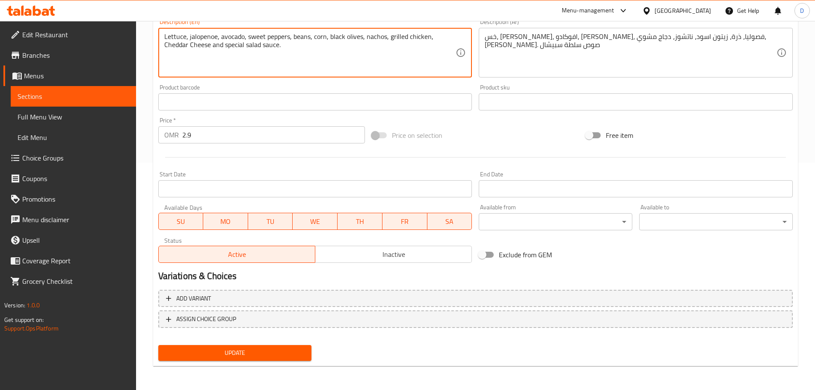
type textarea "Lettuce, jalopenoe, avocado, sweet peppers, beans, corn, black olives, nachos, …"
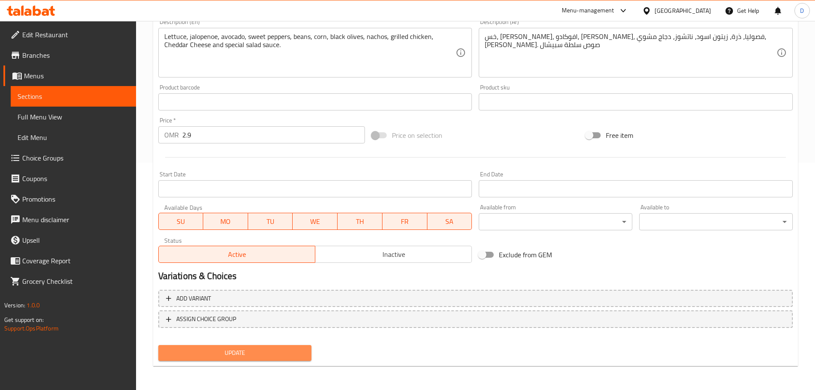
drag, startPoint x: 256, startPoint y: 358, endPoint x: 291, endPoint y: 233, distance: 129.8
click at [256, 357] on span "Update" at bounding box center [235, 353] width 140 height 11
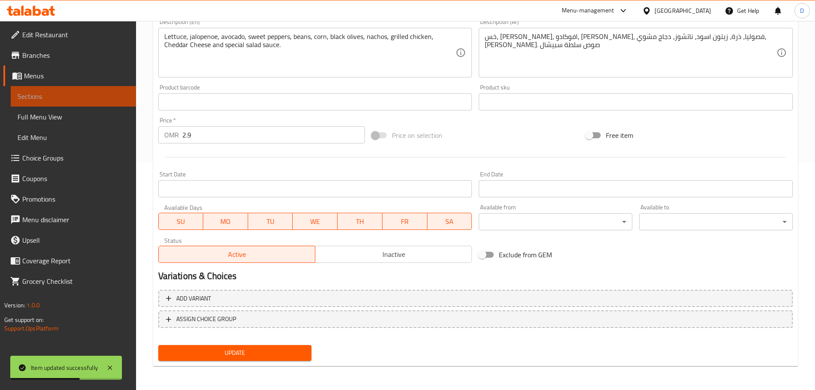
click at [120, 98] on span "Sections" at bounding box center [74, 96] width 112 height 10
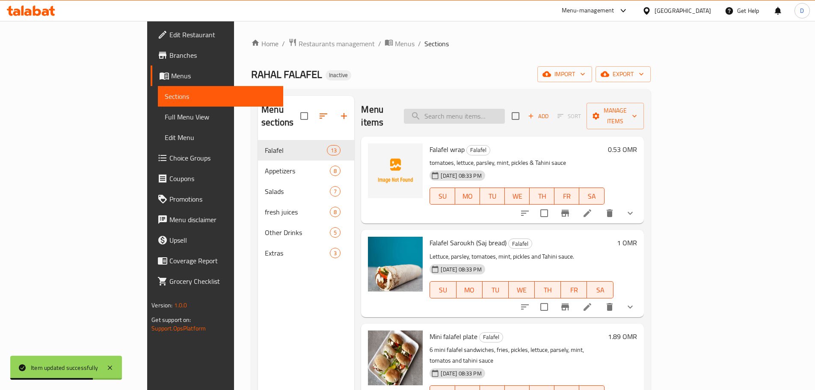
click at [505, 110] on input "search" at bounding box center [454, 116] width 101 height 15
paste input "Greek Salad (salad bar)"
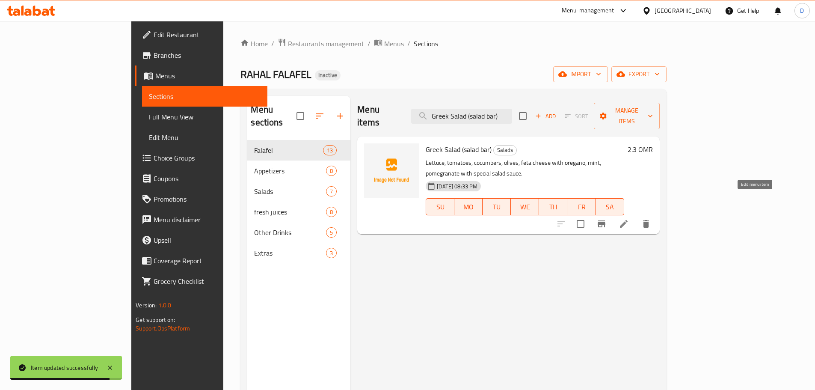
type input "Greek Salad (salad bar)"
click at [629, 219] on icon at bounding box center [624, 224] width 10 height 10
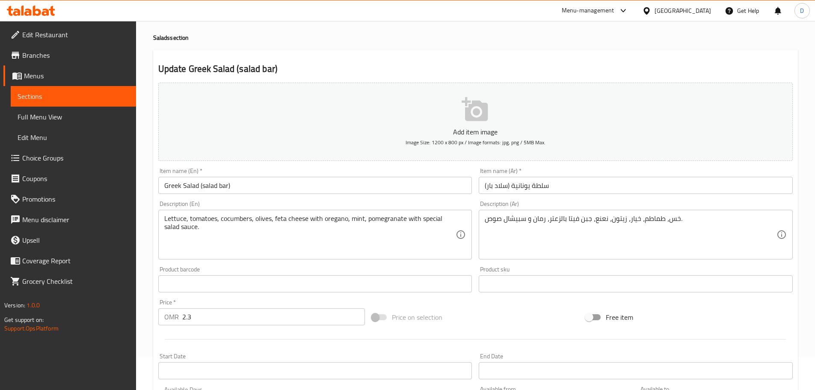
scroll to position [43, 0]
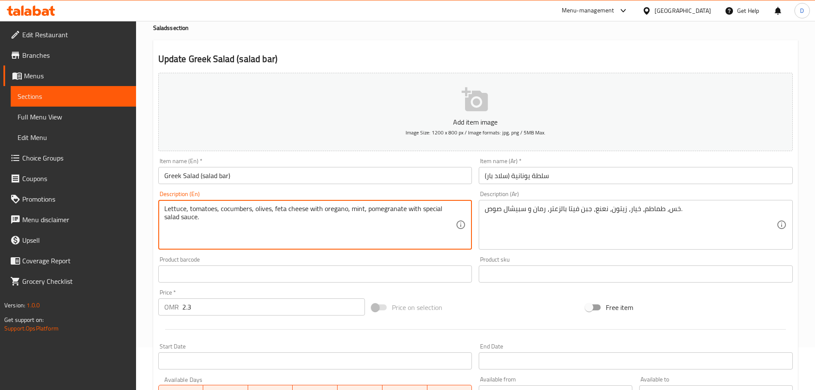
click at [330, 206] on textarea "Lettuce, tomatoes, cocumbers, olives, feta cheese with oregano, mint, pomegrana…" at bounding box center [310, 225] width 292 height 41
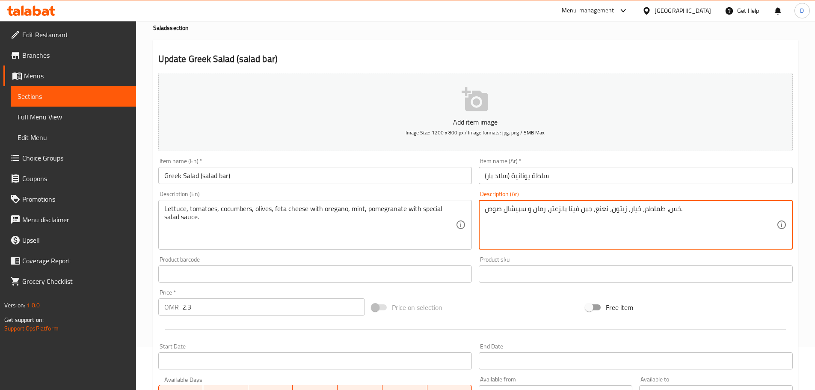
drag, startPoint x: 560, startPoint y: 208, endPoint x: 549, endPoint y: 208, distance: 11.1
paste textarea "برى"
click at [559, 209] on textarea "خس، طماطم، خيار، زيتون، نعنع، جبن فيتا بالزعتر برى، رمان و سبيشال صوص." at bounding box center [631, 225] width 292 height 41
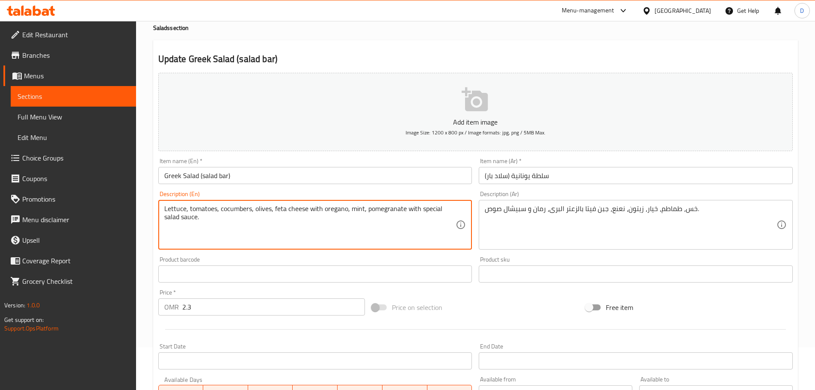
drag, startPoint x: 194, startPoint y: 213, endPoint x: 272, endPoint y: 211, distance: 77.9
click at [280, 211] on textarea "Lettuce, tomatoes, cocumbers, olives, feta cheese with oregano, mint, pomegrana…" at bounding box center [310, 225] width 292 height 41
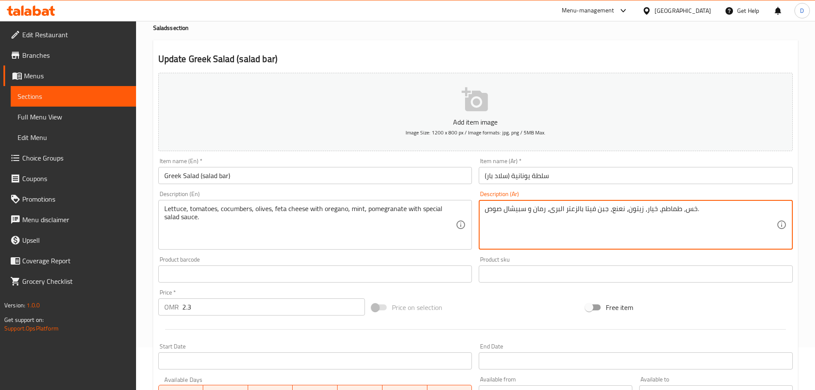
drag, startPoint x: 626, startPoint y: 208, endPoint x: 613, endPoint y: 209, distance: 13.7
click at [550, 210] on textarea "خس، طماطم، خيار، زيتون، جبن فيتا بالزعتر البرى، رمان و سبيشال صوص." at bounding box center [631, 225] width 292 height 41
paste textarea "نعنع،"
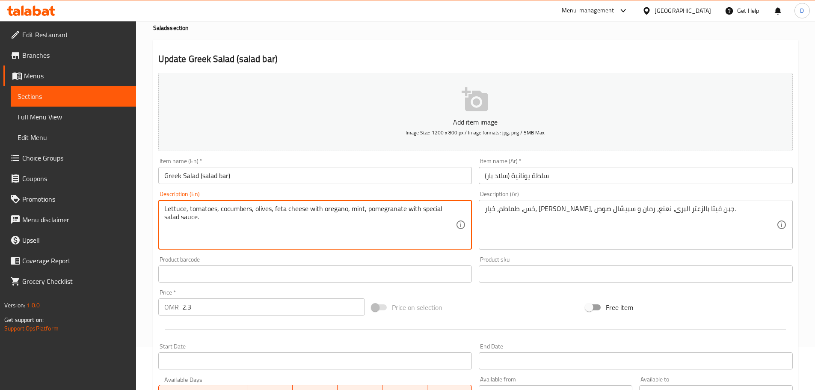
drag, startPoint x: 356, startPoint y: 208, endPoint x: 414, endPoint y: 219, distance: 59.3
click at [415, 236] on textarea "Lettuce, tomatoes, cocumbers, olives, feta cheese with oregano, mint, pomegrana…" at bounding box center [310, 225] width 292 height 41
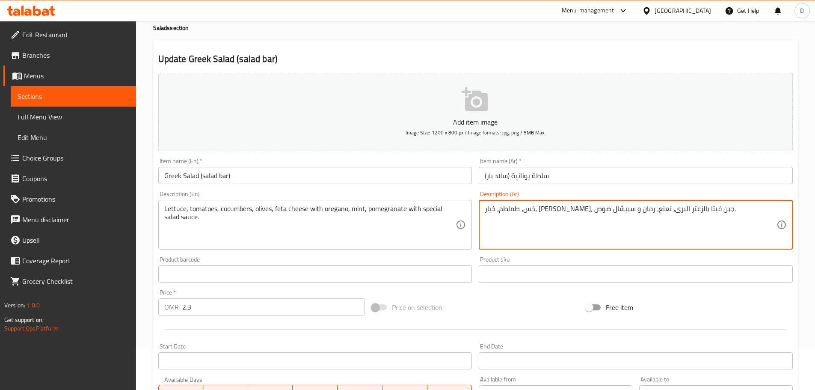
drag, startPoint x: 505, startPoint y: 212, endPoint x: 487, endPoint y: 211, distance: 18.1
click at [487, 211] on textarea "خس، طماطم، خيار، زيتون، جبن فيتا بالزعتر البرى، نعنع، رمان و سبيشال صوص." at bounding box center [631, 225] width 292 height 41
click at [509, 210] on textarea "خس، طماطم، خيار، زيتون، جبن فيتا بالزعتر البرى، نعنع، رمان و سبيشال." at bounding box center [631, 225] width 292 height 41
paste textarea "وص"
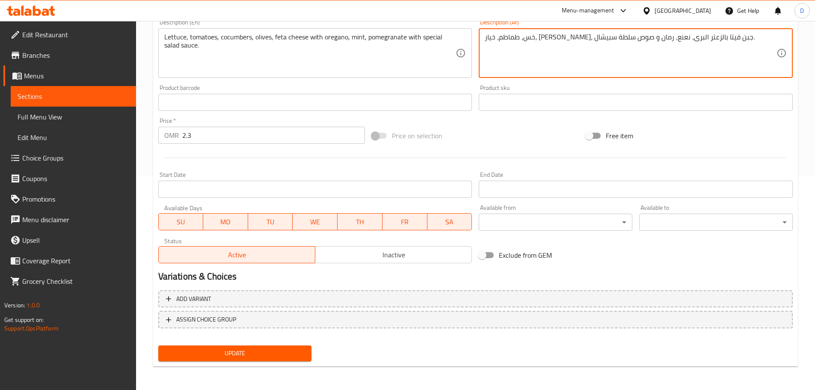
scroll to position [215, 0]
type textarea "خس، طماطم، خيار، زيتون، جبن فيتا بالزعتر البرى، نعنع، رمان و صوص سلطة سبيشال."
click at [283, 349] on span "Update" at bounding box center [235, 353] width 140 height 11
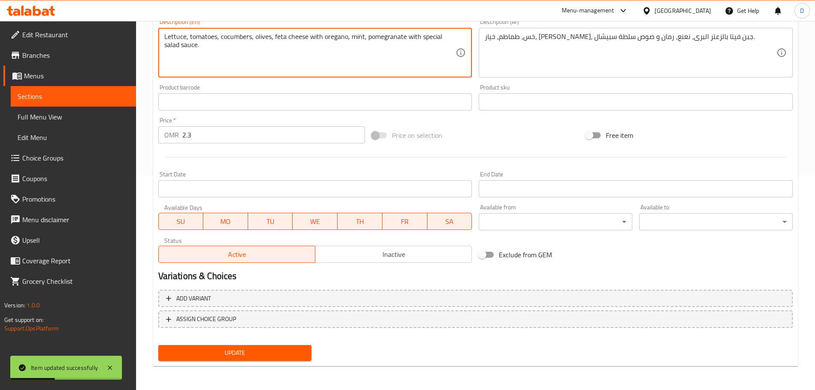
click at [230, 38] on textarea "Lettuce, tomatoes, cocumbers, olives, feta cheese with oregano, mint, pomegrana…" at bounding box center [310, 53] width 292 height 41
click at [263, 352] on span "Update" at bounding box center [235, 353] width 140 height 11
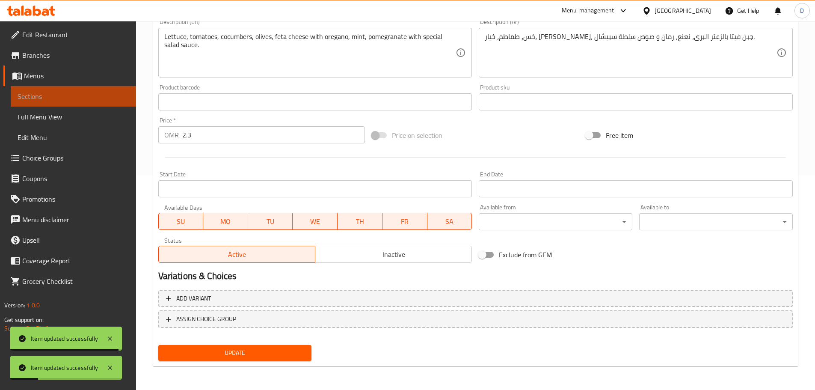
click at [121, 98] on span "Sections" at bounding box center [74, 96] width 112 height 10
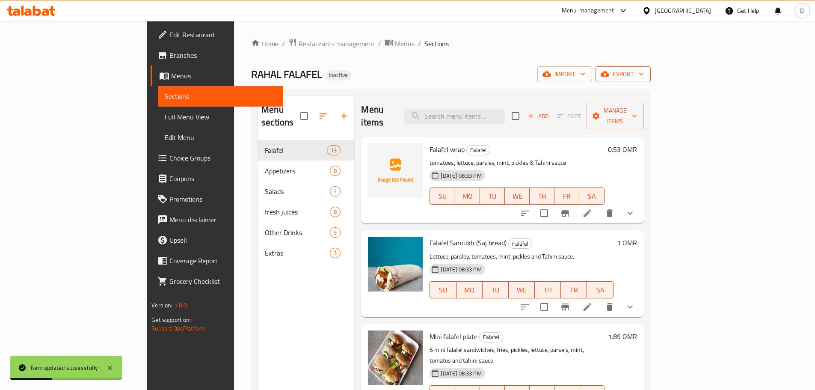
click at [651, 80] on button "export" at bounding box center [623, 74] width 55 height 16
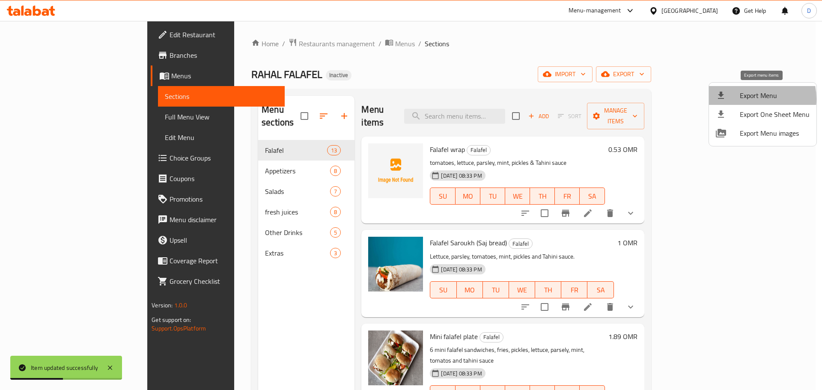
click at [745, 99] on span "Export Menu" at bounding box center [775, 95] width 70 height 10
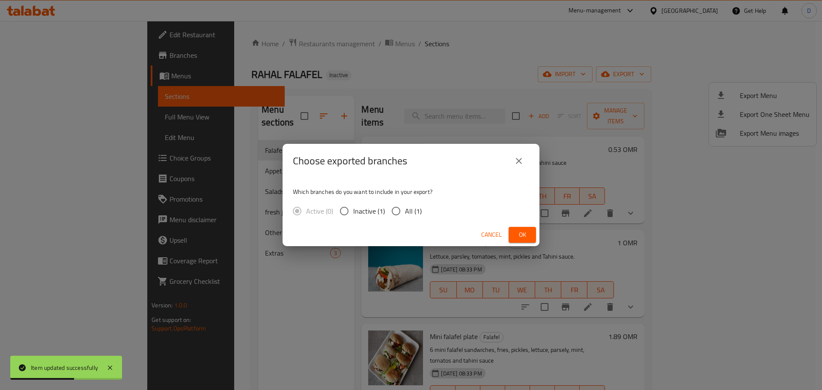
click at [394, 212] on input "All (1)" at bounding box center [396, 211] width 18 height 18
radio input "true"
click at [515, 235] on button "Ok" at bounding box center [522, 235] width 27 height 16
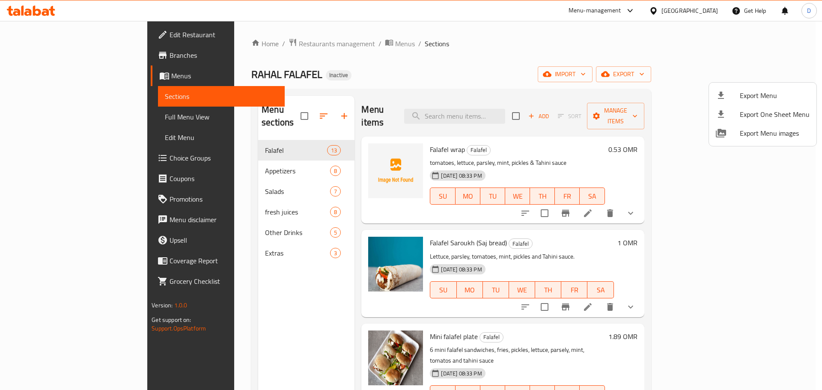
click at [223, 155] on div at bounding box center [411, 195] width 822 height 390
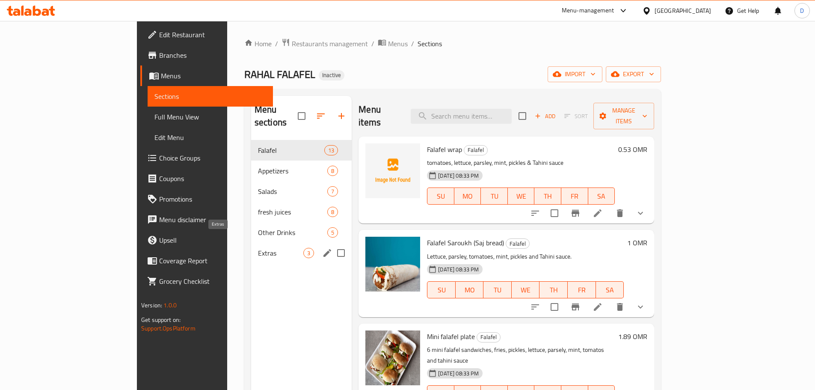
click at [258, 248] on span "Extras" at bounding box center [280, 253] width 45 height 10
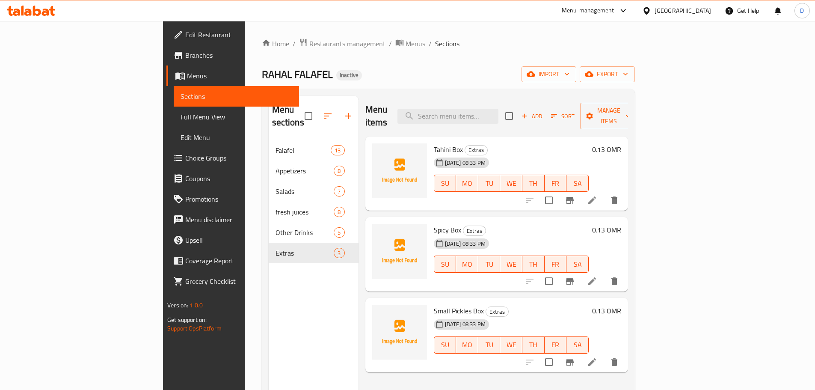
click at [434, 143] on span "Tahini Box" at bounding box center [448, 149] width 29 height 13
copy h6 "Tahini Box"
click at [379, 150] on icon "upload picture" at bounding box center [384, 155] width 10 height 10
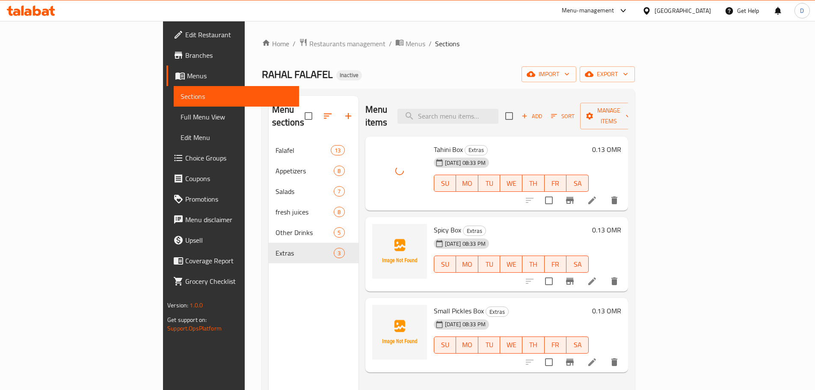
click at [434, 223] on span "Spicy Box" at bounding box center [447, 229] width 27 height 13
copy h6 "Spicy Box"
click at [431, 316] on div "[DATE] 08:33 PM" at bounding box center [451, 324] width 41 height 17
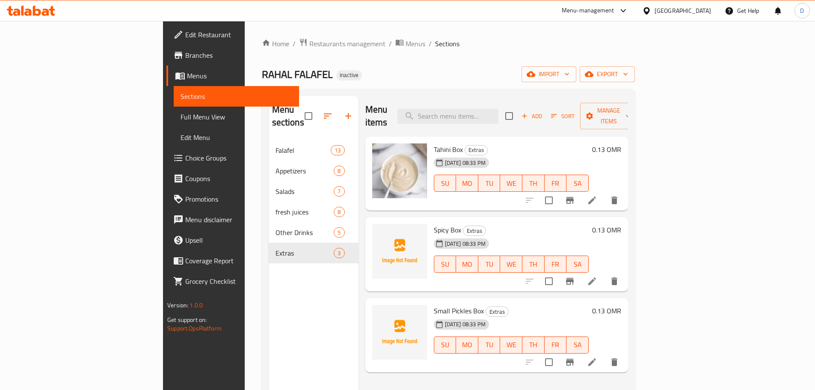
click at [434, 304] on span "Small Pickles Box" at bounding box center [459, 310] width 50 height 13
copy span "Pickles"
click at [380, 312] on icon "upload picture" at bounding box center [384, 316] width 9 height 8
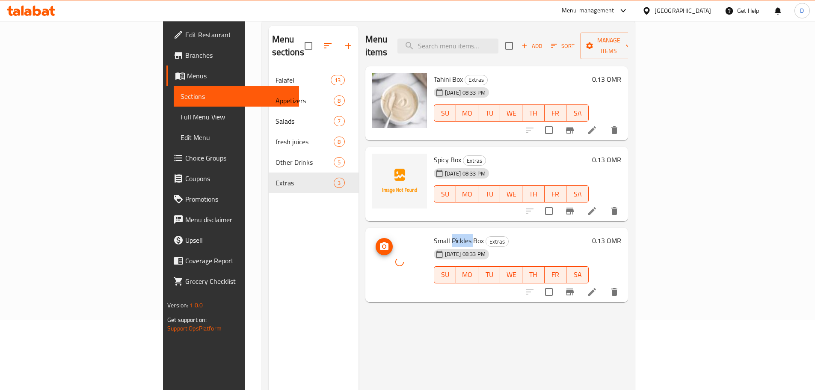
scroll to position [86, 0]
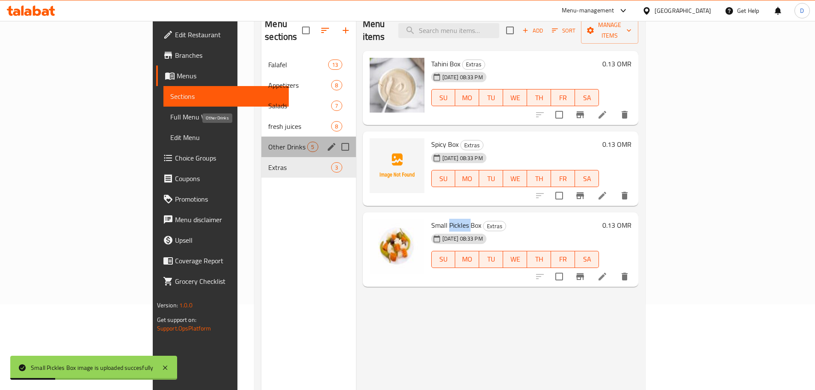
click at [268, 142] on span "Other Drinks" at bounding box center [287, 147] width 39 height 10
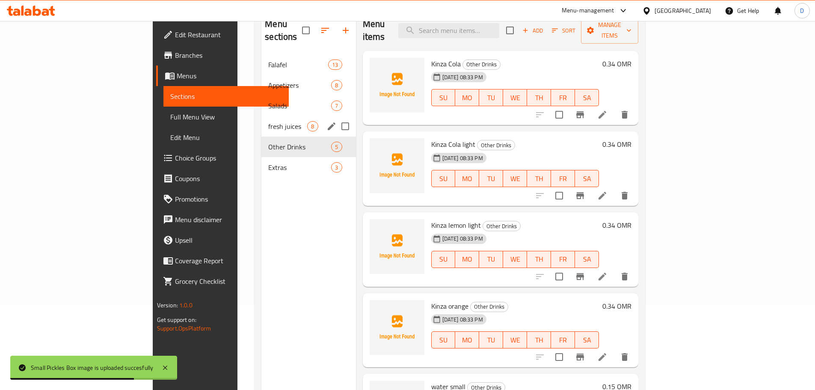
click at [262, 116] on div "fresh juices 8" at bounding box center [309, 126] width 94 height 21
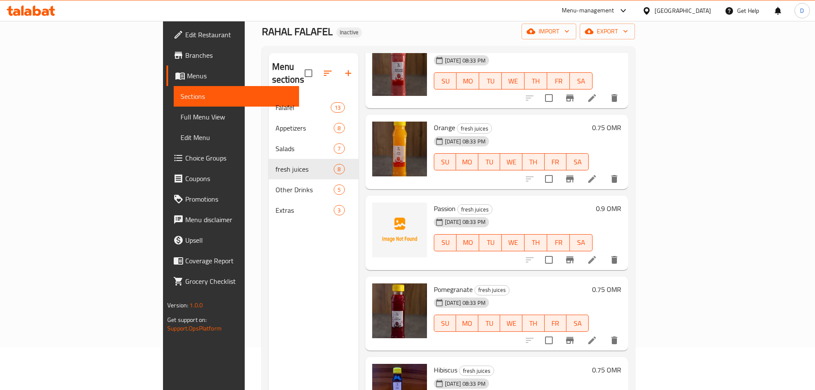
scroll to position [128, 0]
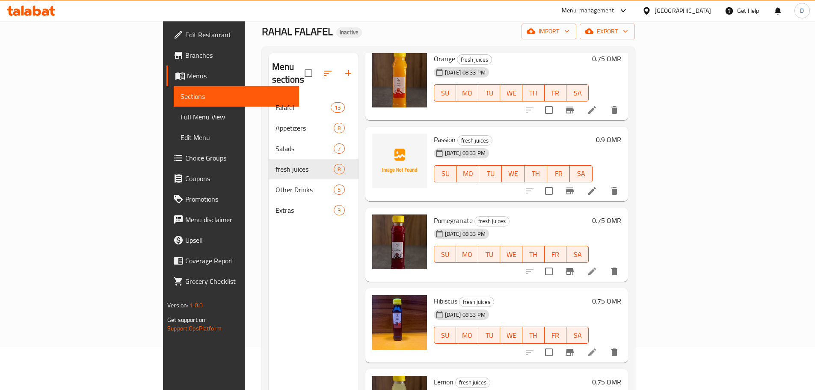
click at [434, 133] on span "Passion" at bounding box center [445, 139] width 22 height 13
copy h6 "Passion"
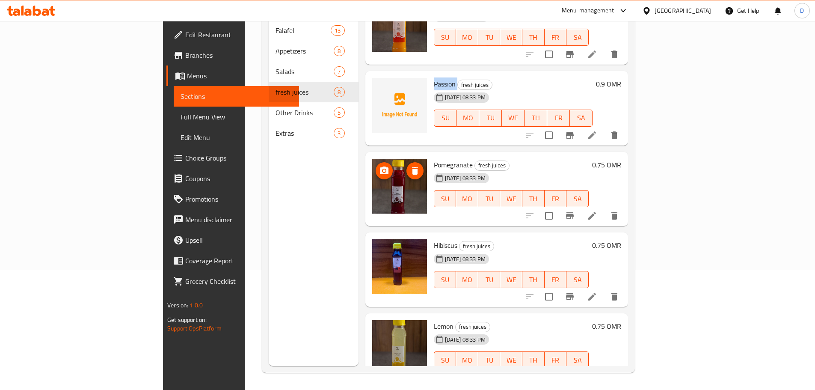
scroll to position [106, 0]
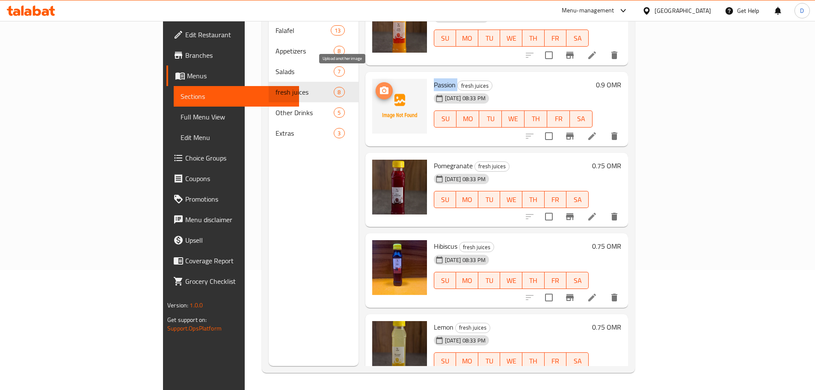
click at [380, 86] on icon "upload picture" at bounding box center [384, 90] width 9 height 8
click at [434, 78] on span "Passion" at bounding box center [445, 84] width 22 height 13
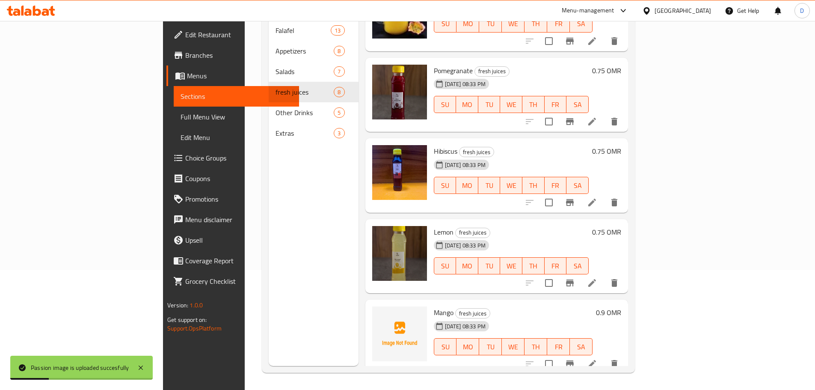
scroll to position [277, 0]
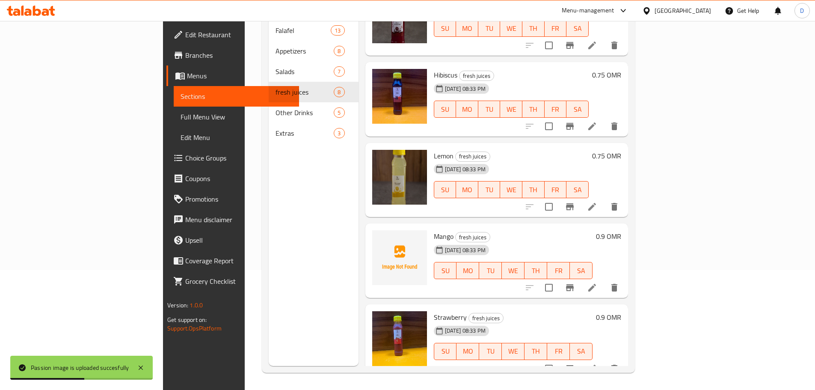
click at [434, 230] on span "Mango" at bounding box center [444, 236] width 20 height 13
copy span "Mango"
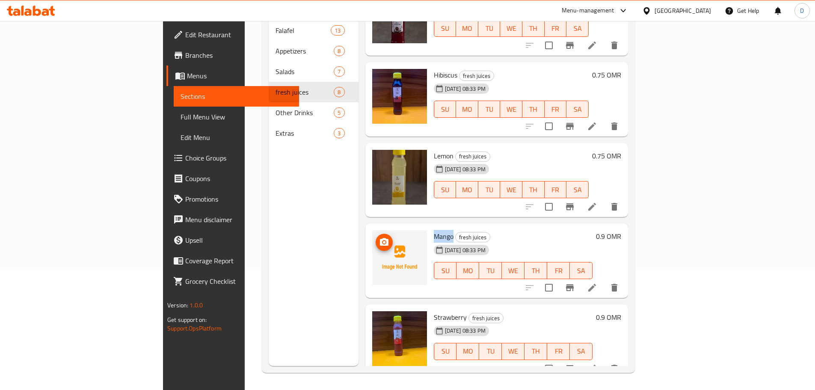
click at [379, 237] on icon "upload picture" at bounding box center [384, 242] width 10 height 10
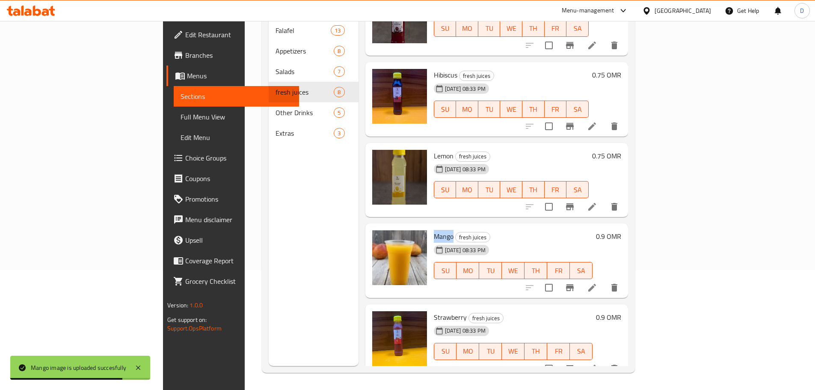
scroll to position [0, 0]
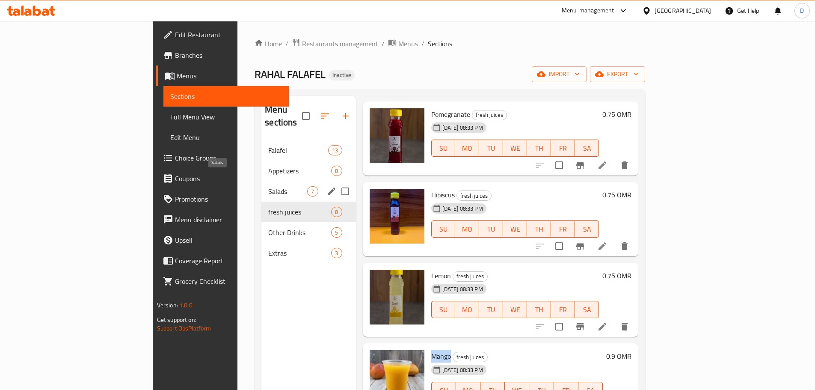
click at [268, 186] on span "Salads" at bounding box center [287, 191] width 39 height 10
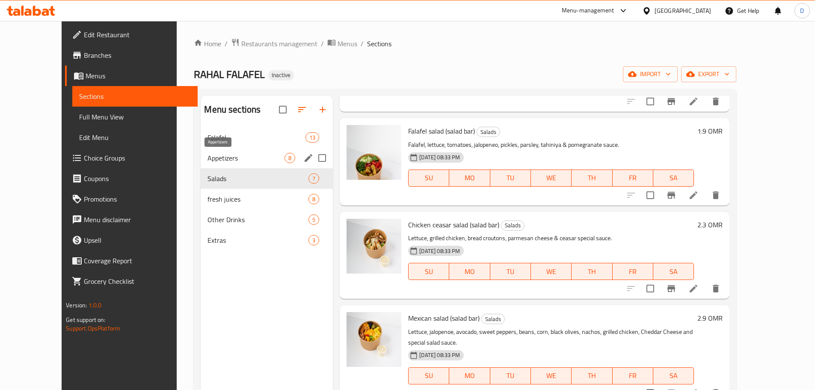
click at [208, 162] on span "Appetizers" at bounding box center [246, 158] width 77 height 10
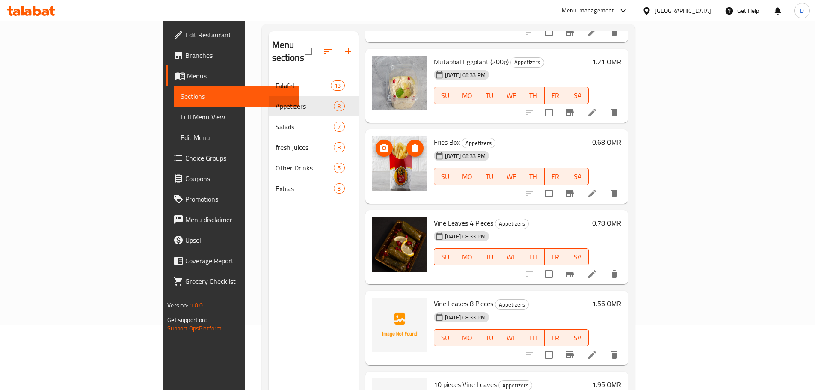
scroll to position [120, 0]
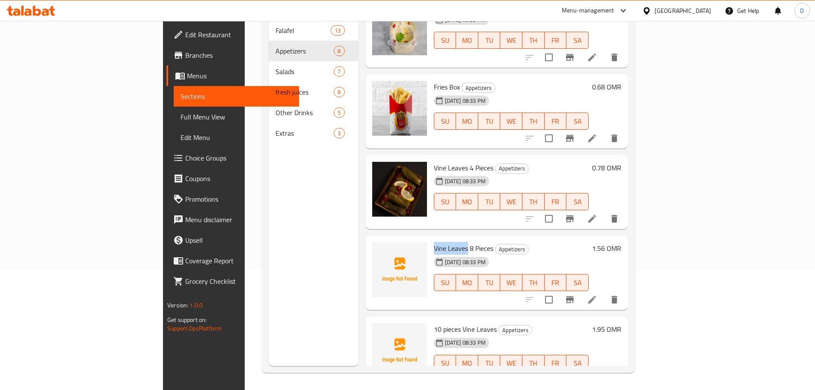
drag, startPoint x: 428, startPoint y: 223, endPoint x: 392, endPoint y: 218, distance: 35.8
click at [431, 239] on div "Vine Leaves 8 Pieces Appetizers 04-09-2025 08:33 PM SU MO TU WE TH FR SA" at bounding box center [512, 273] width 162 height 68
copy span "Vine Leaves"
click at [380, 250] on icon "upload picture" at bounding box center [384, 254] width 9 height 8
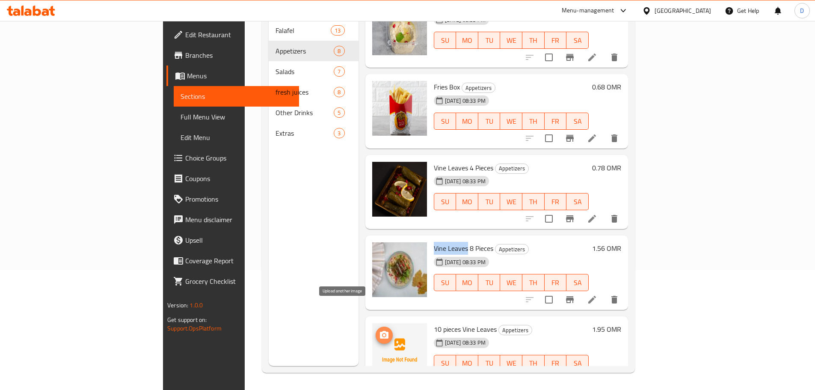
click at [379, 330] on icon "upload picture" at bounding box center [384, 335] width 10 height 10
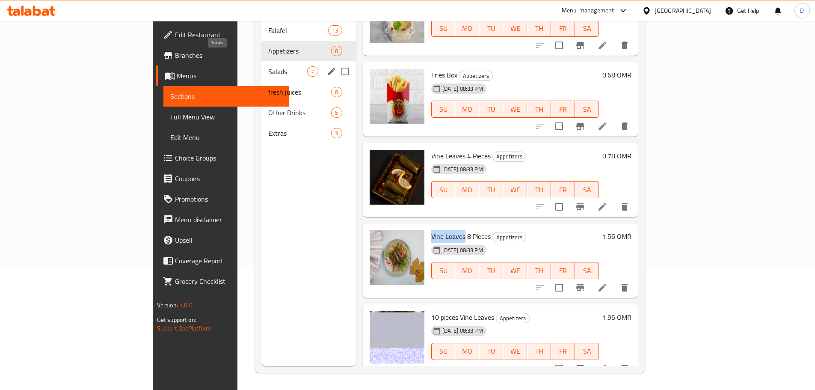
click at [268, 66] on span "Salads" at bounding box center [287, 71] width 39 height 10
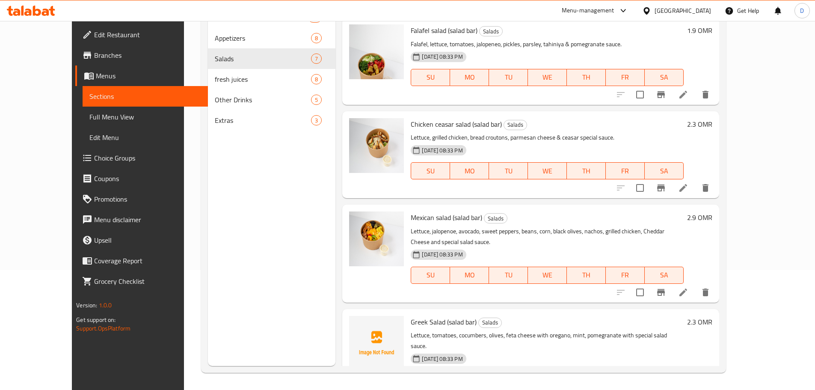
scroll to position [297, 0]
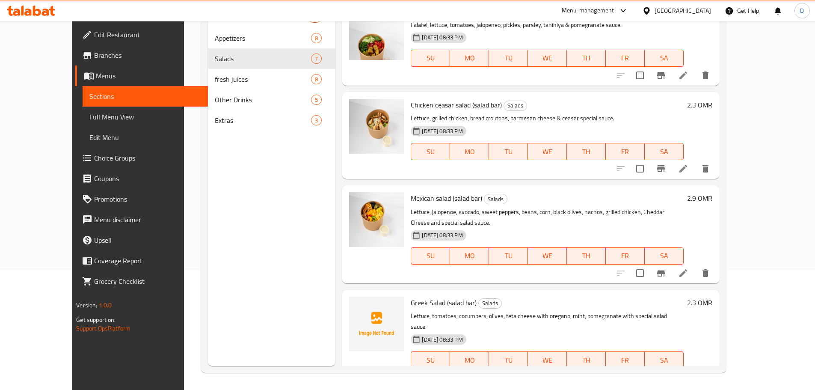
click at [418, 296] on span "Greek Salad (salad bar)" at bounding box center [444, 302] width 66 height 13
copy h6 "Greek Salad (salad bar)"
click at [357, 304] on icon "upload picture" at bounding box center [361, 308] width 9 height 8
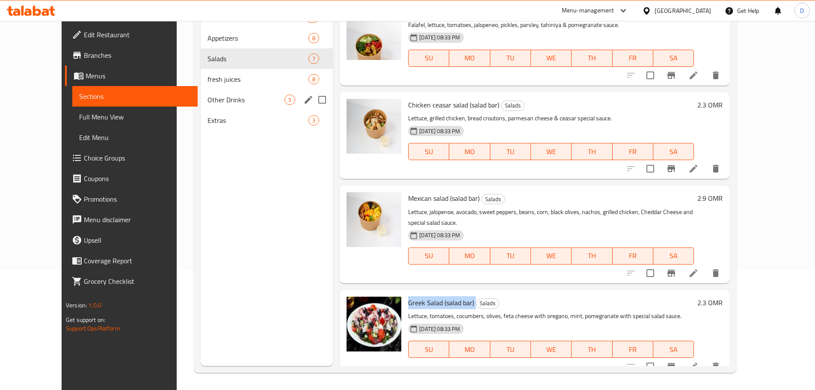
click at [201, 94] on div "Other Drinks 5" at bounding box center [267, 99] width 132 height 21
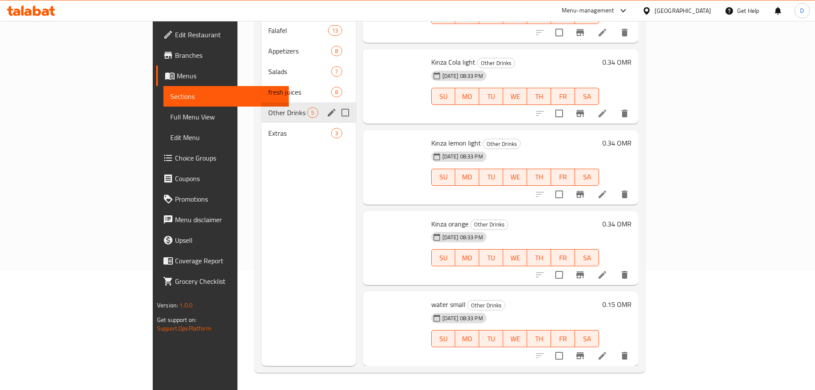
scroll to position [35, 0]
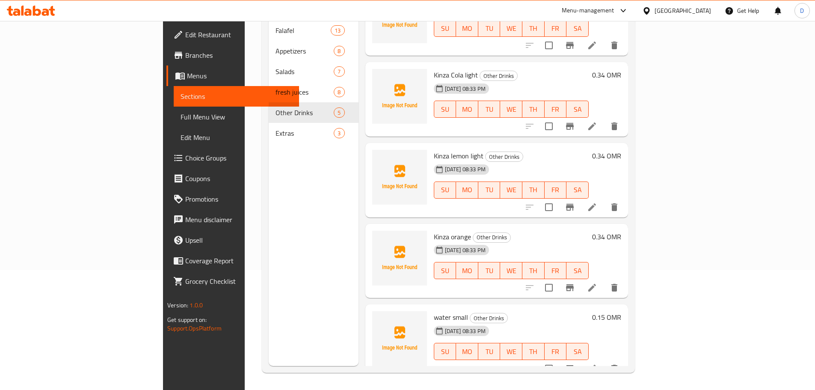
click at [434, 311] on span "water small" at bounding box center [451, 317] width 34 height 13
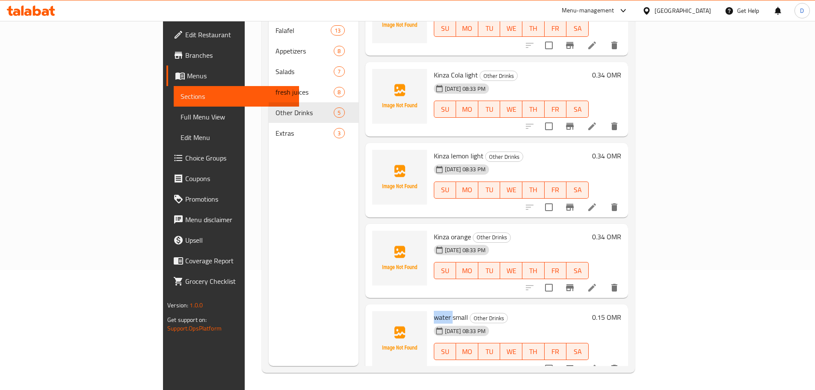
copy span "water"
click at [376, 318] on span "upload picture" at bounding box center [384, 323] width 17 height 10
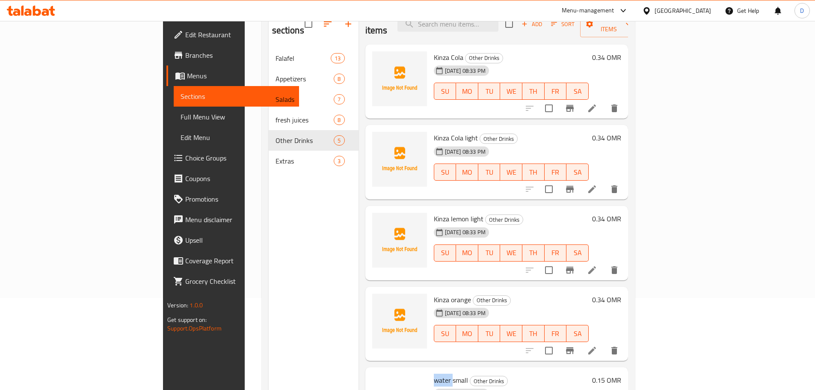
scroll to position [77, 0]
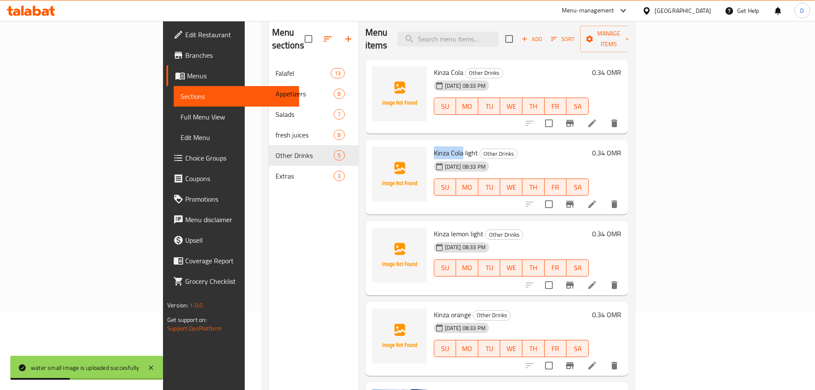
drag, startPoint x: 421, startPoint y: 140, endPoint x: 392, endPoint y: 138, distance: 29.6
click at [431, 143] on div "Kinza Cola light Other Drinks 04-09-2025 08:33 PM SU MO TU WE TH FR SA" at bounding box center [512, 177] width 162 height 68
drag, startPoint x: 428, startPoint y: 224, endPoint x: 394, endPoint y: 220, distance: 34.0
click at [434, 227] on span "Kinza lemon light" at bounding box center [459, 233] width 50 height 13
copy span "Kinza lemon"
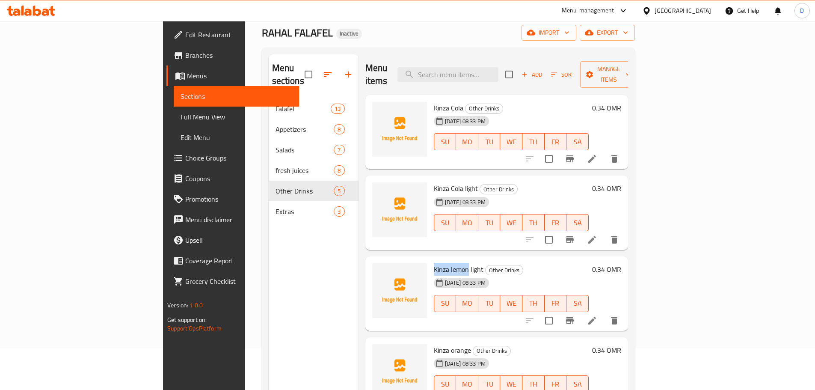
scroll to position [0, 0]
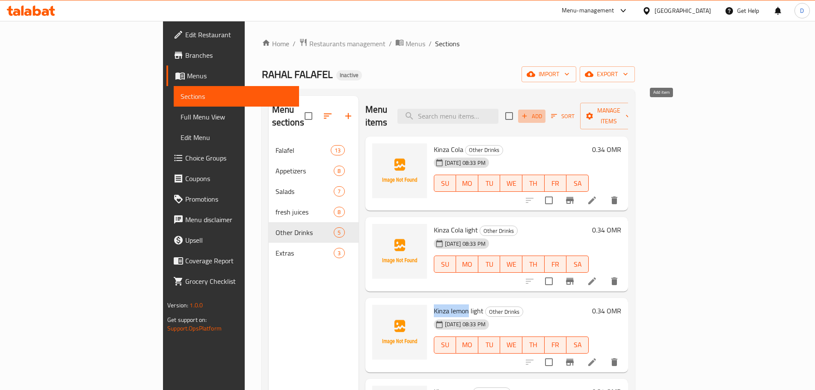
click at [544, 111] on span "Add" at bounding box center [532, 116] width 23 height 10
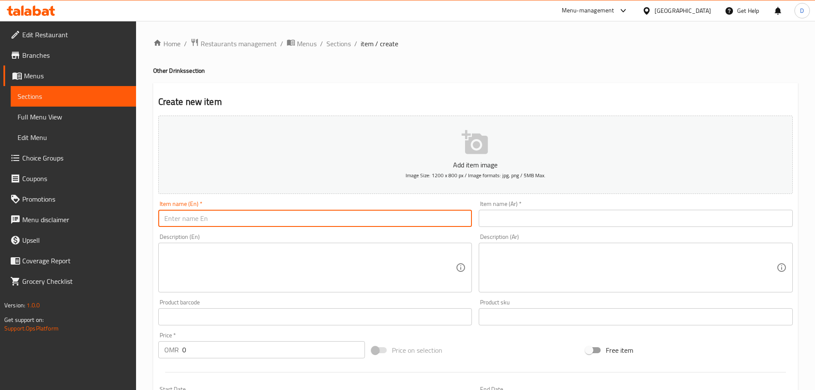
click at [291, 214] on input "text" at bounding box center [315, 218] width 314 height 17
paste input "Kinza lemon"
type input "Kinza lemon"
click at [514, 220] on input "text" at bounding box center [636, 218] width 314 height 17
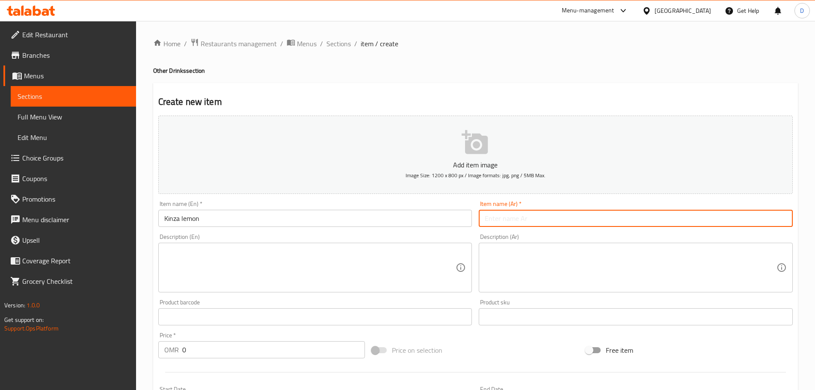
paste input "كينزا ليمون"
type input "كينزا ليمون"
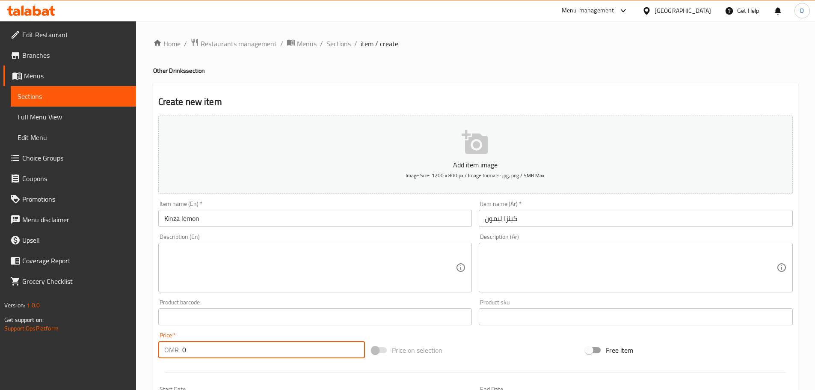
drag, startPoint x: 193, startPoint y: 354, endPoint x: 159, endPoint y: 351, distance: 33.5
click at [159, 351] on div "OMR 0 Price *" at bounding box center [261, 349] width 207 height 17
paste input ".34"
type input "0.34"
click at [152, 337] on div "Home / Restaurants management / Menus / Sections / item / create Other Drinks s…" at bounding box center [475, 313] width 679 height 584
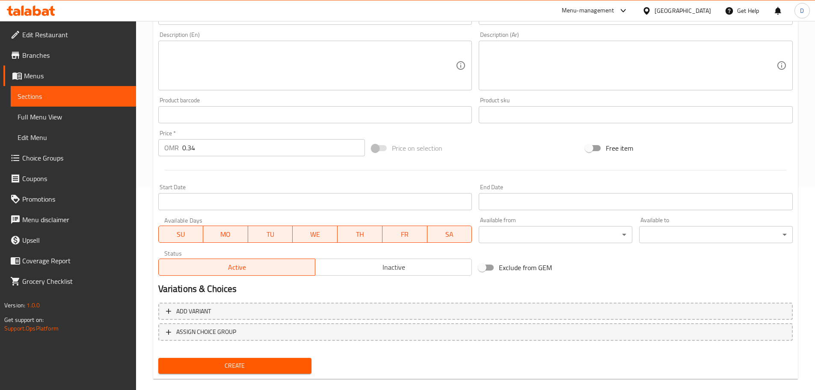
scroll to position [215, 0]
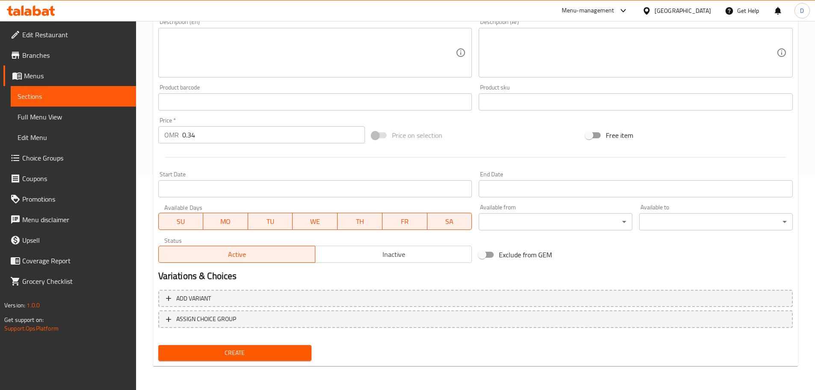
click at [214, 354] on span "Create" at bounding box center [235, 353] width 140 height 11
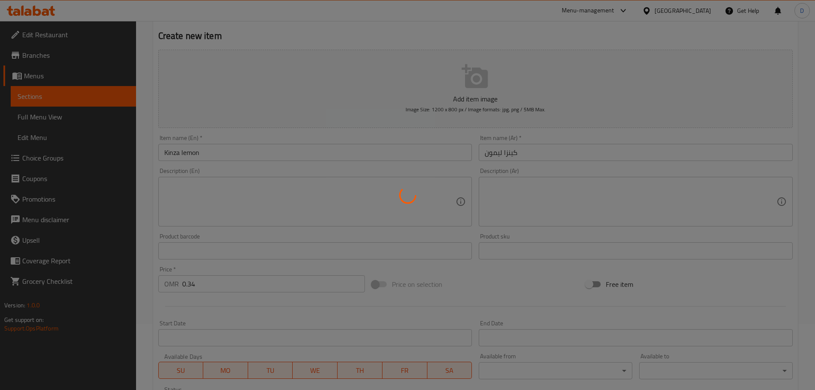
scroll to position [44, 0]
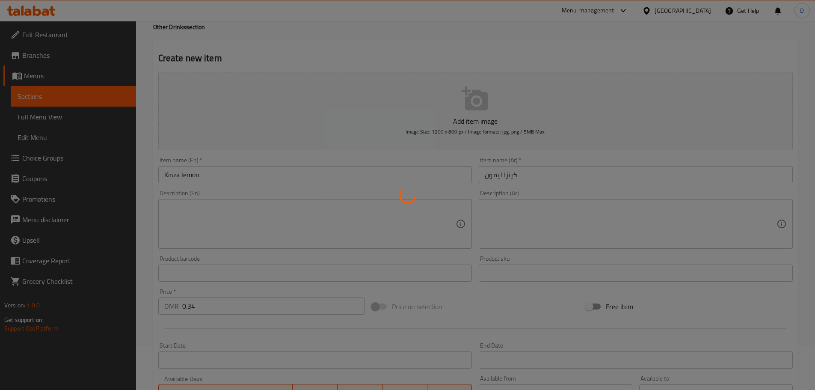
type input "0"
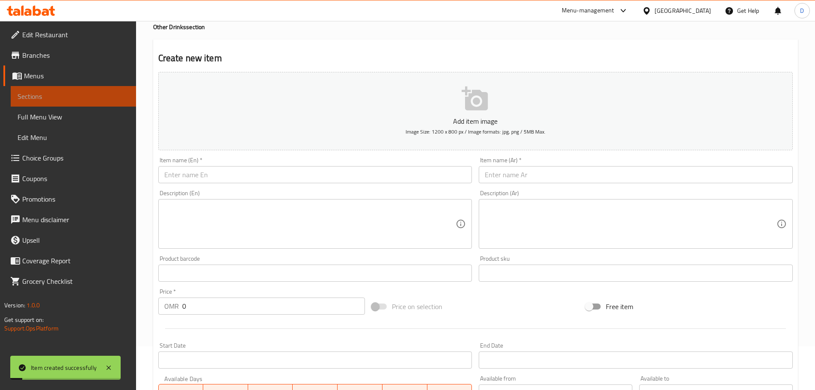
click at [106, 95] on span "Sections" at bounding box center [74, 96] width 112 height 10
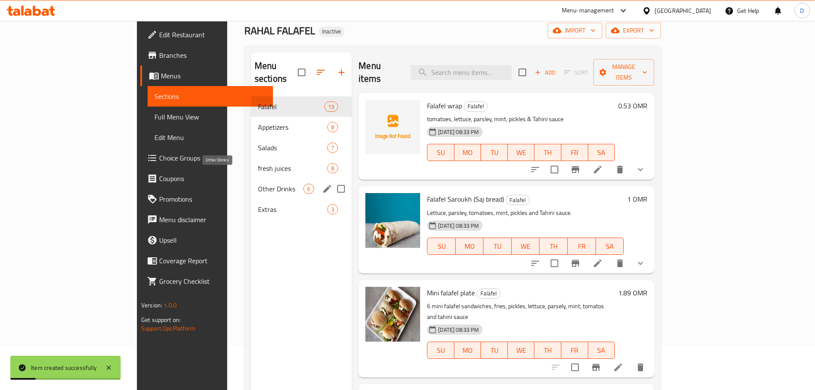
click at [258, 184] on span "Other Drinks" at bounding box center [280, 189] width 45 height 10
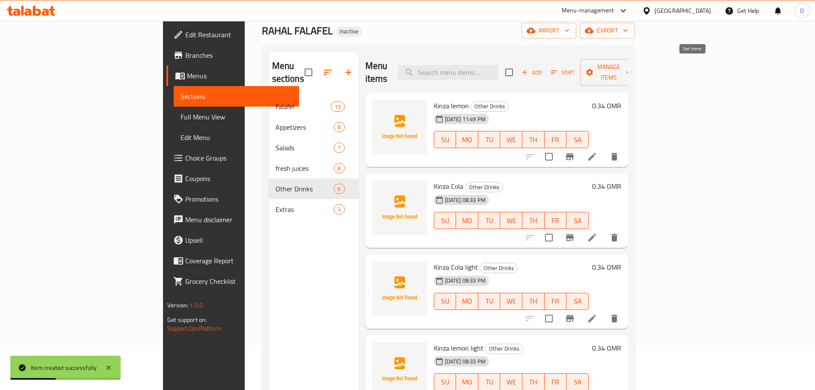
click at [580, 67] on span "Sort" at bounding box center [563, 72] width 35 height 13
click at [558, 68] on icon "button" at bounding box center [555, 72] width 8 height 8
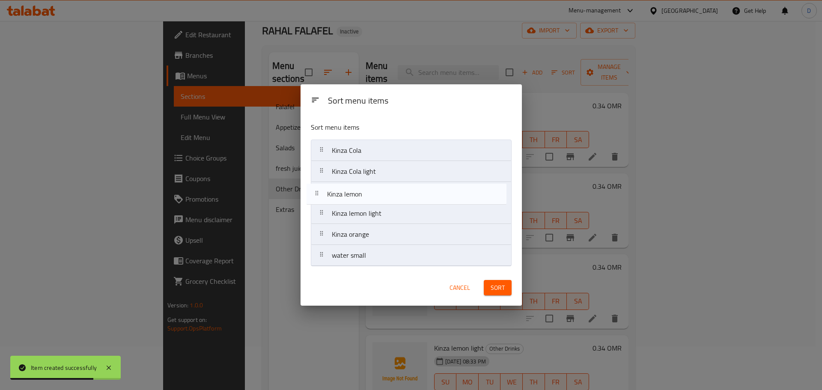
drag, startPoint x: 347, startPoint y: 156, endPoint x: 342, endPoint y: 203, distance: 47.7
click at [342, 203] on nav "Kinza lemon Kinza Cola Kinza Cola light Kinza lemon light Kinza orange water sm…" at bounding box center [411, 203] width 201 height 127
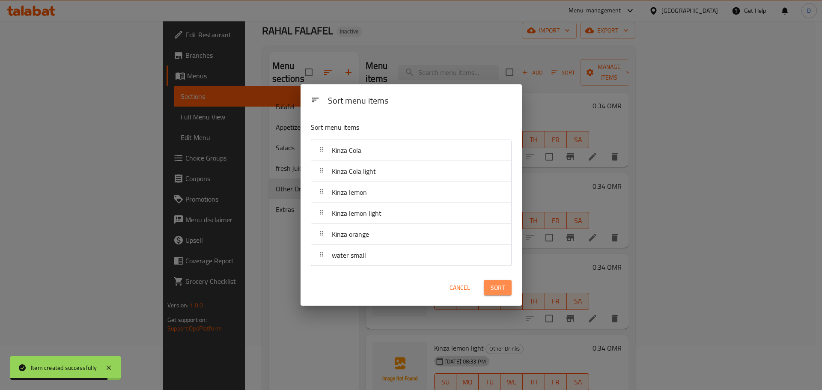
click at [500, 286] on span "Sort" at bounding box center [498, 288] width 14 height 11
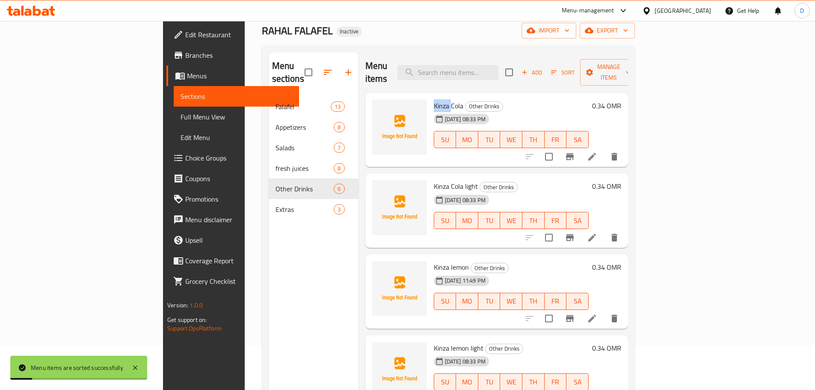
click at [434, 99] on span "Kinza Cola" at bounding box center [449, 105] width 30 height 13
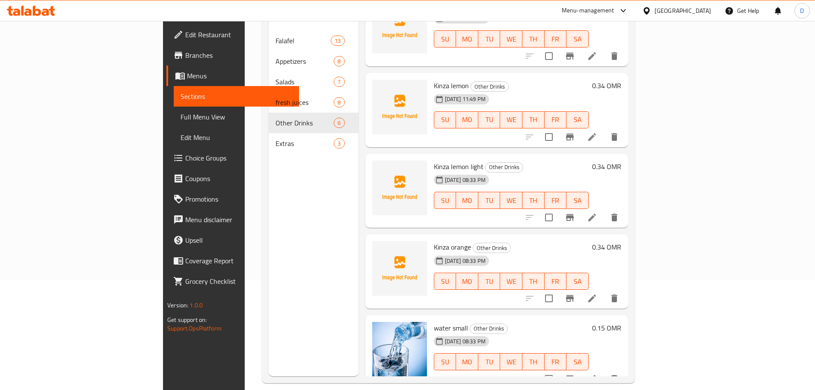
scroll to position [120, 0]
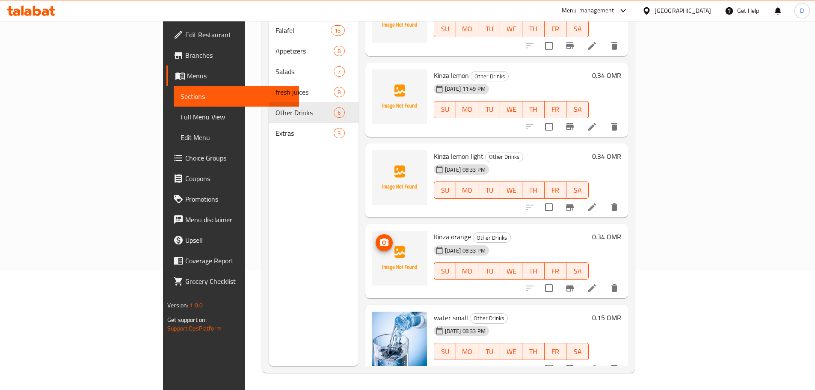
click at [376, 238] on span "upload picture" at bounding box center [384, 243] width 17 height 10
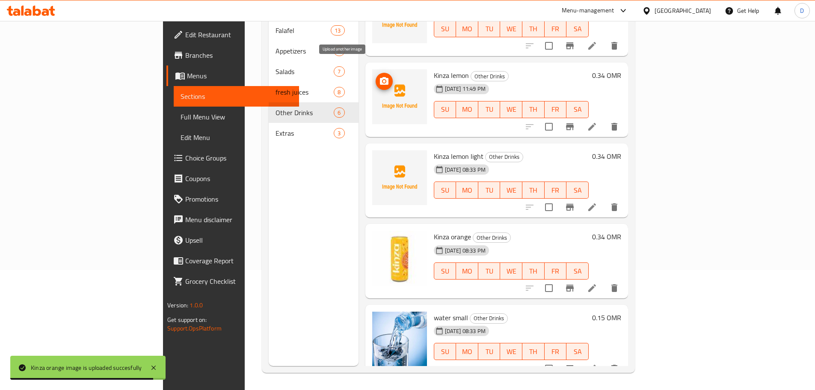
click at [379, 76] on icon "upload picture" at bounding box center [384, 81] width 10 height 10
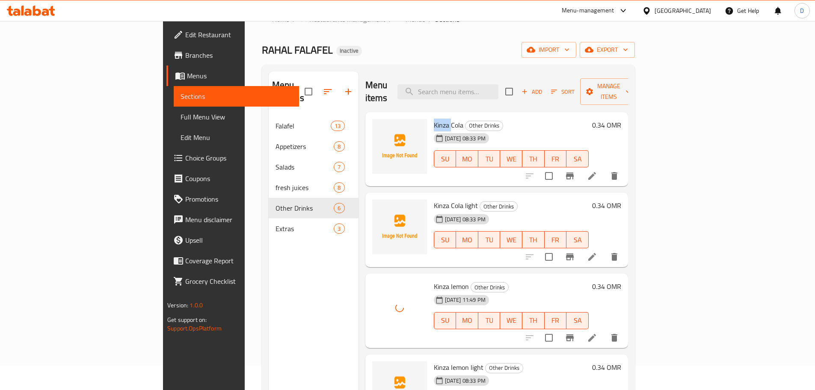
scroll to position [0, 0]
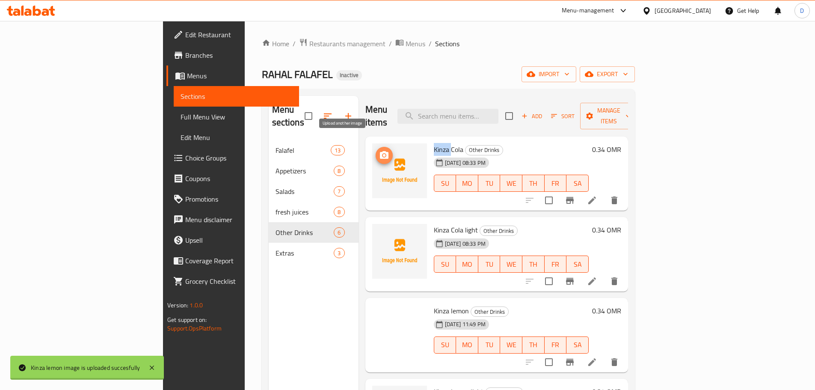
click at [380, 151] on icon "upload picture" at bounding box center [384, 155] width 9 height 8
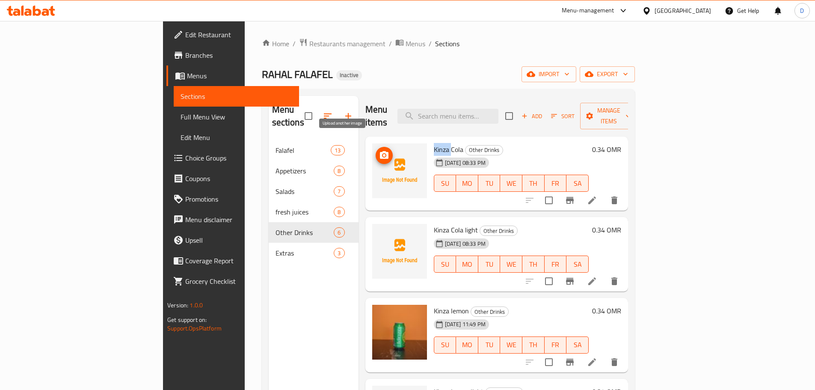
click at [379, 150] on icon "upload picture" at bounding box center [384, 155] width 10 height 10
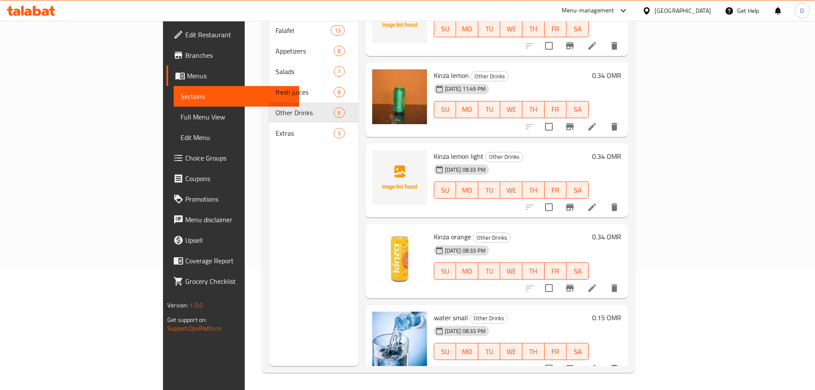
scroll to position [34, 0]
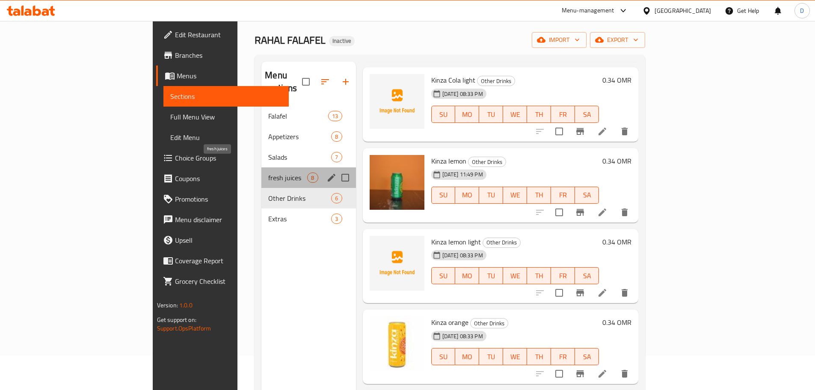
click at [268, 173] on span "fresh juices" at bounding box center [287, 178] width 39 height 10
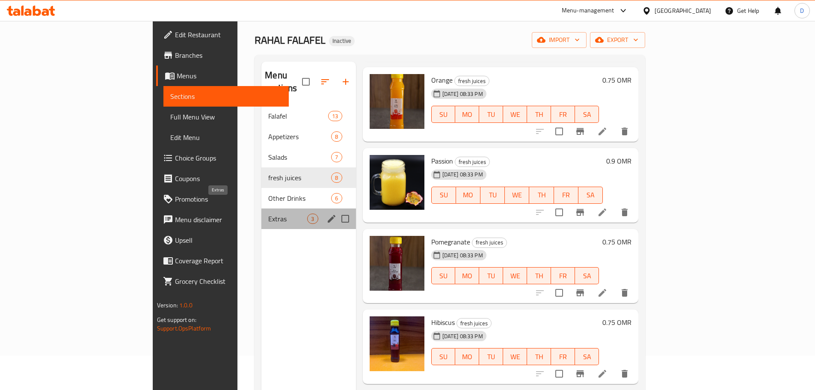
click at [268, 214] on span "Extras" at bounding box center [287, 219] width 39 height 10
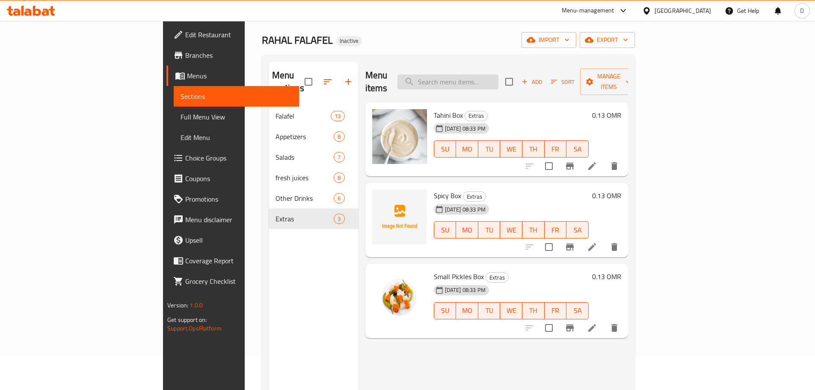
click at [497, 80] on input "search" at bounding box center [448, 81] width 101 height 15
click at [484, 77] on input "search" at bounding box center [448, 81] width 101 height 15
paste input "Orange"
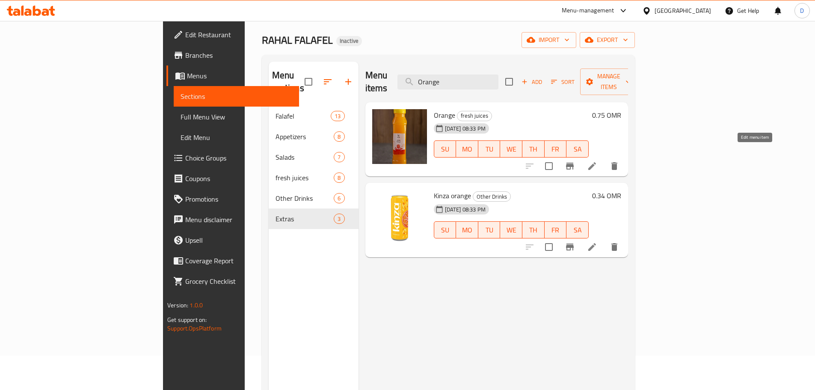
type input "Orange"
click at [598, 161] on icon at bounding box center [592, 166] width 10 height 10
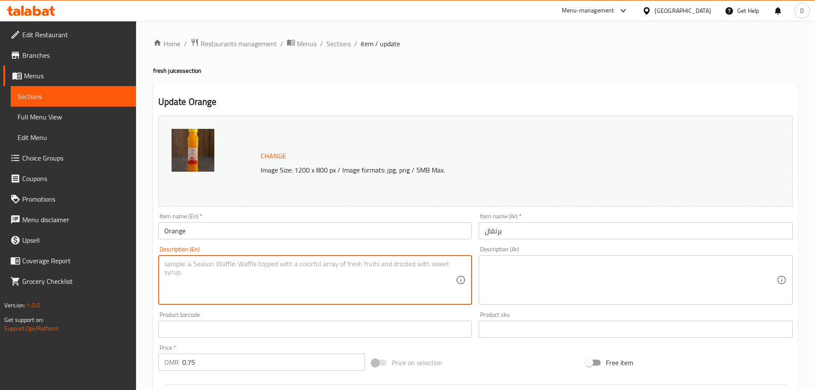
click at [197, 269] on textarea at bounding box center [310, 280] width 292 height 41
paste textarea "Freshly squeezed orange juices."
type textarea "Freshly squeezed orange juice"
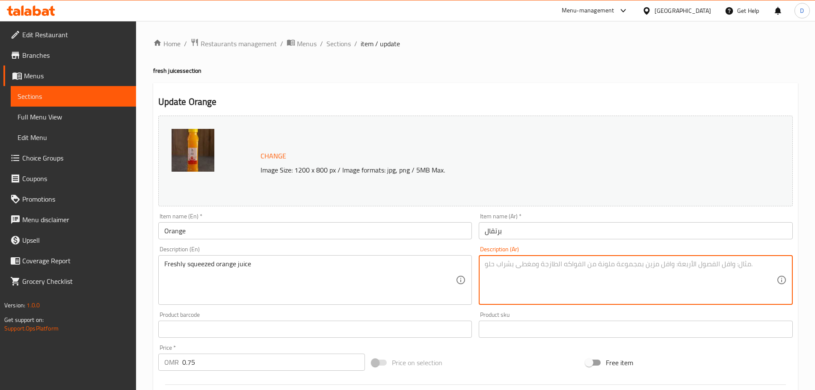
click at [566, 272] on textarea at bounding box center [631, 280] width 292 height 41
paste textarea "عصير برتقال كبس، سكر وثلج"
drag, startPoint x: 515, startPoint y: 267, endPoint x: 470, endPoint y: 259, distance: 45.6
click at [470, 259] on div "Change Image Size: 1200 x 800 px / Image formats: jpg, png / 5MB Max. Item name…" at bounding box center [476, 302] width 642 height 381
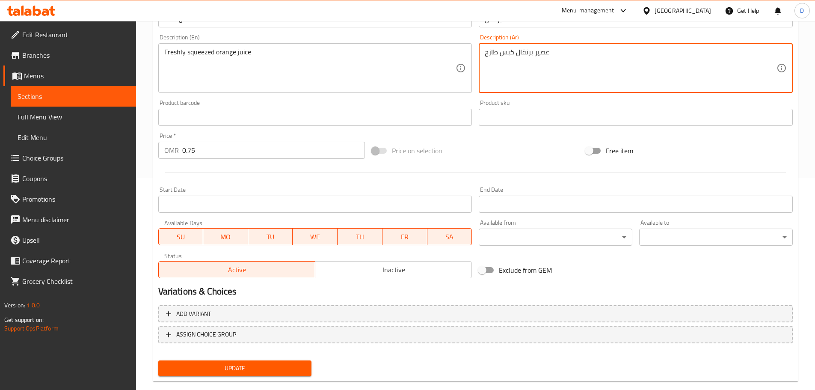
scroll to position [227, 0]
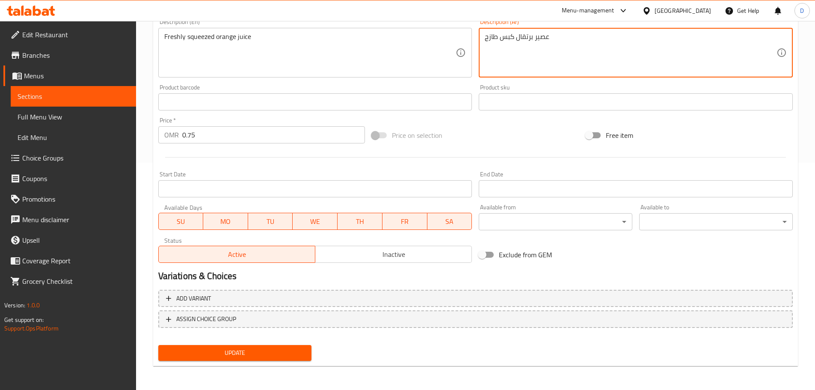
type textarea "عصير برتقال كبس طازج"
click at [240, 352] on span "Update" at bounding box center [235, 353] width 140 height 11
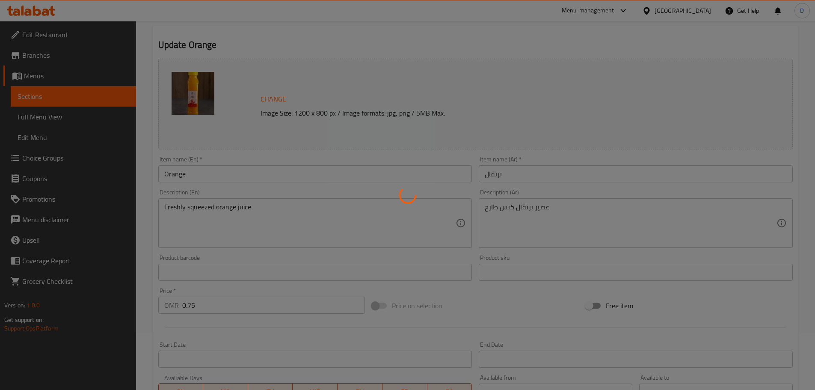
scroll to position [56, 0]
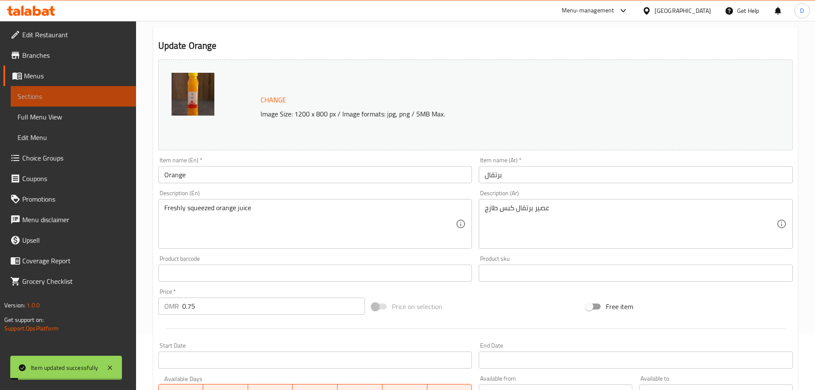
click at [106, 95] on span "Sections" at bounding box center [74, 96] width 112 height 10
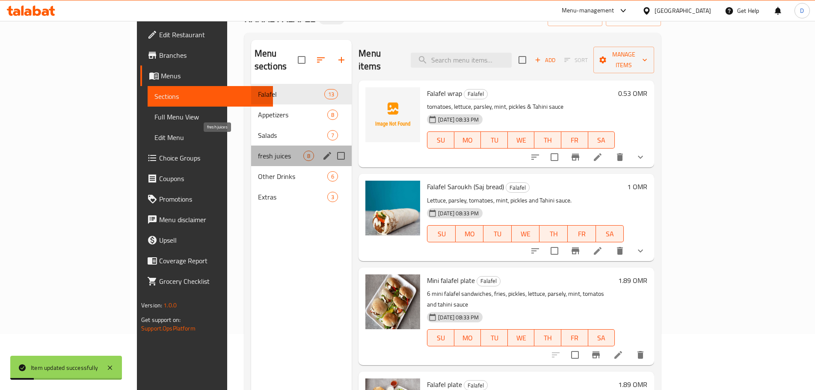
click at [258, 151] on span "fresh juices" at bounding box center [280, 156] width 45 height 10
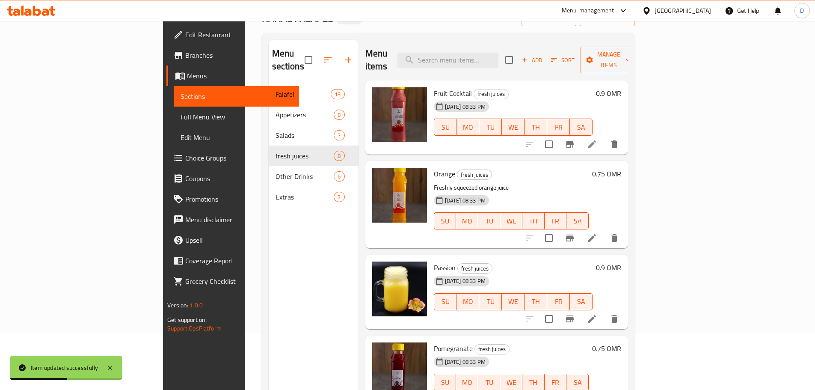
scroll to position [43, 0]
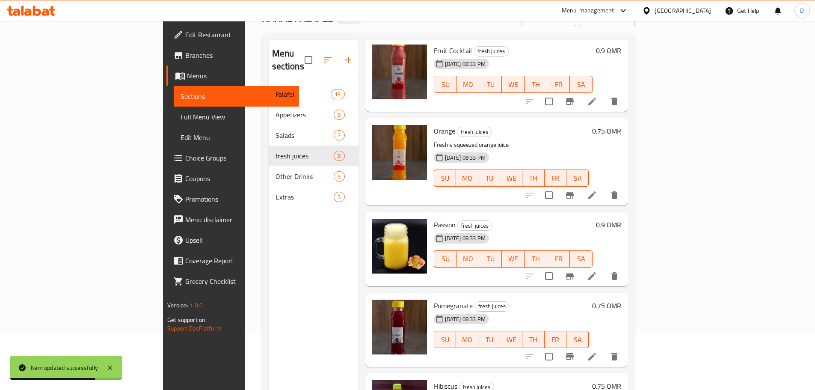
click at [434, 218] on span "Passion" at bounding box center [445, 224] width 22 height 13
click at [604, 268] on li at bounding box center [592, 275] width 24 height 15
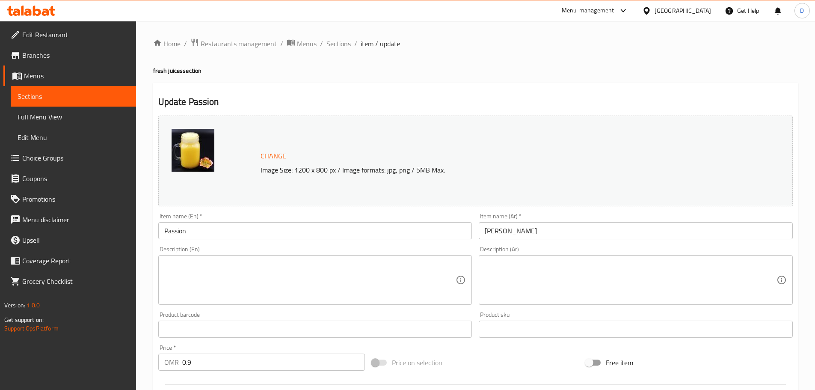
click at [318, 295] on textarea at bounding box center [310, 280] width 292 height 41
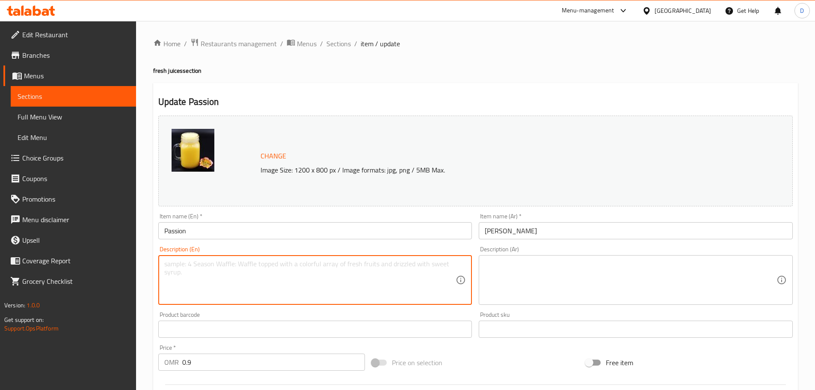
paste textarea "Refreshing juice made from passion fruit, sugar and water"
type textarea "Refreshing juice made from passion fruit, sugar and water"
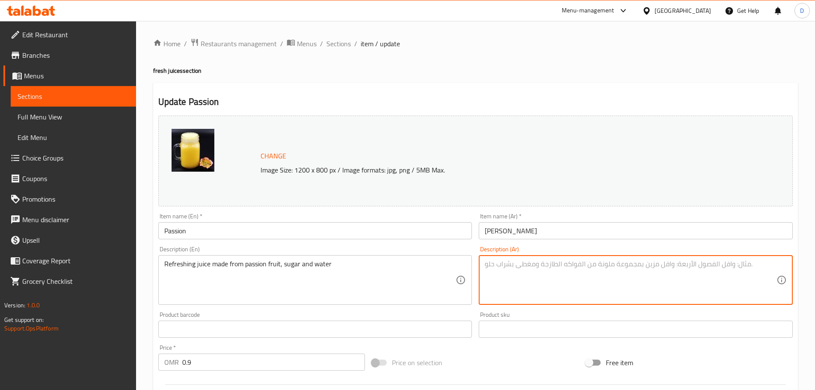
click at [499, 274] on textarea at bounding box center [631, 280] width 292 height 41
paste textarea "عصير منعش مصنوع من الباشن فروت والسكر والماء"
type textarea "عصير منعش مصنوع من الباشن فروت والسكر والماء"
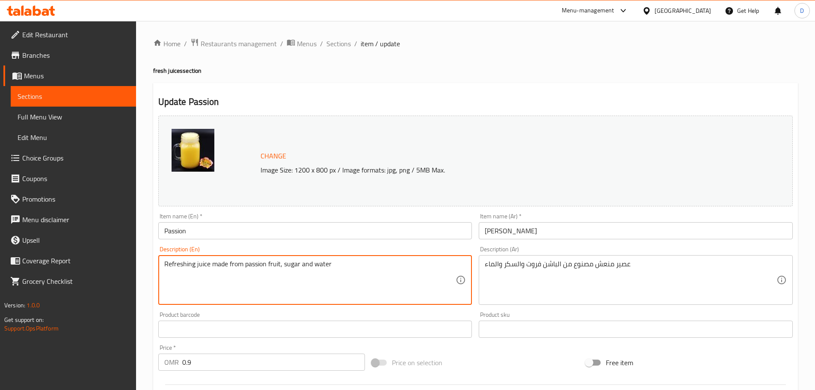
drag, startPoint x: 169, startPoint y: 268, endPoint x: 326, endPoint y: 272, distance: 157.2
click at [300, 285] on textarea "Refreshing juice made from passion fruit, sugar and water" at bounding box center [310, 280] width 292 height 41
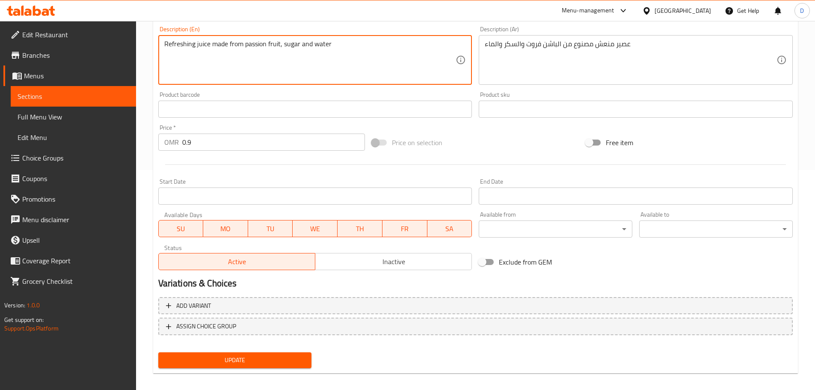
scroll to position [227, 0]
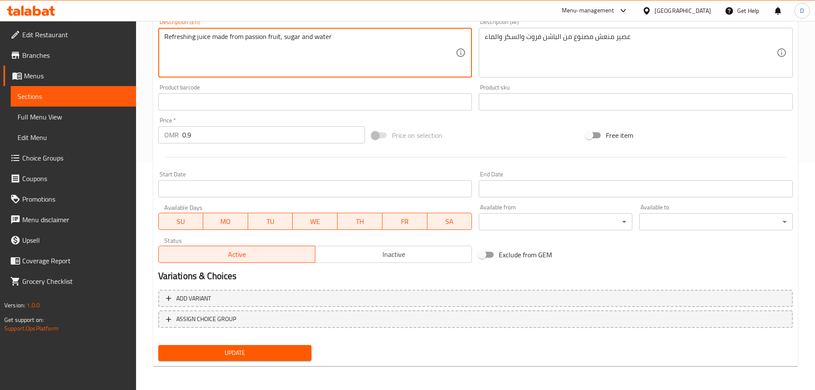
click at [263, 356] on span "Update" at bounding box center [235, 353] width 140 height 11
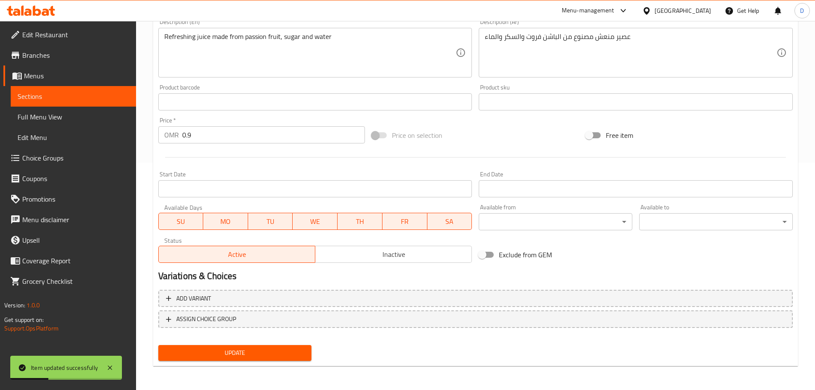
click at [101, 92] on span "Sections" at bounding box center [74, 96] width 112 height 10
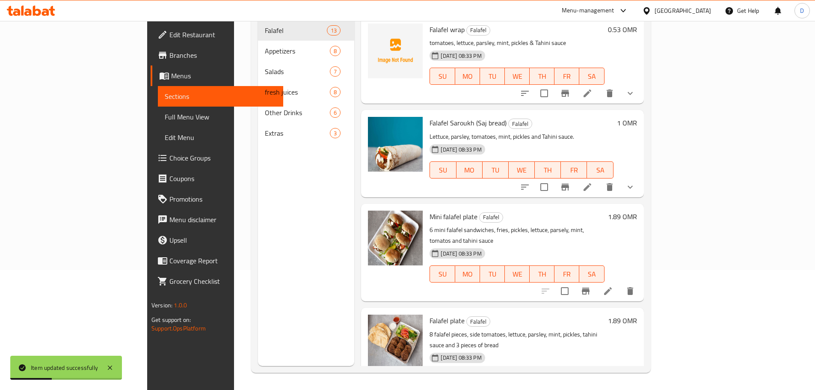
scroll to position [120, 0]
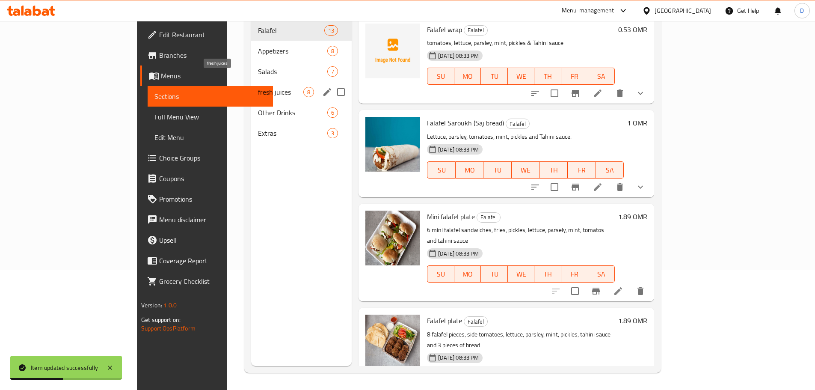
click at [258, 87] on span "fresh juices" at bounding box center [280, 92] width 45 height 10
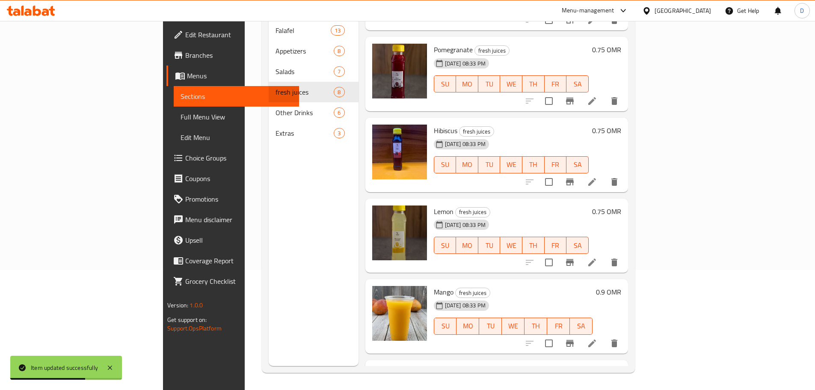
scroll to position [257, 0]
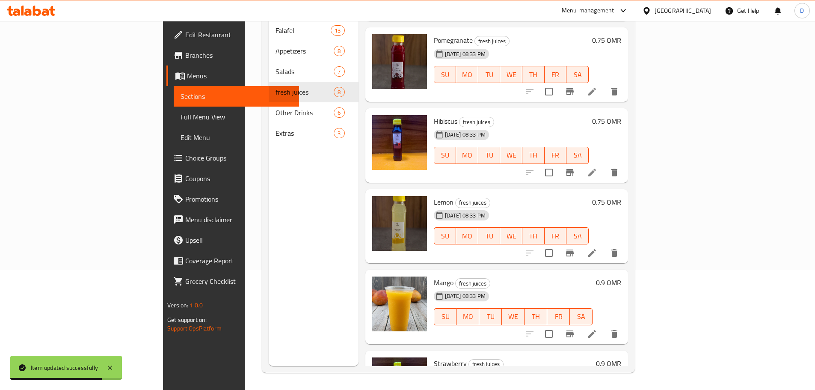
click at [434, 34] on span "Pomegranate" at bounding box center [453, 40] width 39 height 13
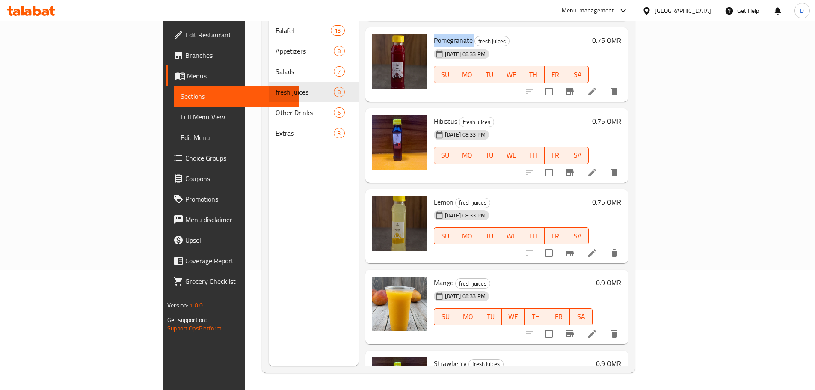
click at [596, 88] on icon at bounding box center [593, 92] width 8 height 8
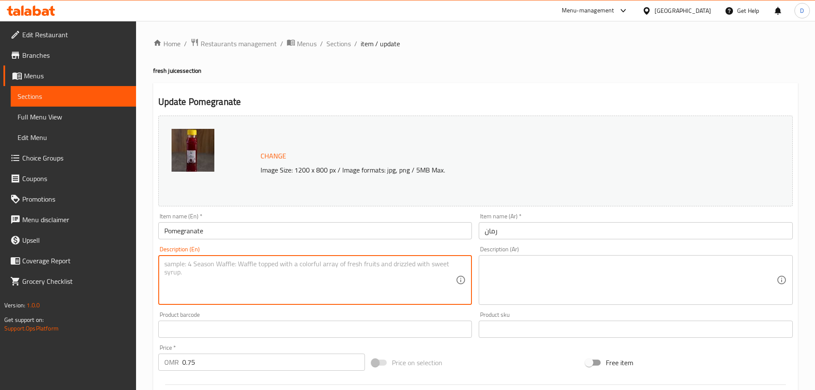
click at [294, 287] on textarea at bounding box center [310, 280] width 292 height 41
paste textarea "Freshly squeezed pomegranate juice"
type textarea "Freshly squeezed pomegranate juice"
click at [535, 276] on textarea at bounding box center [631, 280] width 292 height 41
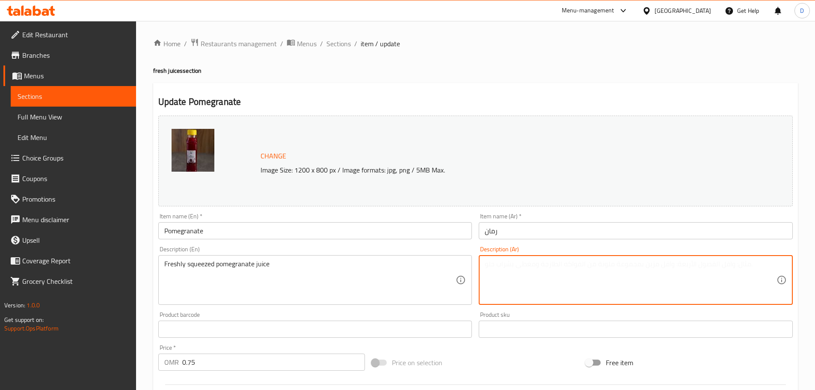
paste textarea "عصير كبس رمان طازج"
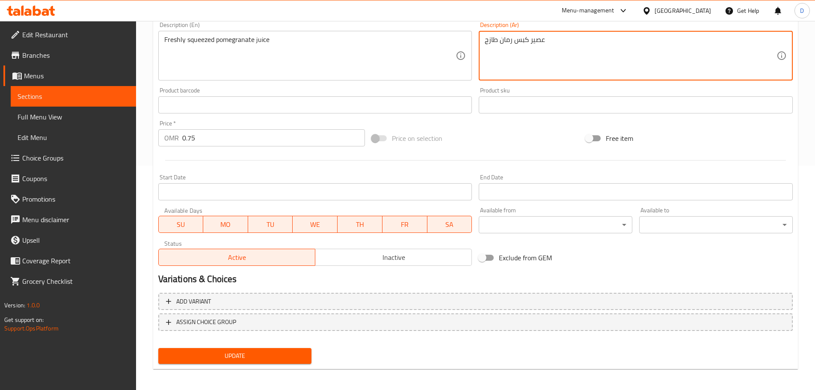
scroll to position [227, 0]
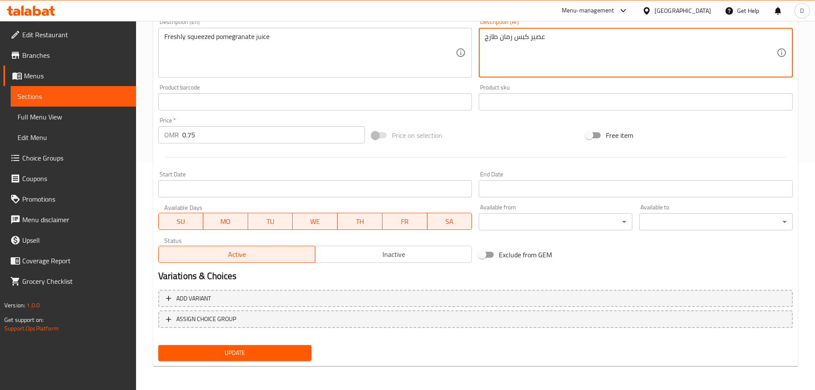
type textarea "عصير كبس رمان طازج"
click at [250, 348] on span "Update" at bounding box center [235, 353] width 140 height 11
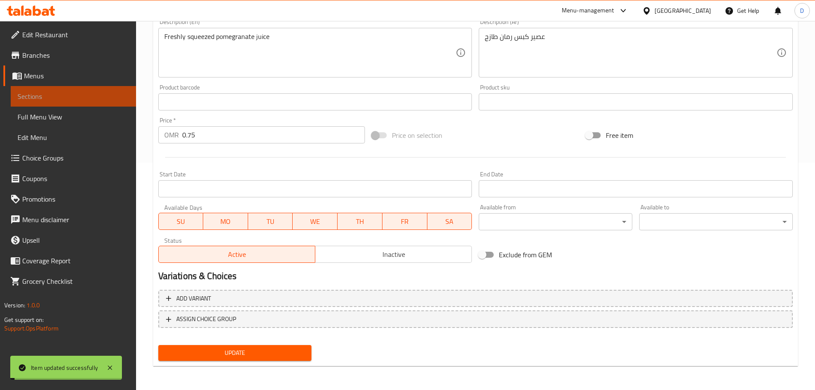
click at [120, 96] on span "Sections" at bounding box center [74, 96] width 112 height 10
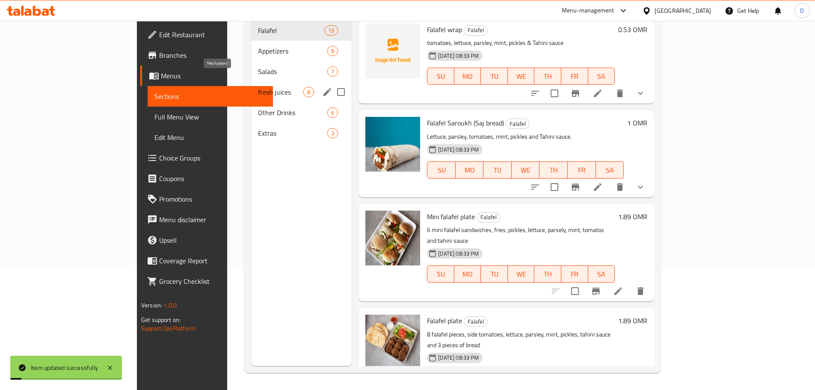
click at [258, 87] on span "fresh juices" at bounding box center [280, 92] width 45 height 10
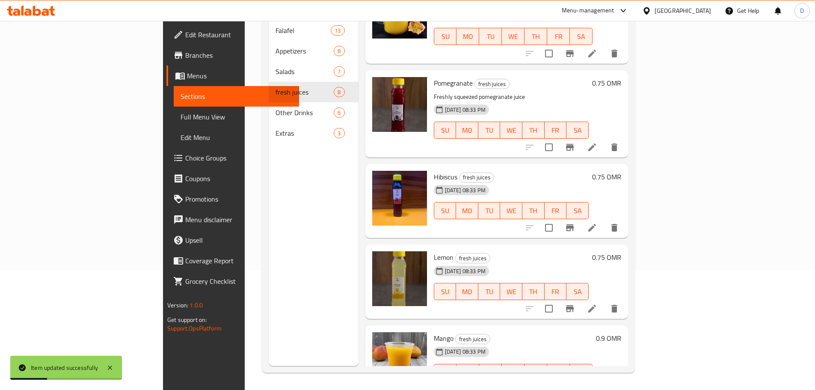
scroll to position [257, 0]
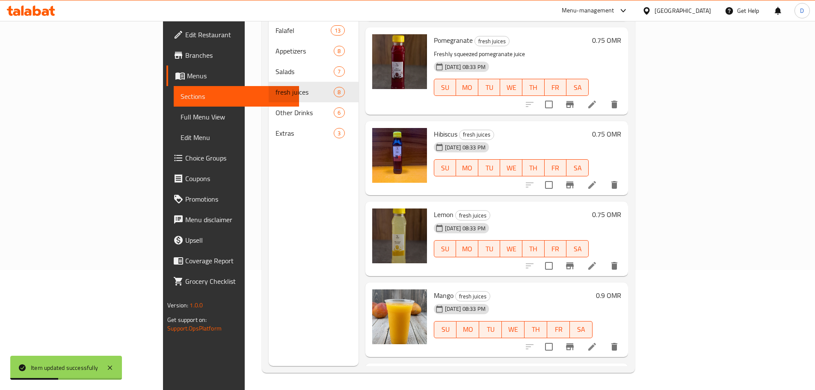
click at [431, 125] on div "Hibiscus fresh juices 04-09-2025 08:33 PM SU MO TU WE TH FR SA" at bounding box center [512, 159] width 162 height 68
click at [434, 128] on span "Hibiscus" at bounding box center [446, 134] width 24 height 13
click at [598, 180] on icon at bounding box center [592, 185] width 10 height 10
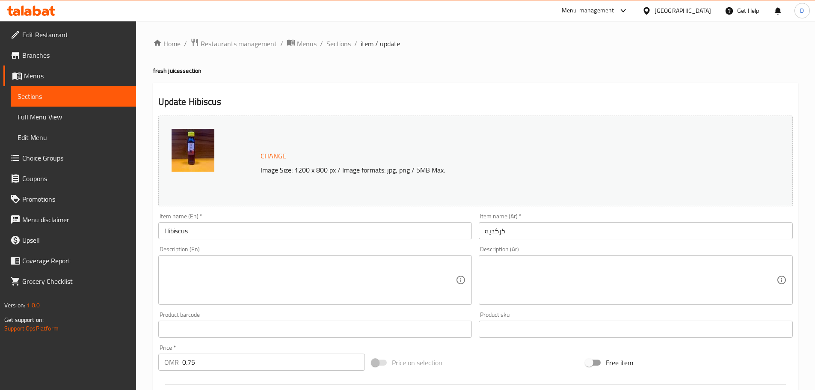
click at [253, 289] on textarea at bounding box center [310, 280] width 292 height 41
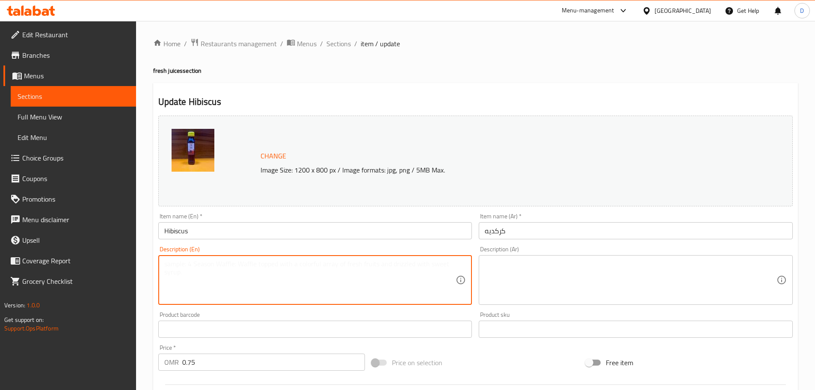
paste textarea "Refreshing beverage made from dried flowers of hibiscus"
type textarea "Refreshing beverage made from dried flowers of hibiscus"
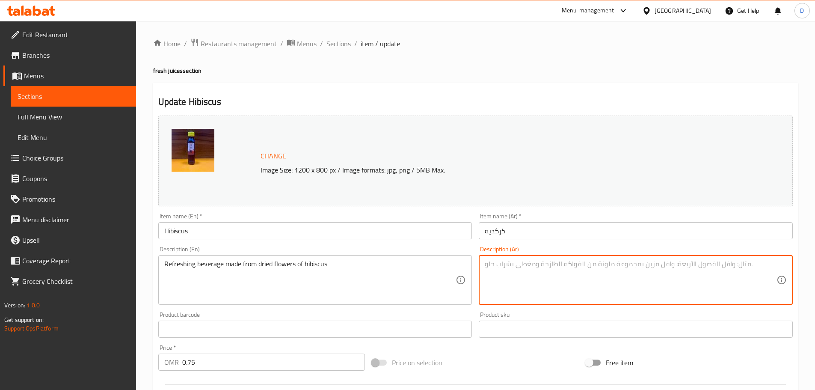
click at [547, 272] on textarea at bounding box center [631, 280] width 292 height 41
paste textarea "مشروب منعش مصنوع من زهور الكركديه المجففة"
type textarea "مشروب منعش مصنوع من زهور الكركديه المجففة"
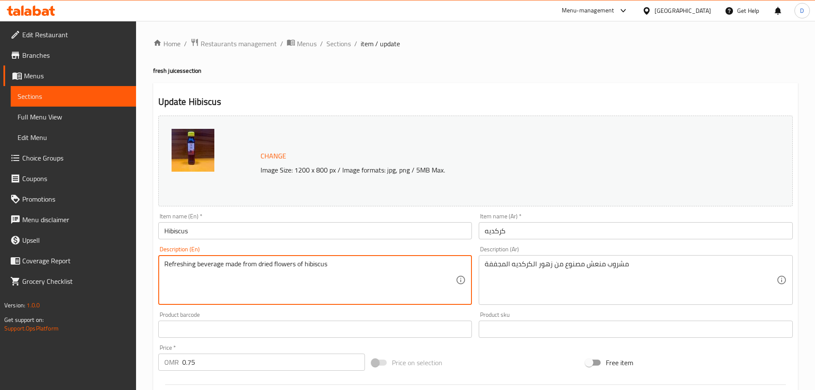
drag, startPoint x: 229, startPoint y: 263, endPoint x: 342, endPoint y: 279, distance: 113.6
click at [342, 279] on textarea "Refreshing beverage made from dried flowers of hibiscus" at bounding box center [310, 280] width 292 height 41
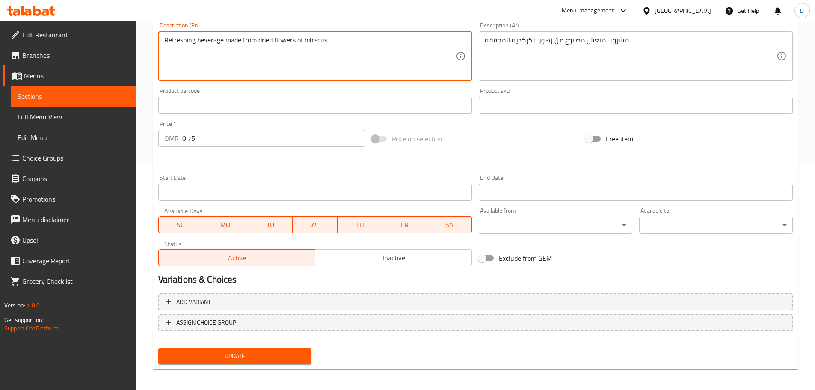
scroll to position [227, 0]
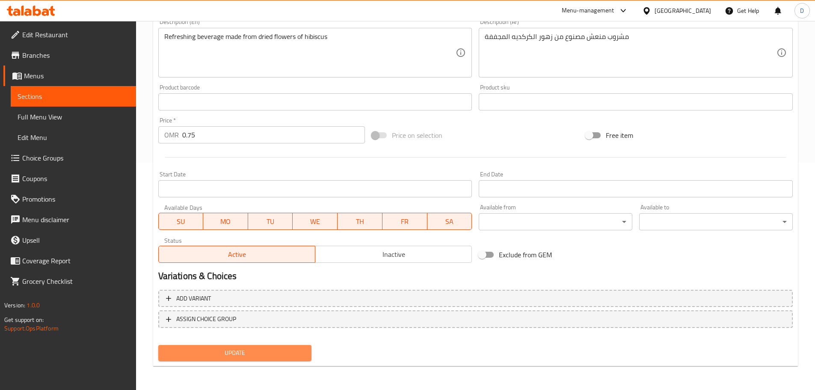
click at [287, 355] on span "Update" at bounding box center [235, 353] width 140 height 11
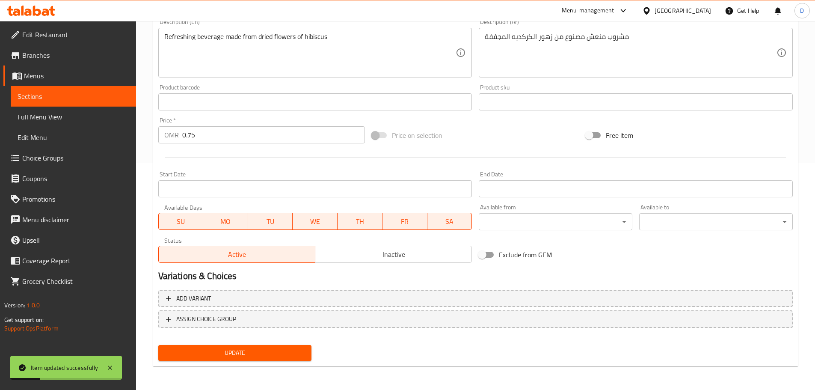
drag, startPoint x: 55, startPoint y: 96, endPoint x: 129, endPoint y: 118, distance: 76.8
click at [55, 96] on span "Sections" at bounding box center [74, 96] width 112 height 10
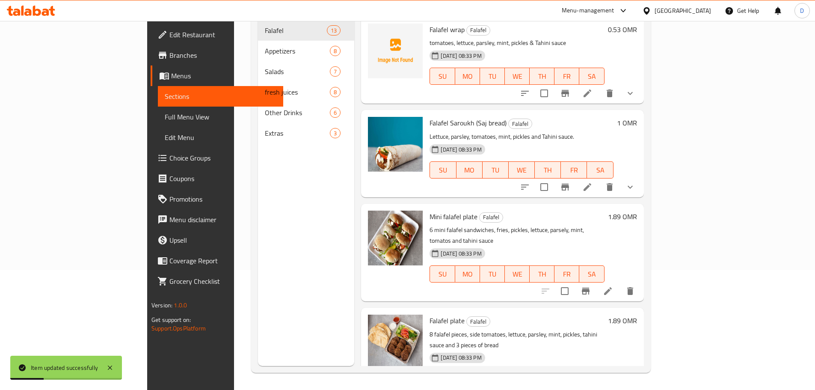
scroll to position [120, 0]
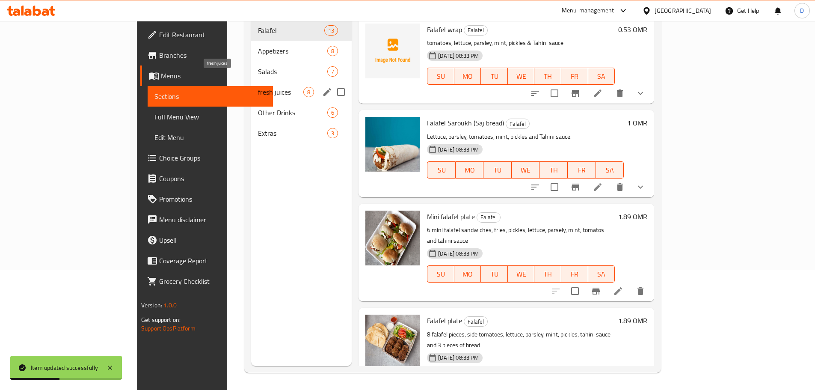
click at [258, 87] on span "fresh juices" at bounding box center [280, 92] width 45 height 10
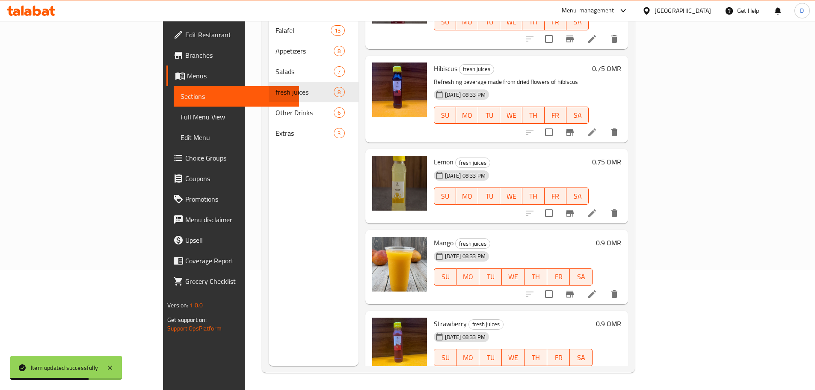
scroll to position [328, 0]
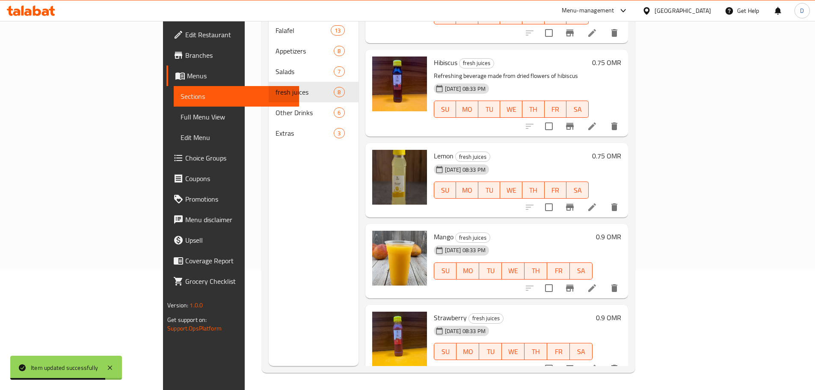
click at [434, 149] on span "Lemon" at bounding box center [444, 155] width 20 height 13
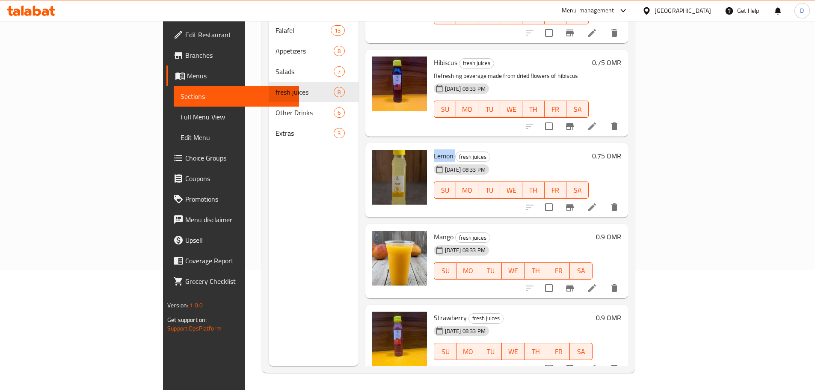
click at [434, 149] on span "Lemon" at bounding box center [444, 155] width 20 height 13
drag, startPoint x: 392, startPoint y: 141, endPoint x: 457, endPoint y: 144, distance: 65.1
click at [457, 146] on div "Lemon fresh juices 04-09-2025 08:33 PM SU MO TU WE TH FR SA" at bounding box center [512, 180] width 162 height 68
click at [598, 202] on icon at bounding box center [592, 207] width 10 height 10
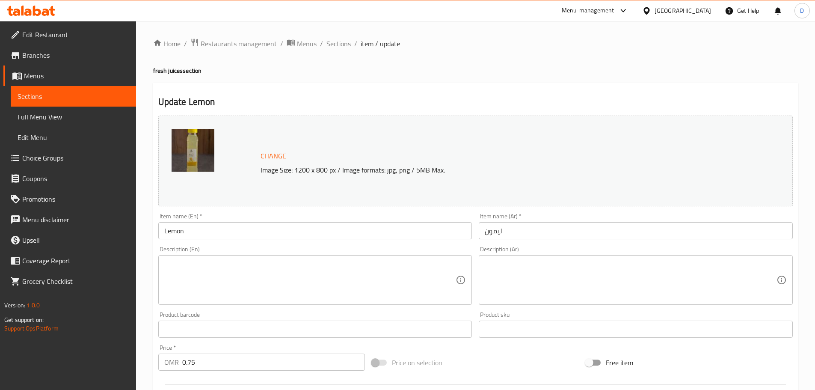
click at [303, 295] on textarea at bounding box center [310, 280] width 292 height 41
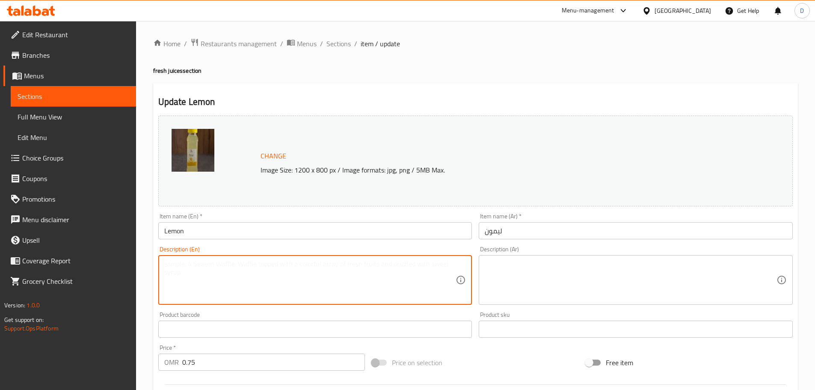
paste textarea "Fresh lemon juice and Water"
type textarea "Fresh lemon juice and Water"
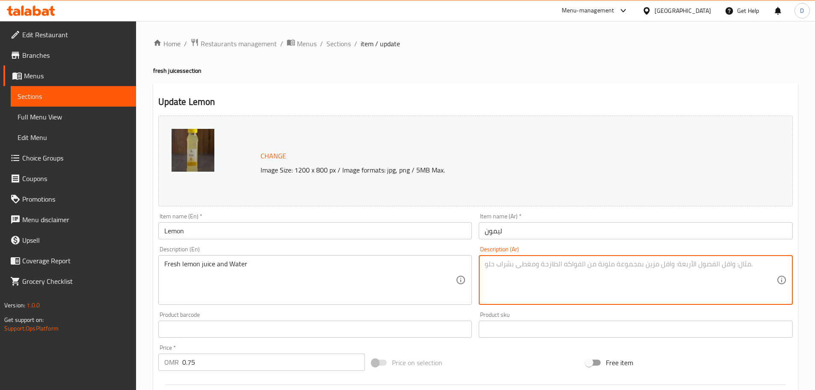
click at [513, 278] on textarea at bounding box center [631, 280] width 292 height 41
paste textarea "عصير ليمون طازج ومياه"
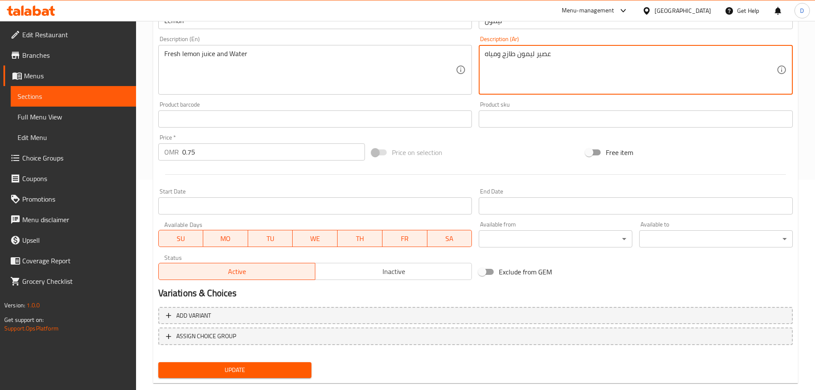
scroll to position [214, 0]
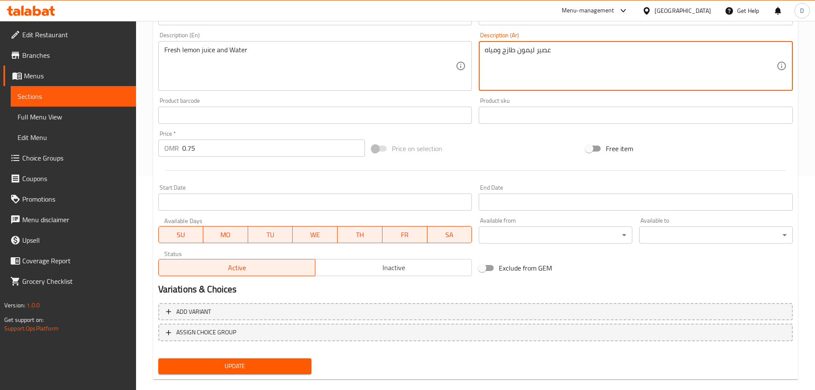
type textarea "عصير ليمون طازج ومياه"
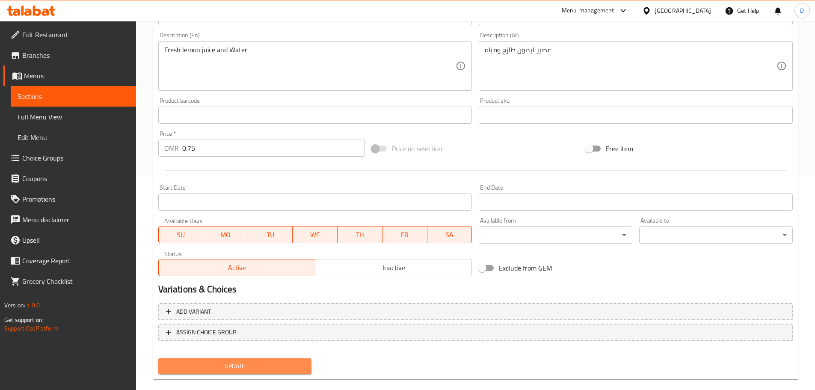
click at [289, 363] on span "Update" at bounding box center [235, 366] width 140 height 11
click at [195, 355] on div "Update" at bounding box center [235, 366] width 161 height 23
click at [206, 367] on span "Update" at bounding box center [235, 366] width 140 height 11
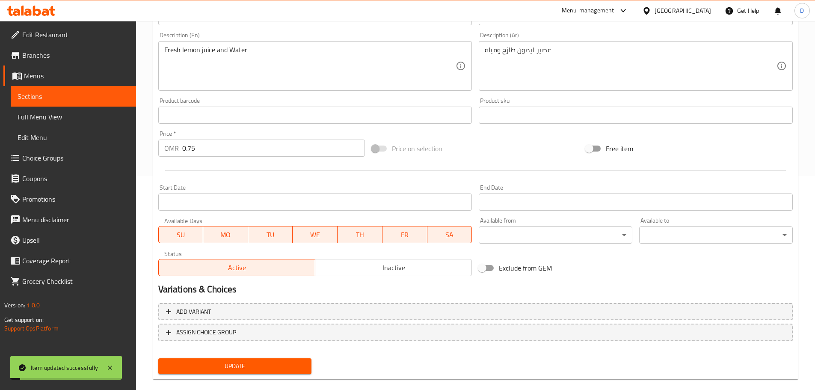
click at [75, 95] on span "Sections" at bounding box center [74, 96] width 112 height 10
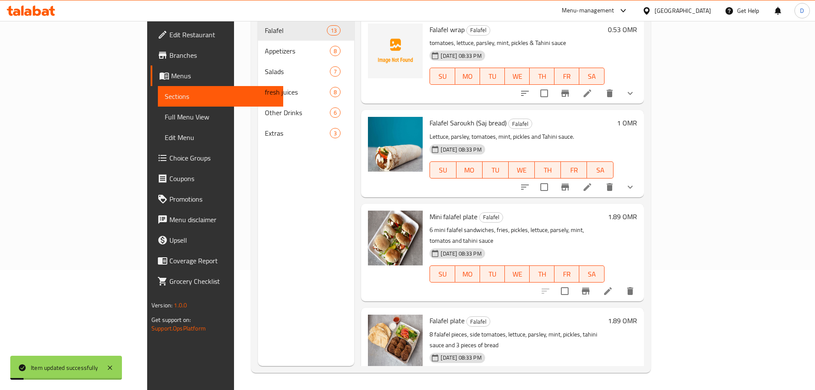
scroll to position [120, 0]
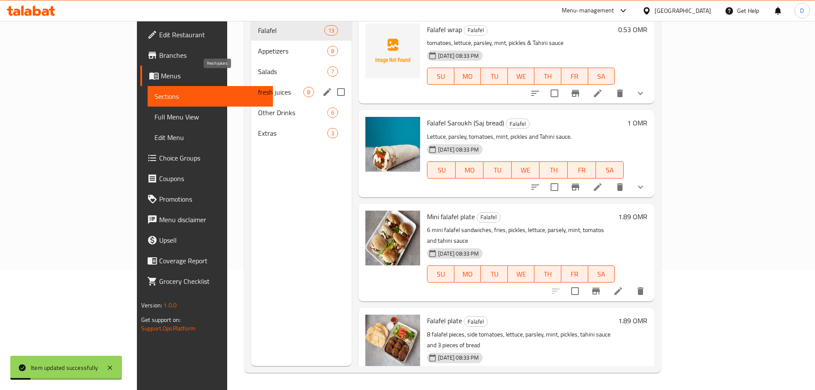
click at [258, 87] on span "fresh juices" at bounding box center [280, 92] width 45 height 10
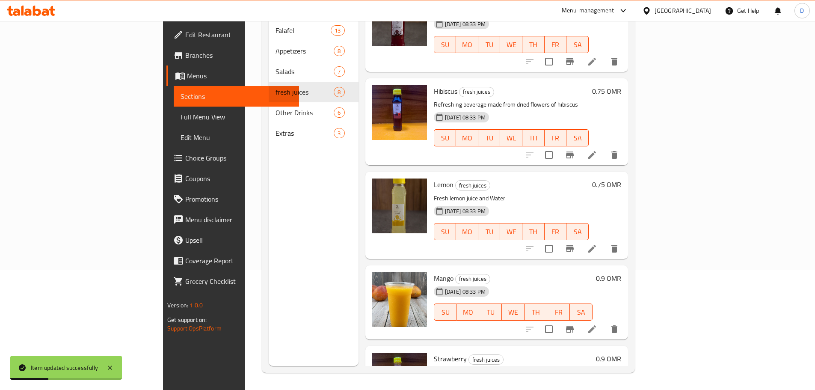
scroll to position [341, 0]
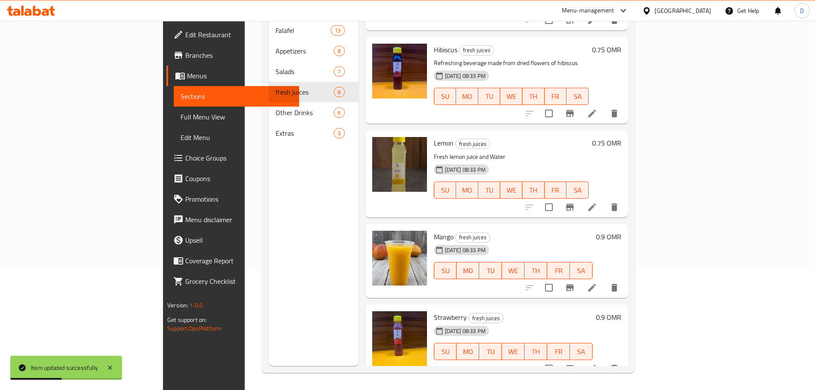
click at [434, 230] on span "Mango" at bounding box center [444, 236] width 20 height 13
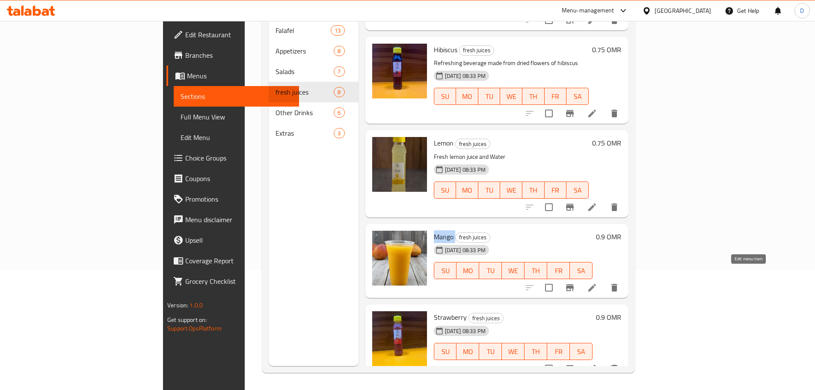
click at [598, 283] on icon at bounding box center [592, 288] width 10 height 10
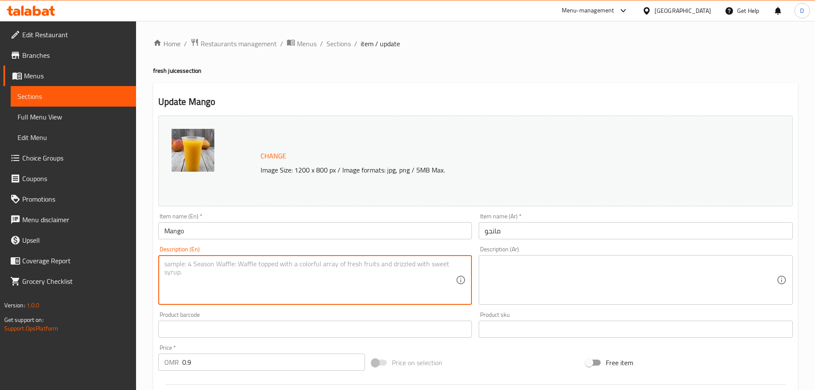
click at [281, 281] on textarea at bounding box center [310, 280] width 292 height 41
paste textarea "Made from the freshest, ripest mangos"
type textarea "Made from the freshest, ripest mangos"
click at [521, 281] on textarea at bounding box center [631, 280] width 292 height 41
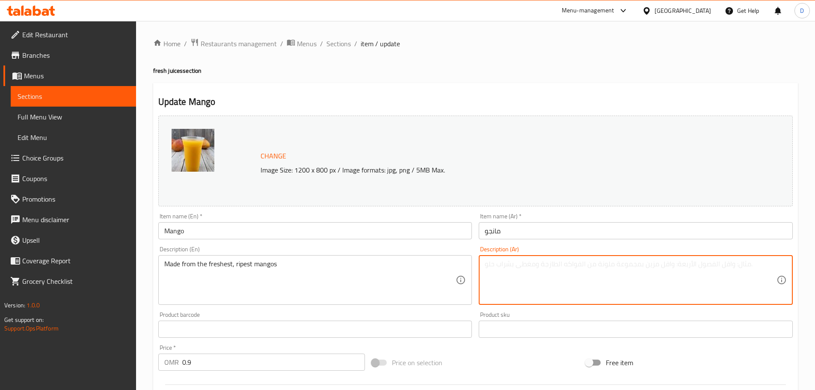
paste textarea "محضرة من أنضر وأنضج المانجو"
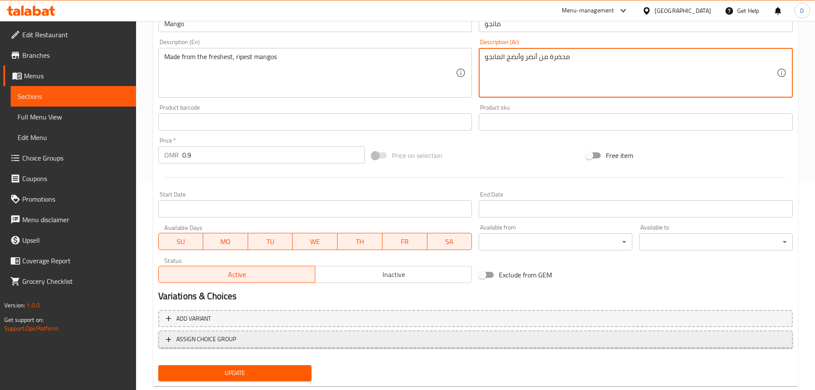
scroll to position [227, 0]
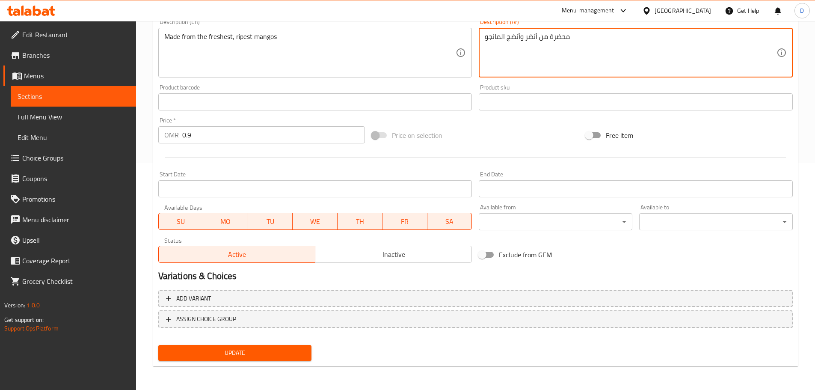
type textarea "محضرة من أنضر وأنضج المانجو"
click at [267, 357] on span "Update" at bounding box center [235, 353] width 140 height 11
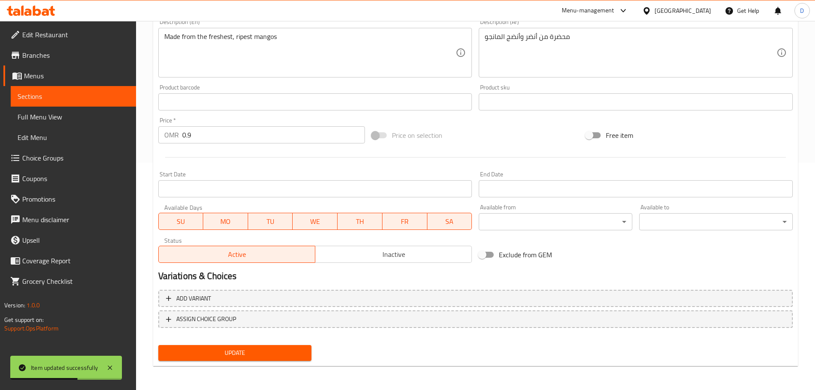
click at [115, 98] on span "Sections" at bounding box center [74, 96] width 112 height 10
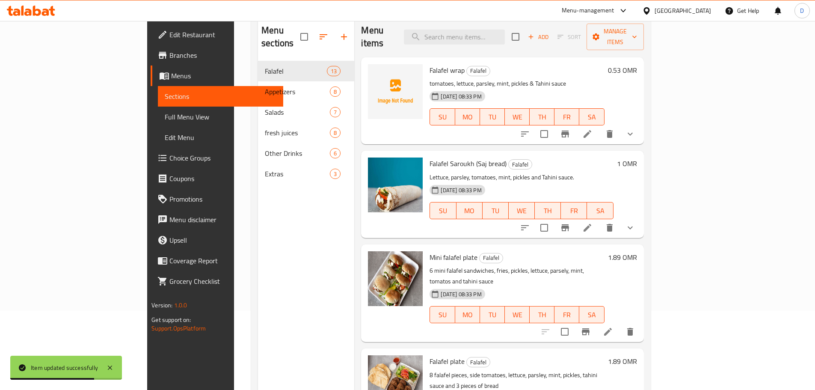
scroll to position [86, 0]
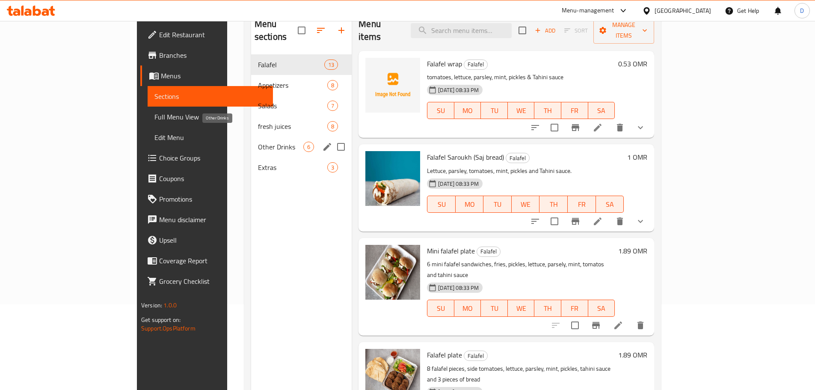
click at [258, 142] on span "Other Drinks" at bounding box center [280, 147] width 45 height 10
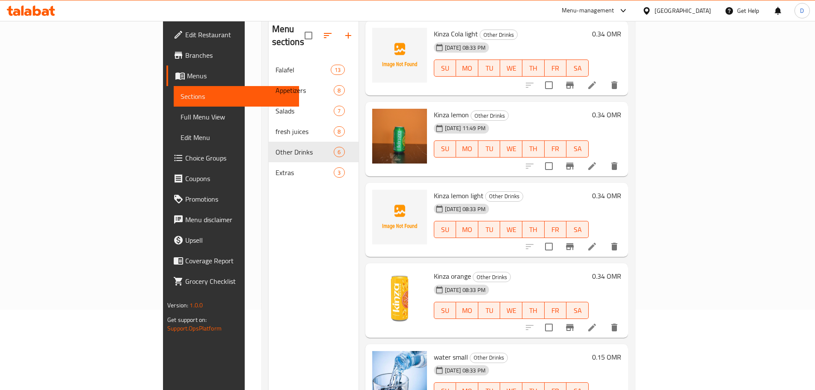
scroll to position [34, 0]
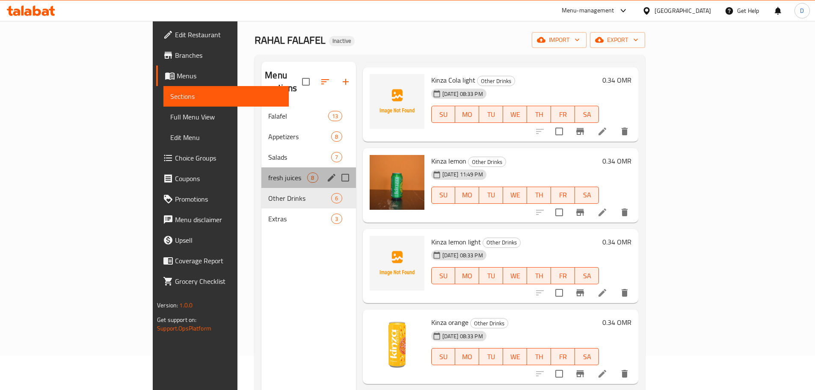
click at [262, 171] on div "fresh juices 8" at bounding box center [309, 177] width 94 height 21
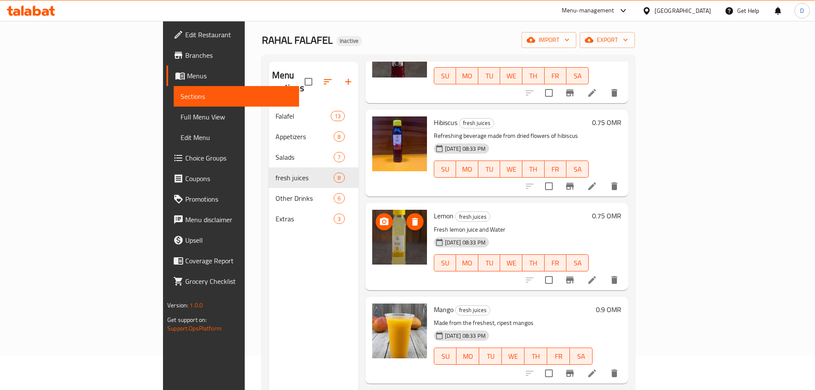
scroll to position [120, 0]
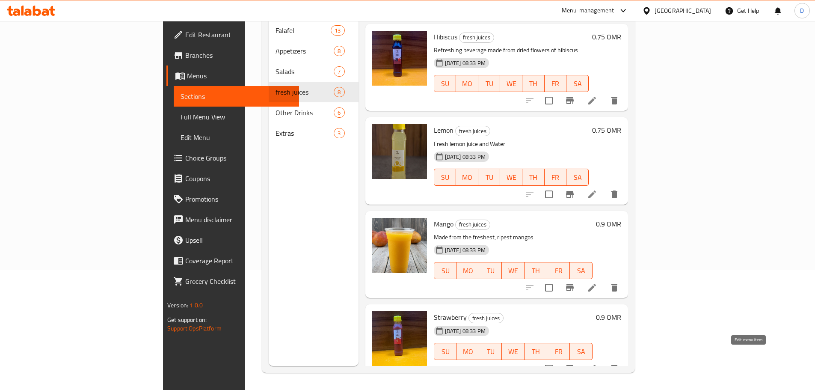
click at [598, 363] on icon at bounding box center [592, 368] width 10 height 10
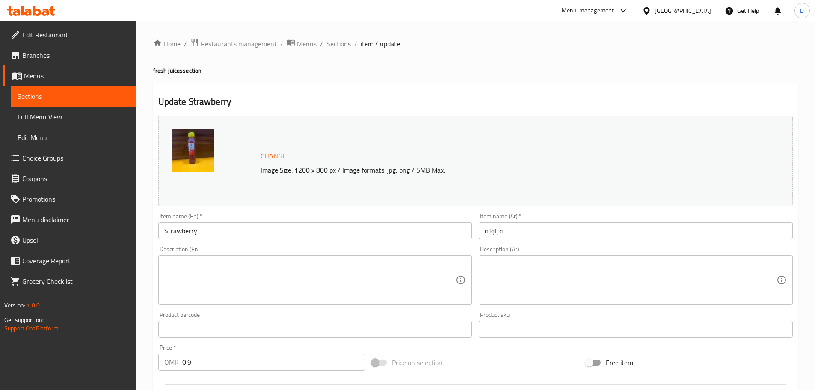
click at [190, 236] on input "Strawberry" at bounding box center [315, 230] width 314 height 17
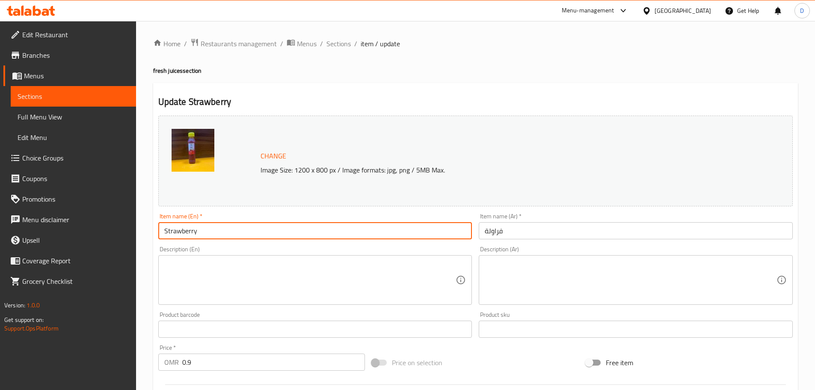
click at [190, 236] on input "Strawberry" at bounding box center [315, 230] width 314 height 17
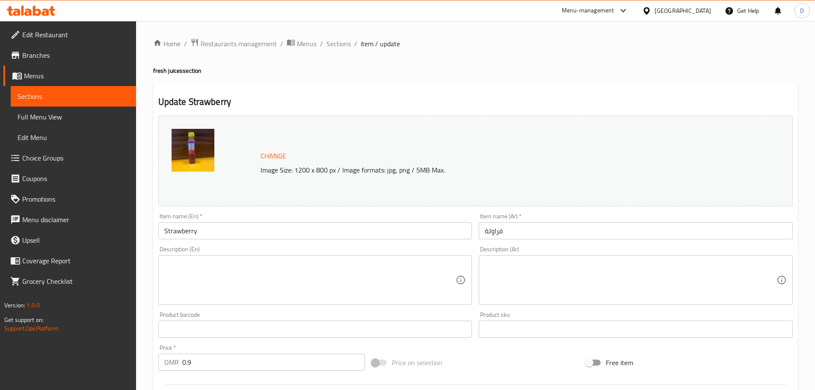
click at [229, 302] on div "Description (En)" at bounding box center [315, 280] width 314 height 50
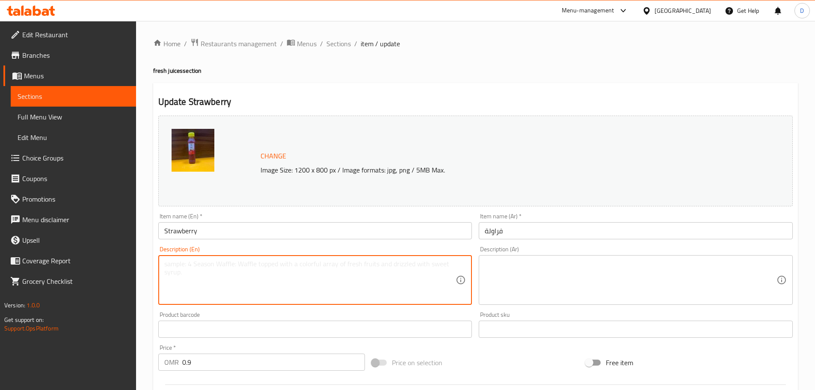
paste textarea "Strawberry , water and sugar"
type textarea "Strawberry , water and sugar"
click at [530, 277] on textarea at bounding box center [631, 280] width 292 height 41
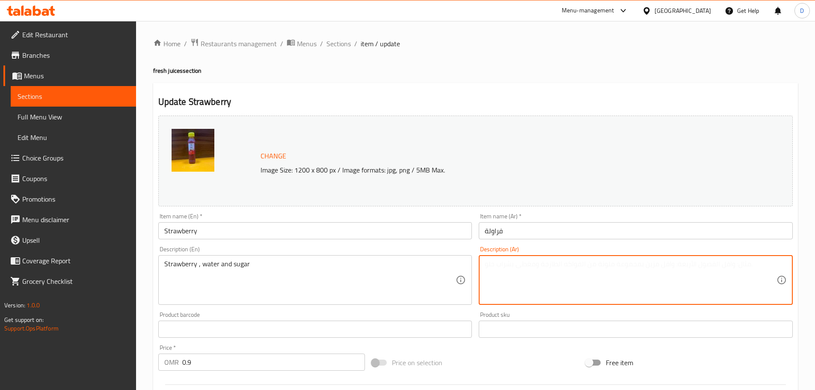
paste textarea "فرواوله والماء والسكر"
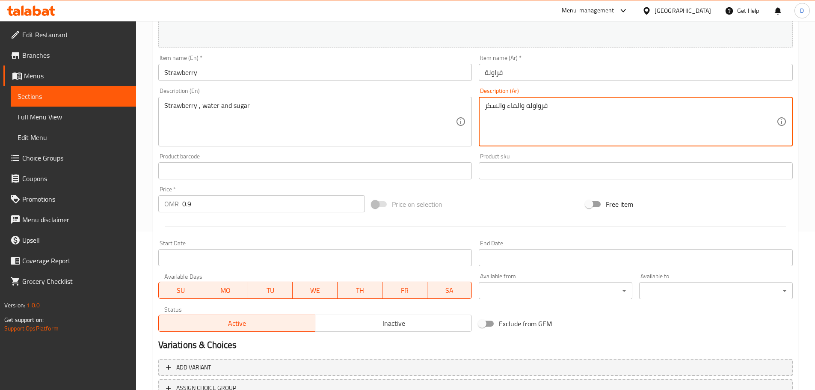
scroll to position [86, 0]
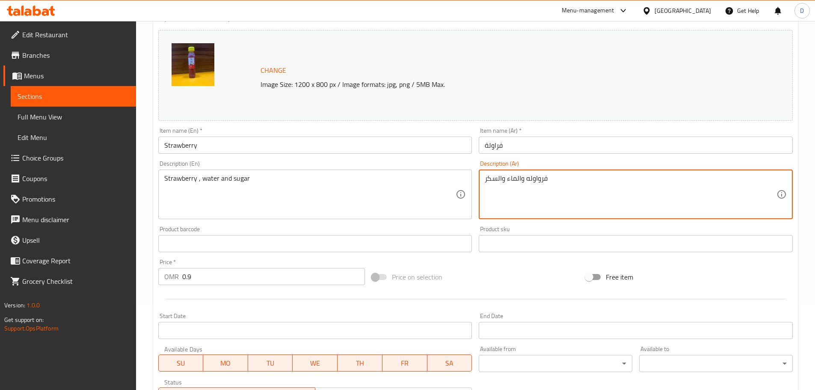
click at [539, 176] on textarea "فرواوله والماء والسكر" at bounding box center [631, 194] width 292 height 41
type textarea "فراوله والماء والسكر"
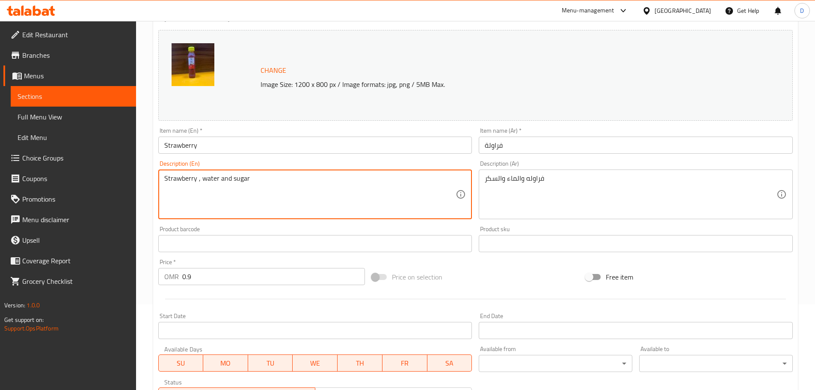
type textarea "Strawberry, water and sugar"
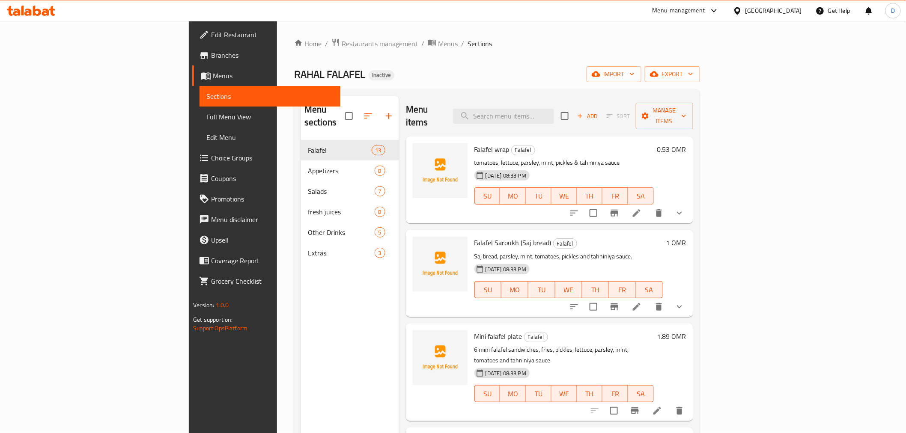
click at [192, 164] on link "Choice Groups" at bounding box center [266, 158] width 148 height 21
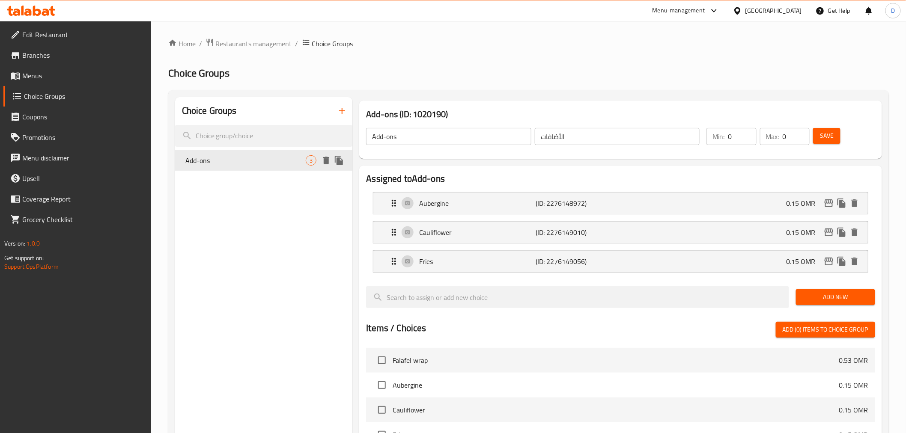
click at [263, 155] on span "Add-ons" at bounding box center [245, 160] width 121 height 10
click at [830, 298] on span "Add New" at bounding box center [835, 297] width 65 height 11
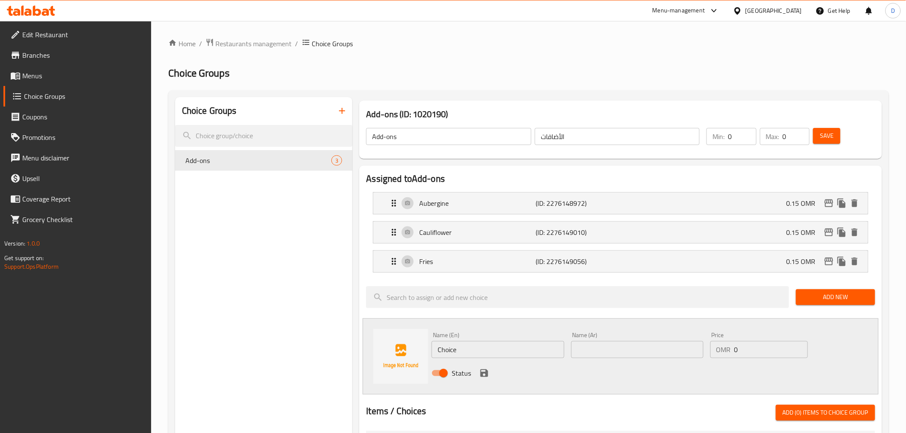
click at [486, 346] on input "Choice" at bounding box center [497, 349] width 132 height 17
paste input "Batata harra"
type input "Batata harra"
click at [600, 348] on input "text" at bounding box center [637, 349] width 132 height 17
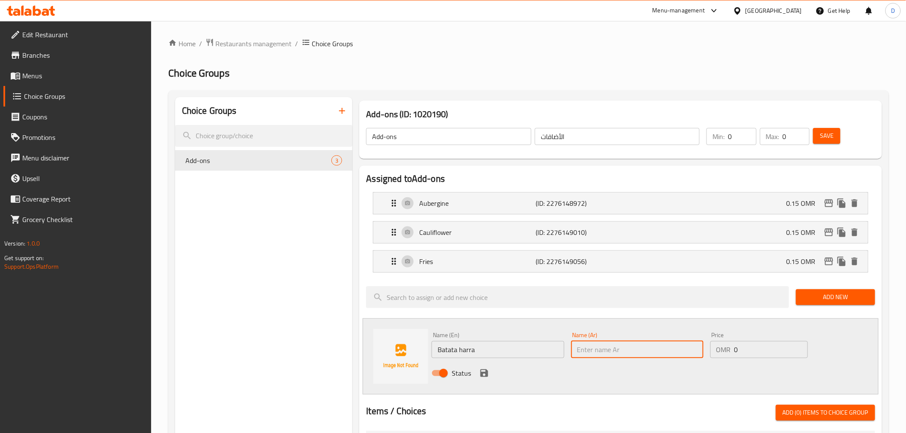
paste input "بطاطا حارة‎"
click at [705, 273] on li "Fries (ID: 2276149056) 0.15 OMR Name (En) Fries Name (En) Name (Ar) فرايز Name …" at bounding box center [620, 261] width 509 height 29
type input "بطاطا حارة‎"
drag, startPoint x: 743, startPoint y: 349, endPoint x: 726, endPoint y: 348, distance: 17.6
click at [726, 348] on div "OMR 0 Price" at bounding box center [759, 349] width 98 height 17
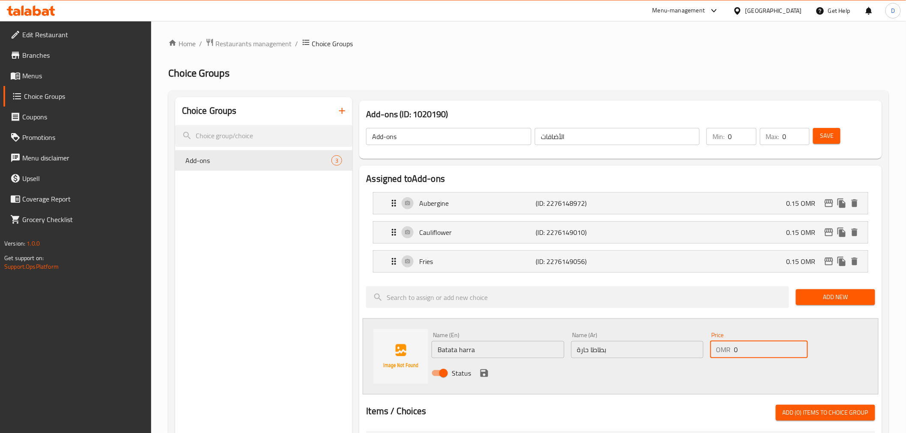
paste input ".150"
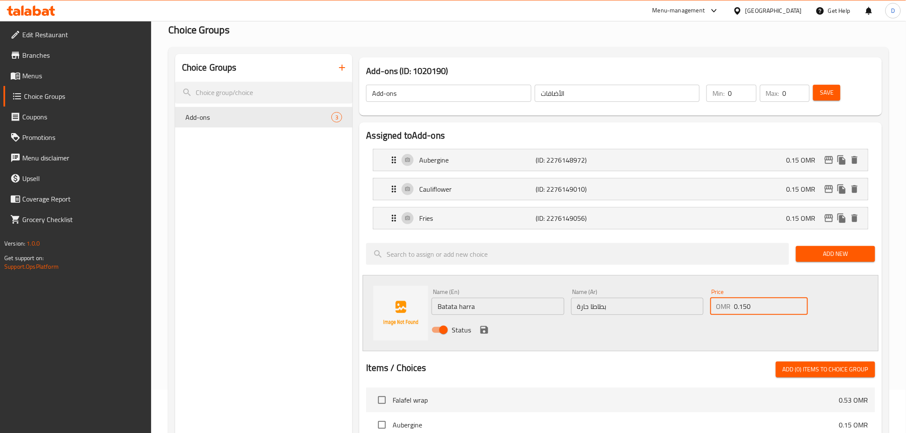
scroll to position [95, 0]
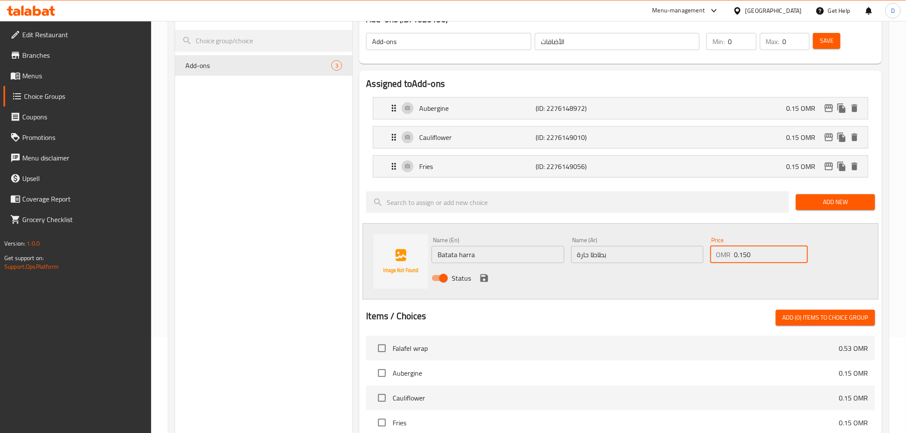
type input "0.150"
click at [482, 276] on icon "save" at bounding box center [484, 278] width 10 height 10
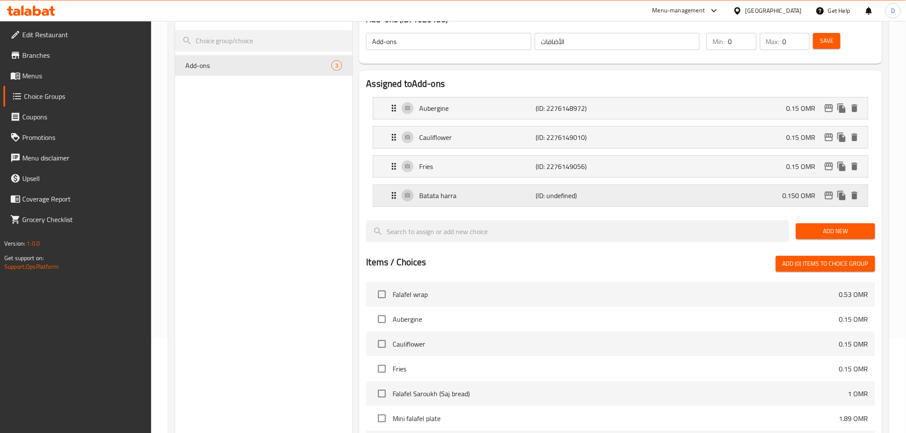
click at [501, 196] on p "Batata harra" at bounding box center [477, 195] width 116 height 10
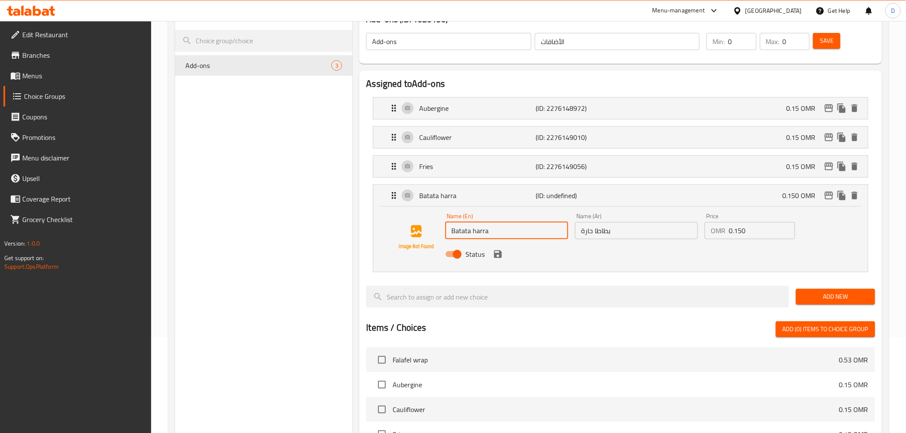
drag, startPoint x: 470, startPoint y: 229, endPoint x: 447, endPoint y: 226, distance: 22.9
click at [447, 226] on input "Batata harra" at bounding box center [506, 230] width 123 height 17
click at [500, 254] on icon "save" at bounding box center [498, 254] width 8 height 8
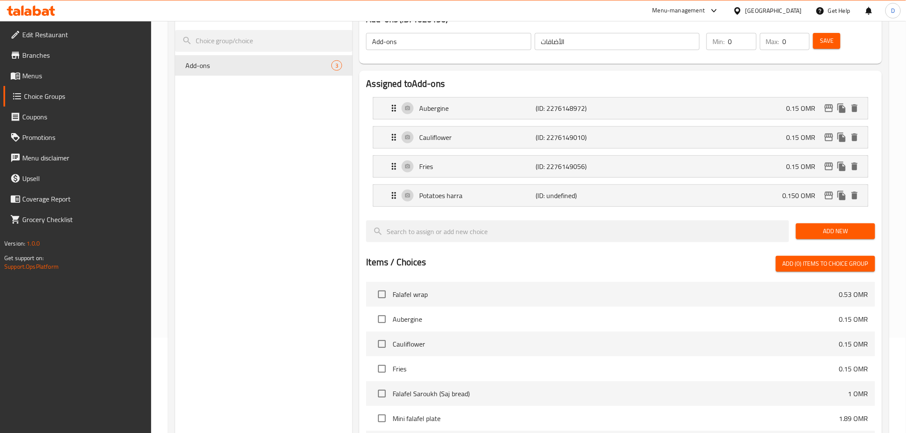
type input "Potatoes harra"
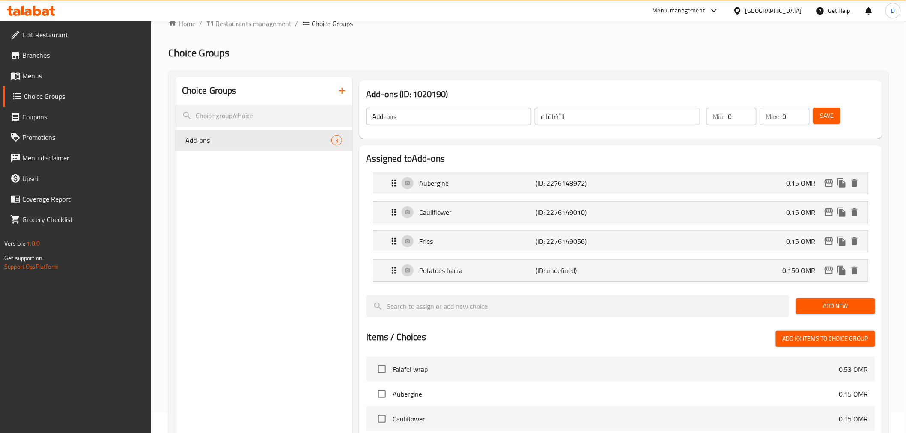
scroll to position [0, 0]
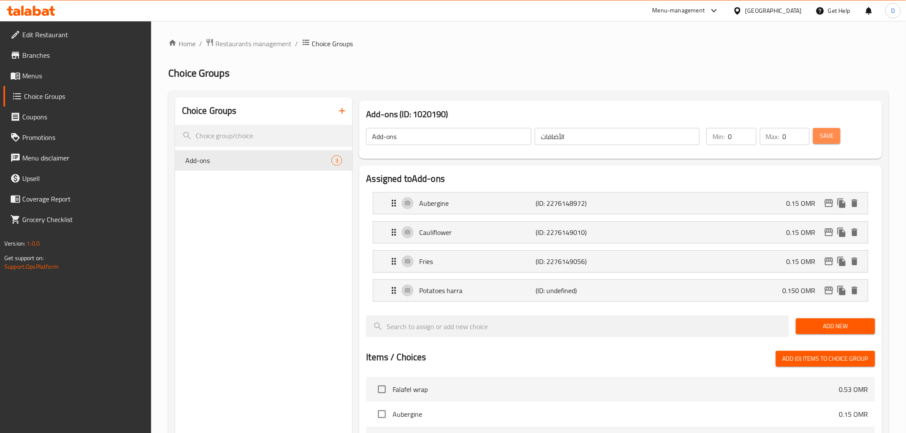
click at [818, 133] on button "Save" at bounding box center [826, 136] width 27 height 16
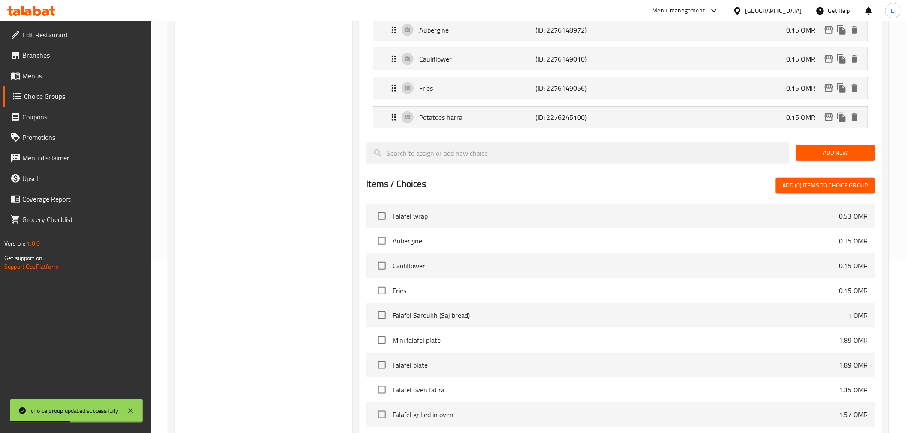
scroll to position [285, 0]
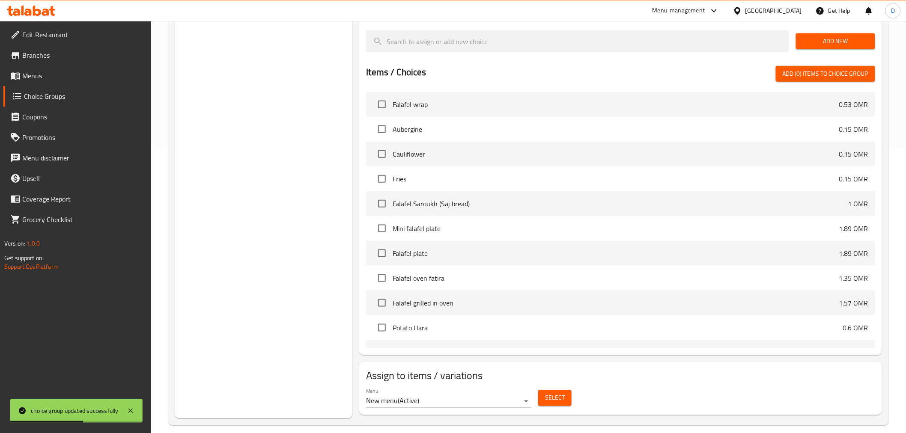
click at [549, 404] on button "Select" at bounding box center [554, 398] width 33 height 16
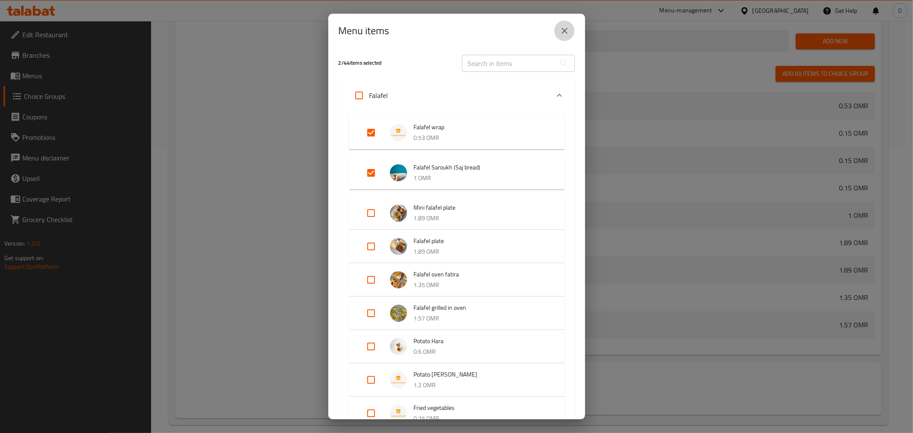
click at [564, 28] on icon "close" at bounding box center [564, 31] width 10 height 10
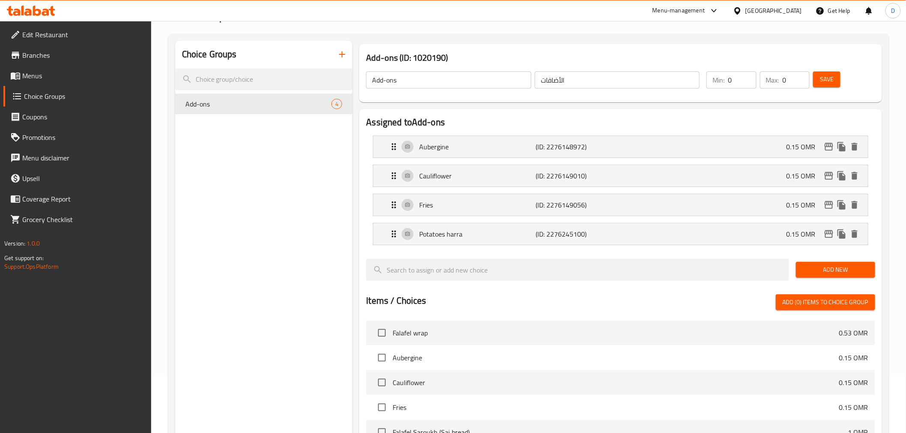
scroll to position [48, 0]
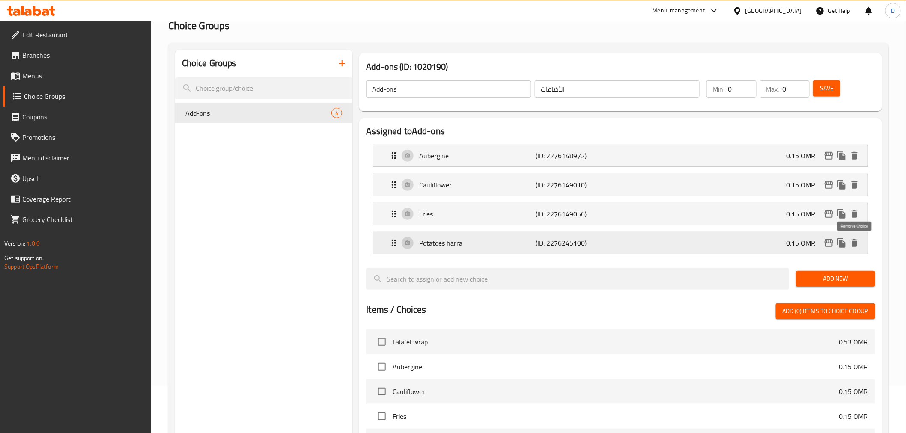
click at [857, 246] on icon "delete" at bounding box center [854, 243] width 10 height 10
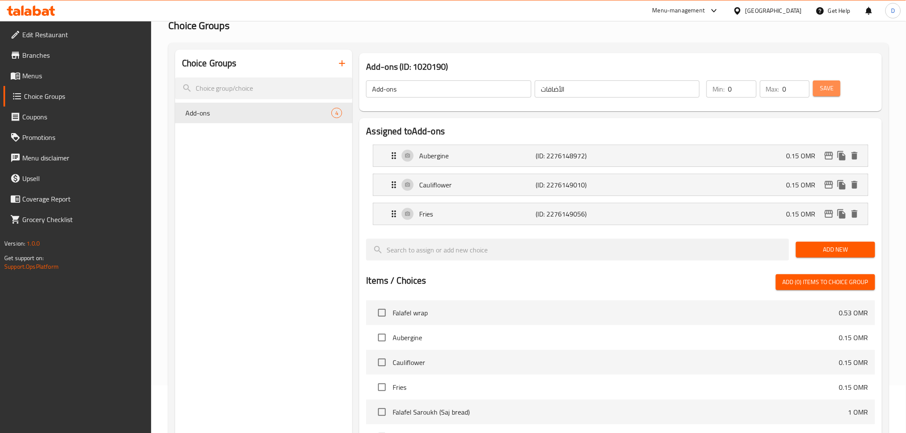
click at [826, 92] on span "Save" at bounding box center [827, 88] width 14 height 11
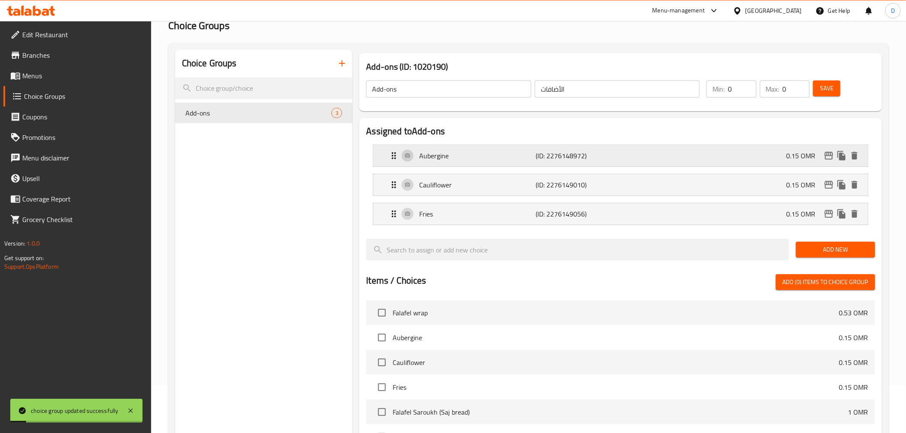
click at [459, 147] on div "Aubergine (ID: 2276148972) 0.15 OMR" at bounding box center [623, 155] width 468 height 21
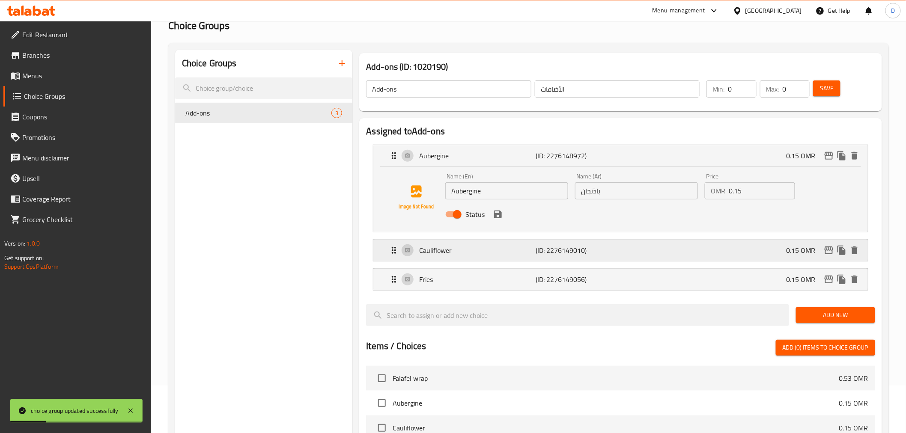
click at [472, 247] on p "Cauliflower" at bounding box center [477, 250] width 116 height 10
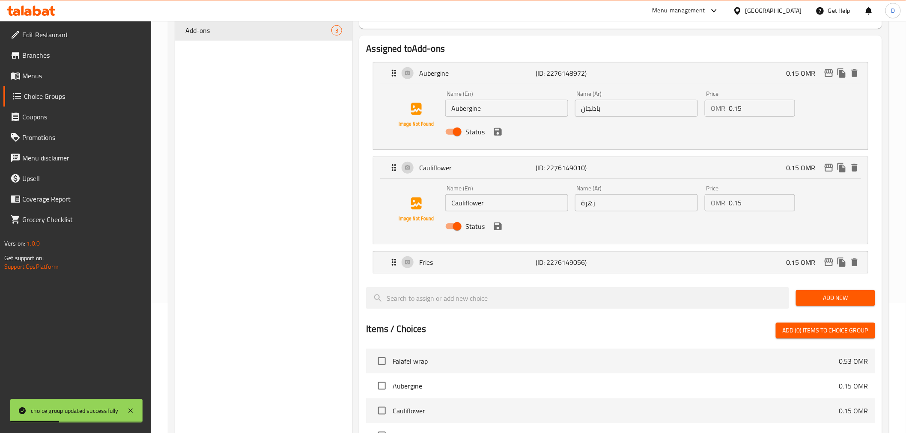
scroll to position [143, 0]
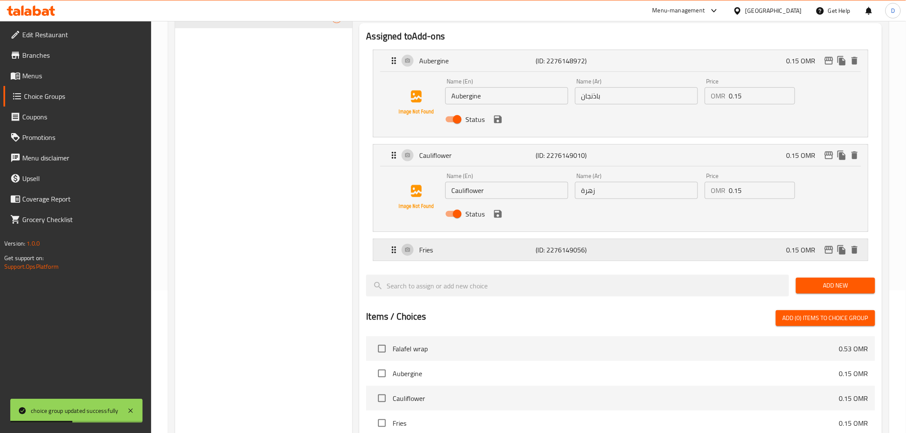
click at [471, 246] on p "Fries" at bounding box center [477, 250] width 116 height 10
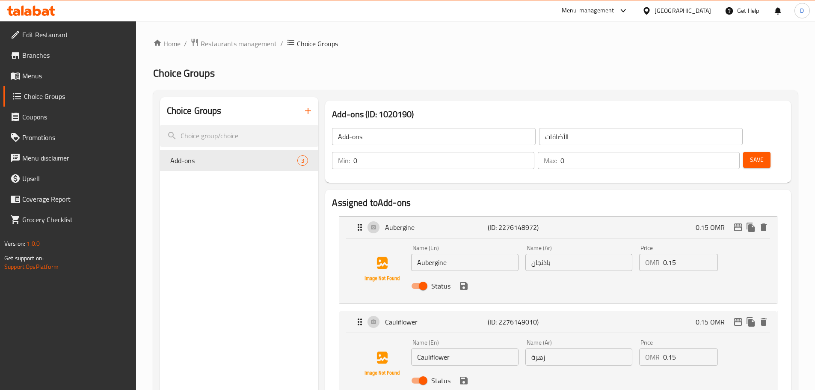
scroll to position [143, 0]
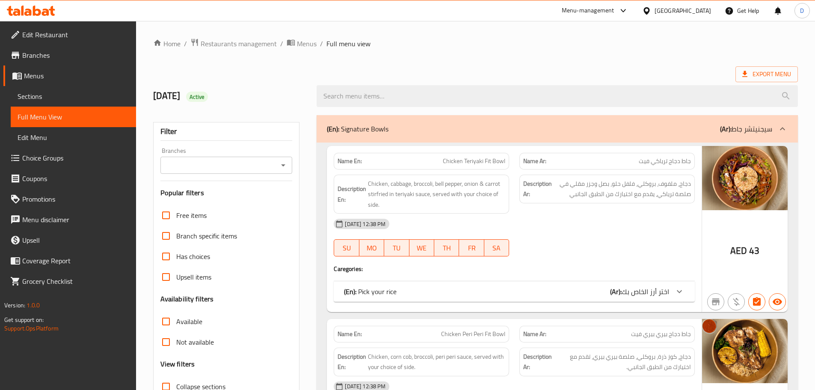
scroll to position [1402, 0]
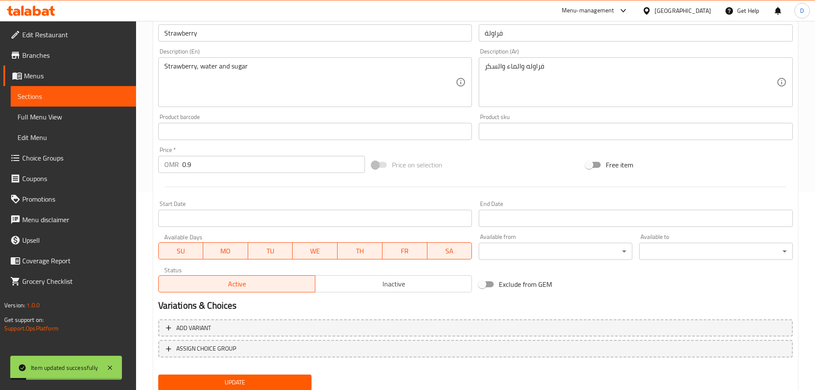
scroll to position [184, 0]
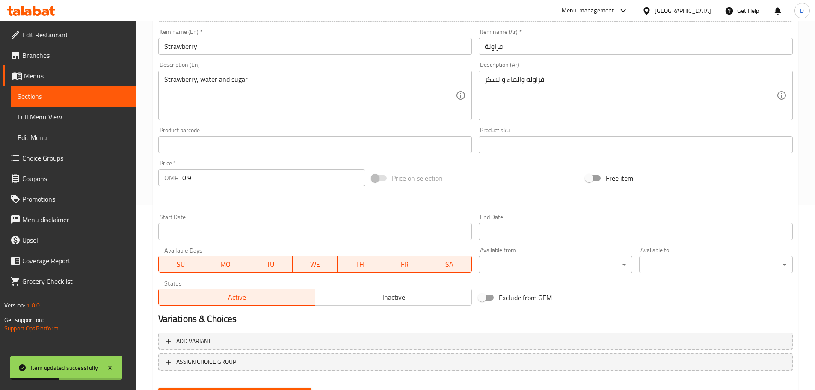
click at [114, 93] on span "Sections" at bounding box center [74, 96] width 112 height 10
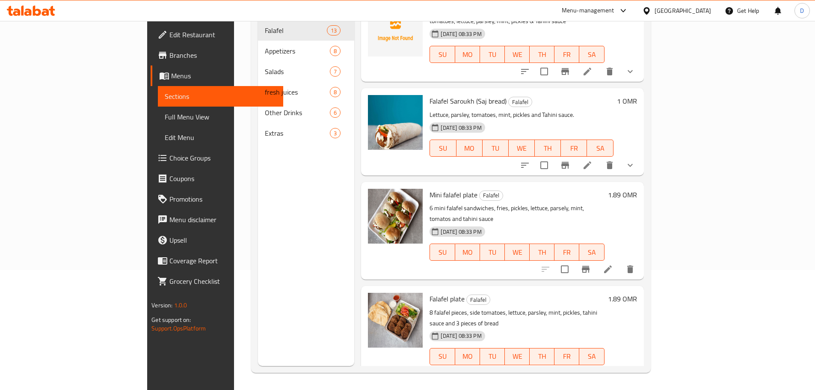
scroll to position [43, 0]
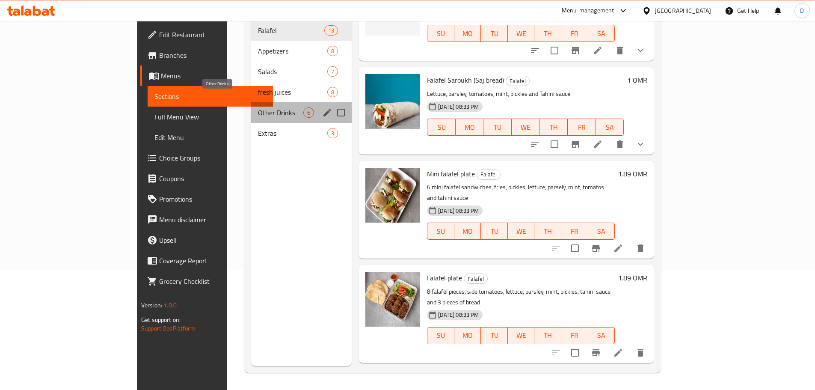
click at [258, 107] on span "Other Drinks" at bounding box center [280, 112] width 45 height 10
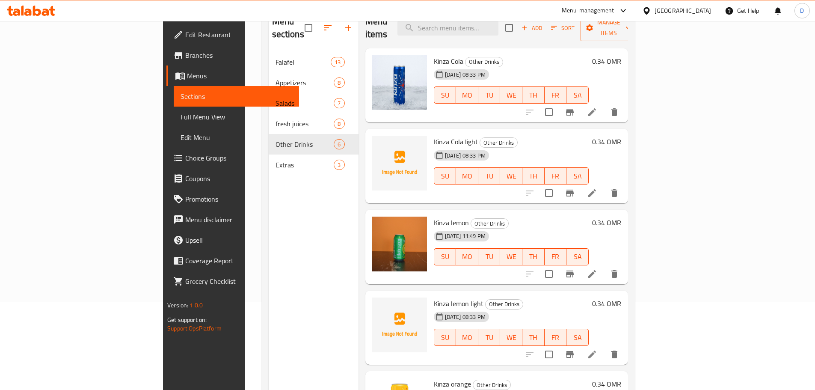
scroll to position [34, 0]
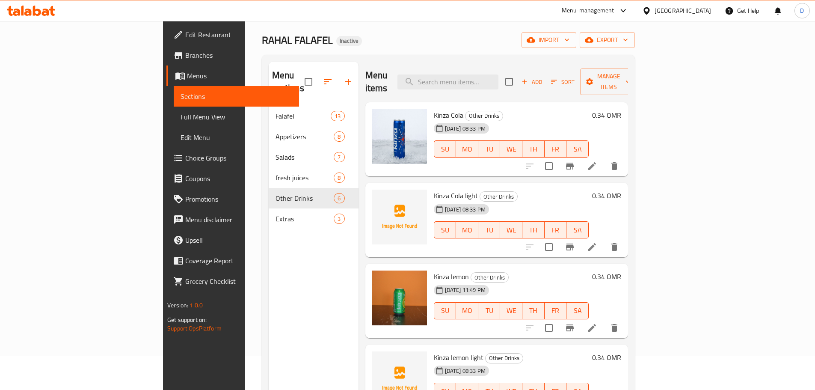
click at [598, 161] on icon at bounding box center [592, 166] width 10 height 10
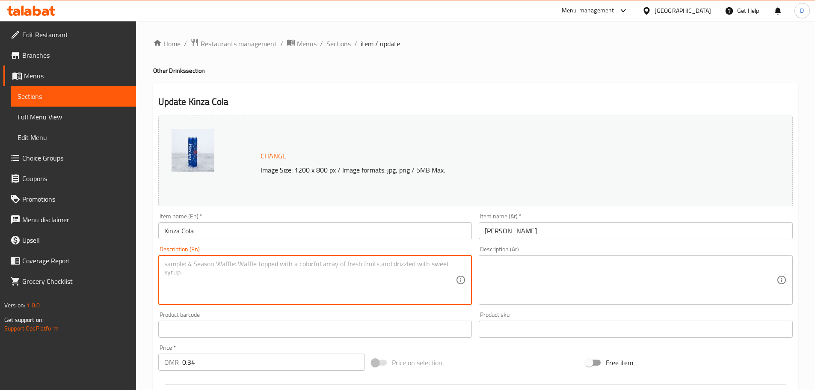
click at [238, 293] on textarea at bounding box center [310, 280] width 292 height 41
paste textarea "Cola beverage from the Kinza brand."
click at [230, 267] on textarea "Cola beverage from the Kinza brand." at bounding box center [310, 280] width 292 height 41
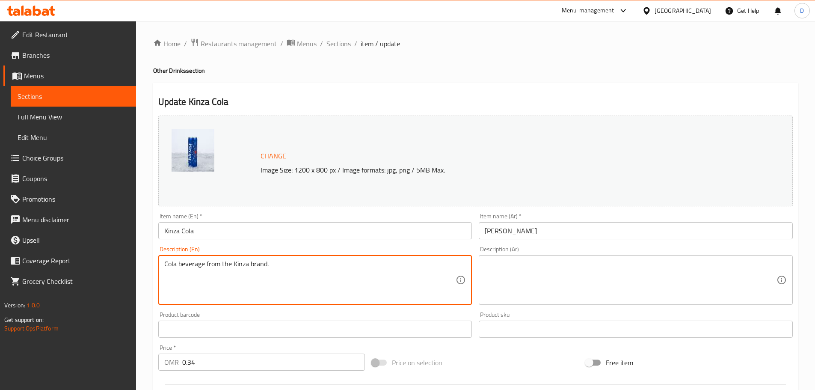
paste textarea "Soft Drink"
type textarea "Soft Drink"
click at [540, 259] on div "Description (Ar)" at bounding box center [636, 280] width 314 height 50
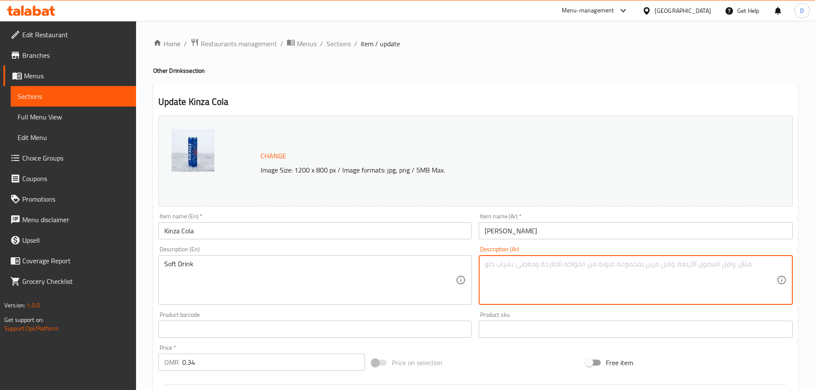
paste textarea "مشروب غازي"
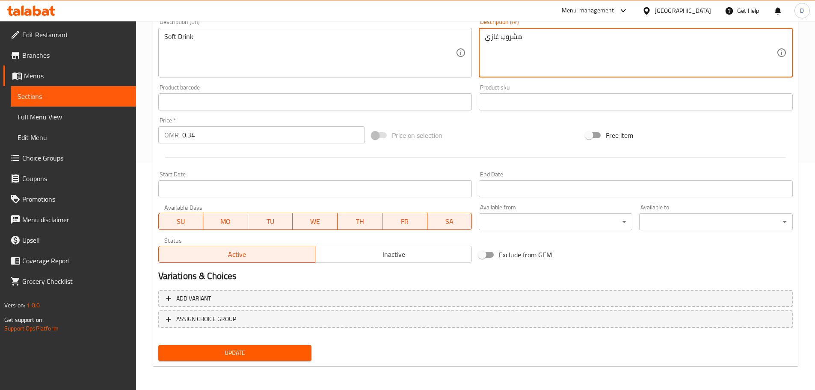
type textarea "مشروب غازي"
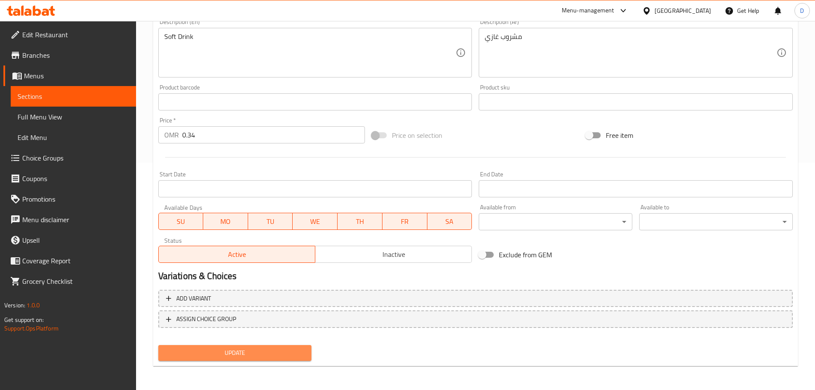
click at [236, 356] on span "Update" at bounding box center [235, 353] width 140 height 11
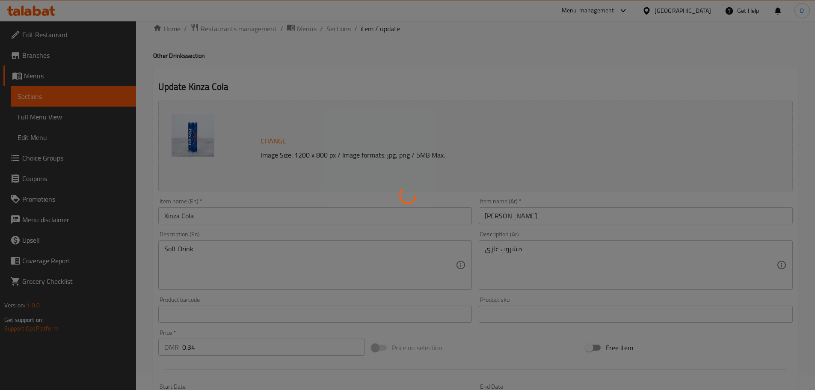
scroll to position [13, 0]
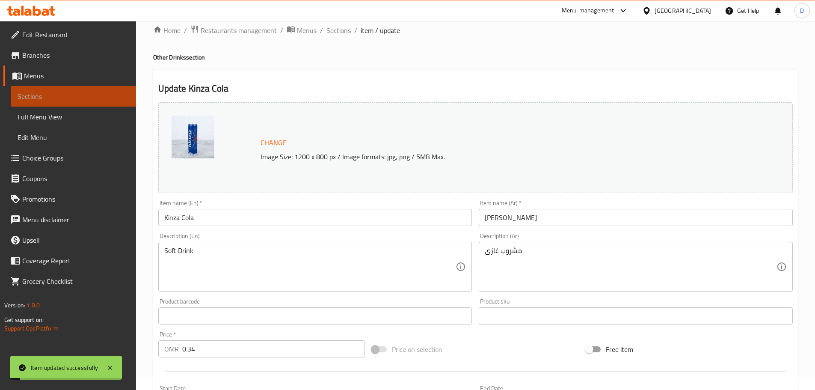
drag, startPoint x: 80, startPoint y: 101, endPoint x: 110, endPoint y: 100, distance: 29.5
click at [80, 101] on span "Sections" at bounding box center [74, 96] width 112 height 10
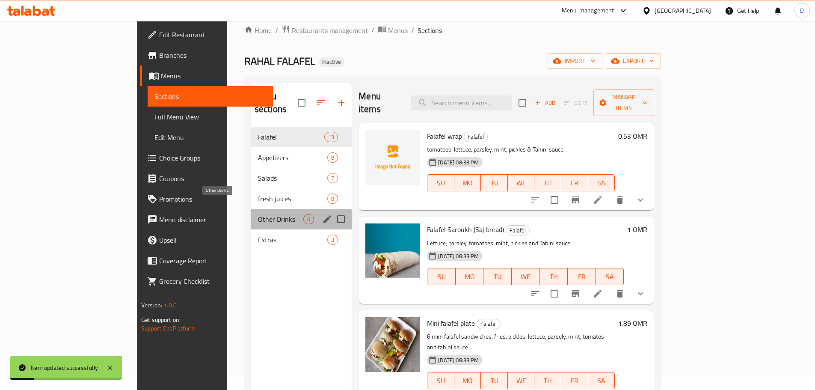
click at [258, 214] on span "Other Drinks" at bounding box center [280, 219] width 45 height 10
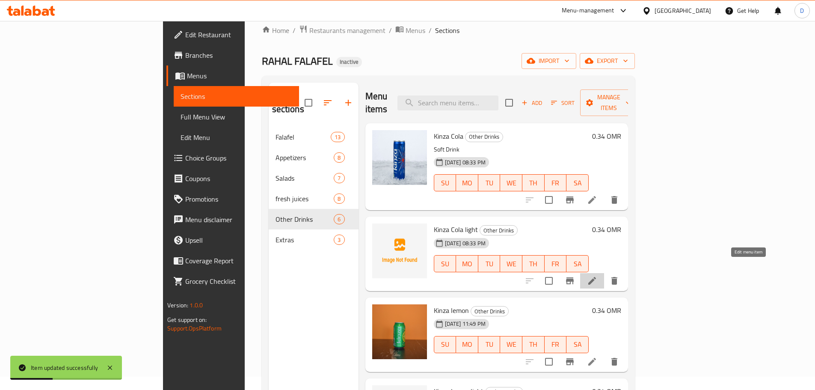
click at [598, 276] on icon at bounding box center [592, 281] width 10 height 10
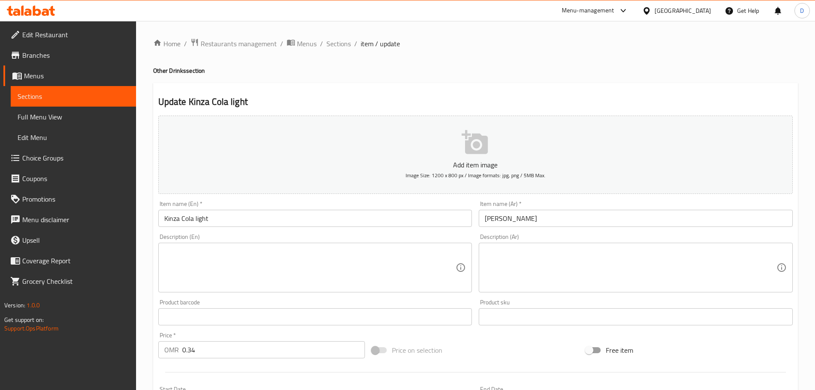
click at [494, 254] on textarea at bounding box center [631, 267] width 292 height 41
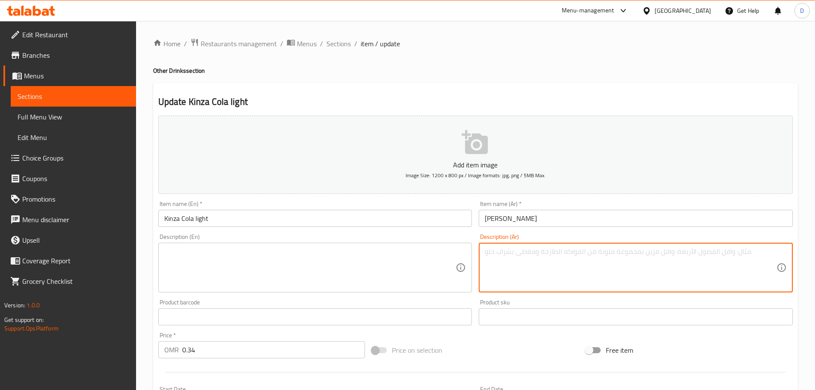
paste textarea "مشروب غازي"
type textarea "مشروب غازي"
click at [233, 258] on textarea at bounding box center [310, 267] width 292 height 41
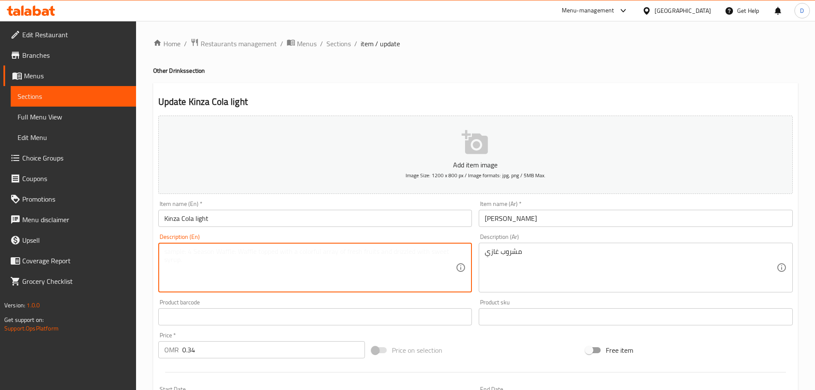
paste textarea "Soft Drink"
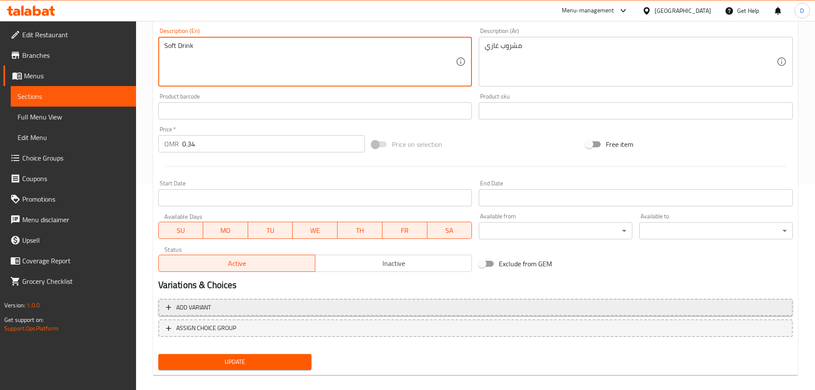
scroll to position [214, 0]
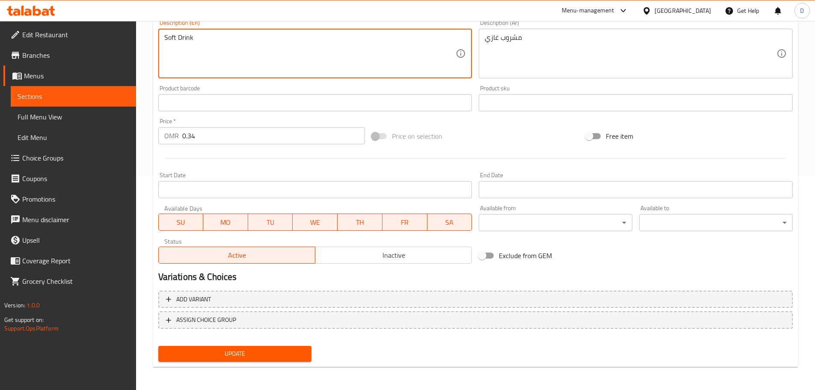
type textarea "Soft Drink"
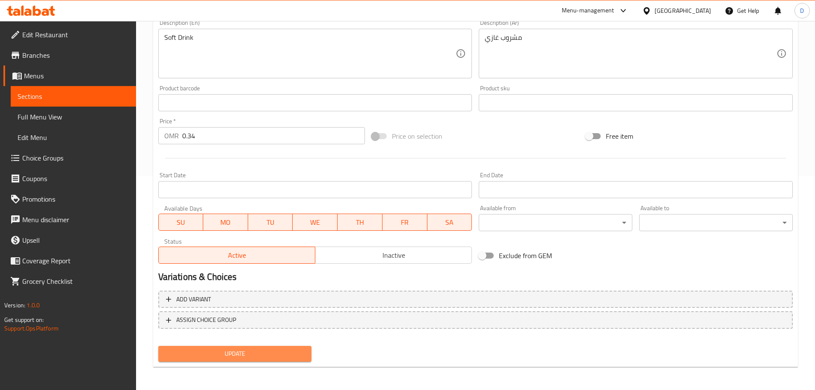
click at [247, 350] on span "Update" at bounding box center [235, 353] width 140 height 11
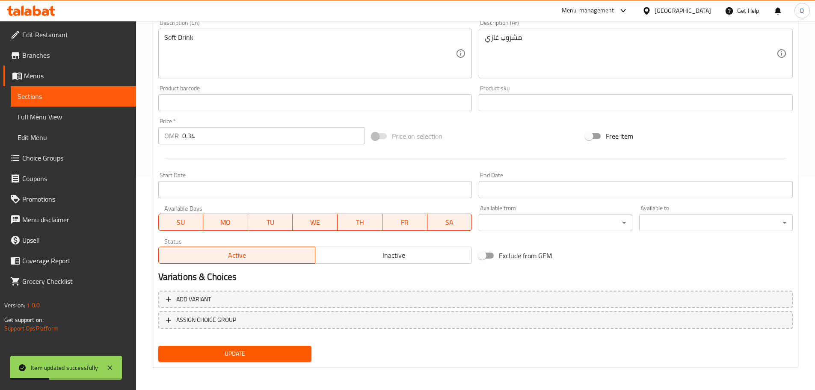
click at [125, 99] on span "Sections" at bounding box center [74, 96] width 112 height 10
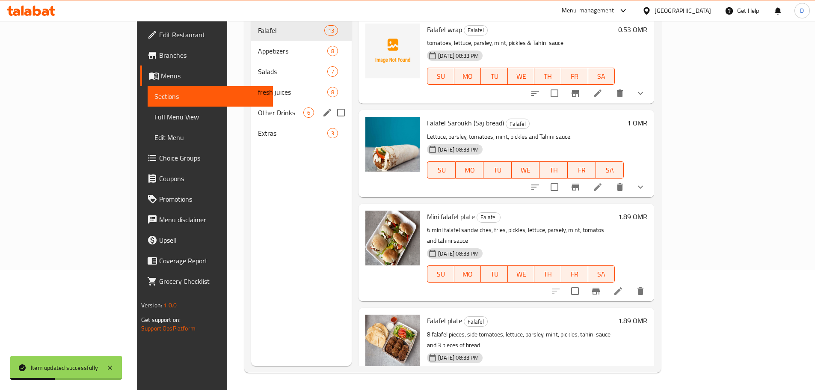
scroll to position [120, 0]
click at [258, 107] on span "Other Drinks" at bounding box center [280, 112] width 45 height 10
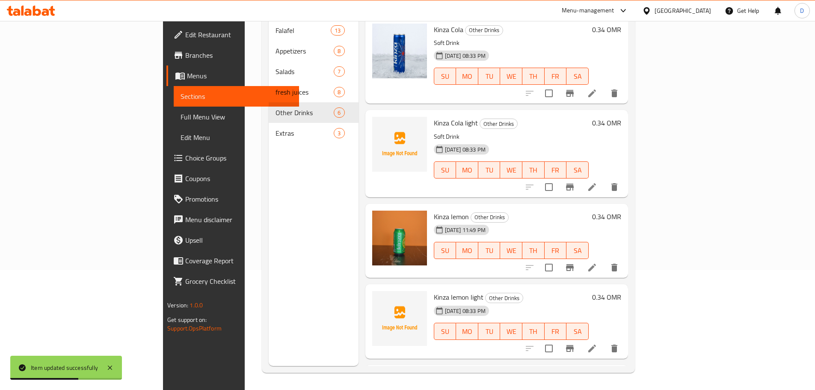
click at [434, 116] on span "Kinza Cola light" at bounding box center [456, 122] width 44 height 13
copy span "Kinza"
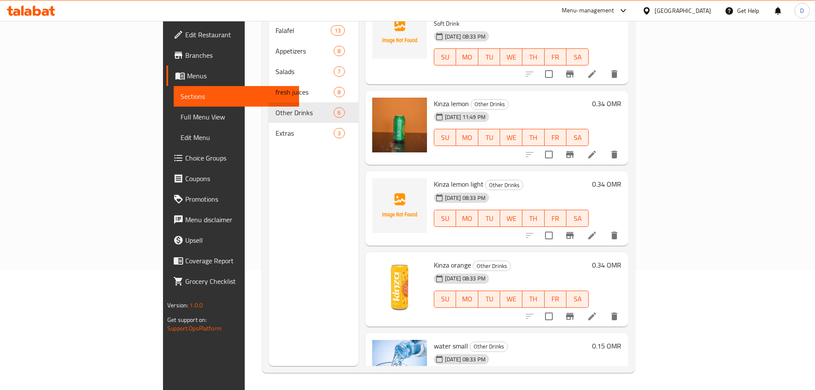
scroll to position [128, 0]
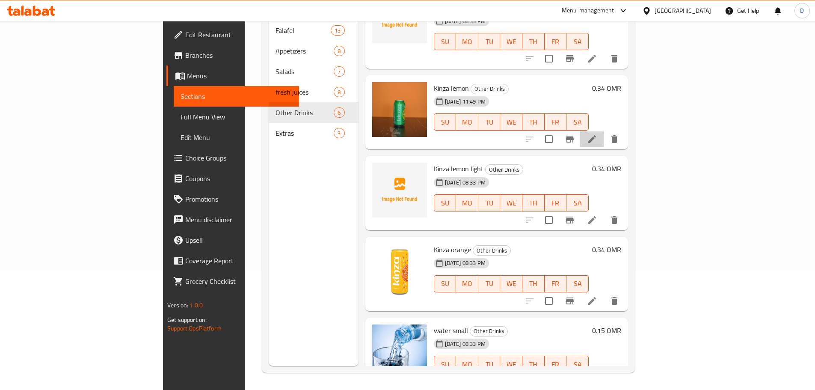
click at [604, 131] on li at bounding box center [592, 138] width 24 height 15
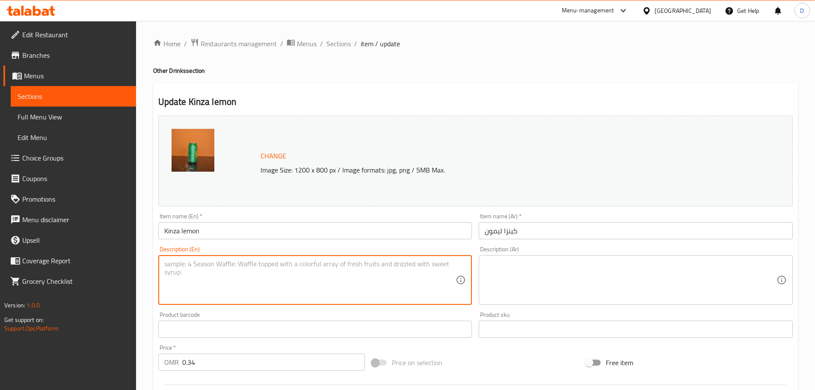
click at [239, 276] on textarea at bounding box center [310, 280] width 292 height 41
paste textarea "Water, sugar, [MEDICAL_DATA], citrus flavorings, preservatives and acidity regu…"
type textarea "Water, sugar, [MEDICAL_DATA], citrus flavorings, preservatives and acidity regu…"
click at [529, 283] on textarea at bounding box center [631, 280] width 292 height 41
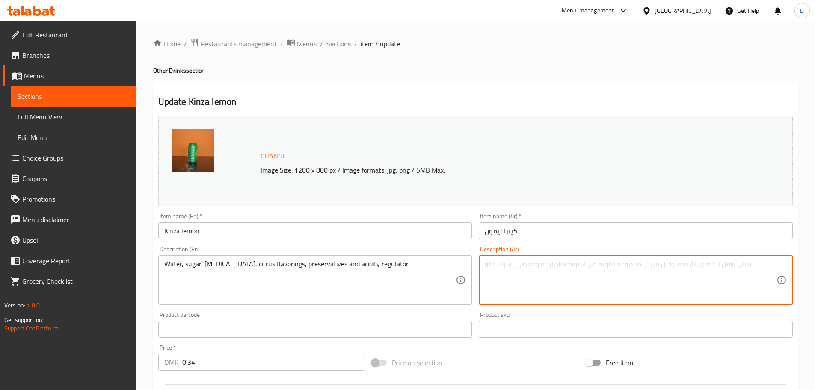
paste textarea "ماء، سكر، حامض الستريك، نكهات الحمضيات، مواد حافظة ومنظم الحموضة"
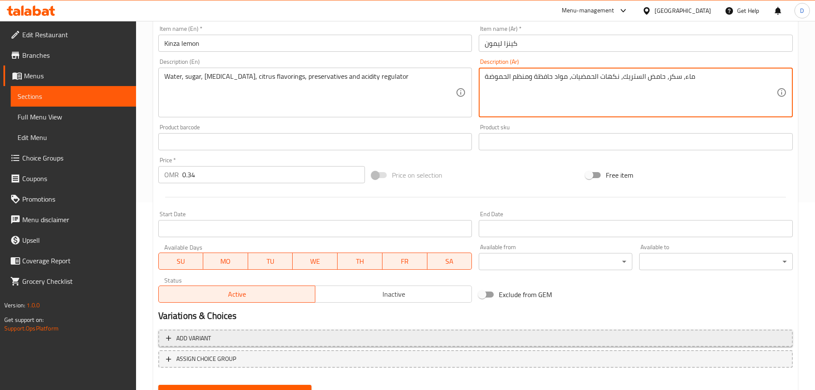
scroll to position [227, 0]
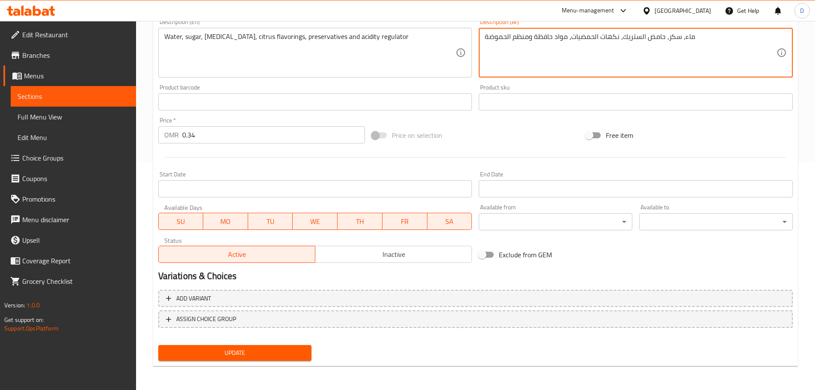
type textarea "ماء، سكر، حامض الستريك، نكهات الحمضيات، مواد حافظة ومنظم الحموضة"
click at [305, 354] on button "Update" at bounding box center [235, 353] width 154 height 16
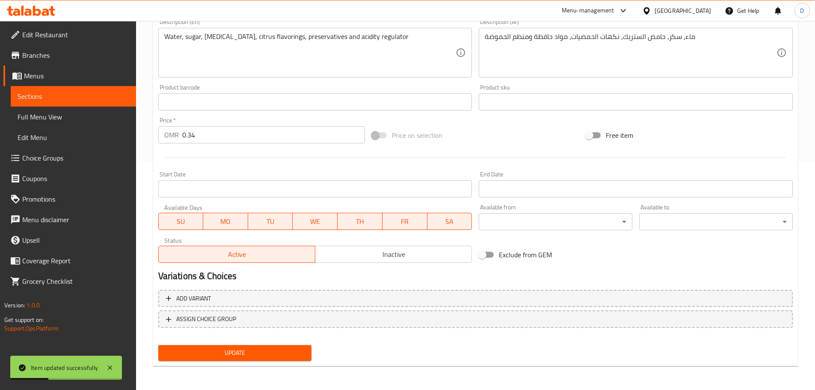
click at [110, 93] on span "Sections" at bounding box center [74, 96] width 112 height 10
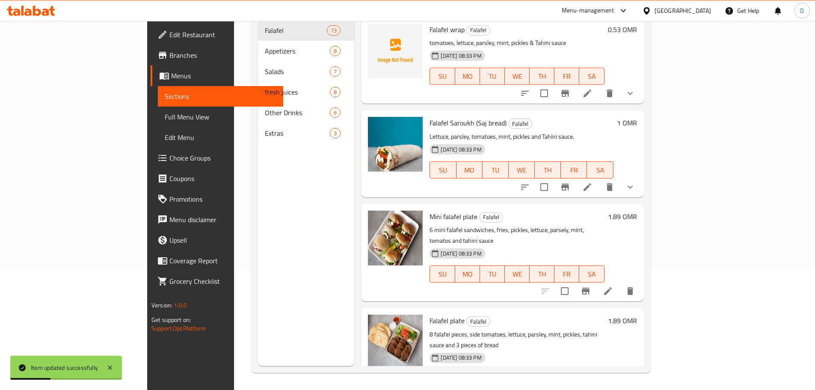
scroll to position [120, 0]
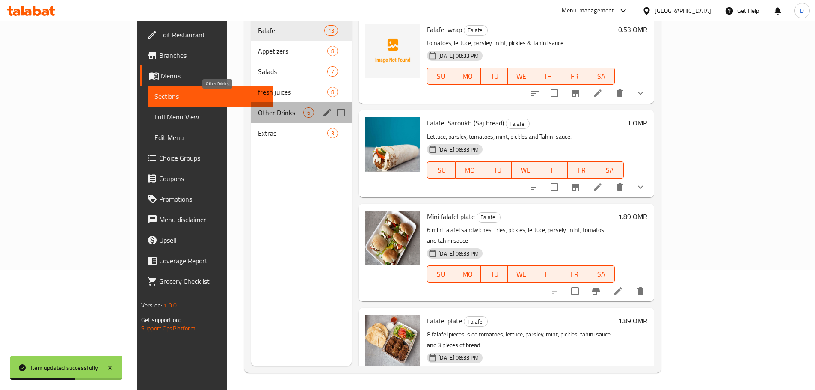
click at [258, 107] on span "Other Drinks" at bounding box center [280, 112] width 45 height 10
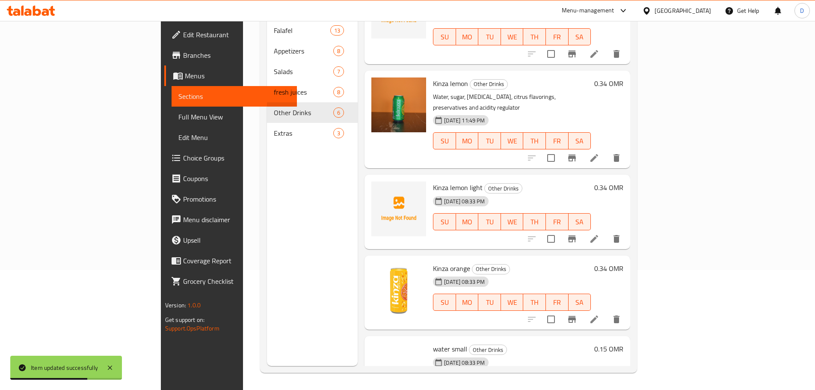
scroll to position [154, 0]
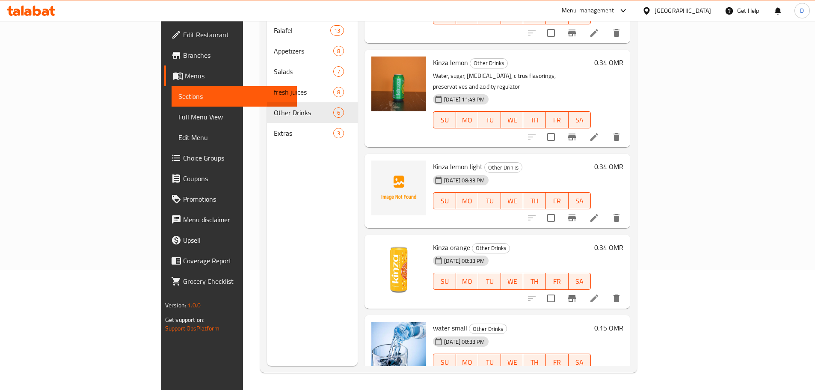
click at [607, 291] on li at bounding box center [595, 298] width 24 height 15
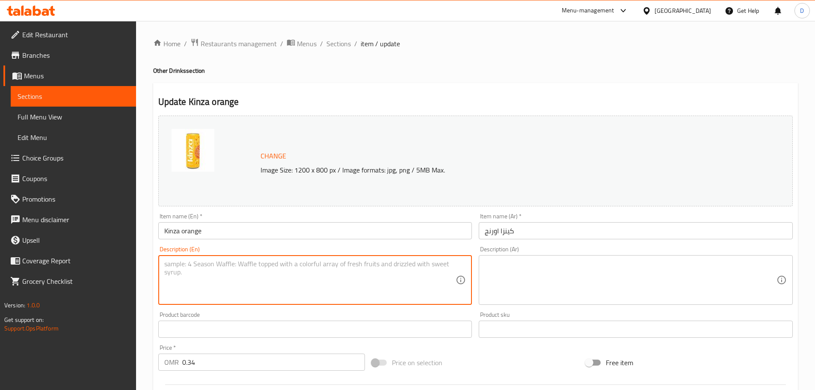
click at [259, 280] on textarea at bounding box center [310, 280] width 292 height 41
paste textarea "water, sugar, orange juice, [MEDICAL_DATA], orange color, orange flavor"
type textarea "water, sugar, orange juice, [MEDICAL_DATA], orange color, orange flavor"
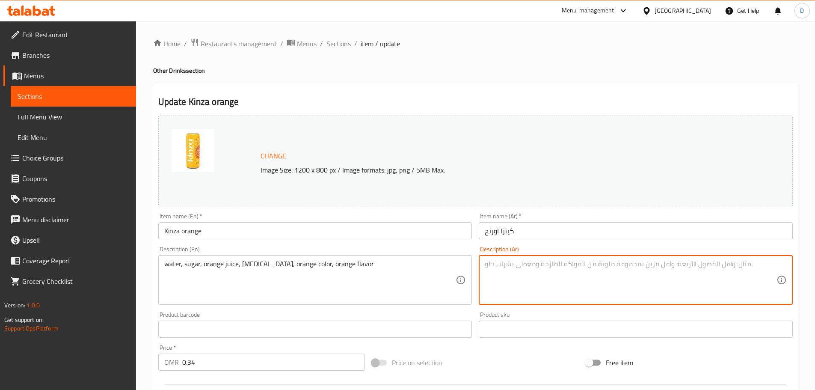
click at [533, 274] on textarea at bounding box center [631, 280] width 292 height 41
paste textarea "ماء، سكر، عصير برتقال، حمض الليمون، لون برتقال، نكهة برتقال"
type textarea "ماء، سكر، عصير برتقال، حمض الليمون، لون برتقال، نكهة برتقال"
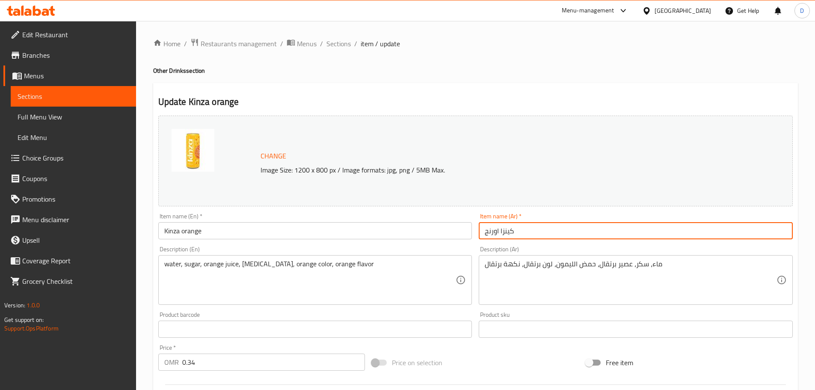
click at [492, 234] on input "كينزا اورنج" at bounding box center [636, 230] width 314 height 17
click at [499, 232] on input "كينزا اورنج" at bounding box center [636, 230] width 314 height 17
drag, startPoint x: 499, startPoint y: 232, endPoint x: 485, endPoint y: 233, distance: 13.8
click at [485, 233] on input "كينزا اورنج" at bounding box center [636, 230] width 314 height 17
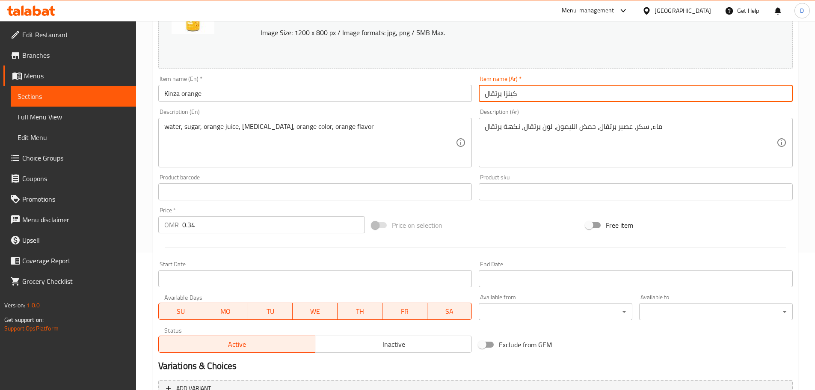
scroll to position [214, 0]
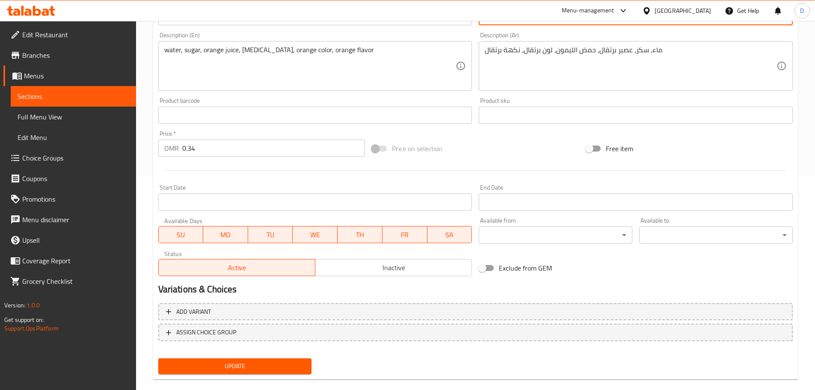
type input "كينزا برتقال"
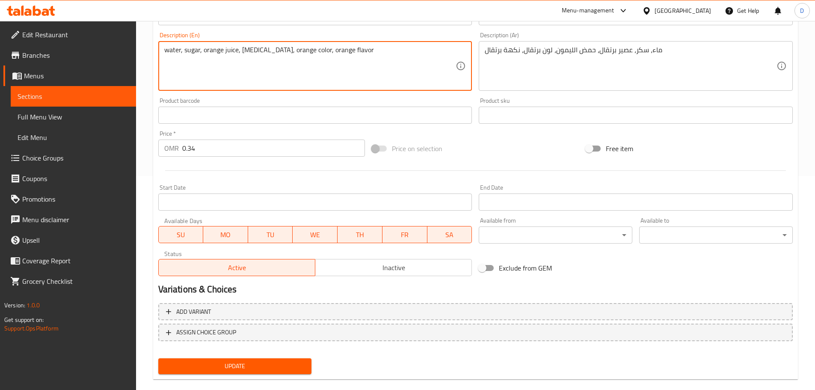
drag, startPoint x: 241, startPoint y: 54, endPoint x: 265, endPoint y: 52, distance: 25.0
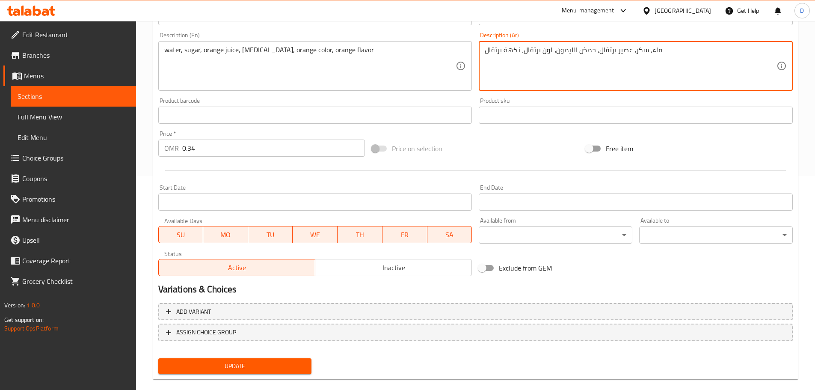
click at [565, 52] on textarea "ماء، سكر، عصير برتقال، حمض الليمون، لون برتقال، نكهة برتقال" at bounding box center [631, 66] width 292 height 41
paste textarea "ستريك"
type textarea "ماء، سكر، عصير برتقال، حمض الستريك، لون برتقال، نكهة برتقال"
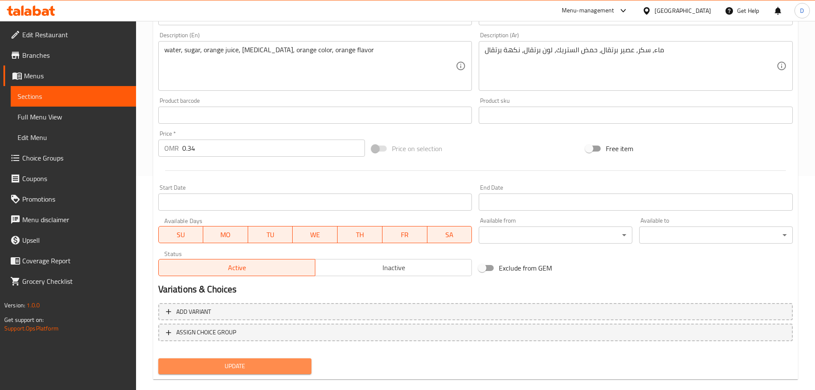
click at [281, 365] on span "Update" at bounding box center [235, 366] width 140 height 11
click at [214, 364] on span "Update" at bounding box center [235, 366] width 140 height 11
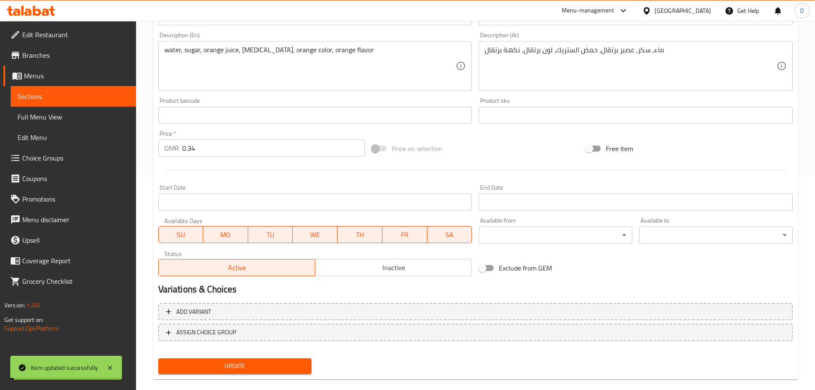
click at [104, 95] on span "Sections" at bounding box center [74, 96] width 112 height 10
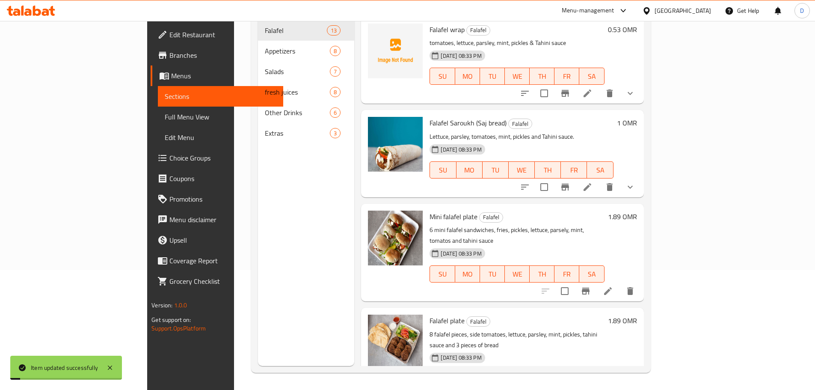
scroll to position [34, 0]
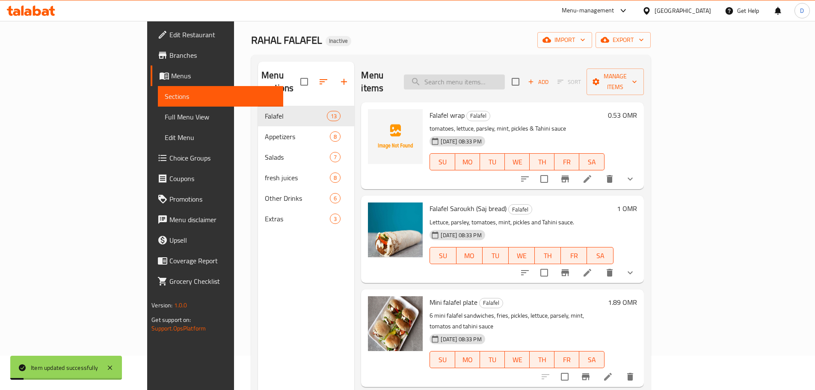
click at [473, 79] on input "search" at bounding box center [454, 81] width 101 height 15
paste input "water small"
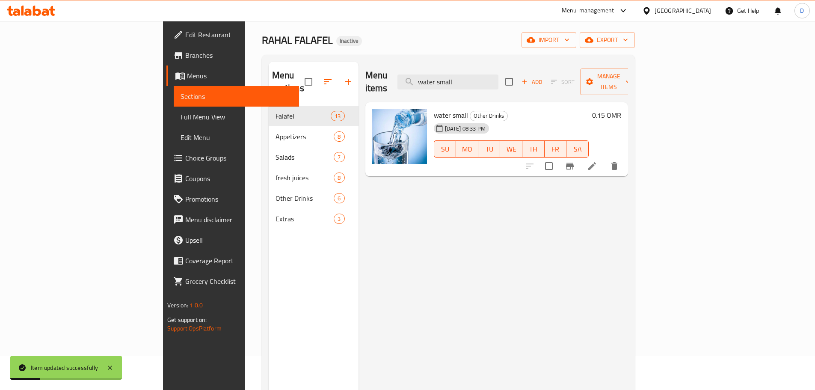
type input "water small"
click at [596, 162] on icon at bounding box center [593, 166] width 8 height 8
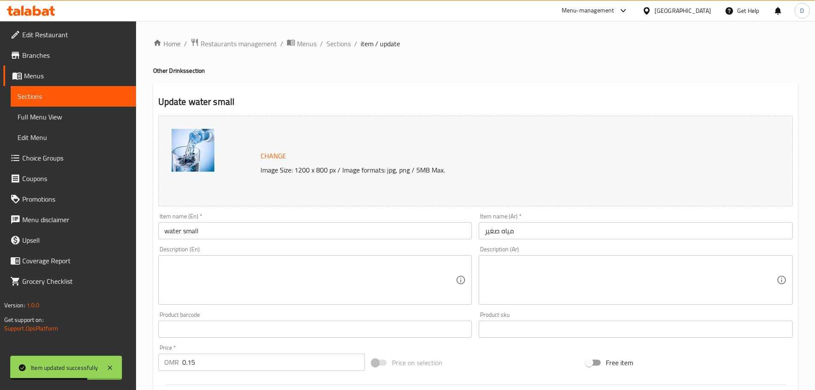
click at [320, 263] on textarea at bounding box center [310, 280] width 292 height 41
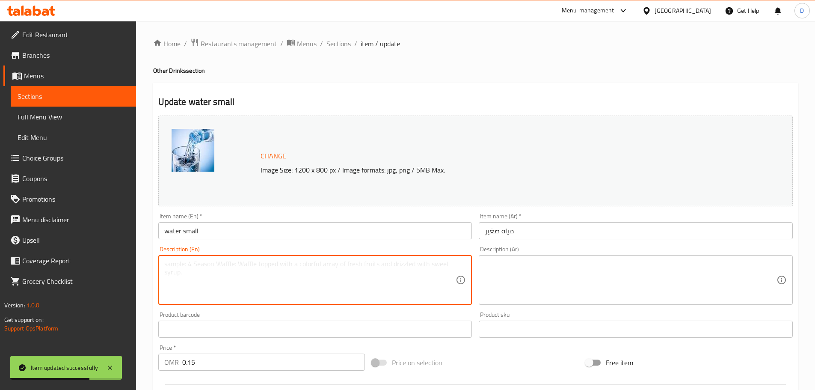
paste textarea "Mineral Water"
type textarea "Mineral Water"
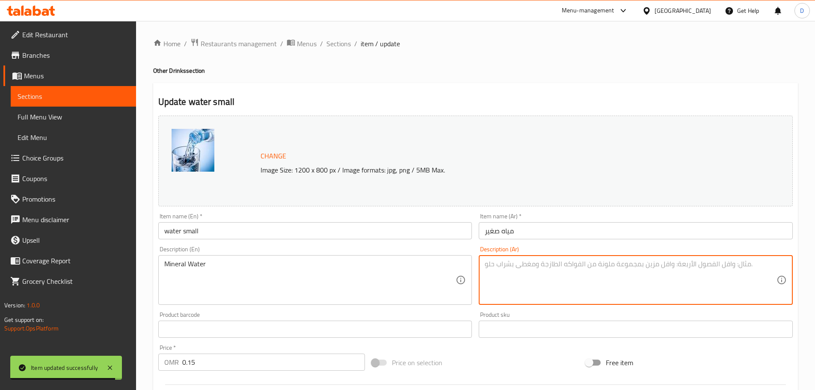
click at [555, 284] on textarea at bounding box center [631, 280] width 292 height 41
paste textarea "مياه معدنية."
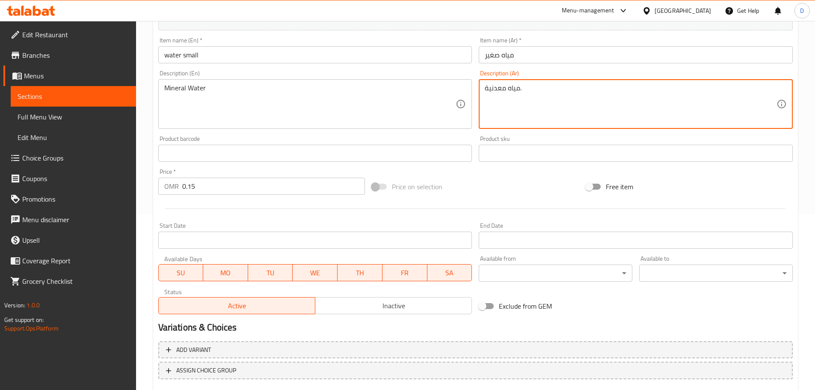
scroll to position [227, 0]
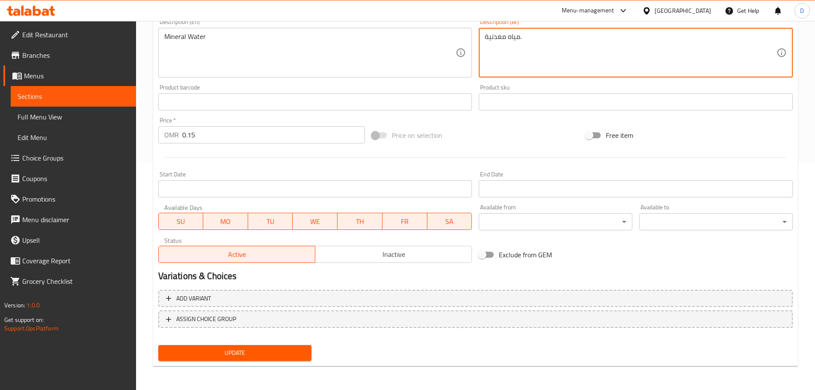
type textarea "مياه معدنية."
click at [297, 351] on span "Update" at bounding box center [235, 353] width 140 height 11
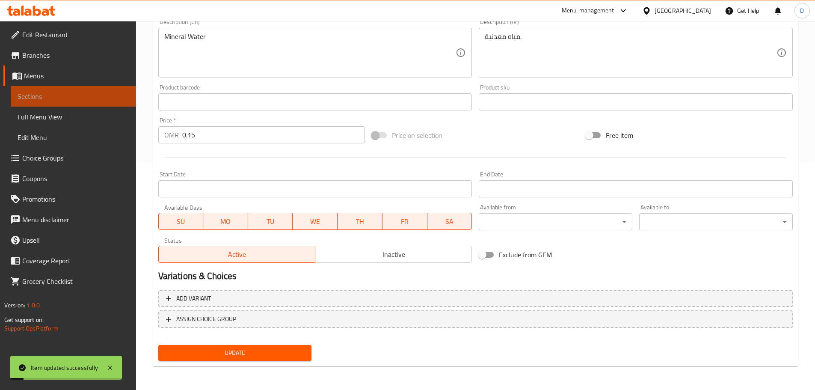
click at [61, 93] on span "Sections" at bounding box center [74, 96] width 112 height 10
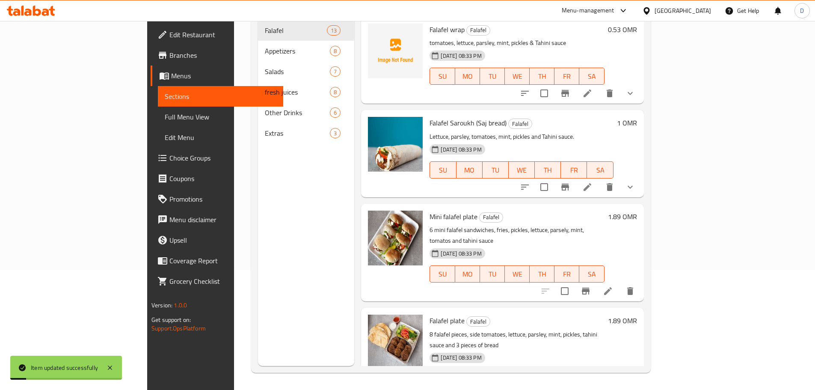
scroll to position [120, 0]
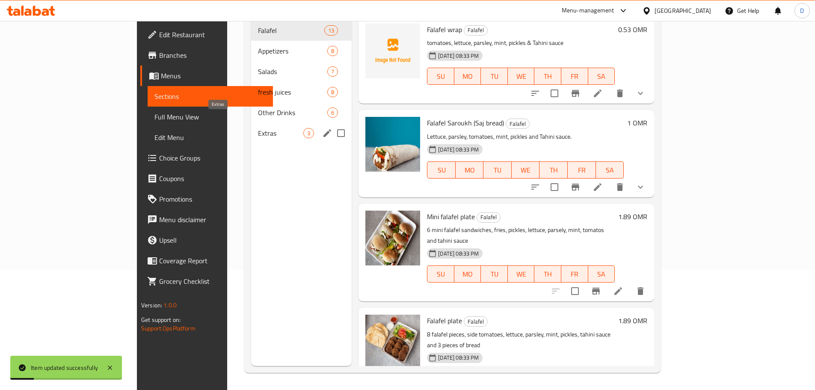
click at [258, 128] on span "Extras" at bounding box center [280, 133] width 45 height 10
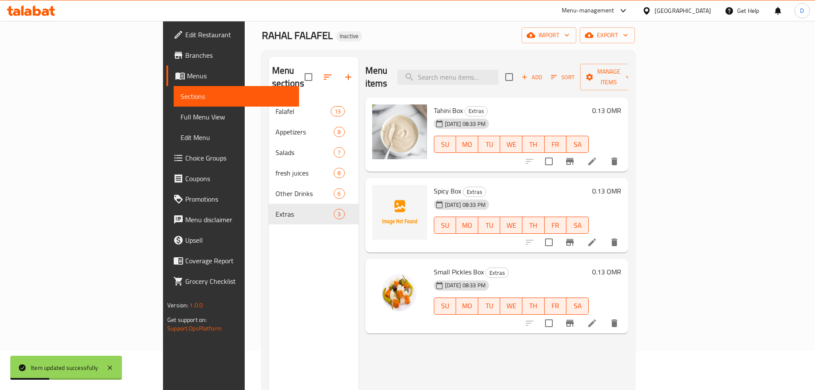
scroll to position [34, 0]
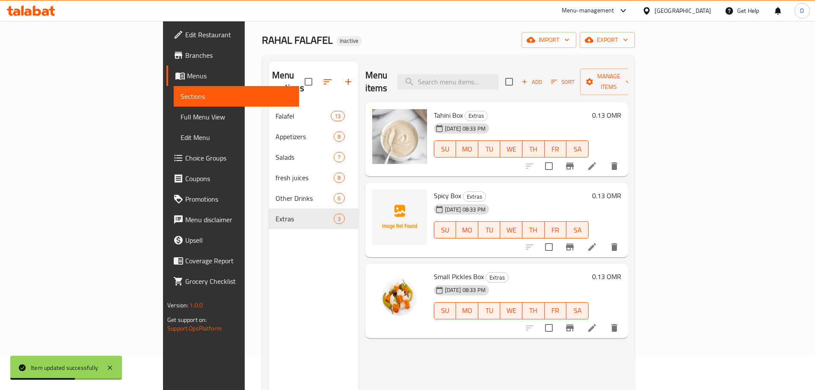
click at [434, 109] on span "Tahini Box" at bounding box center [448, 115] width 29 height 13
copy span "Tahini"
click at [598, 161] on icon at bounding box center [592, 166] width 10 height 10
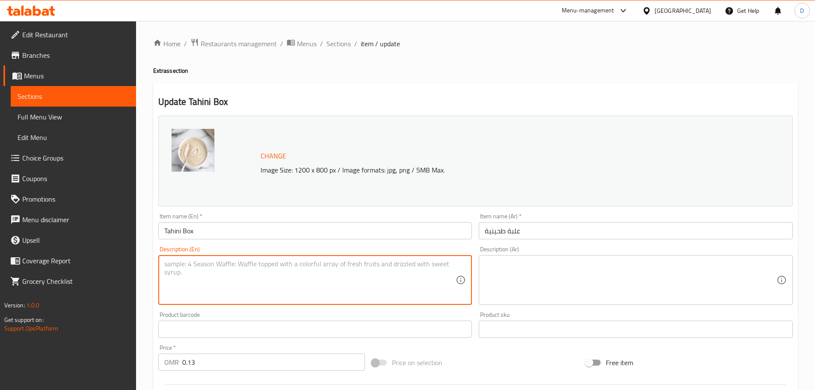
click at [318, 281] on textarea at bounding box center [310, 280] width 292 height 41
paste textarea "A small box of tahini, providing a creamy and nutty sauce for dipping or drizzl…"
drag, startPoint x: 327, startPoint y: 264, endPoint x: 421, endPoint y: 264, distance: 93.7
click at [421, 264] on textarea "A small box of tahini, providing a creamy and nutty sauce for dipping or drizzl…" at bounding box center [310, 280] width 292 height 41
type textarea "A small box of tahini, providing a creamy and nutty sauce"
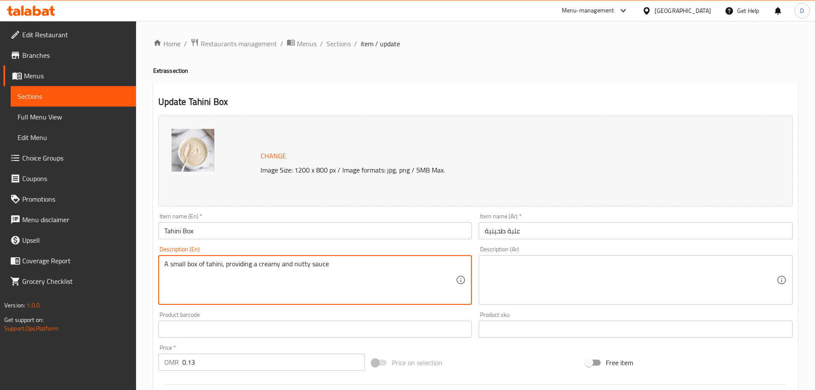
click at [554, 280] on textarea at bounding box center [631, 280] width 292 height 41
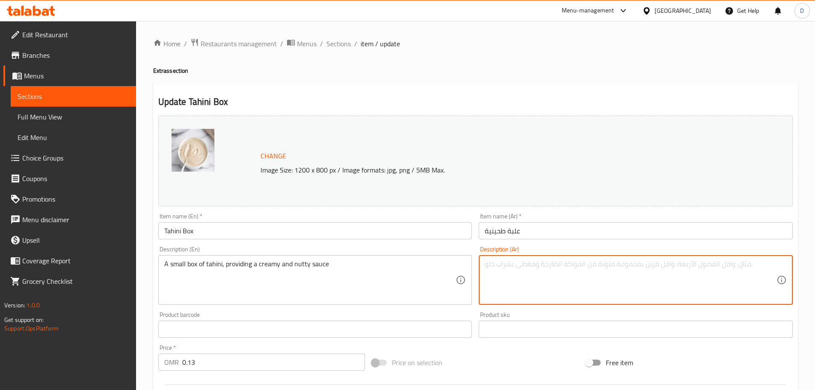
paste textarea "علبة صغيرة من الطحينة تقدم صلصة كريمية وجوزية للغمس أو التنقيط."
click at [655, 267] on textarea "علبة صغيرة من الطحينة تقدم صلصة كريمية وجوزية للغمس أو التنقيط." at bounding box center [631, 280] width 292 height 41
type textarea "علبة من الطحينة تقدم صلصة كريمية وجوزية للغمس أو التنقيط."
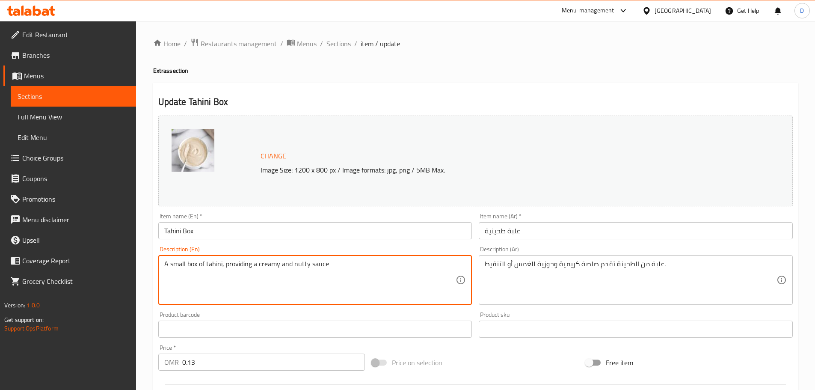
drag, startPoint x: 186, startPoint y: 264, endPoint x: 139, endPoint y: 265, distance: 47.5
type textarea "box of tahini, providing a creamy and nutty sauce"
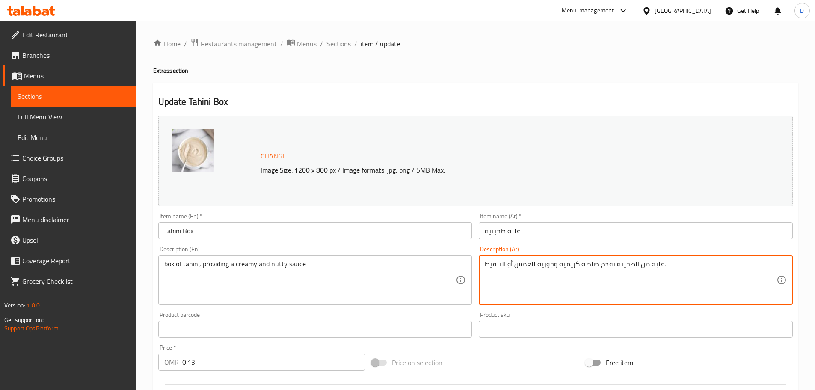
drag, startPoint x: 538, startPoint y: 268, endPoint x: 482, endPoint y: 266, distance: 56.1
type textarea "علبة من الطحينة تقدم صلصة كريمية وجوزية."
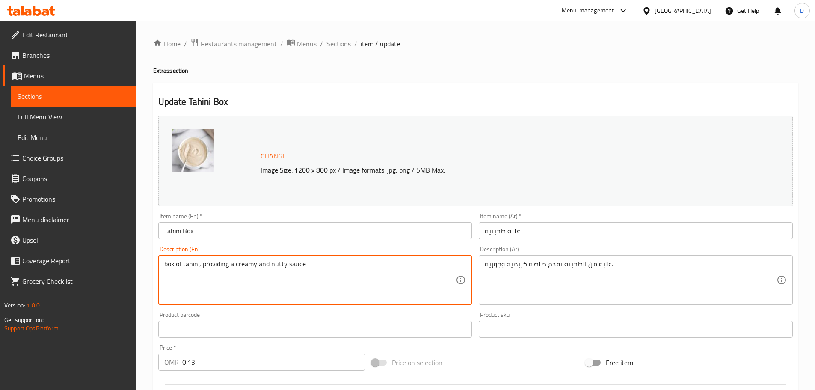
click at [312, 264] on textarea "box of tahini, providing a creamy and nutty sauce" at bounding box center [310, 280] width 292 height 41
paste textarea "A box or container of tahini, a paste made from sesame seeds."
type textarea "A box or container of tahini, a paste made from sesame seeds."
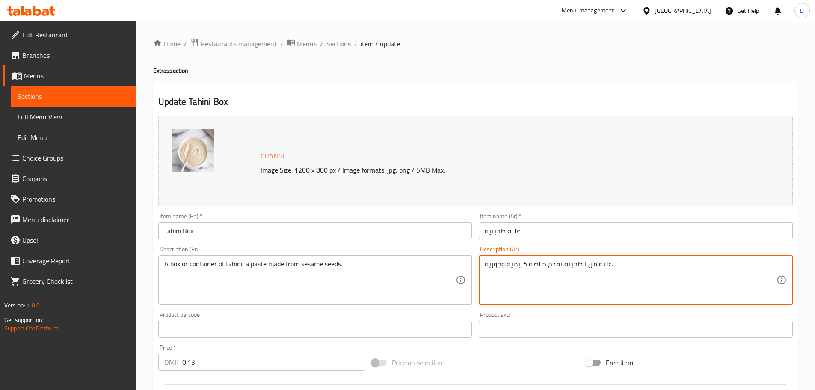
click at [540, 265] on textarea "علبة من الطحينة تقدم صلصة كريمية وجوزية." at bounding box center [631, 280] width 292 height 41
paste textarea "أو علبة من الطحينة، وهي عجينة مصنوعة من بذور السمسم"
click at [642, 264] on textarea "علبة أو علبة من الطحينة، وهي عجينة مصنوعة من بذور السمسم." at bounding box center [631, 280] width 292 height 41
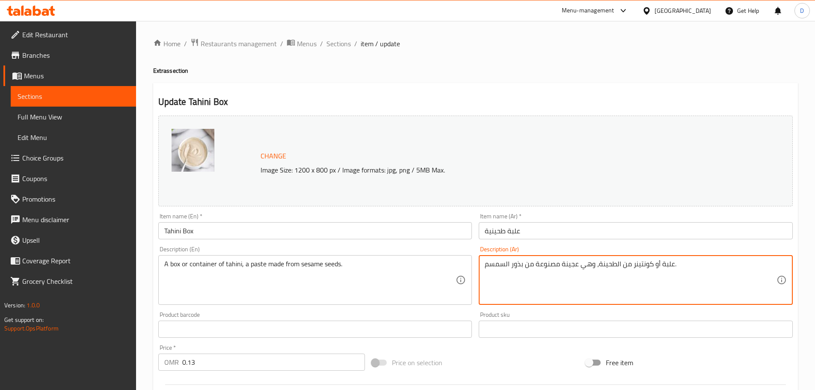
click at [570, 268] on textarea "علبة أو كونتينر من الطحينة، وهي عجينة مصنوعة من بذور السمسم." at bounding box center [631, 280] width 292 height 41
click at [535, 261] on textarea "علبة أو كونتينر من الطحينة، وهي معجون مصنوعة من بذور السمسم." at bounding box center [631, 280] width 292 height 41
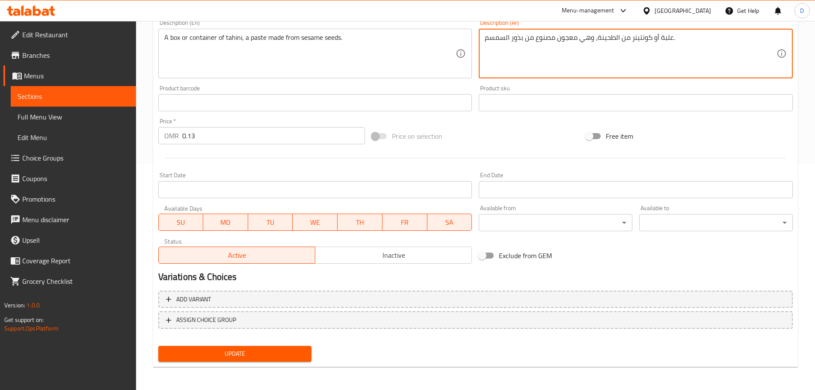
scroll to position [227, 0]
type textarea "علبة أو كونتينر من الطحينة، وهي معجون مصنوع من بذور السمسم."
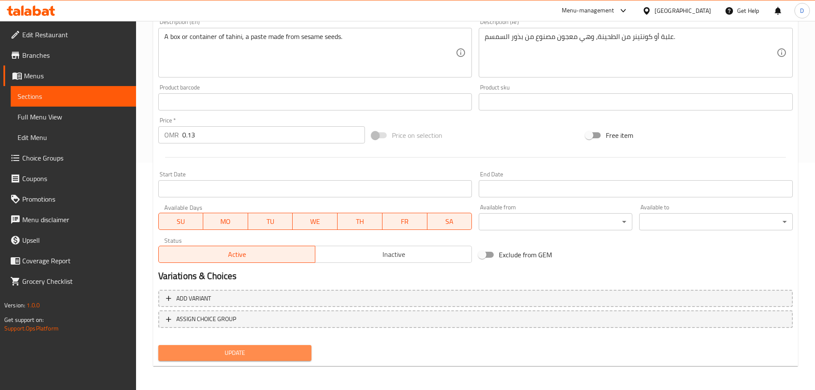
click at [260, 356] on span "Update" at bounding box center [235, 353] width 140 height 11
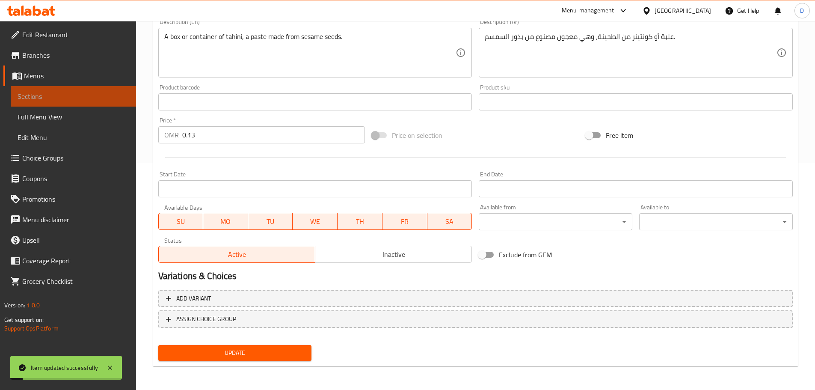
click at [66, 99] on span "Sections" at bounding box center [74, 96] width 112 height 10
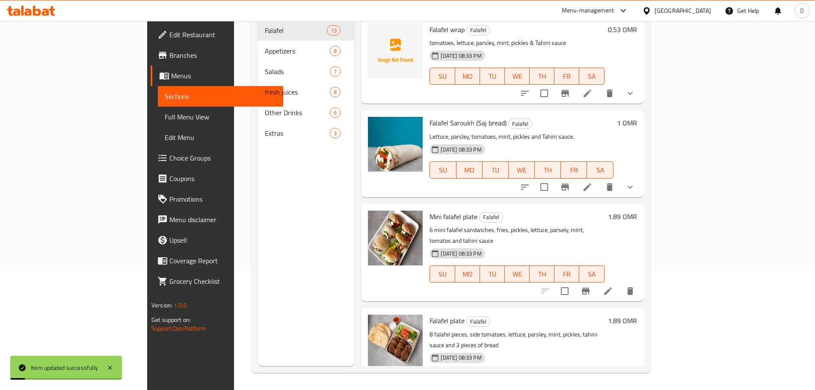
scroll to position [120, 0]
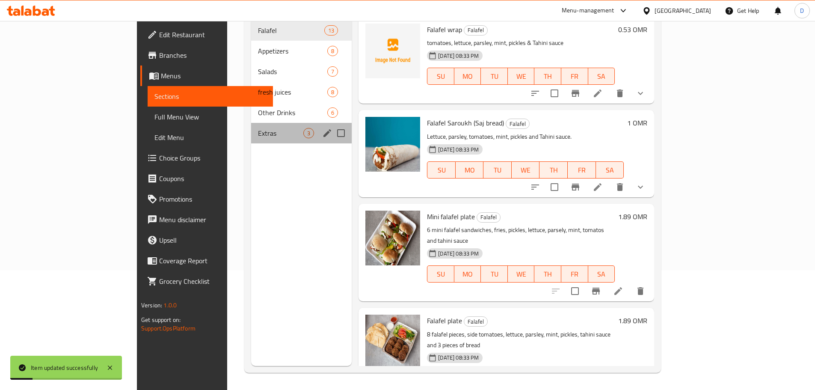
click at [258, 128] on span "Extras" at bounding box center [280, 133] width 45 height 10
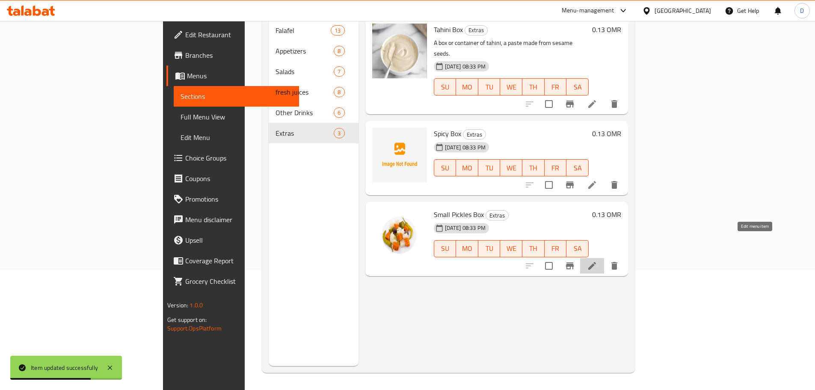
click at [596, 262] on icon at bounding box center [593, 266] width 8 height 8
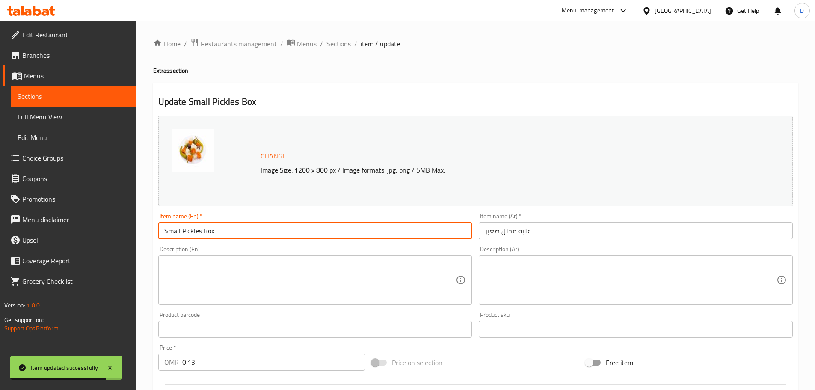
click at [196, 231] on input "Small Pickles Box" at bounding box center [315, 230] width 314 height 17
click at [183, 232] on input "Small Pickles Box" at bounding box center [315, 230] width 314 height 17
drag, startPoint x: 182, startPoint y: 232, endPoint x: 233, endPoint y: 230, distance: 51.0
click at [233, 230] on input "Small Pickles Box" at bounding box center [315, 230] width 314 height 17
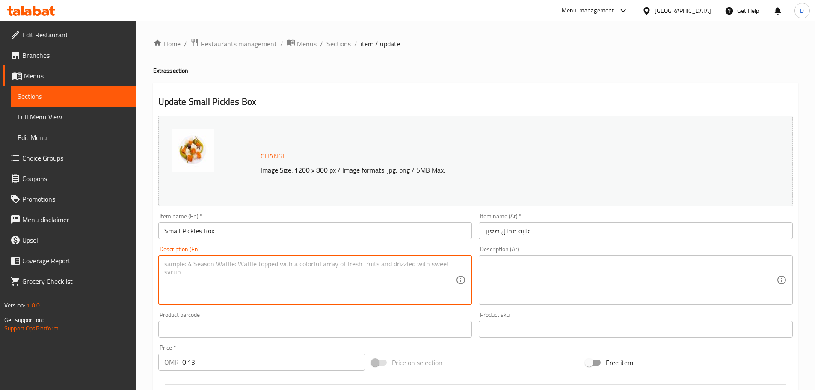
click at [295, 279] on textarea at bounding box center [310, 280] width 292 height 41
paste textarea "Assorted pickles in a box."
type textarea "Assorted pickles in a box."
click at [542, 273] on textarea at bounding box center [631, 280] width 292 height 41
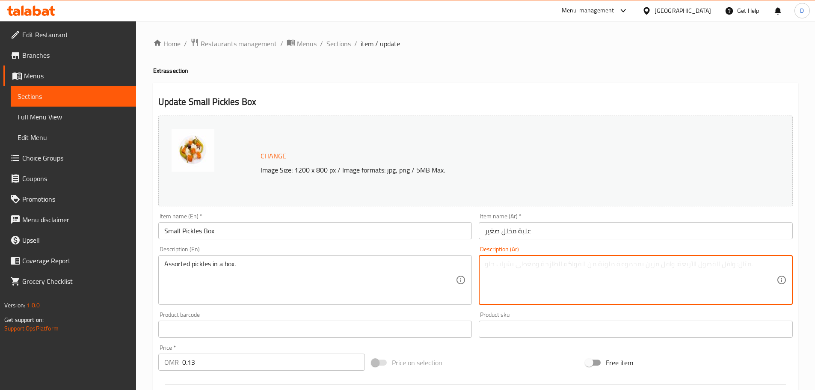
paste textarea "علبة كبيرة من المخللات المتنوعة."
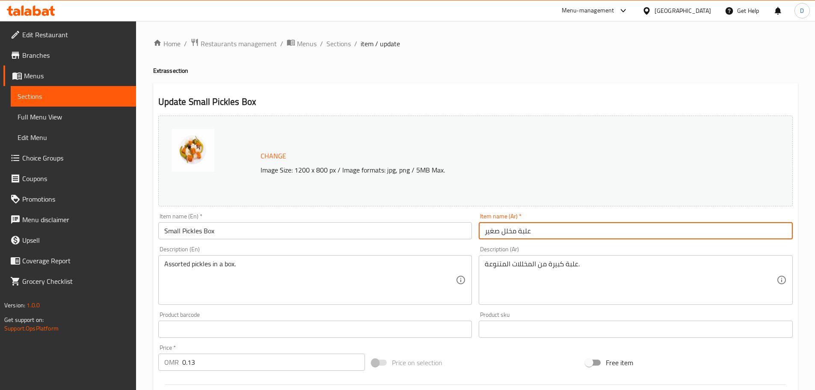
drag, startPoint x: 499, startPoint y: 233, endPoint x: 485, endPoint y: 231, distance: 14.7
click at [485, 231] on input "علبة مخلل صغير" at bounding box center [636, 230] width 314 height 17
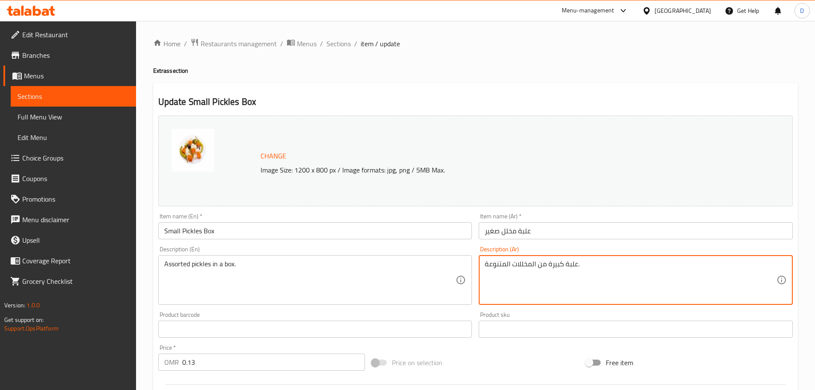
drag, startPoint x: 553, startPoint y: 267, endPoint x: 563, endPoint y: 268, distance: 10.7
paste textarea "صغ"
type textarea "علبة صغيرة من المخللات المتنوعة."
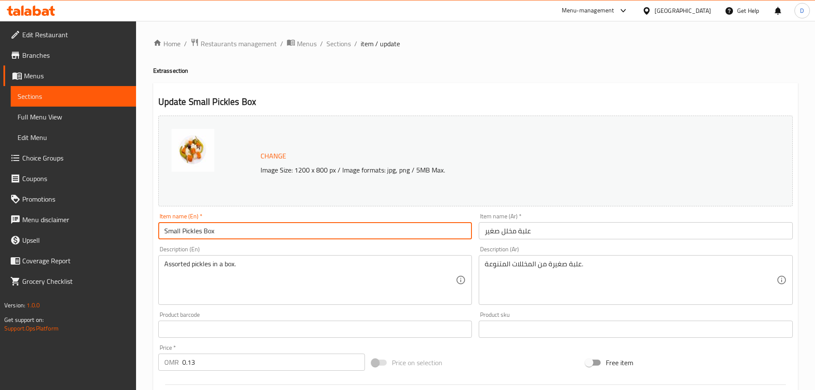
click at [174, 230] on input "Small Pickles Box" at bounding box center [315, 230] width 314 height 17
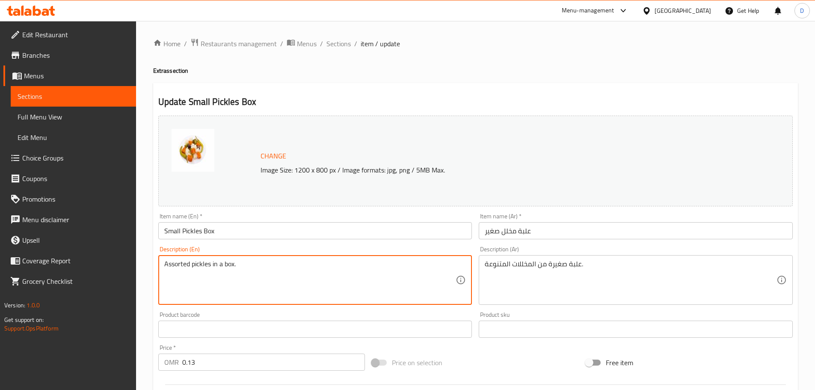
paste textarea "Small"
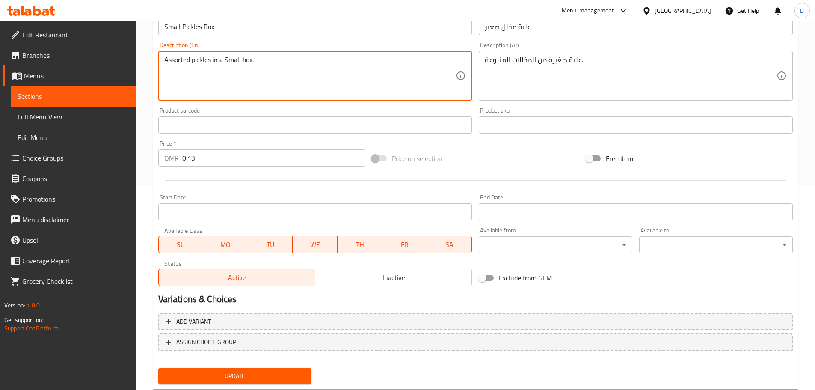
scroll to position [214, 0]
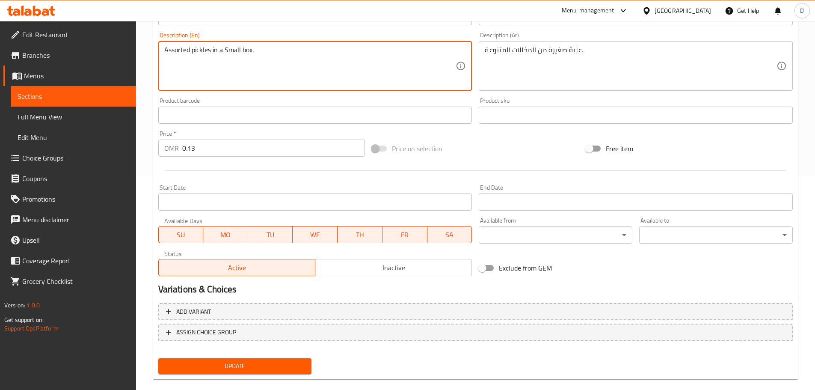
type textarea "Assorted pickles in a Small box."
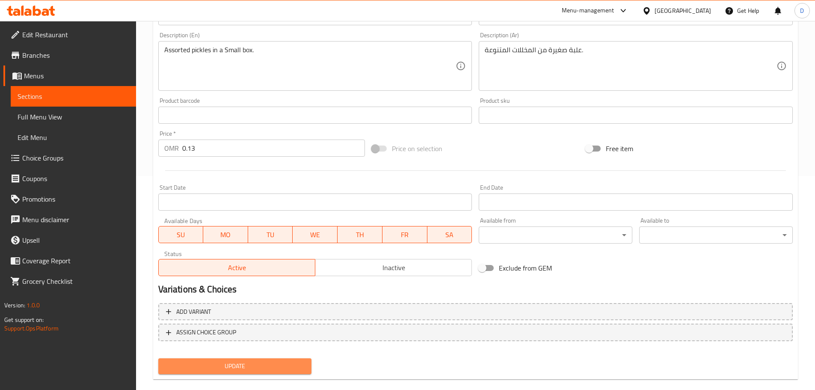
click at [233, 367] on span "Update" at bounding box center [235, 366] width 140 height 11
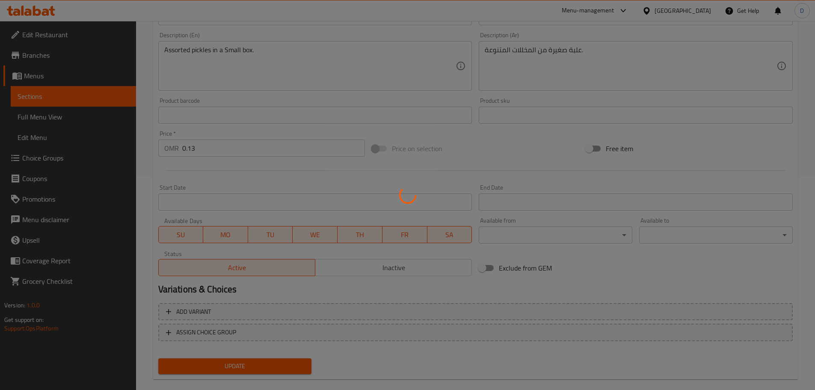
scroll to position [128, 0]
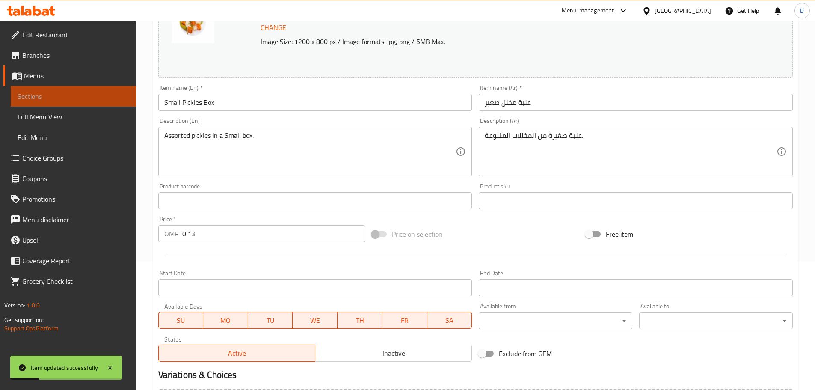
click at [123, 98] on span "Sections" at bounding box center [74, 96] width 112 height 10
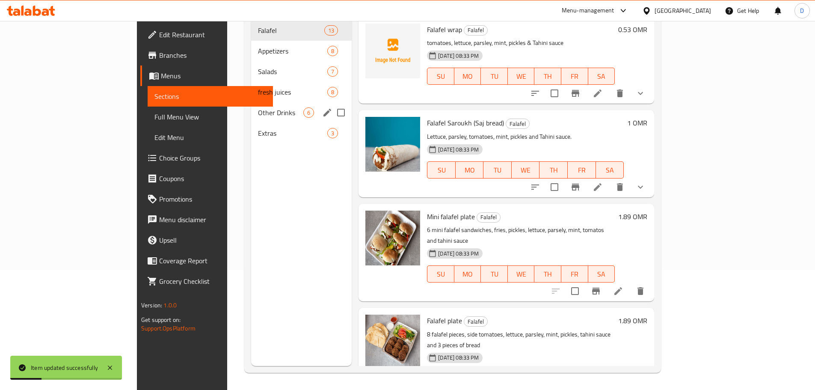
scroll to position [120, 0]
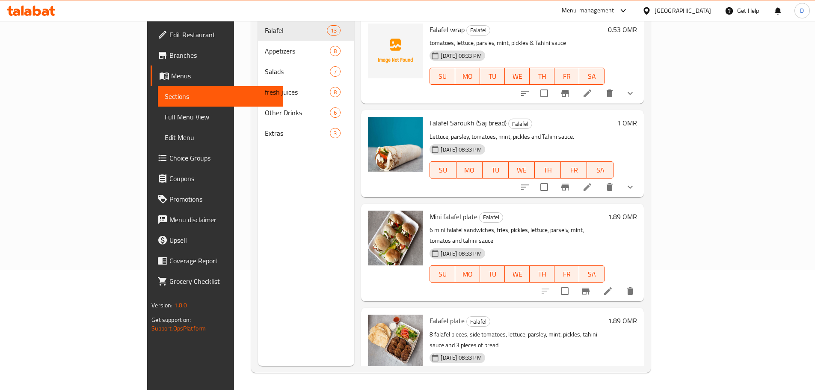
click at [301, 225] on div "Menu sections Falafel 13 Appetizers 8 Salads 7 fresh juices 8 Other Drinks 6 Ex…" at bounding box center [306, 171] width 96 height 390
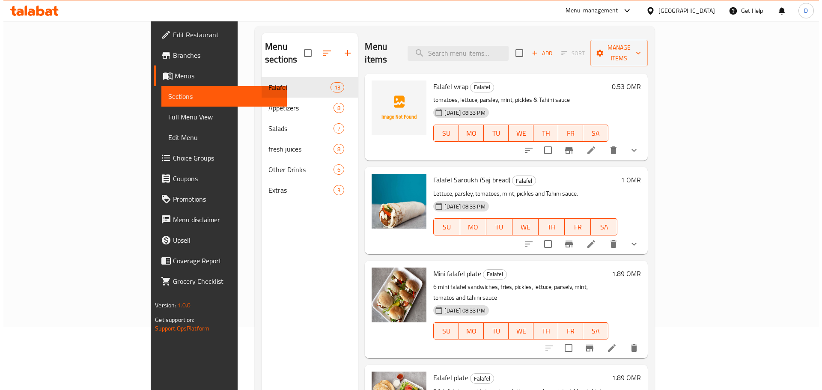
scroll to position [0, 0]
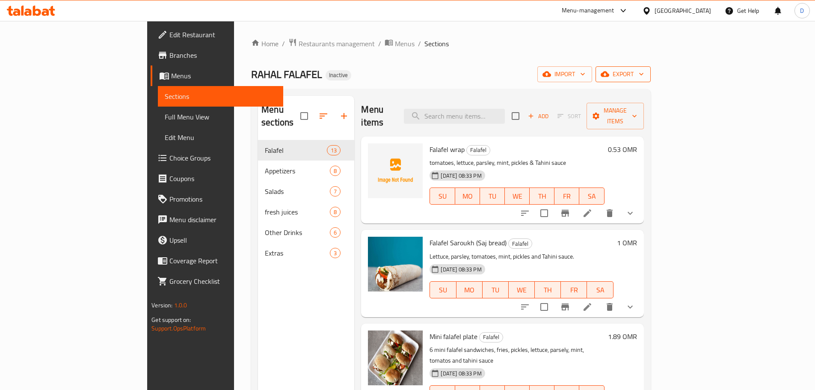
click at [644, 77] on span "export" at bounding box center [624, 74] width 42 height 11
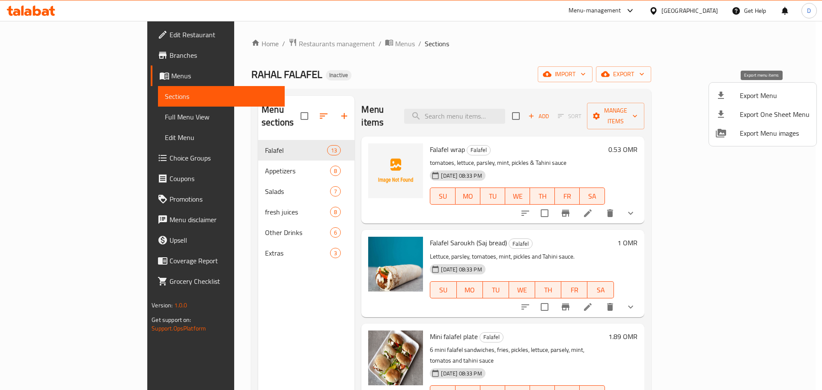
click at [756, 98] on span "Export Menu" at bounding box center [775, 95] width 70 height 10
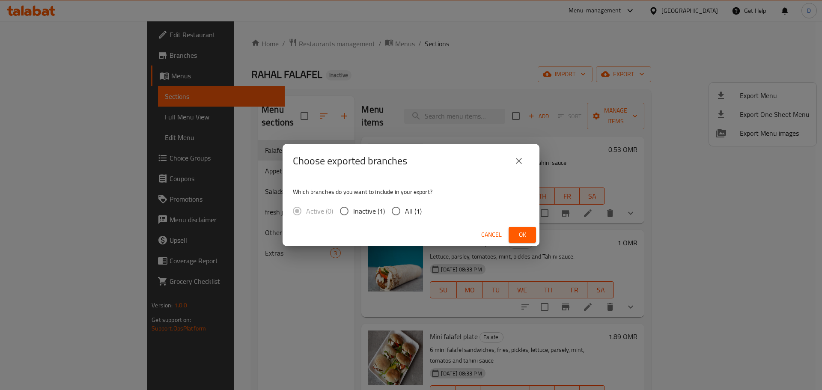
click at [403, 214] on input "All (1)" at bounding box center [396, 211] width 18 height 18
radio input "true"
click at [526, 237] on span "Ok" at bounding box center [522, 234] width 14 height 11
